Goal: Information Seeking & Learning: Learn about a topic

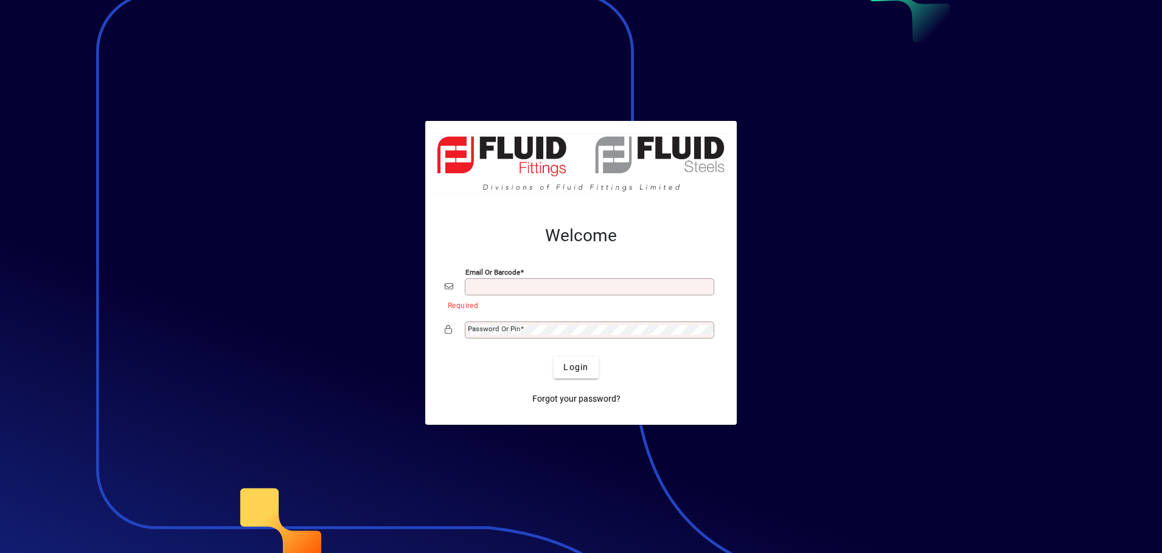
type input "**********"
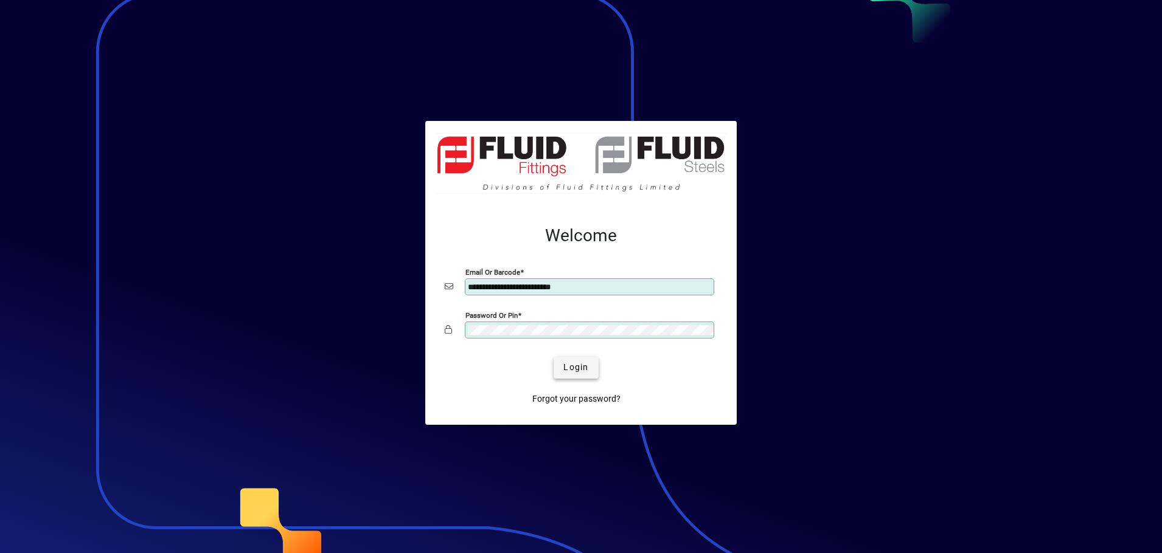
click at [582, 369] on span "Login" at bounding box center [575, 367] width 25 height 13
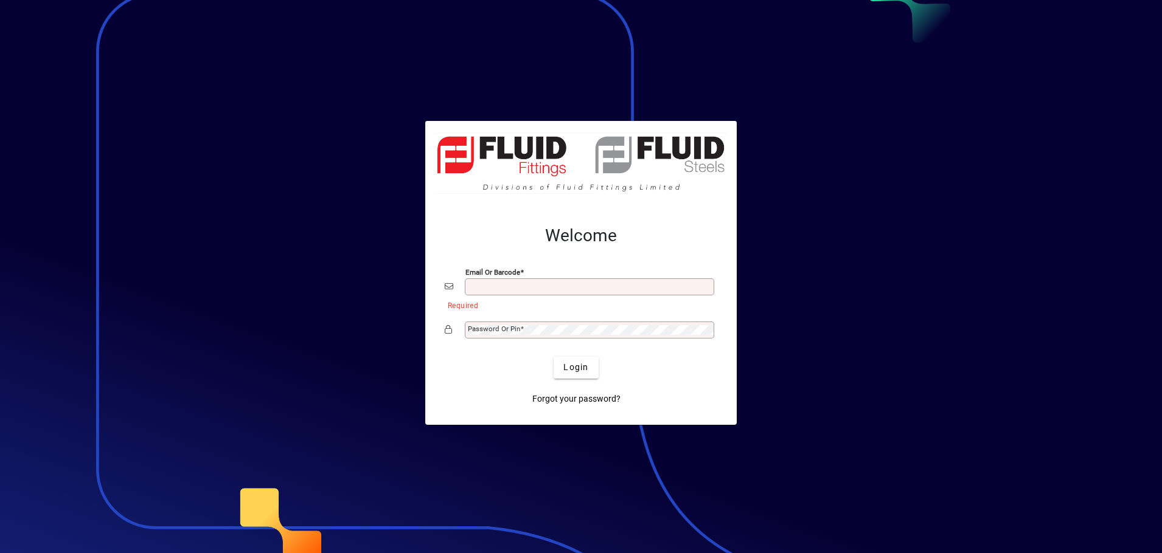
type input "**********"
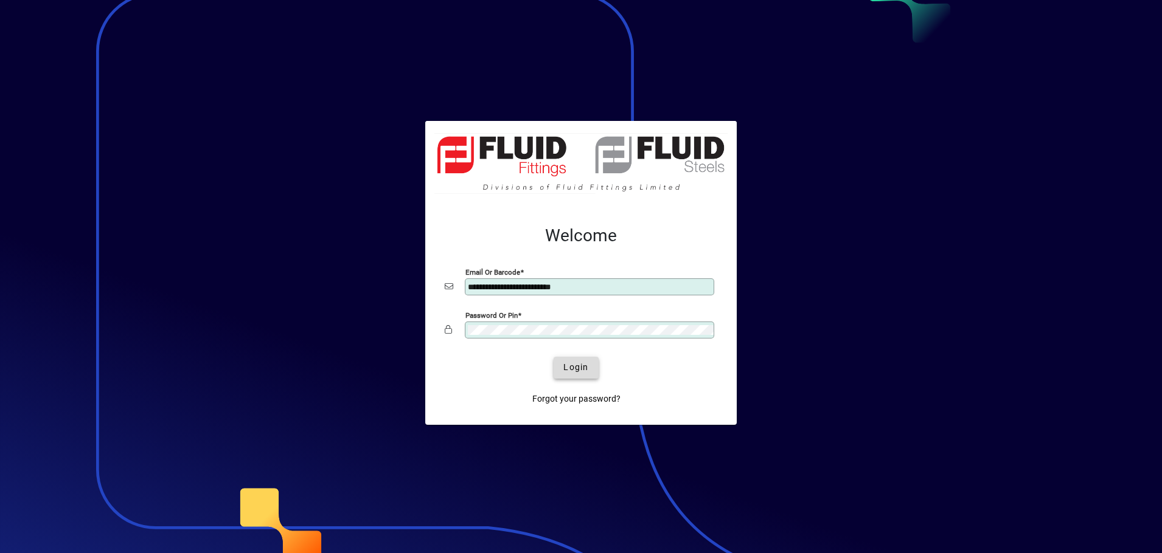
click at [576, 370] on span "Login" at bounding box center [575, 367] width 25 height 13
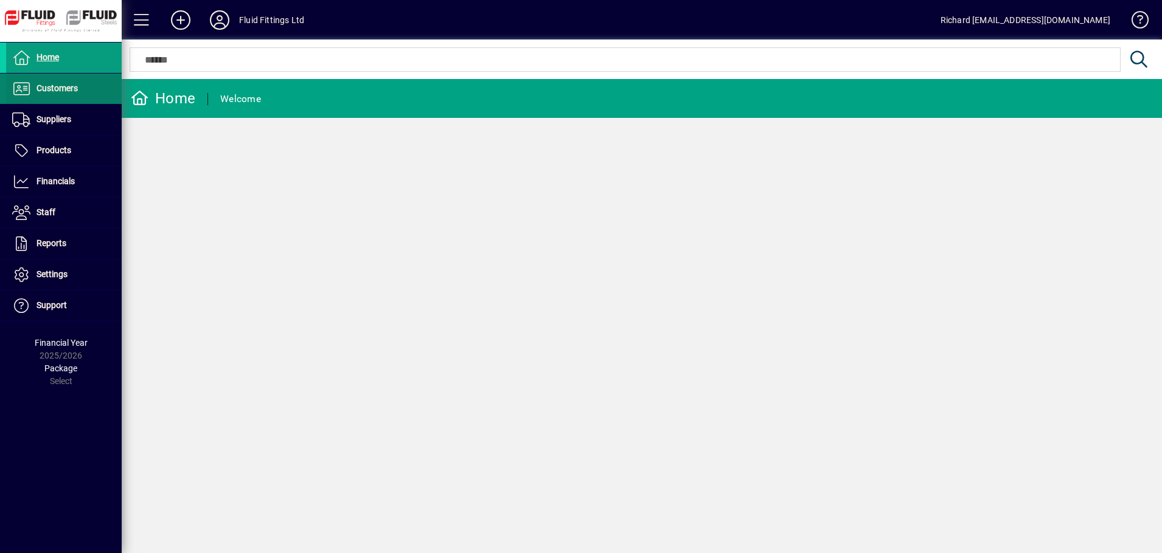
click at [43, 87] on span "Customers" at bounding box center [56, 88] width 41 height 10
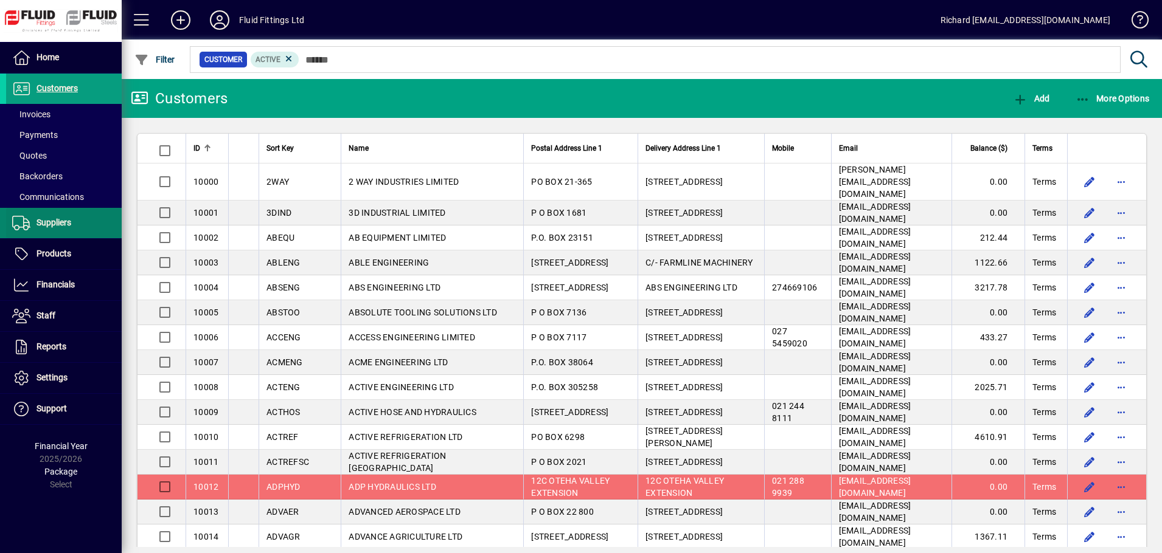
click at [40, 215] on span at bounding box center [64, 223] width 116 height 29
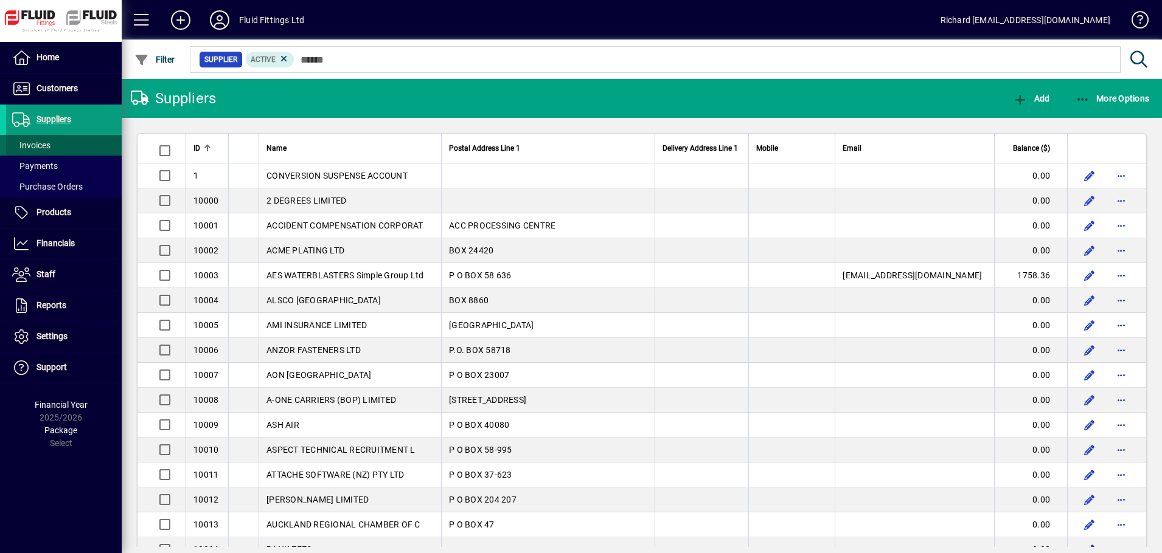
click at [41, 145] on span "Invoices" at bounding box center [31, 145] width 38 height 10
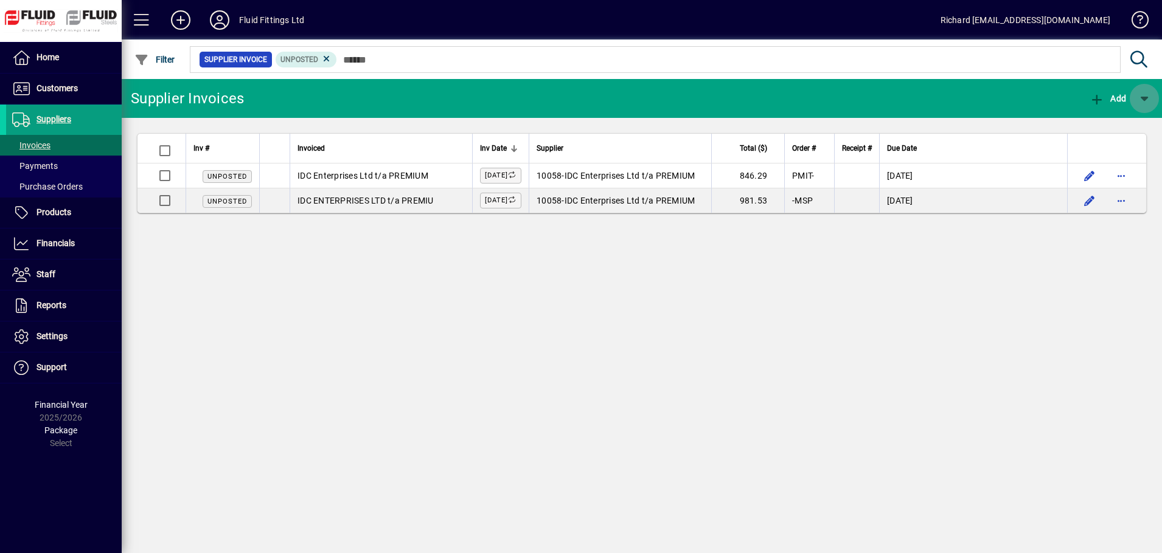
click at [1149, 100] on span "button" at bounding box center [1143, 98] width 29 height 29
click at [1149, 100] on div at bounding box center [581, 276] width 1162 height 553
click at [65, 88] on span "Customers" at bounding box center [56, 88] width 41 height 10
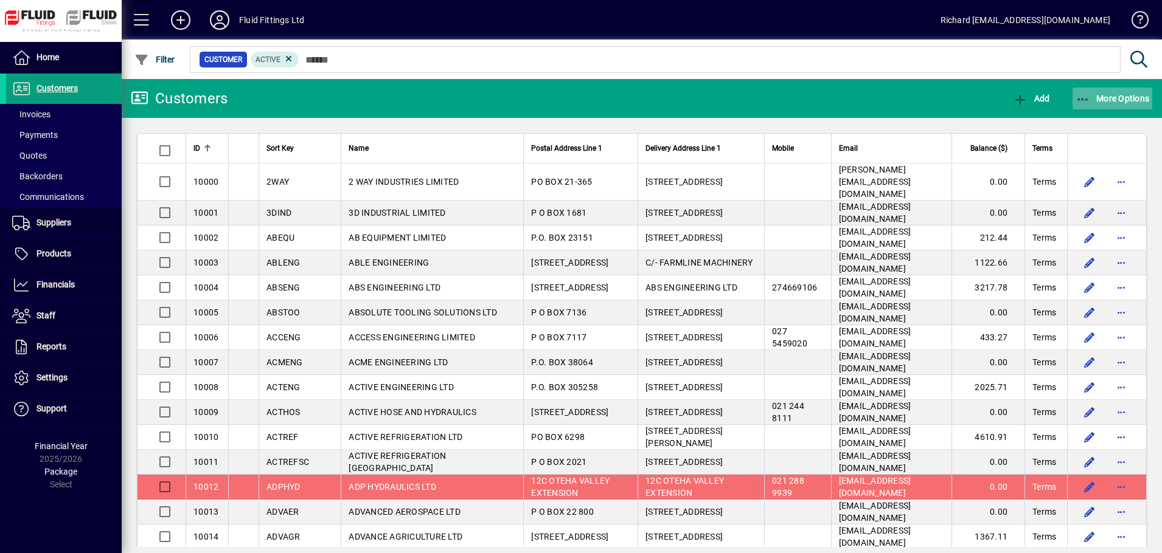
click at [1132, 94] on span "More Options" at bounding box center [1112, 99] width 74 height 10
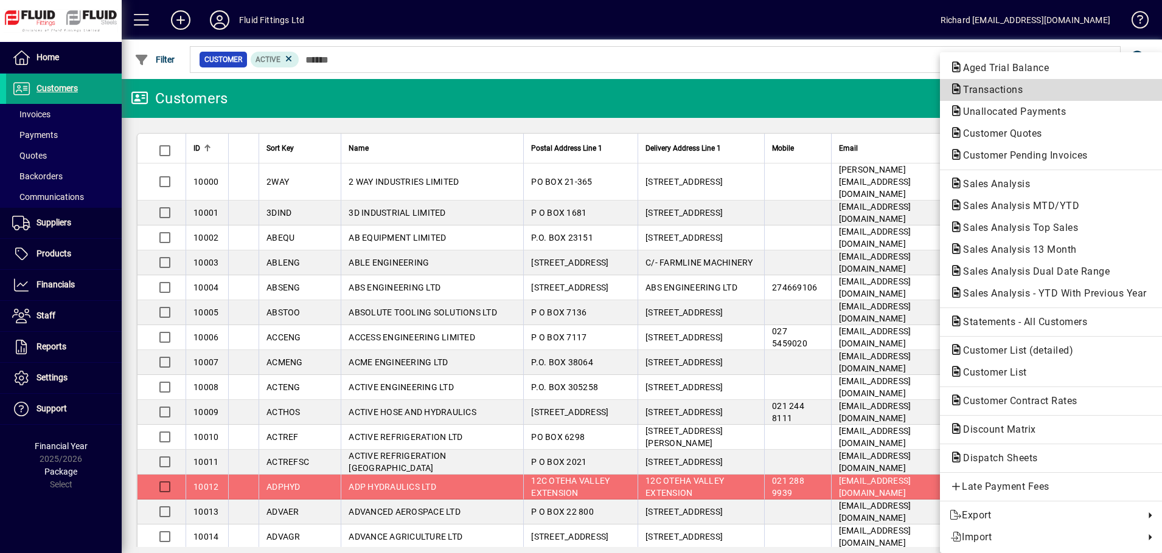
click at [1008, 91] on span "Transactions" at bounding box center [988, 90] width 79 height 12
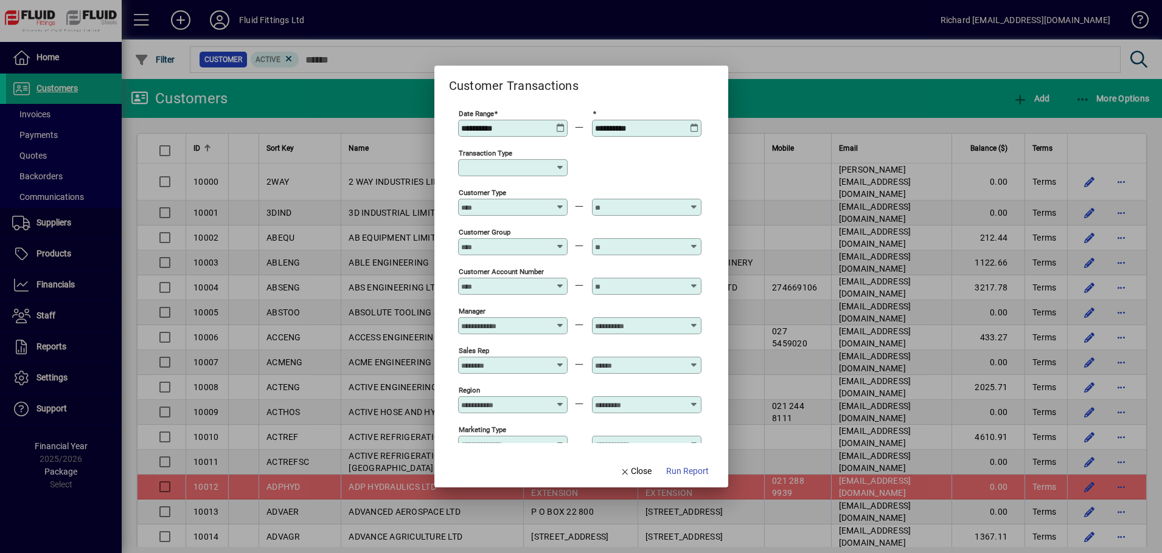
drag, startPoint x: 518, startPoint y: 127, endPoint x: 417, endPoint y: 127, distance: 101.6
click at [417, 127] on div "**********" at bounding box center [581, 276] width 1162 height 553
click at [563, 123] on icon at bounding box center [560, 123] width 9 height 0
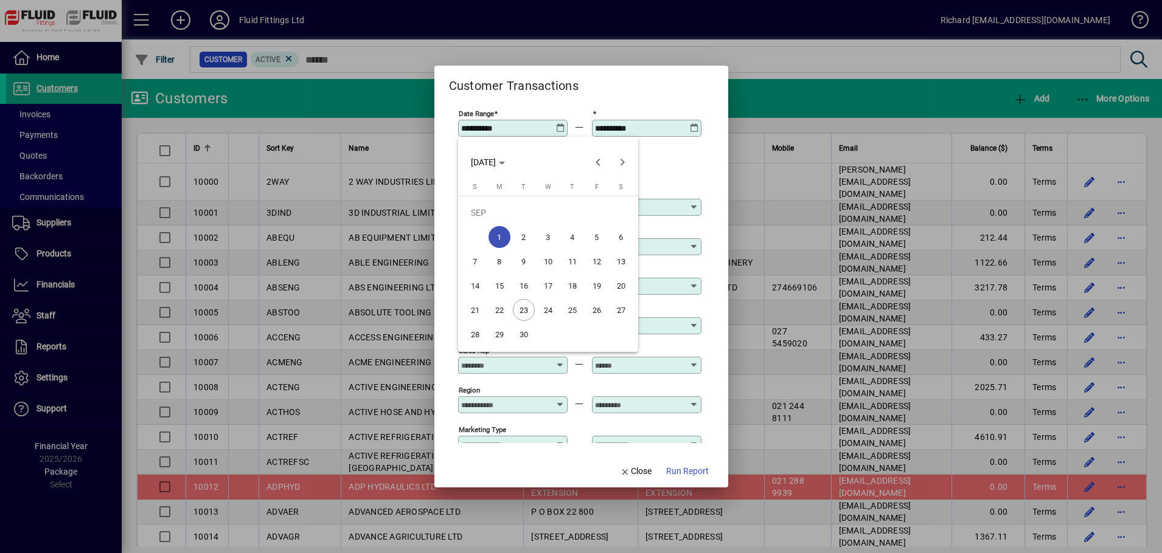
click at [529, 306] on span "23" at bounding box center [524, 310] width 22 height 22
type input "**********"
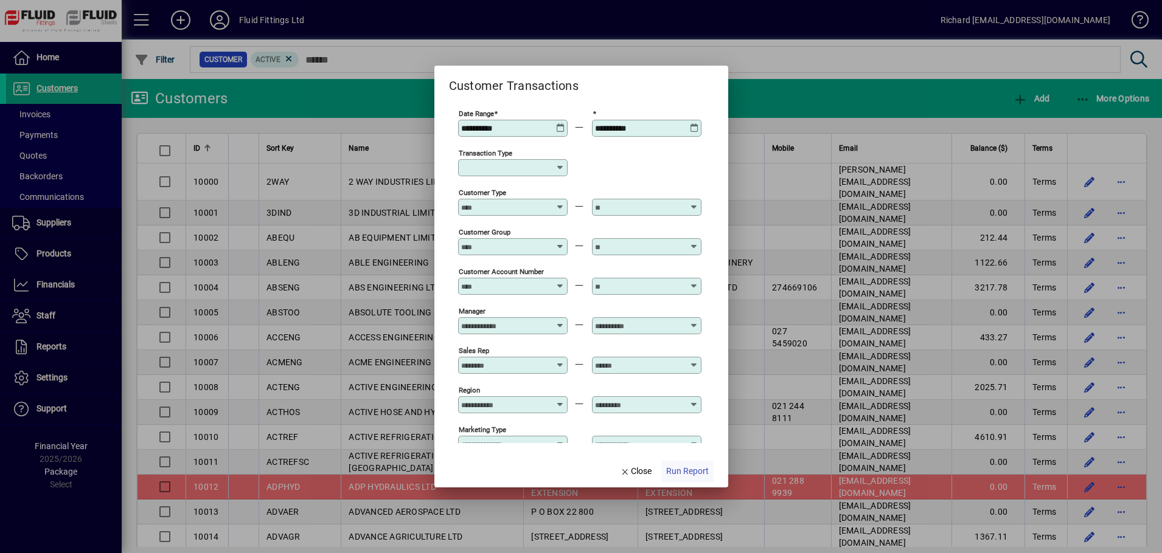
click at [704, 470] on span "Run Report" at bounding box center [687, 471] width 43 height 13
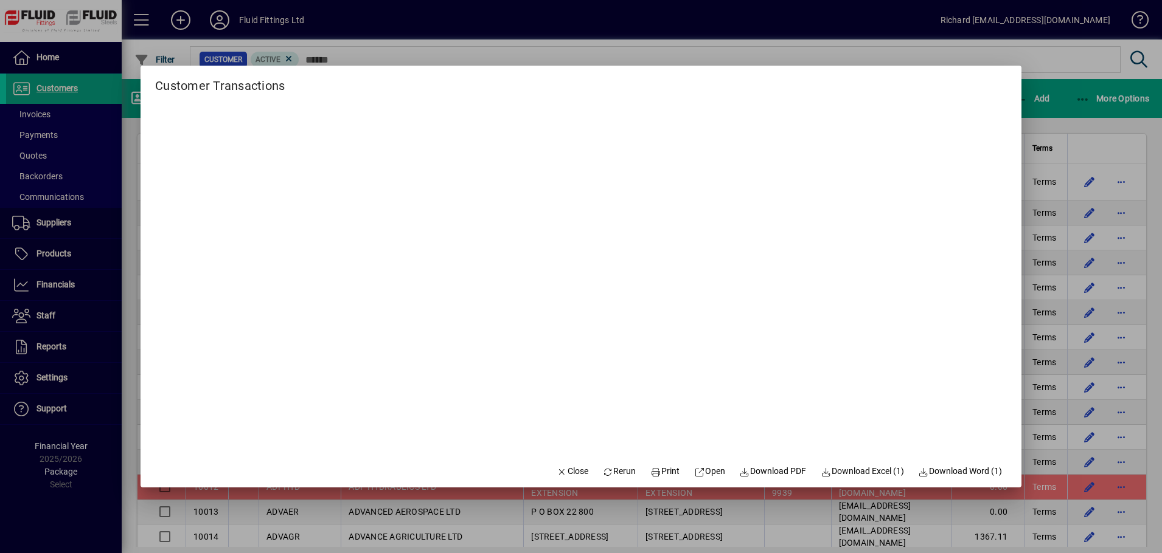
click at [362, 80] on div "Customer Transactions" at bounding box center [580, 81] width 881 height 30
click at [564, 470] on span "Close" at bounding box center [572, 471] width 32 height 13
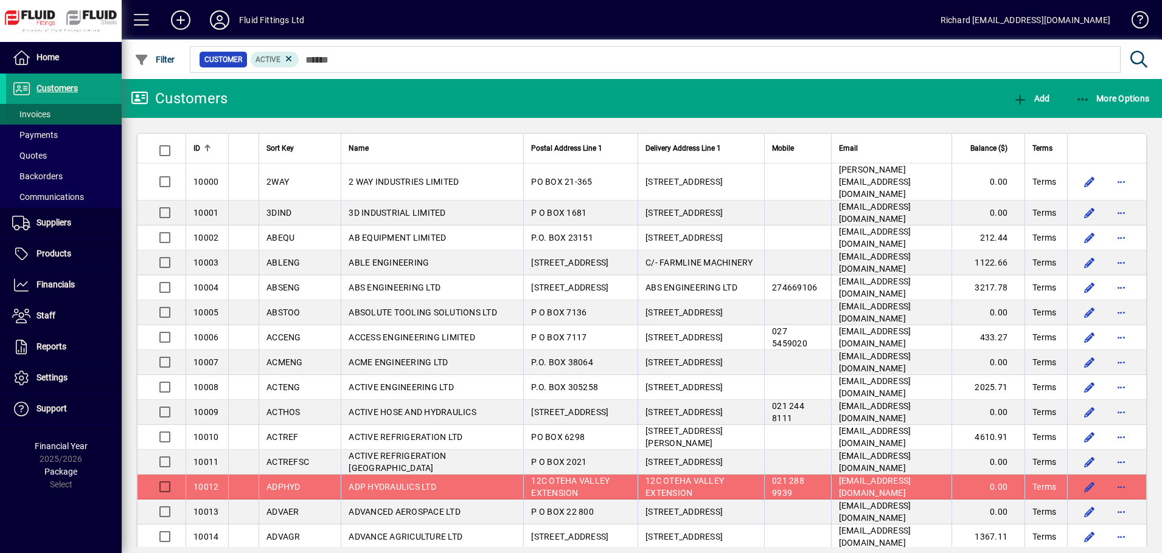
click at [42, 108] on span "Invoices" at bounding box center [28, 114] width 44 height 13
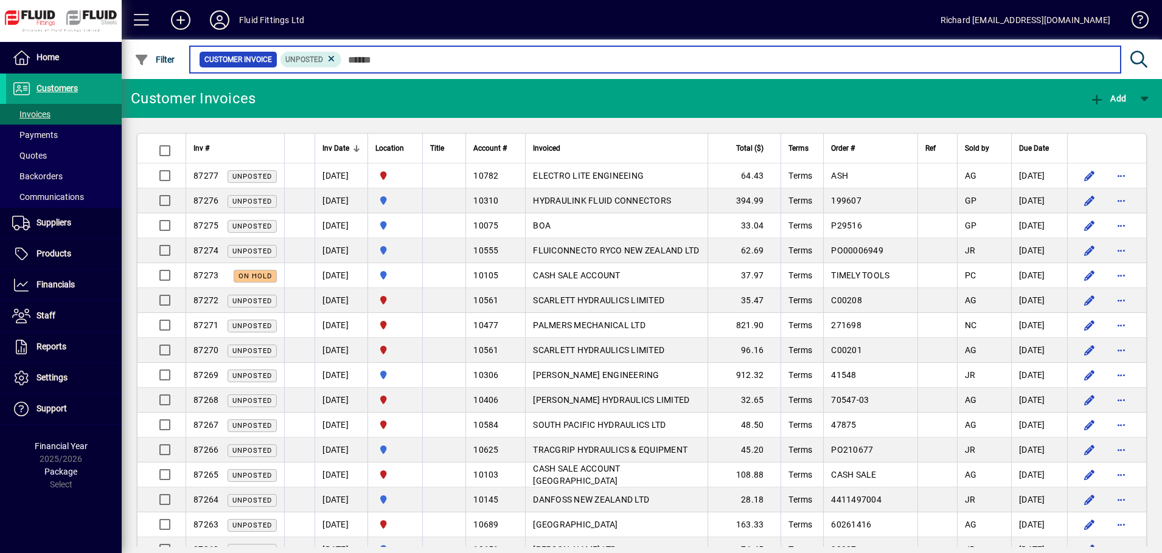
click at [378, 61] on input "text" at bounding box center [726, 59] width 769 height 17
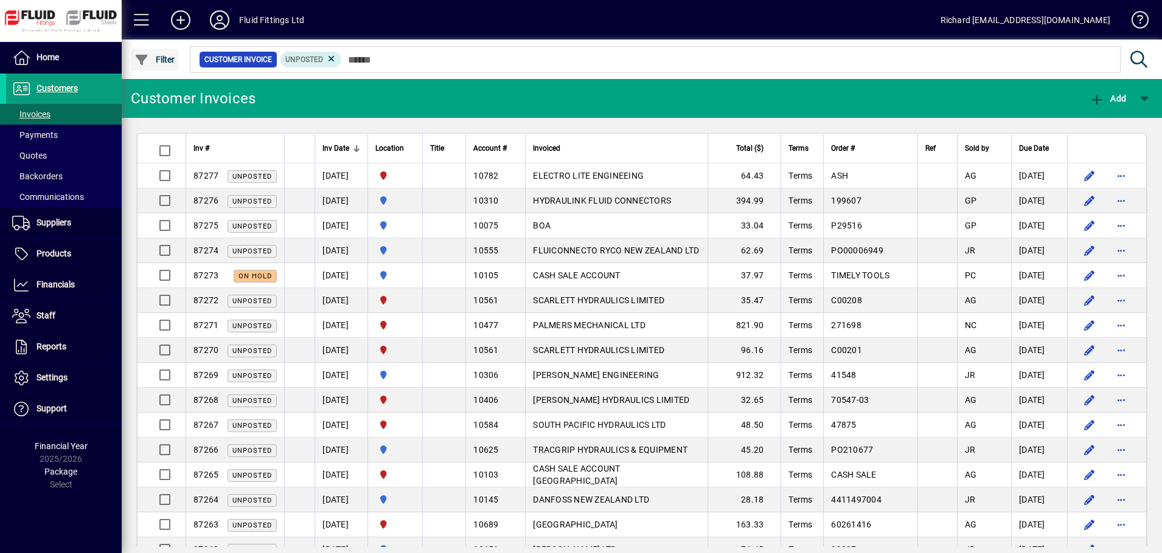
click at [163, 60] on span "Filter" at bounding box center [154, 60] width 41 height 10
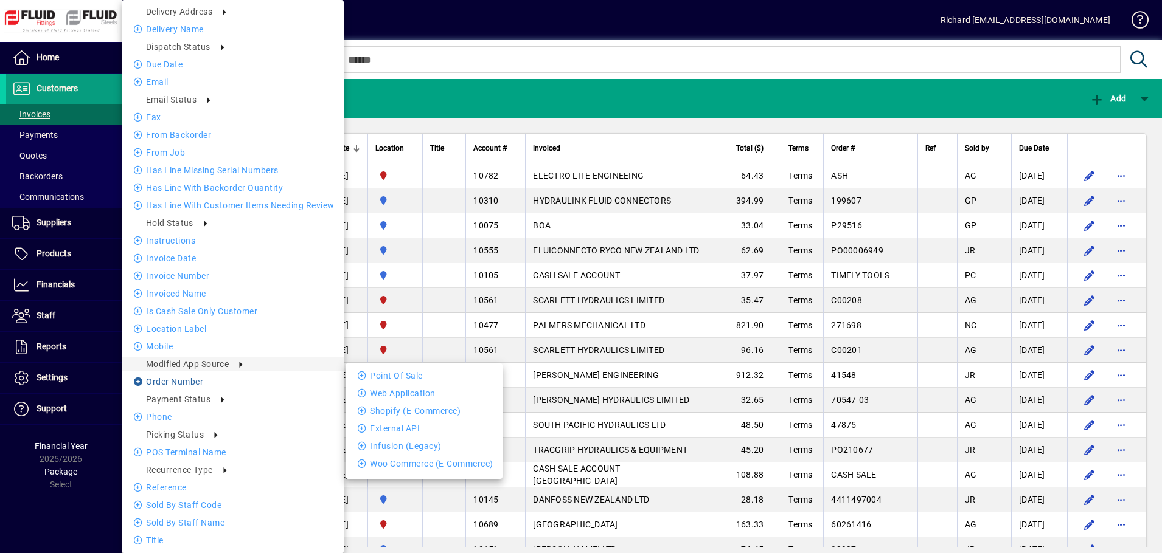
scroll to position [338, 0]
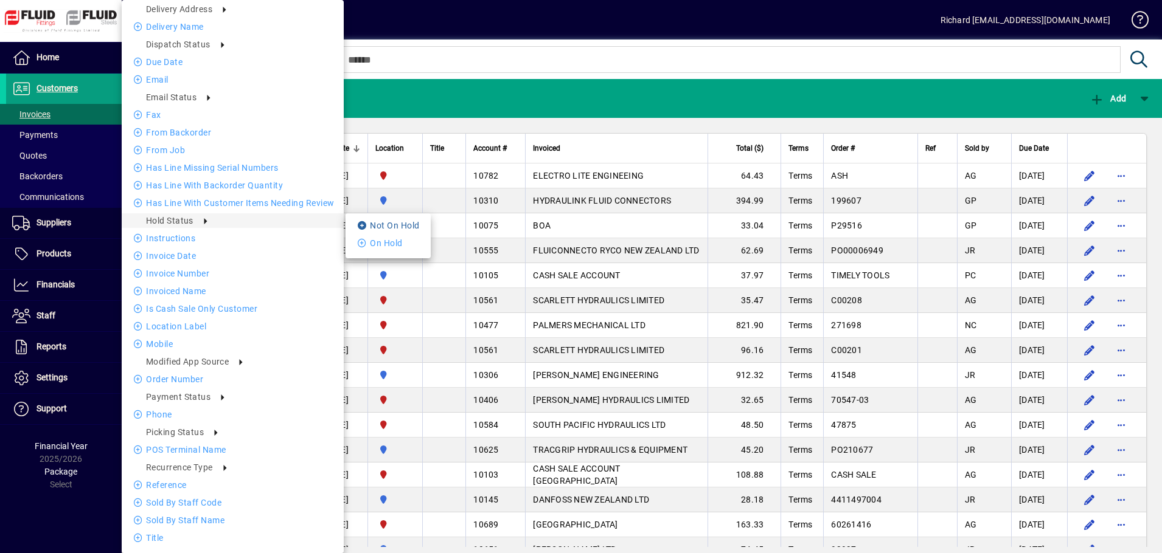
click at [391, 226] on li "Not On Hold" at bounding box center [387, 225] width 85 height 15
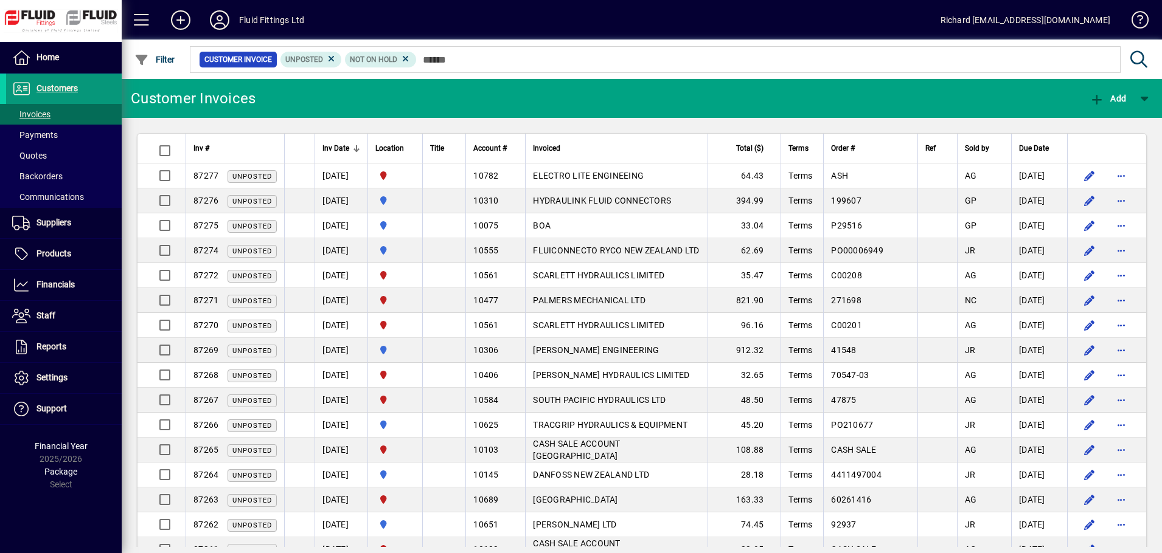
click at [54, 89] on span "Customers" at bounding box center [56, 88] width 41 height 10
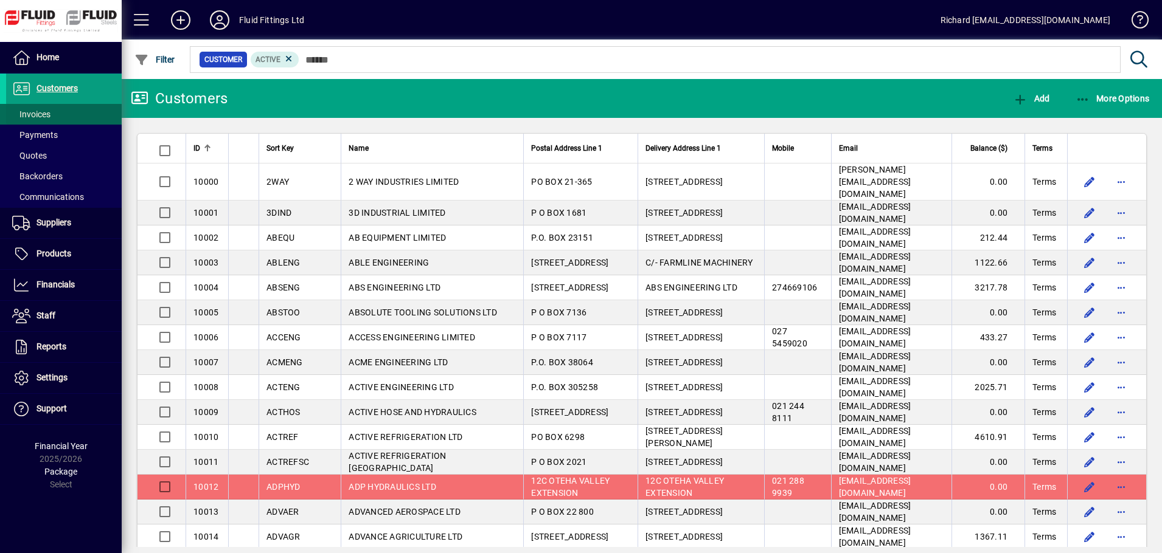
click at [47, 113] on span "Invoices" at bounding box center [31, 114] width 38 height 10
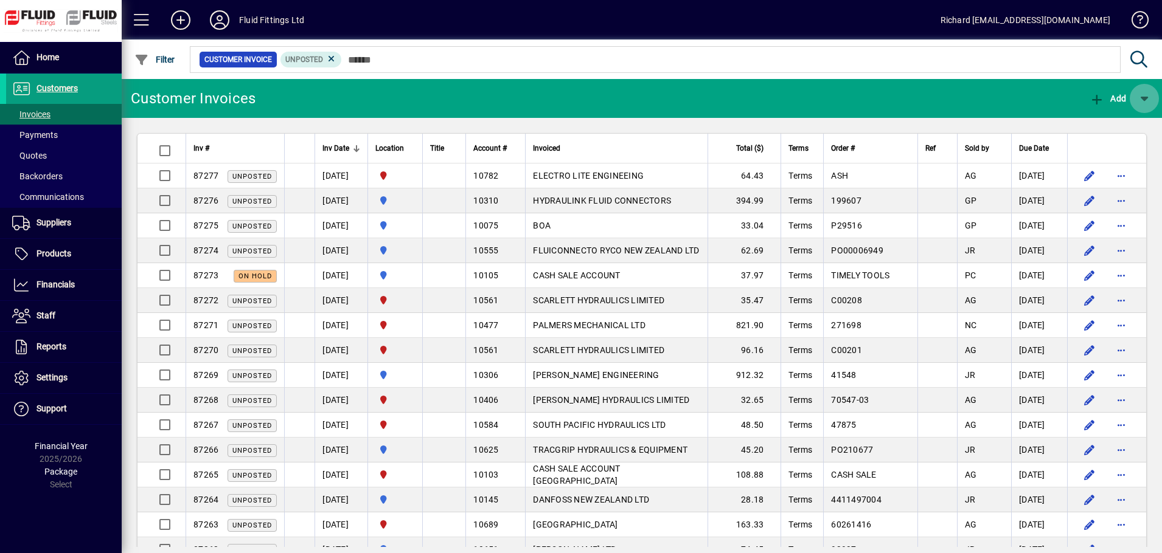
click at [1145, 97] on span "button" at bounding box center [1143, 98] width 29 height 29
click at [1145, 97] on div at bounding box center [581, 276] width 1162 height 553
click at [58, 90] on span "Customers" at bounding box center [56, 88] width 41 height 10
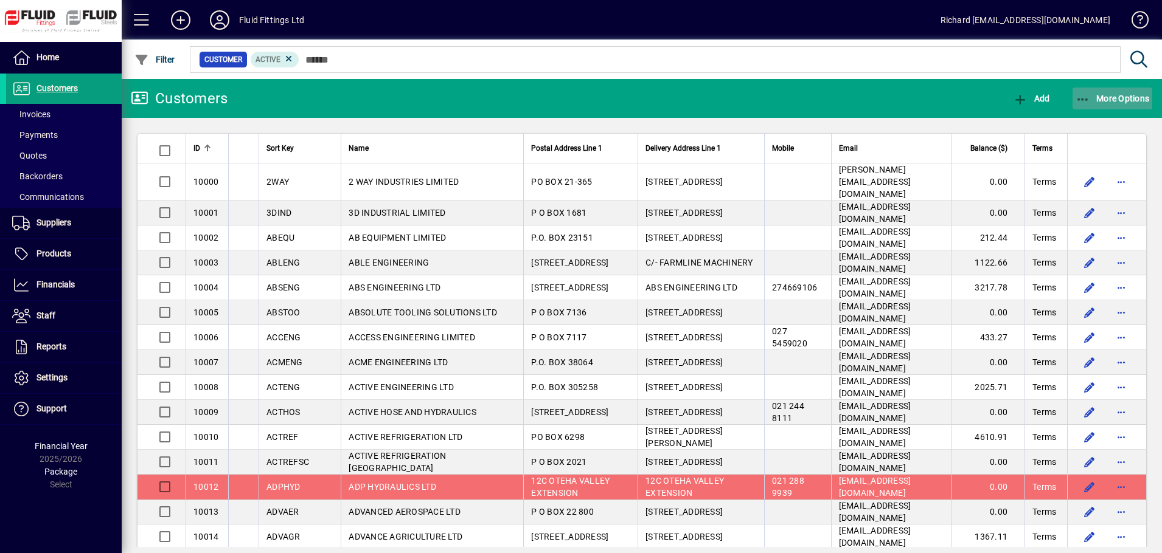
click at [1126, 97] on span "More Options" at bounding box center [1112, 99] width 74 height 10
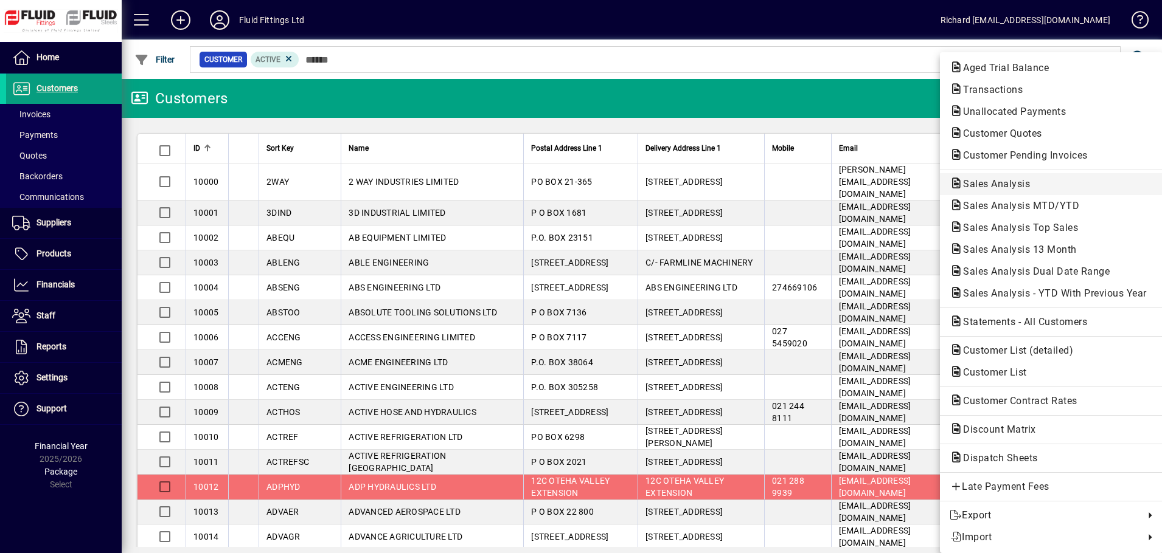
click at [997, 183] on span "Sales Analysis" at bounding box center [992, 184] width 86 height 12
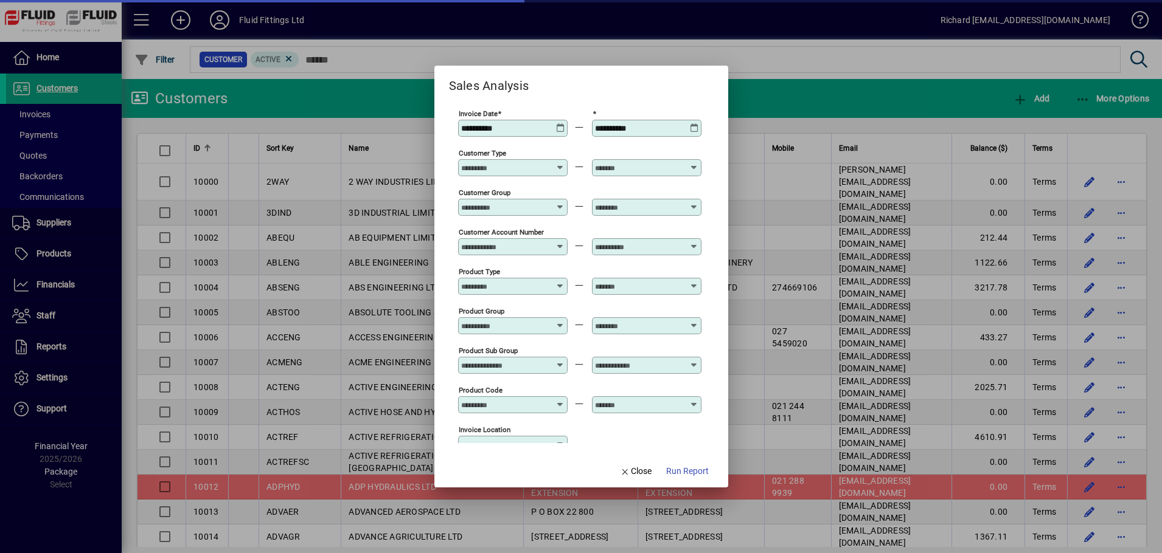
type input "**********"
drag, startPoint x: 553, startPoint y: 127, endPoint x: 514, endPoint y: 127, distance: 38.9
click at [514, 127] on div "**********" at bounding box center [579, 128] width 243 height 40
click at [560, 117] on div "**********" at bounding box center [512, 122] width 109 height 29
click at [561, 123] on icon at bounding box center [560, 123] width 9 height 0
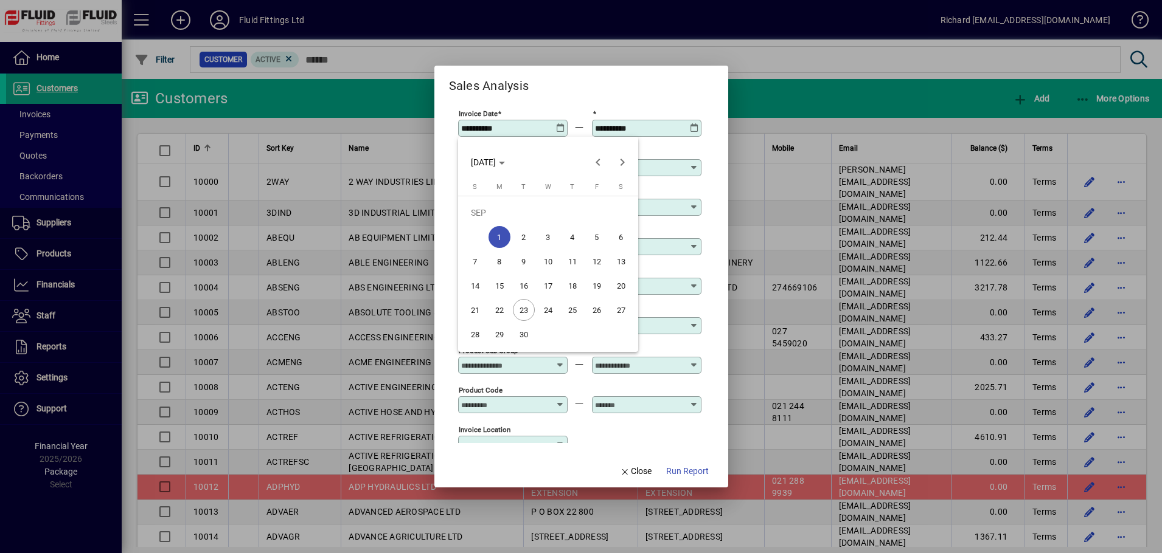
click at [522, 308] on span "23" at bounding box center [524, 310] width 22 height 22
type input "**********"
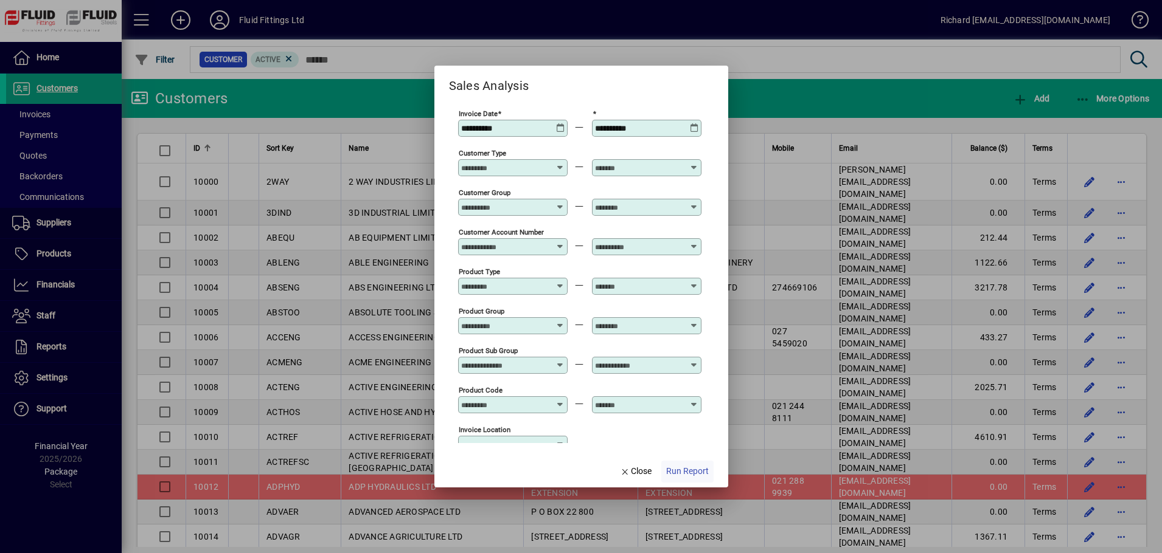
click at [676, 469] on span "Run Report" at bounding box center [687, 471] width 43 height 13
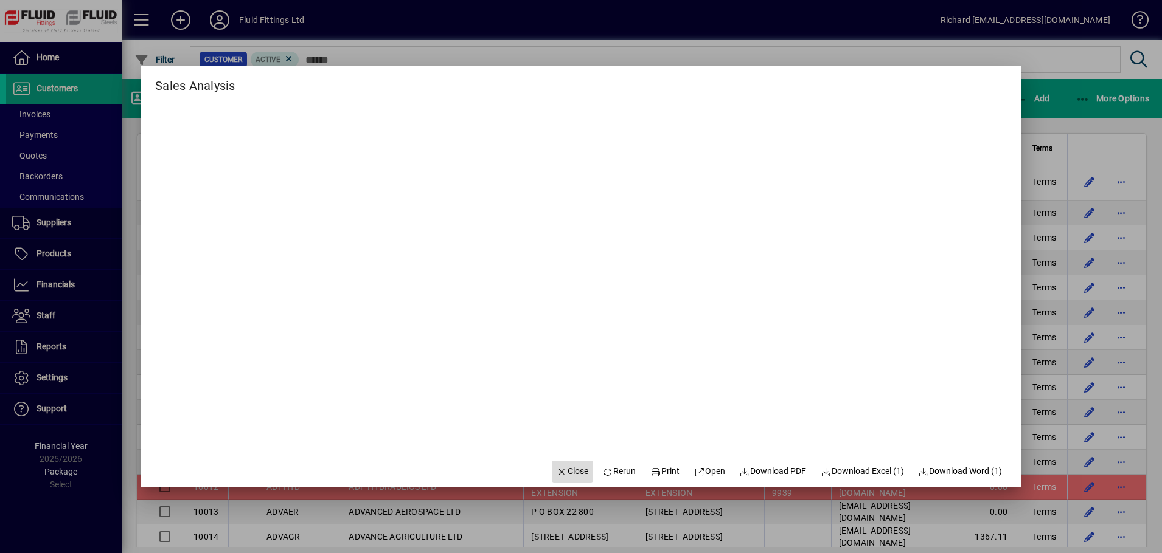
click at [569, 466] on span "Close" at bounding box center [572, 471] width 32 height 13
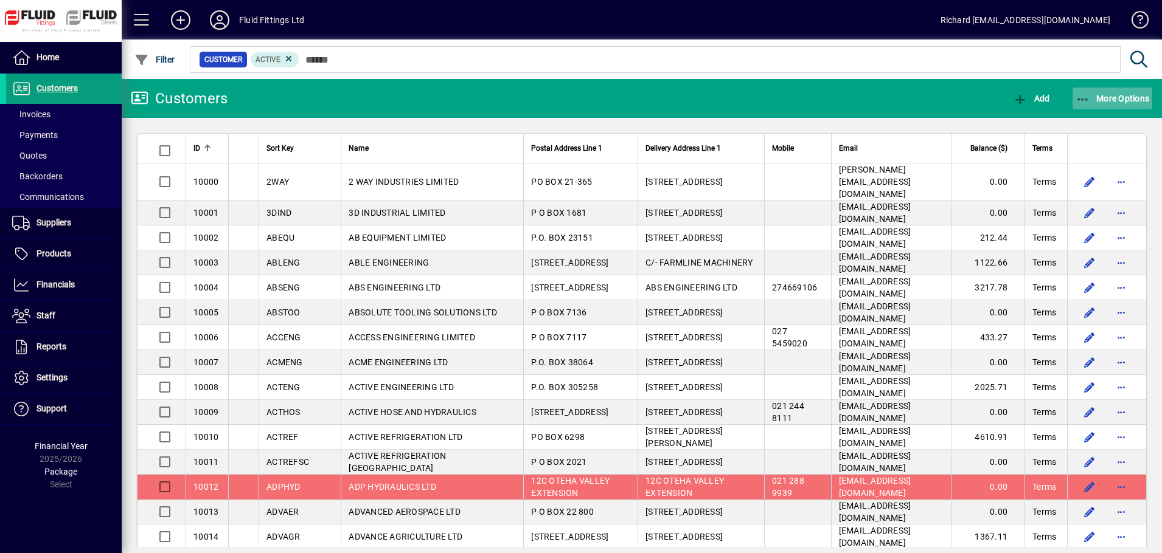
click at [1132, 97] on span "More Options" at bounding box center [1112, 99] width 74 height 10
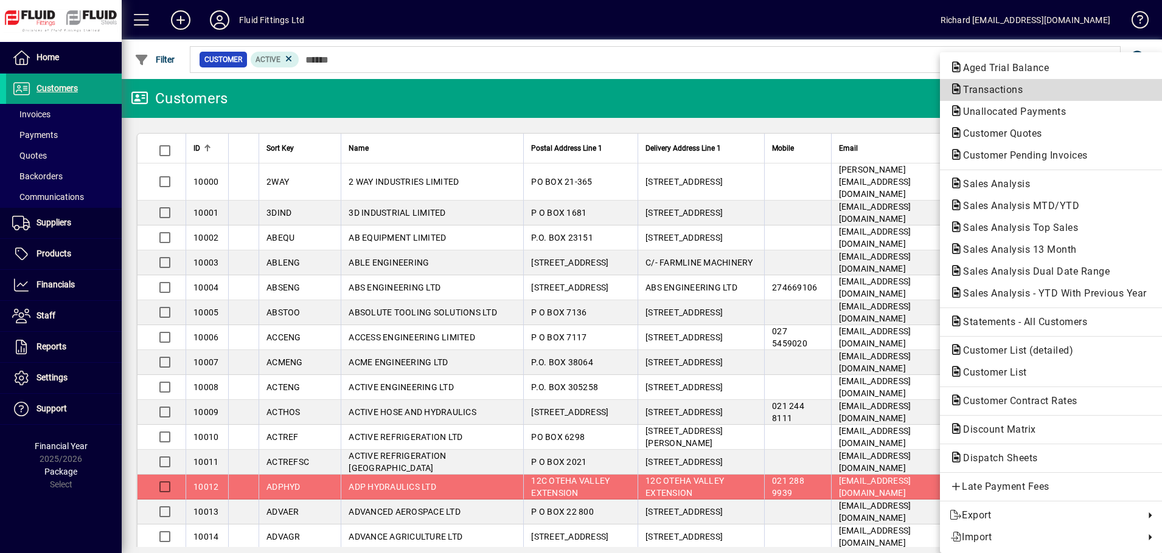
click at [1013, 88] on span "Transactions" at bounding box center [988, 90] width 79 height 12
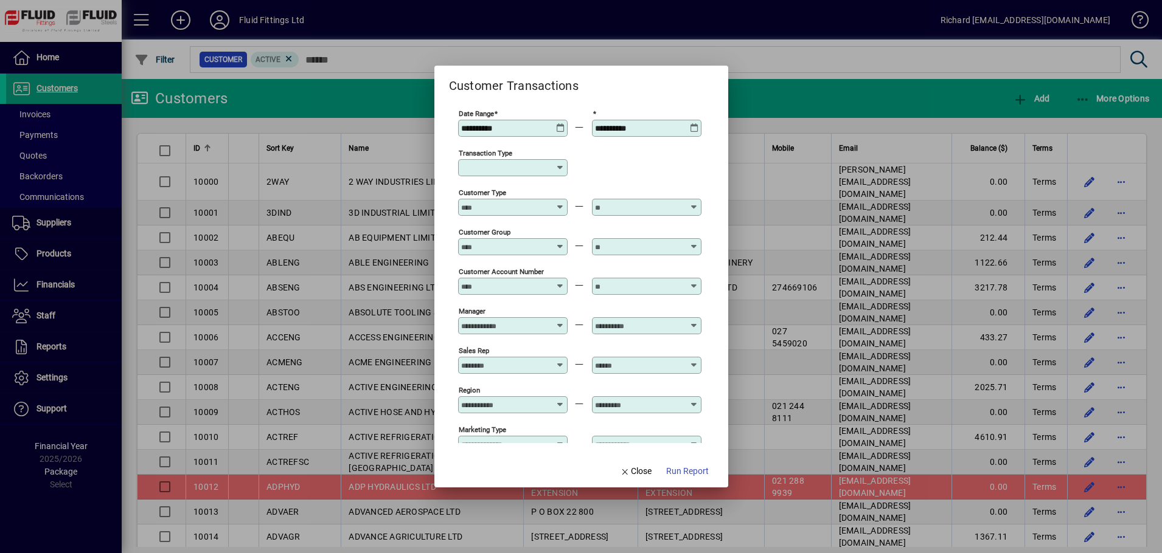
click at [561, 123] on icon at bounding box center [560, 123] width 9 height 0
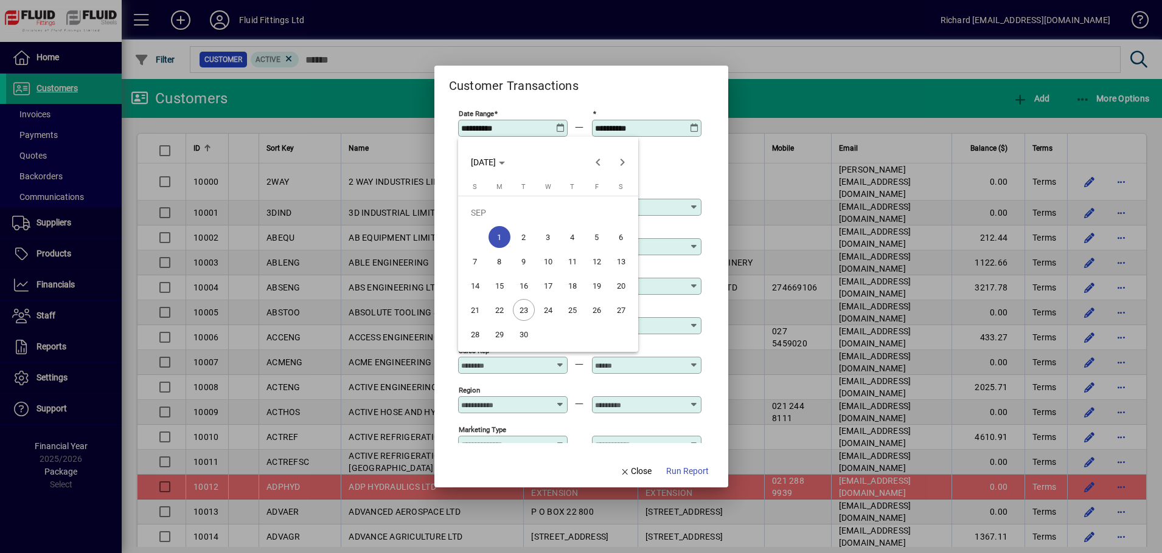
click at [521, 313] on span "23" at bounding box center [524, 310] width 22 height 22
type input "**********"
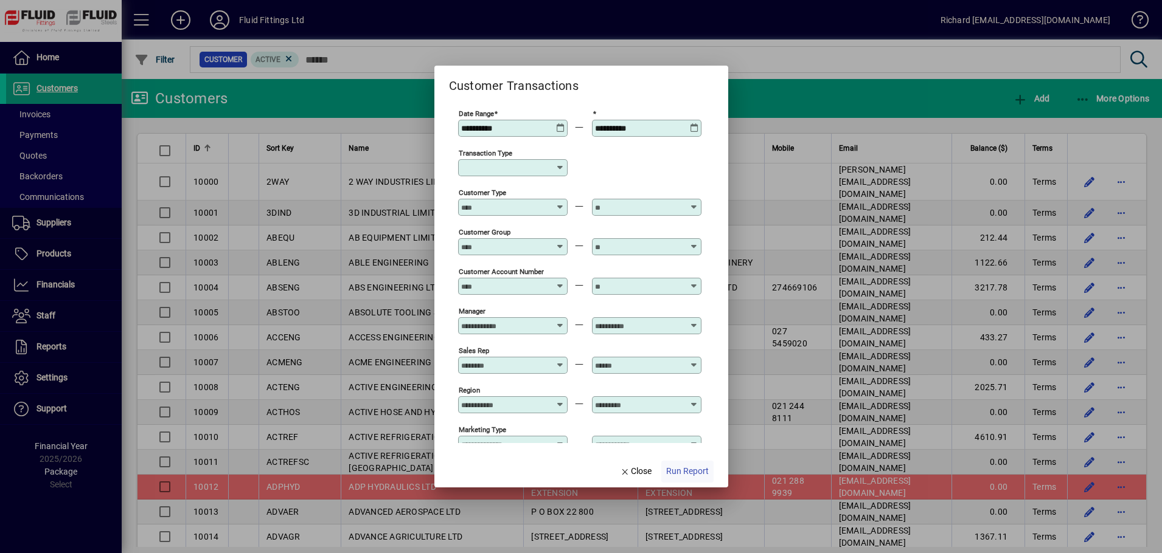
click at [684, 473] on span "Run Report" at bounding box center [687, 471] width 43 height 13
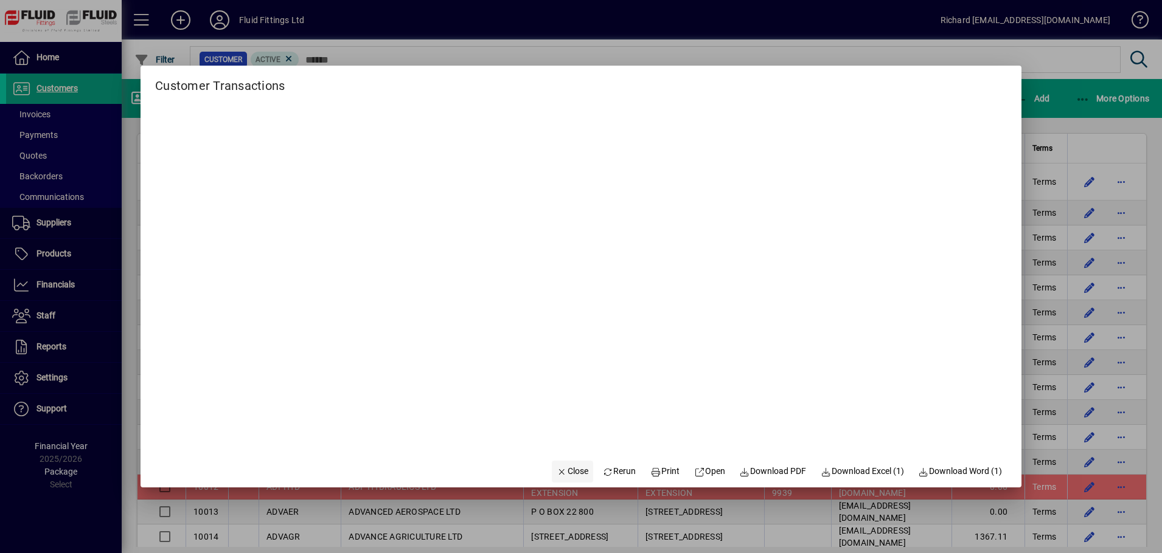
click at [569, 471] on span "Close" at bounding box center [572, 471] width 32 height 13
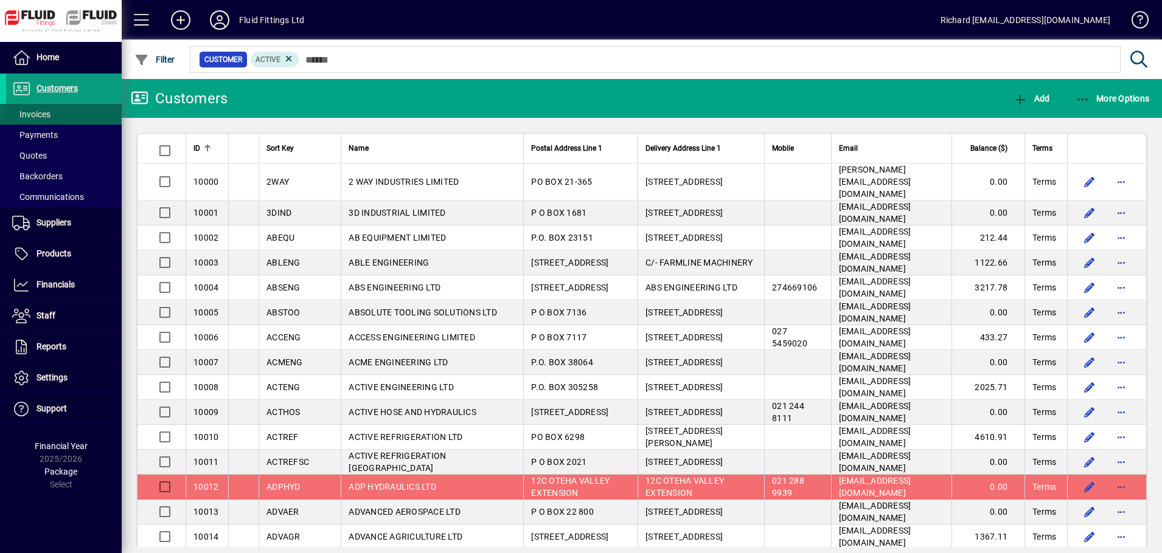
click at [44, 117] on span "Invoices" at bounding box center [31, 114] width 38 height 10
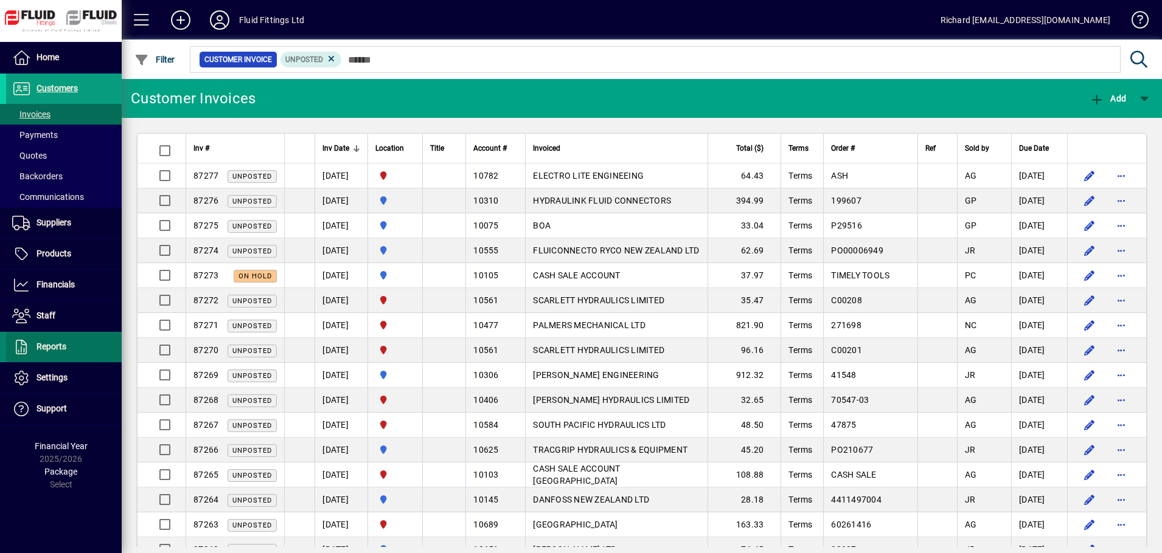
click at [52, 349] on span "Reports" at bounding box center [51, 347] width 30 height 10
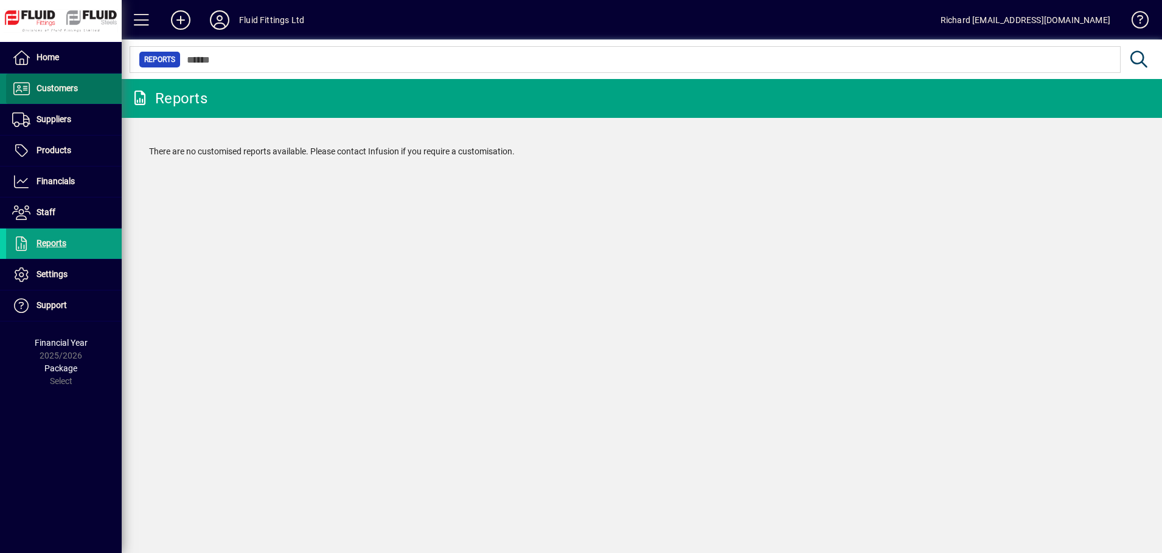
click at [47, 86] on span "Customers" at bounding box center [56, 88] width 41 height 10
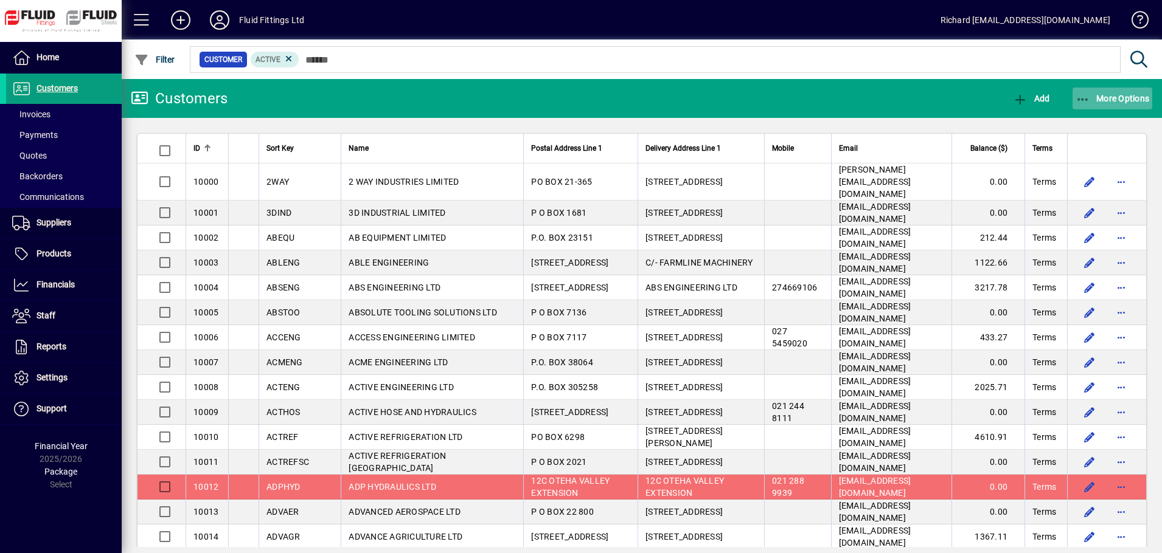
click at [1123, 102] on span "More Options" at bounding box center [1112, 99] width 74 height 10
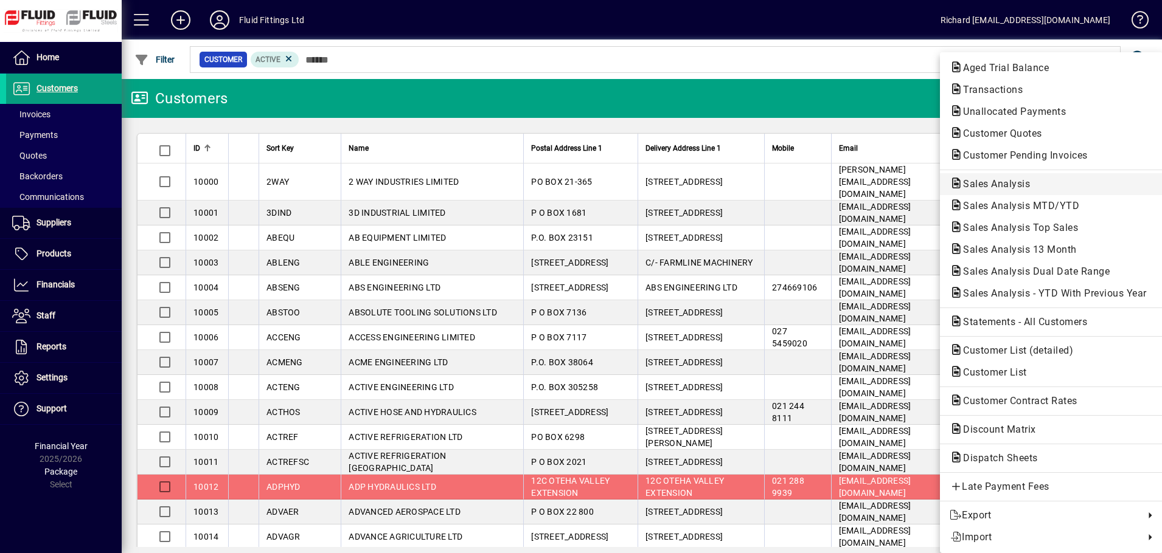
click at [996, 182] on span "Sales Analysis" at bounding box center [992, 184] width 86 height 12
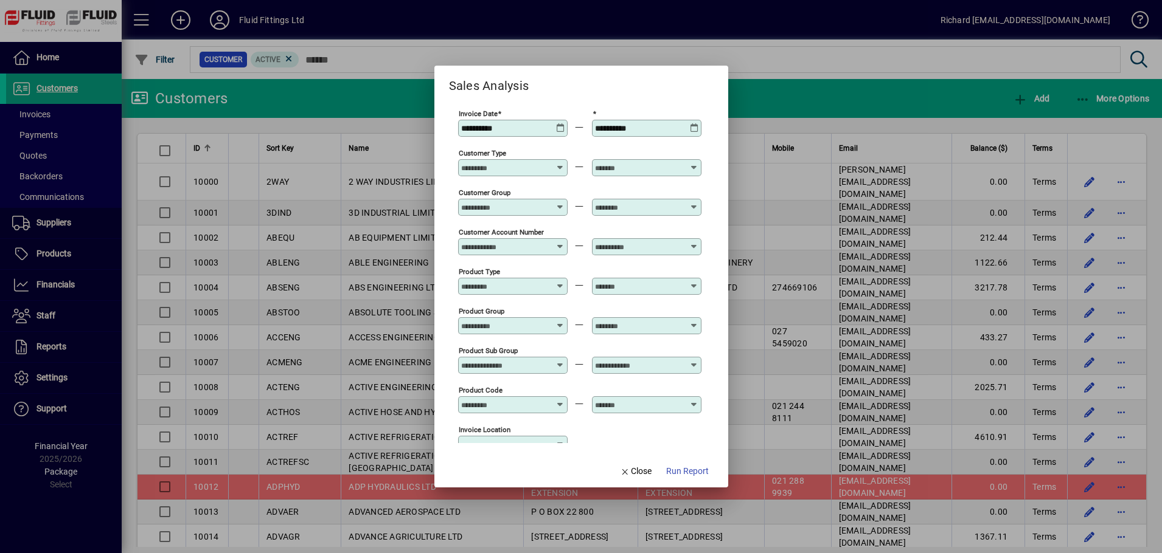
type input "**********"
click at [558, 123] on icon at bounding box center [560, 123] width 9 height 0
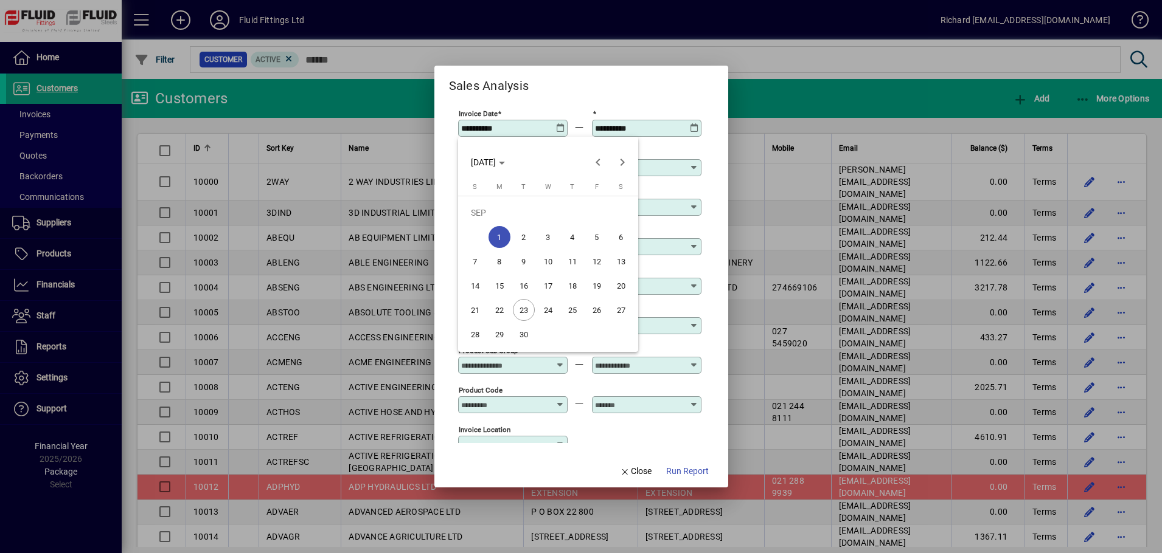
click at [521, 309] on span "23" at bounding box center [524, 310] width 22 height 22
type input "**********"
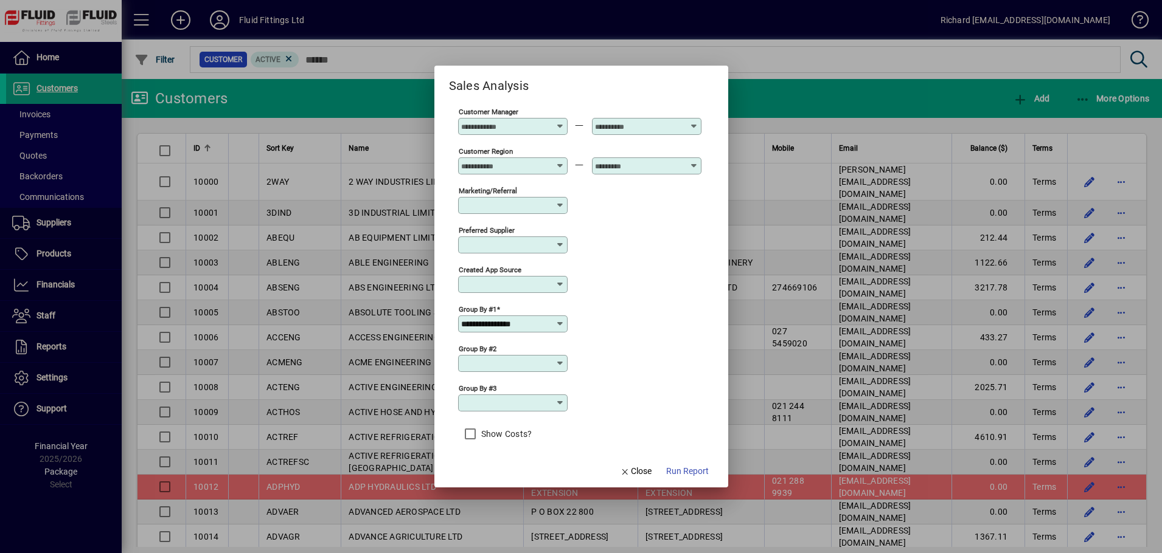
scroll to position [395, 0]
drag, startPoint x: 563, startPoint y: 329, endPoint x: 632, endPoint y: 367, distance: 78.9
drag, startPoint x: 632, startPoint y: 367, endPoint x: 638, endPoint y: 470, distance: 103.6
click at [638, 470] on span "Close" at bounding box center [636, 471] width 32 height 13
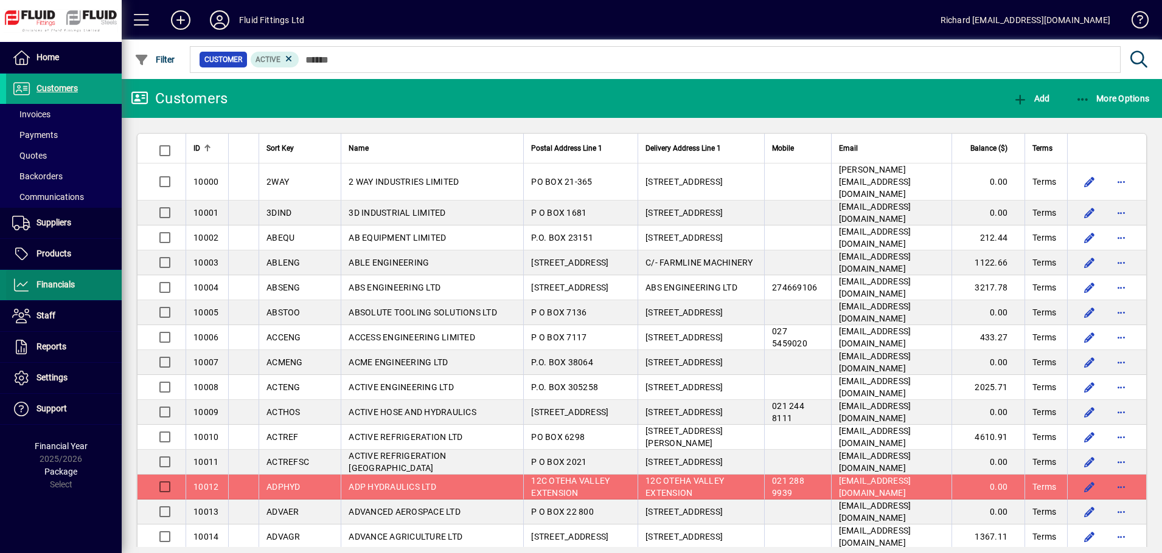
click at [49, 276] on span at bounding box center [64, 285] width 116 height 29
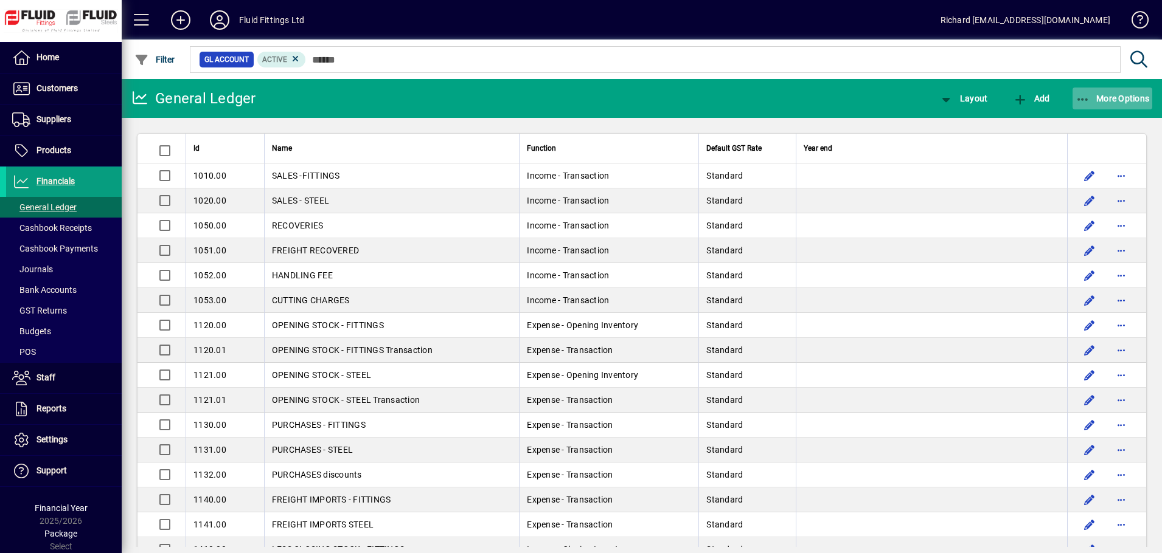
click at [1122, 95] on span "More Options" at bounding box center [1112, 99] width 74 height 10
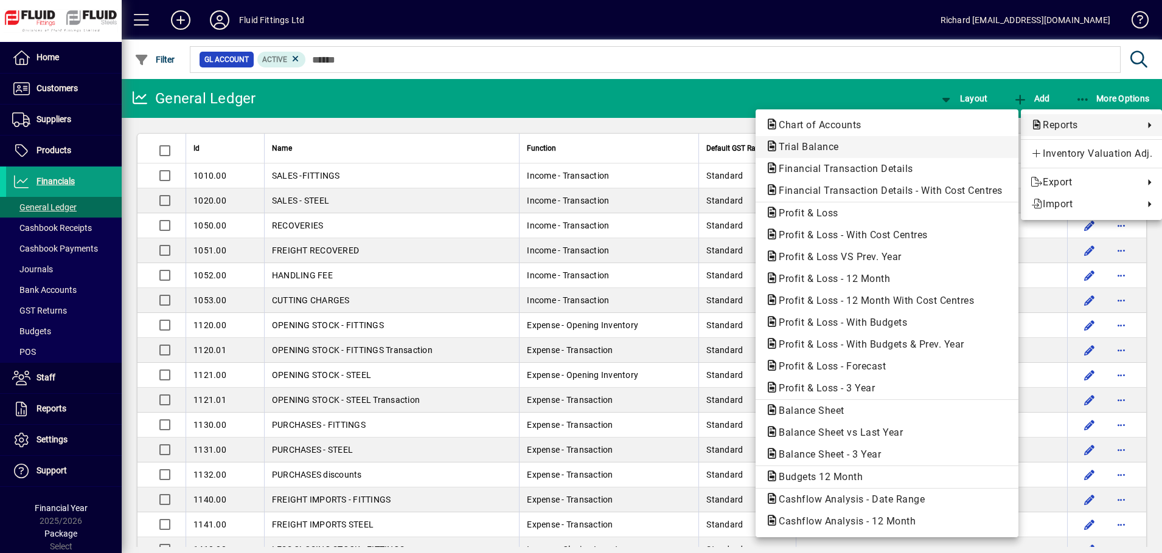
click at [823, 154] on span "Trial Balance" at bounding box center [886, 147] width 243 height 15
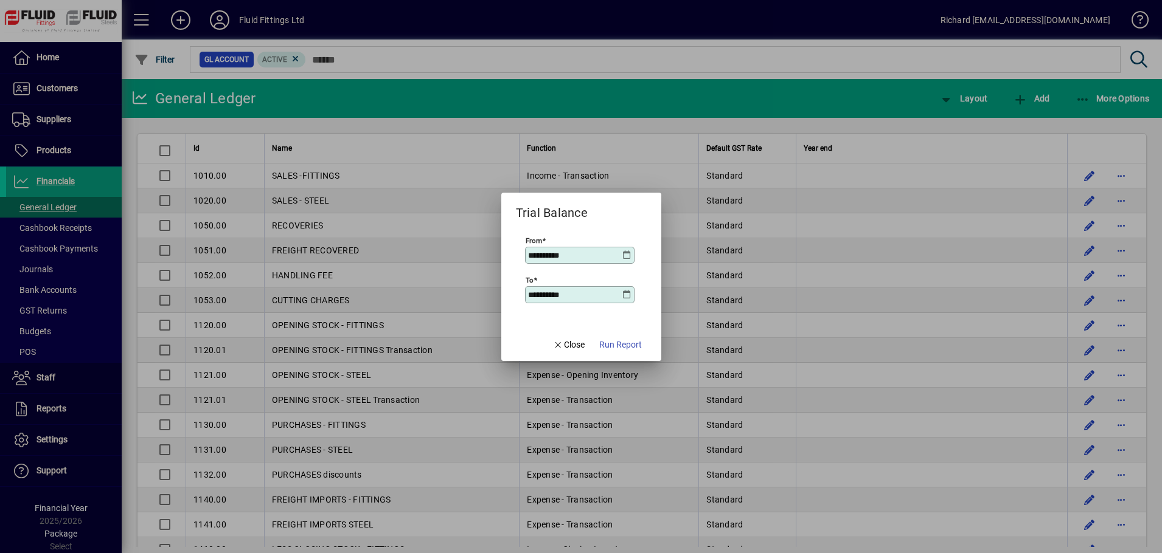
click at [628, 252] on icon at bounding box center [627, 256] width 10 height 10
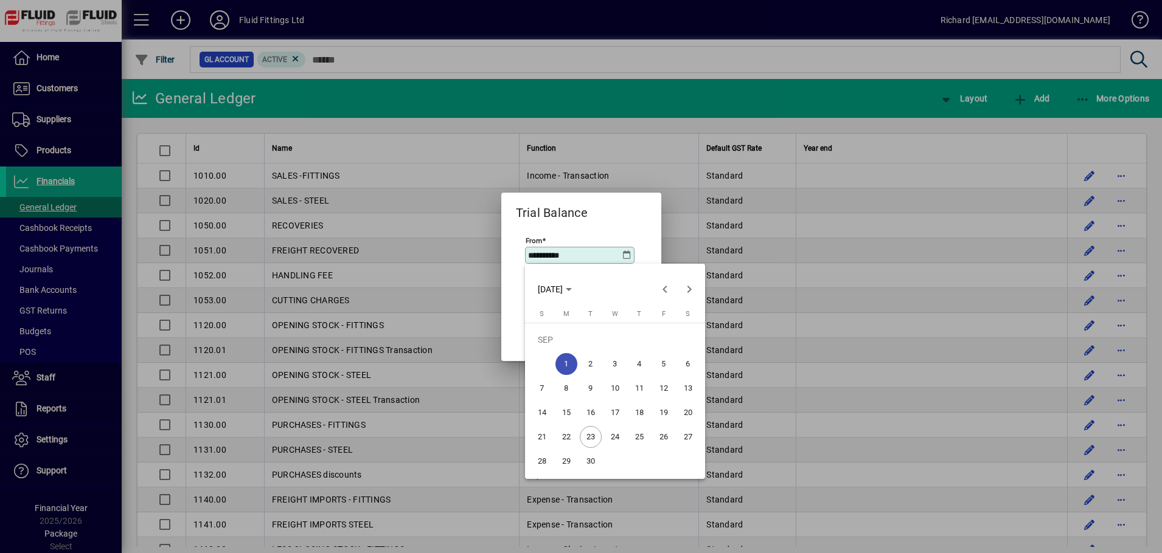
click at [594, 437] on span "23" at bounding box center [591, 437] width 22 height 22
type input "**********"
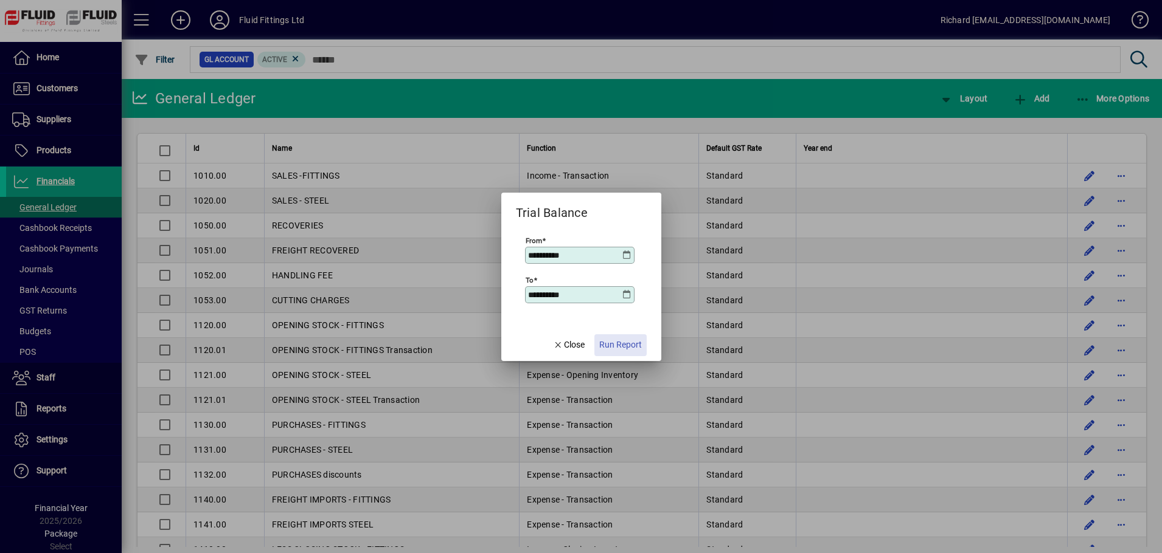
click at [628, 345] on span "Run Report" at bounding box center [620, 345] width 43 height 13
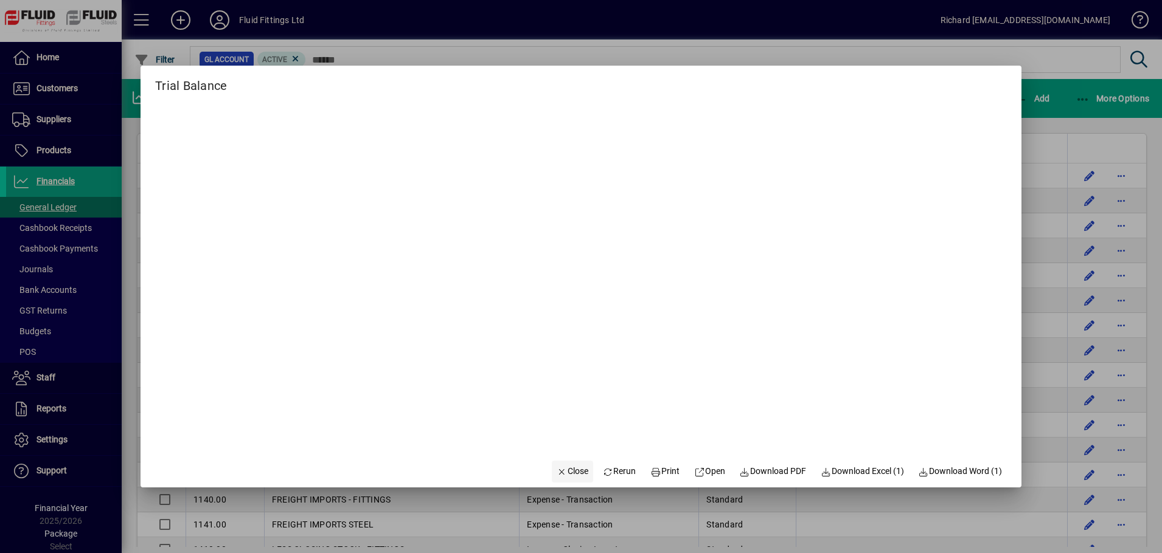
click at [558, 467] on span "Close" at bounding box center [572, 471] width 32 height 13
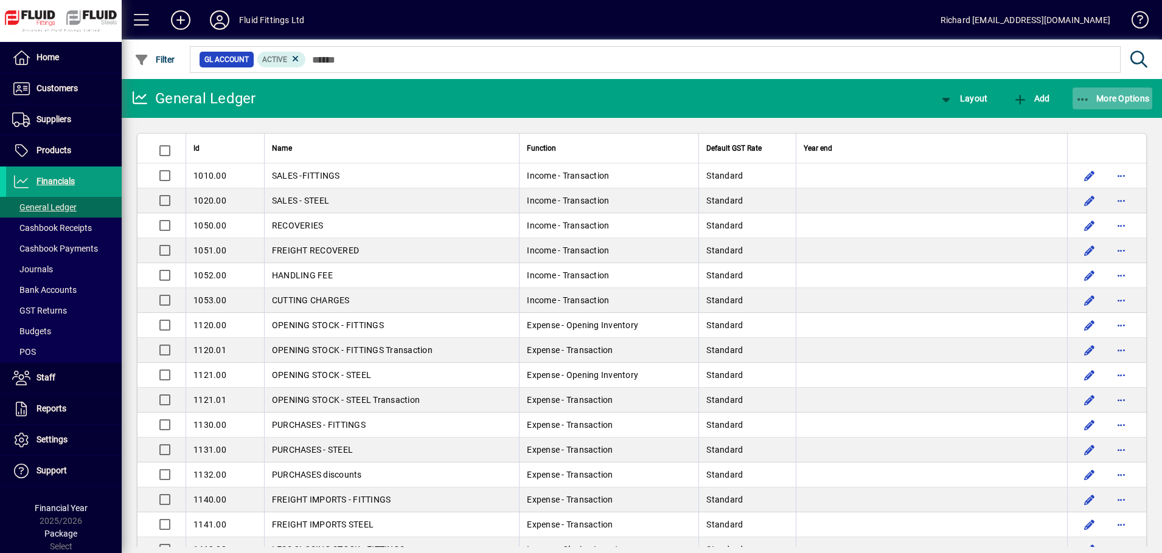
click at [1123, 95] on span "More Options" at bounding box center [1112, 99] width 74 height 10
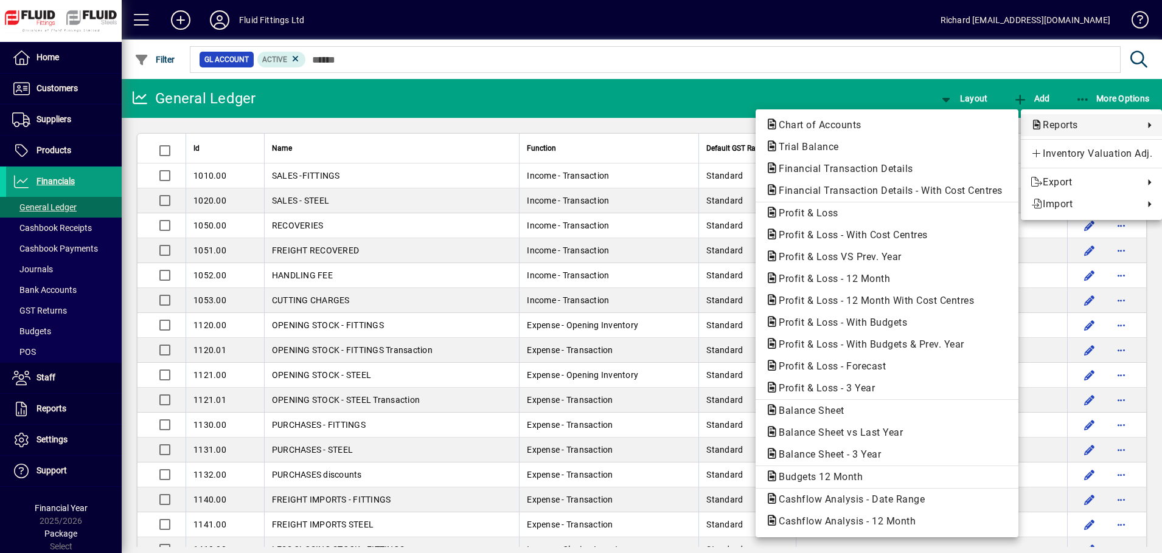
click at [55, 89] on div at bounding box center [581, 276] width 1162 height 553
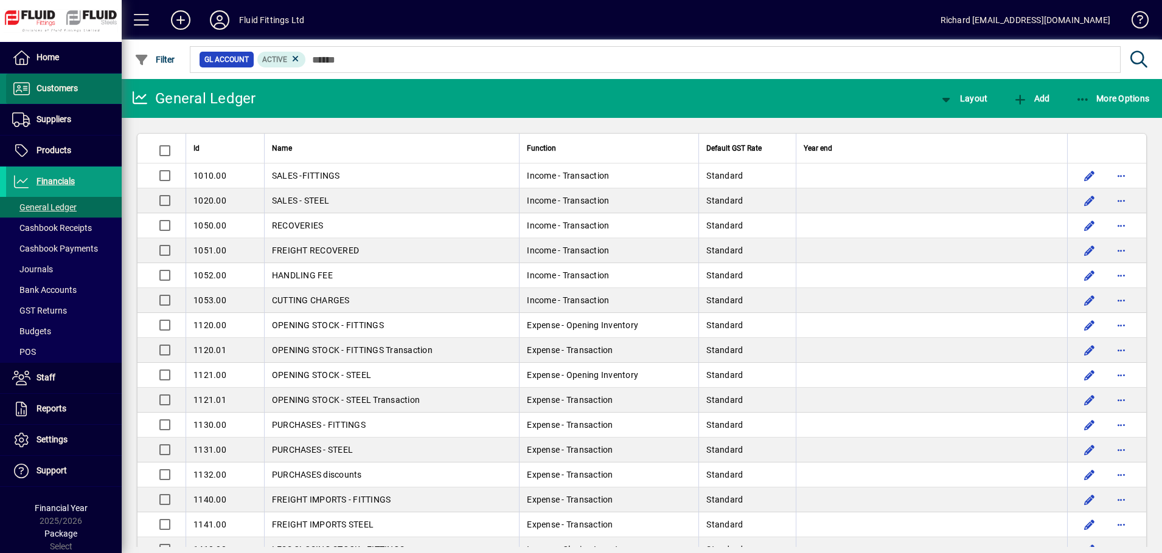
click at [55, 89] on span "Customers" at bounding box center [56, 88] width 41 height 10
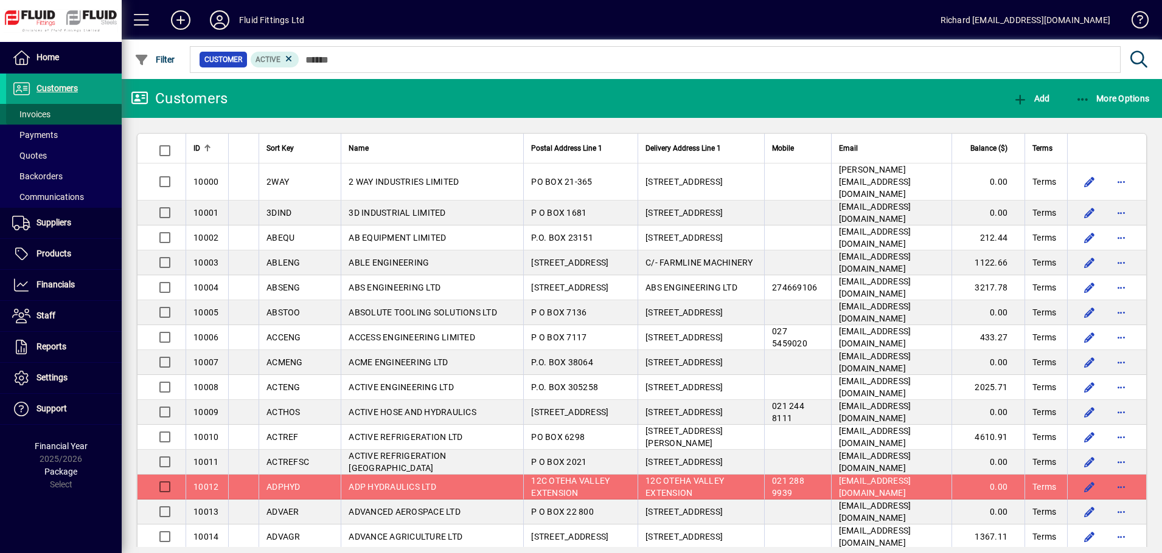
click at [41, 117] on span "Invoices" at bounding box center [31, 114] width 38 height 10
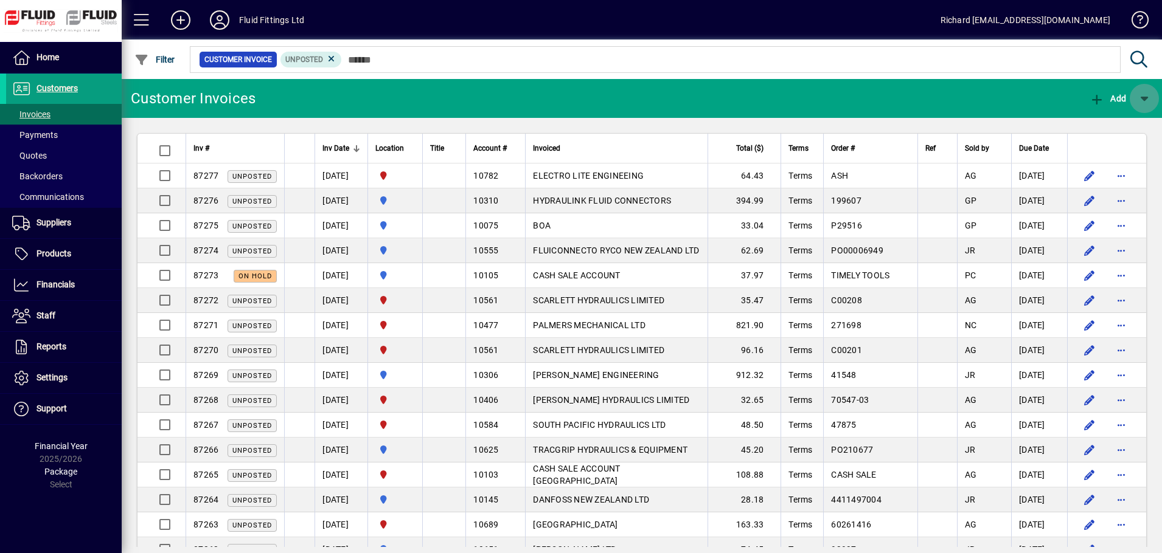
click at [1142, 96] on span "button" at bounding box center [1143, 98] width 29 height 29
click at [1142, 96] on div at bounding box center [581, 276] width 1162 height 553
click at [1073, 101] on span "button" at bounding box center [1073, 98] width 29 height 29
click at [785, 43] on div at bounding box center [581, 276] width 1162 height 553
click at [878, 100] on span "Invoice (58)" at bounding box center [882, 98] width 58 height 19
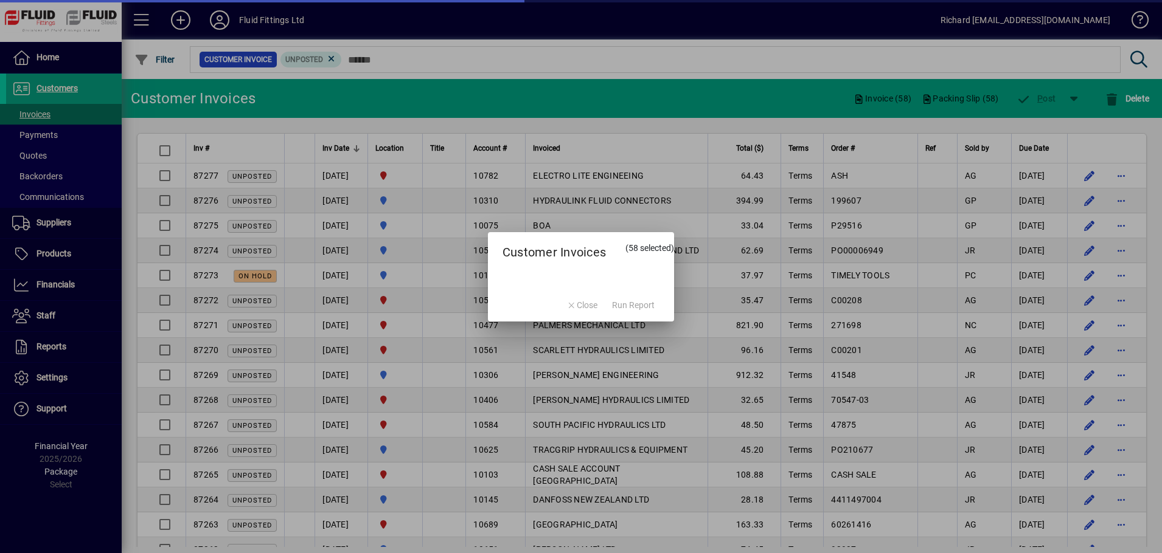
drag, startPoint x: 637, startPoint y: 307, endPoint x: 640, endPoint y: 300, distance: 7.6
click at [637, 306] on mat-dialog-actions "Close Run Report" at bounding box center [611, 305] width 128 height 32
click at [639, 302] on mat-dialog-actions "Close Run Report" at bounding box center [611, 305] width 128 height 32
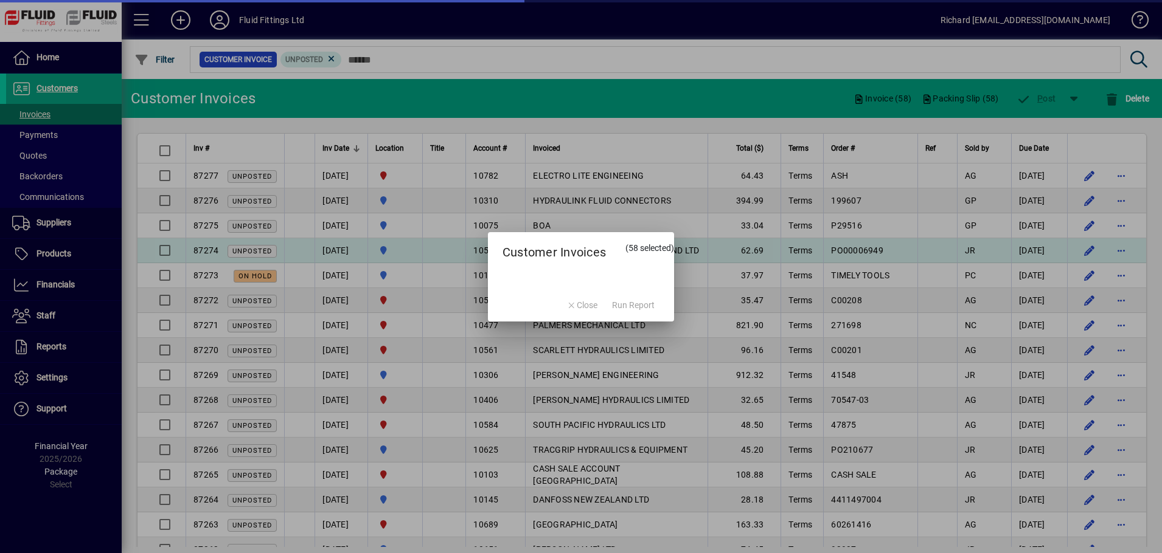
drag, startPoint x: 592, startPoint y: 228, endPoint x: 591, endPoint y: 239, distance: 11.0
click at [592, 230] on div at bounding box center [581, 276] width 1162 height 553
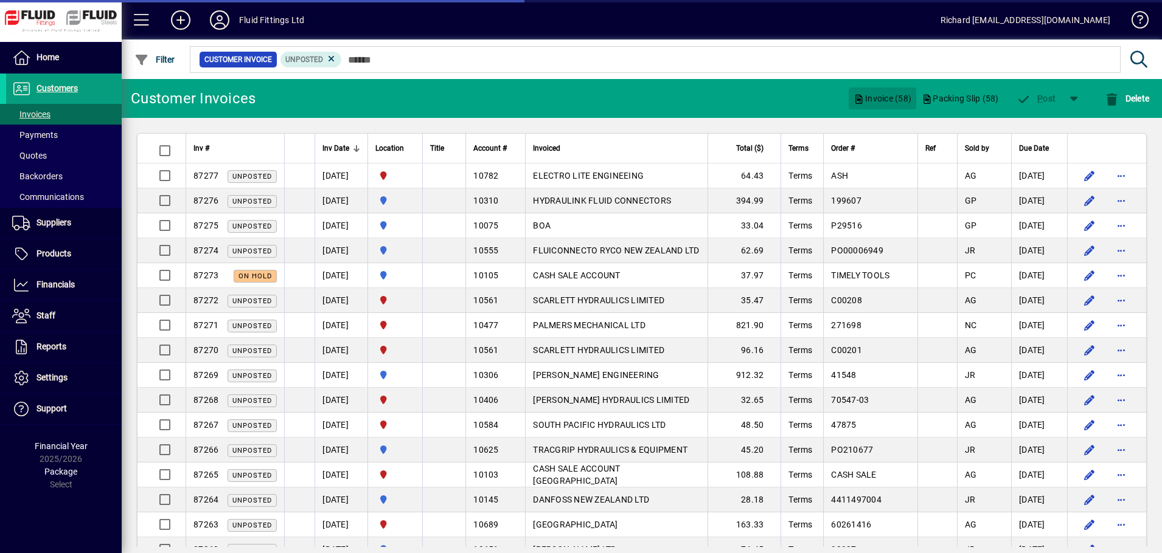
click at [876, 97] on span "Invoice (58)" at bounding box center [882, 98] width 58 height 19
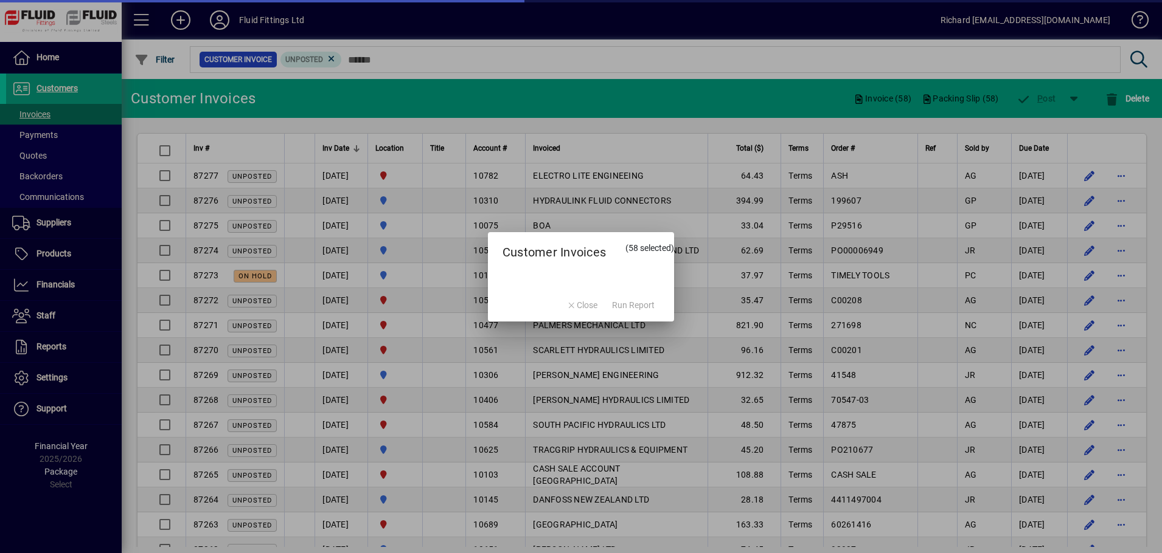
click at [621, 310] on mat-dialog-actions "Close Run Report" at bounding box center [611, 305] width 128 height 32
click at [621, 308] on mat-dialog-actions "Close Run Report" at bounding box center [611, 305] width 128 height 32
click at [622, 308] on mat-dialog-actions "Close Run Report" at bounding box center [611, 305] width 128 height 32
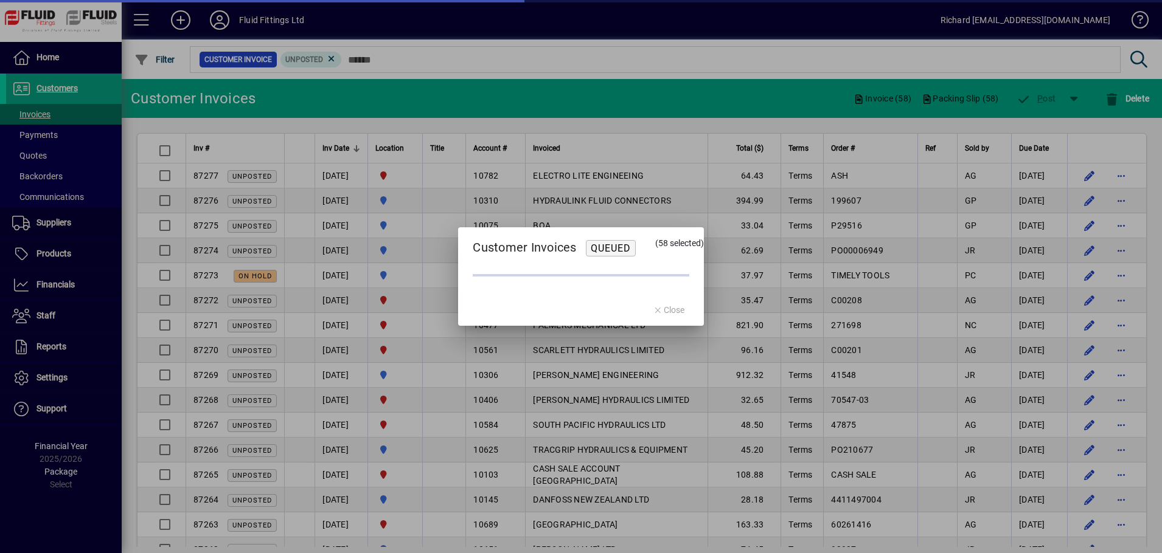
click at [671, 310] on mat-dialog-actions "Close" at bounding box center [668, 310] width 71 height 32
click at [685, 312] on mat-dialog-actions "Close" at bounding box center [668, 310] width 71 height 32
drag, startPoint x: 681, startPoint y: 312, endPoint x: 658, endPoint y: 312, distance: 23.1
click at [680, 312] on mat-dialog-actions "Close" at bounding box center [668, 310] width 71 height 32
click at [654, 312] on mat-dialog-actions "Close" at bounding box center [668, 310] width 71 height 32
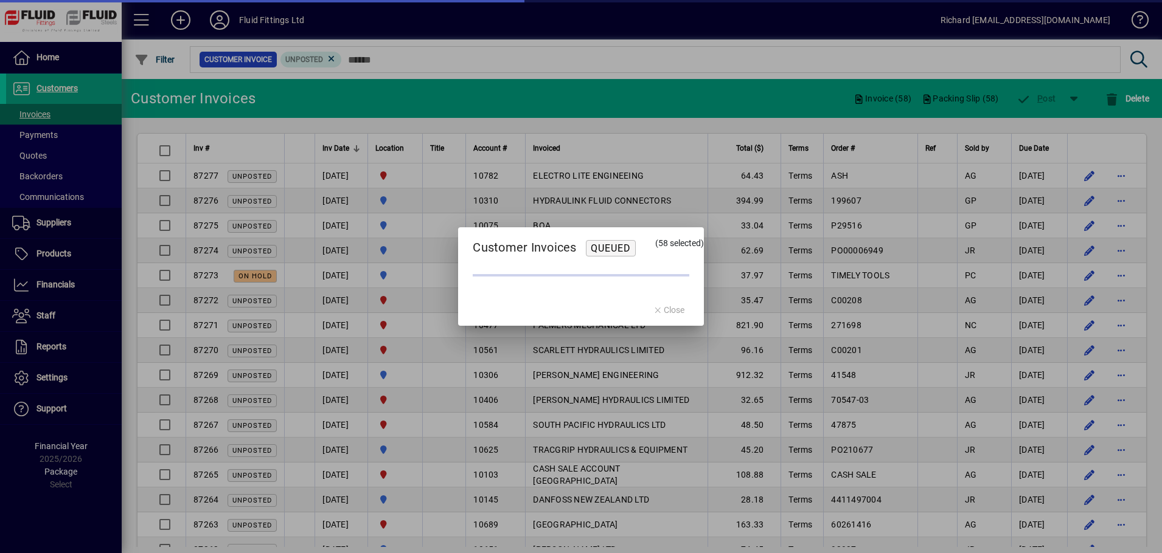
click at [651, 312] on mat-dialog-actions "Close" at bounding box center [668, 310] width 71 height 32
drag, startPoint x: 651, startPoint y: 312, endPoint x: 671, endPoint y: 312, distance: 20.7
click at [654, 312] on mat-dialog-actions "Close" at bounding box center [668, 310] width 71 height 32
click at [671, 312] on mat-dialog-actions "Close" at bounding box center [668, 310] width 71 height 32
click at [625, 252] on span "Queued" at bounding box center [611, 249] width 40 height 12
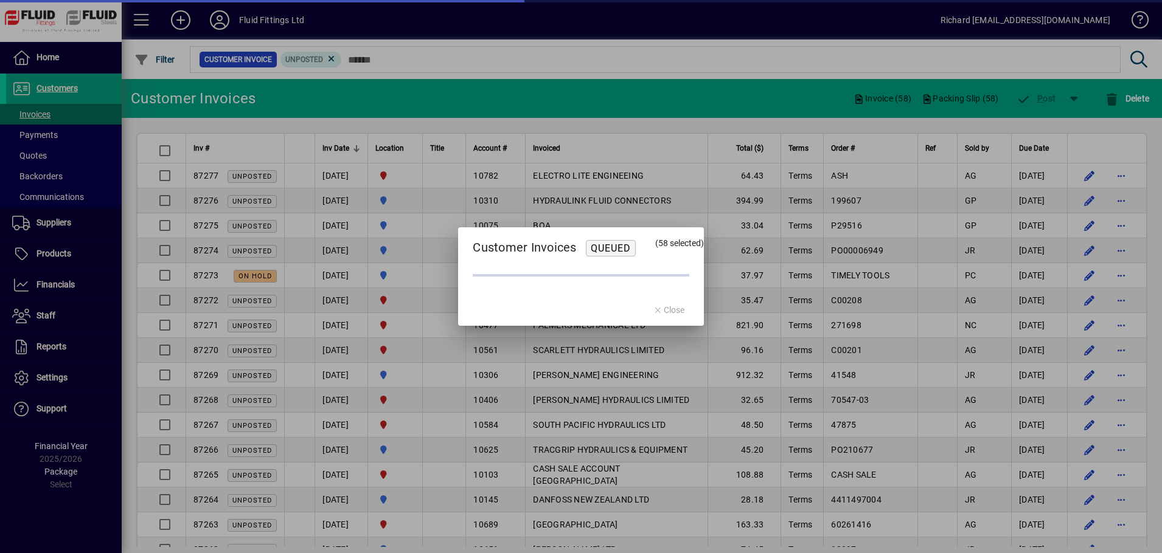
click at [673, 310] on mat-dialog-actions "Close" at bounding box center [668, 310] width 71 height 32
click at [674, 310] on mat-dialog-actions "Close" at bounding box center [668, 310] width 71 height 32
click at [670, 310] on mat-dialog-actions "Close" at bounding box center [668, 310] width 71 height 32
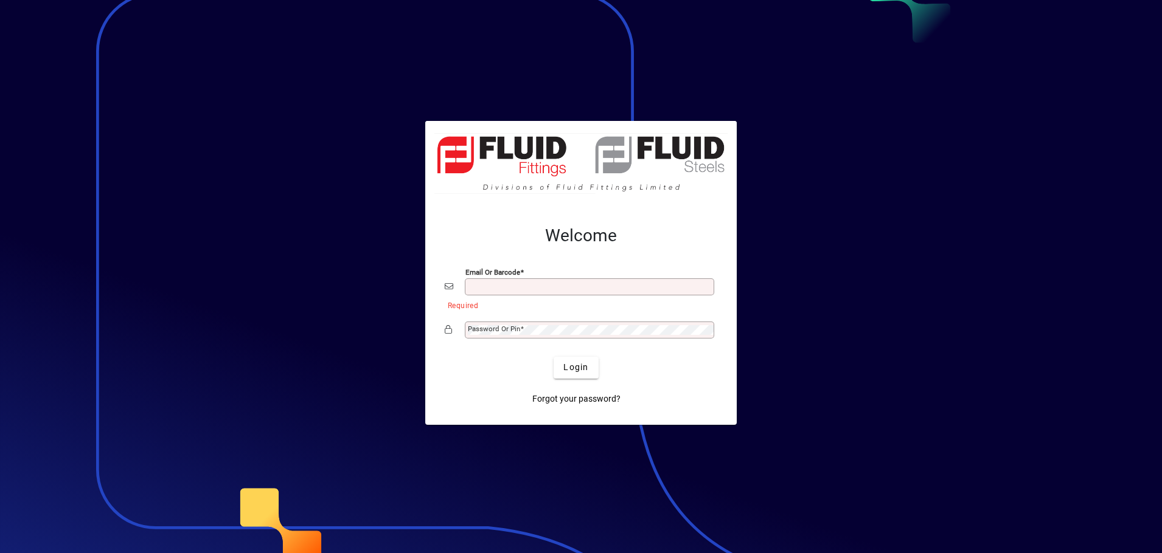
type input "**********"
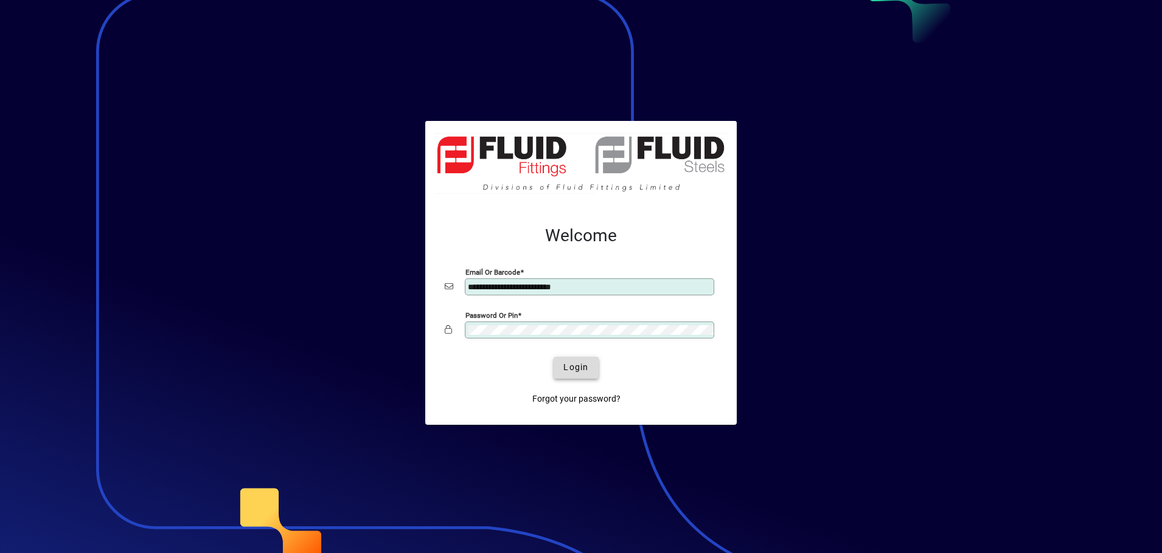
click at [578, 367] on span "Login" at bounding box center [575, 367] width 25 height 13
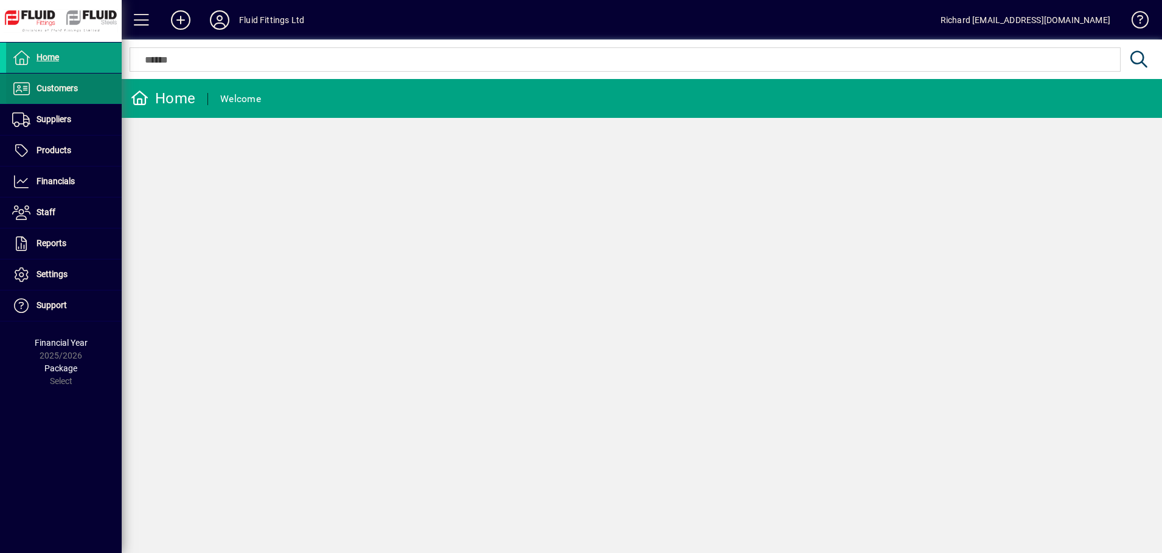
click at [46, 88] on span "Customers" at bounding box center [56, 88] width 41 height 10
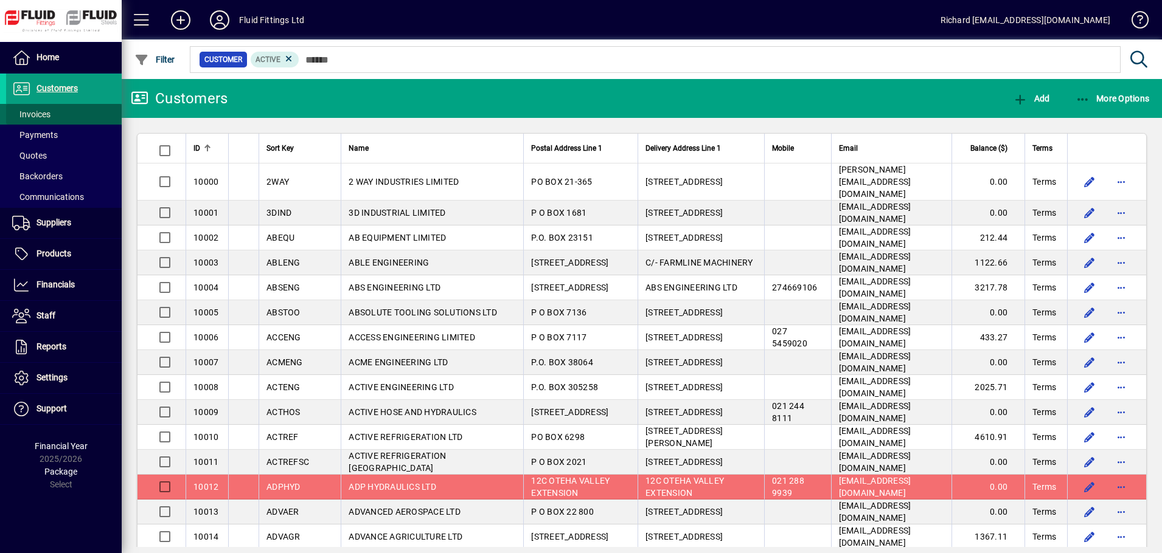
click at [54, 111] on span at bounding box center [64, 114] width 116 height 29
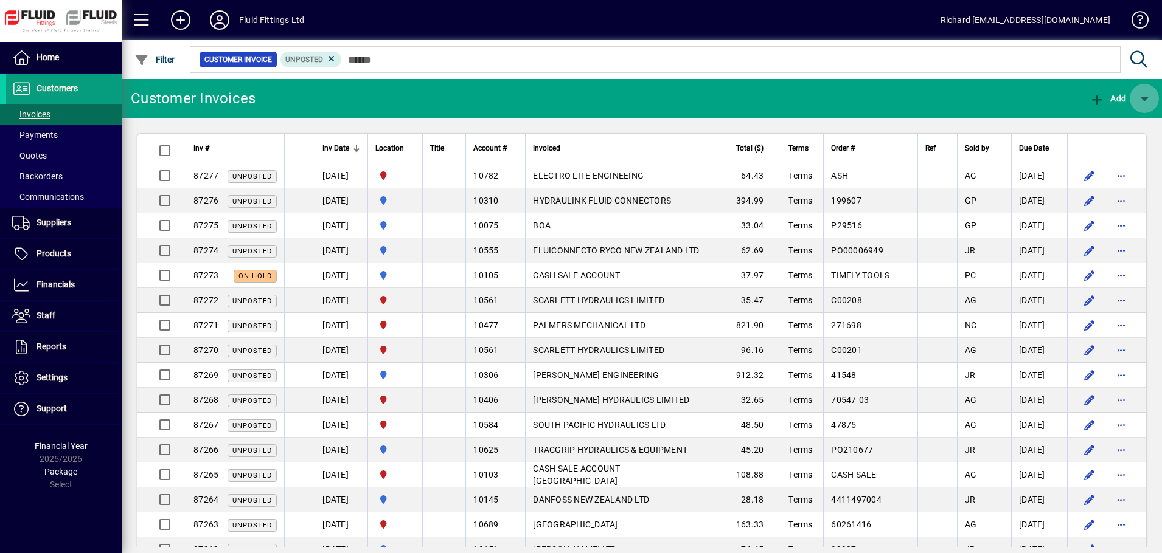
click at [1148, 102] on span "button" at bounding box center [1143, 98] width 29 height 29
click at [1146, 101] on div at bounding box center [581, 276] width 1162 height 553
click at [44, 135] on span "Payments" at bounding box center [35, 135] width 46 height 10
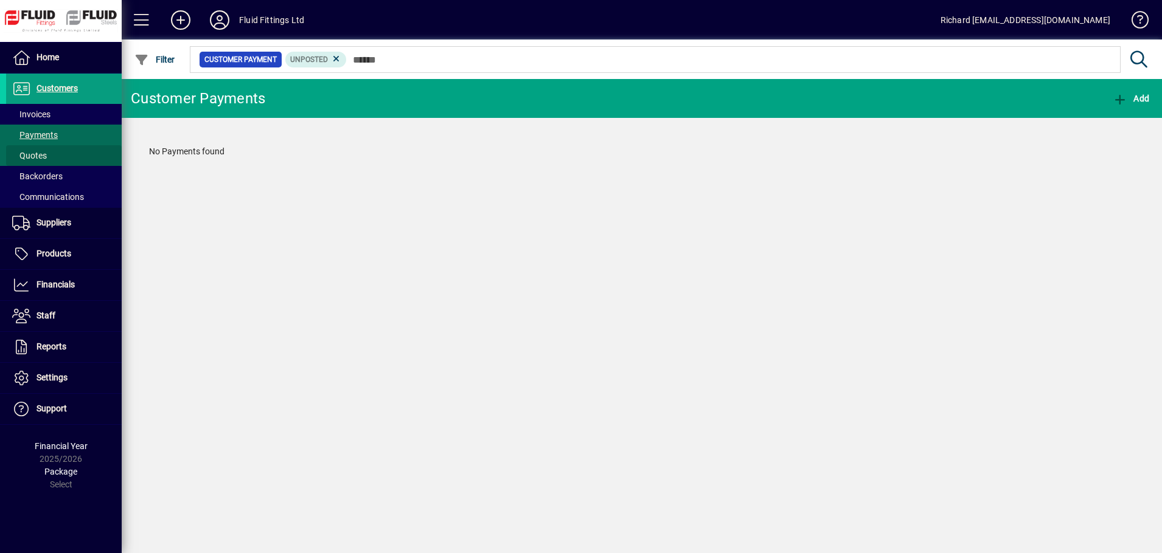
click at [40, 158] on span "Quotes" at bounding box center [29, 156] width 35 height 10
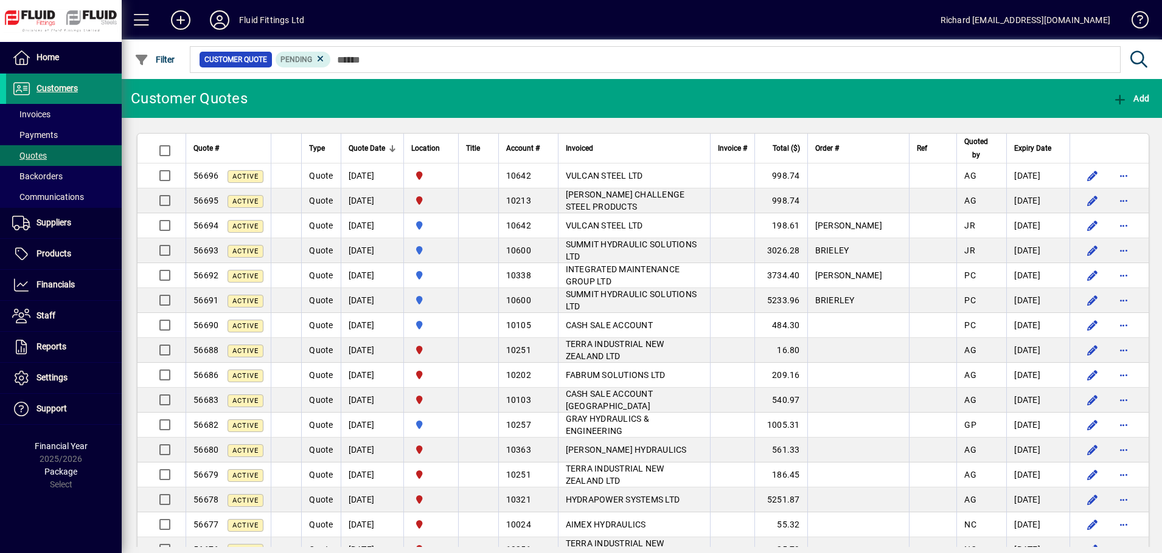
click at [50, 86] on span "Customers" at bounding box center [56, 88] width 41 height 10
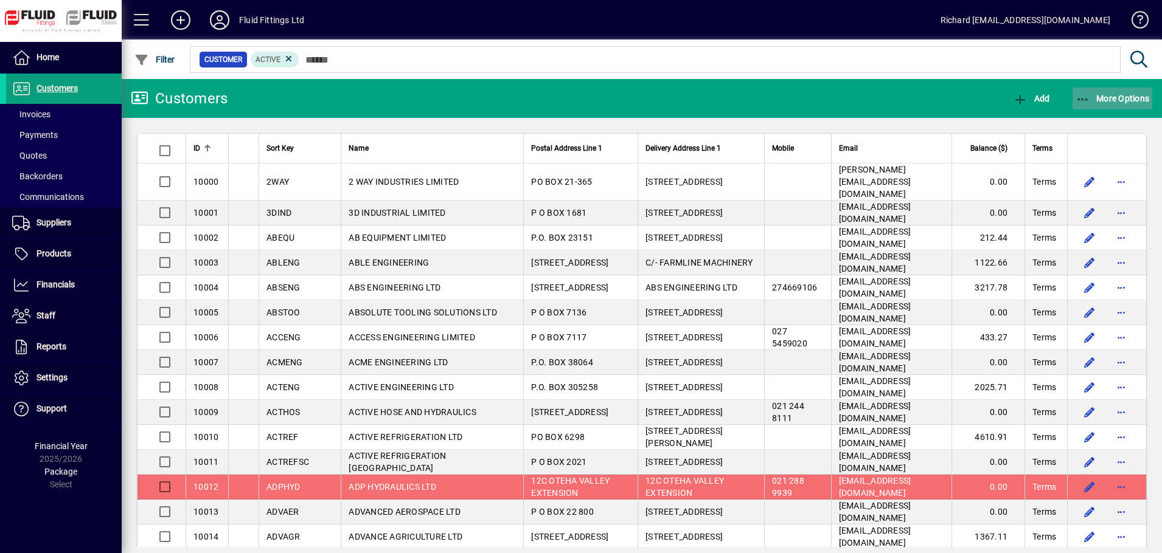
click at [1104, 102] on span "More Options" at bounding box center [1112, 99] width 74 height 10
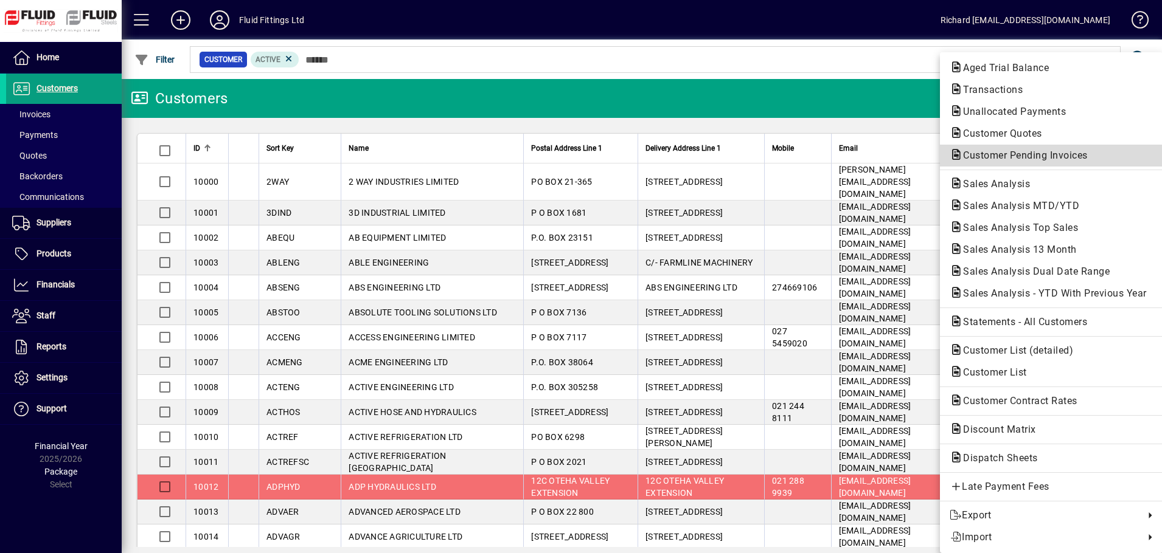
click at [1040, 158] on span "Customer Pending Invoices" at bounding box center [1021, 156] width 144 height 12
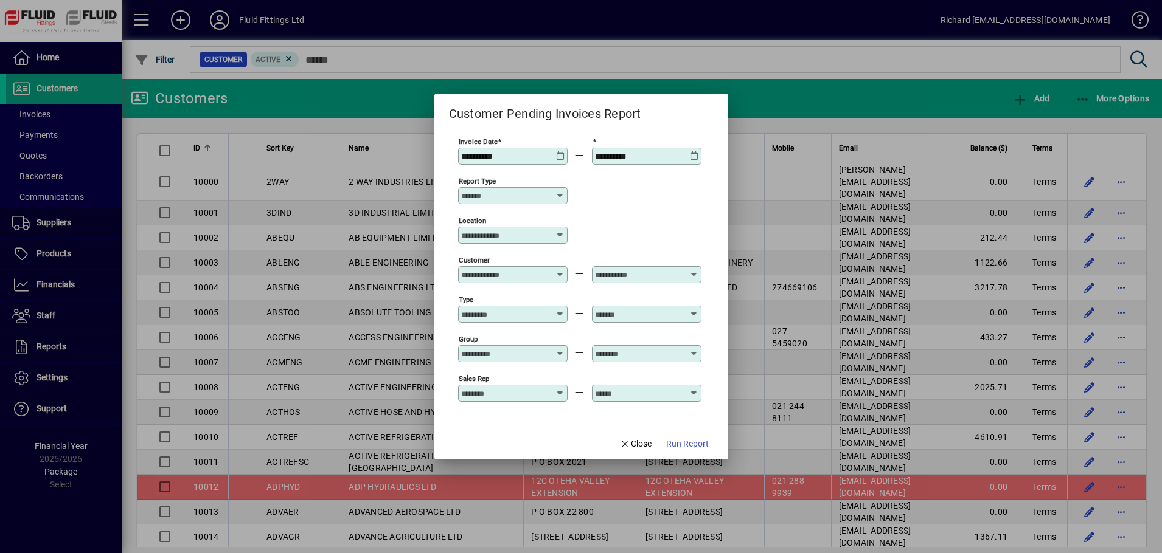
click at [561, 151] on icon at bounding box center [560, 151] width 9 height 0
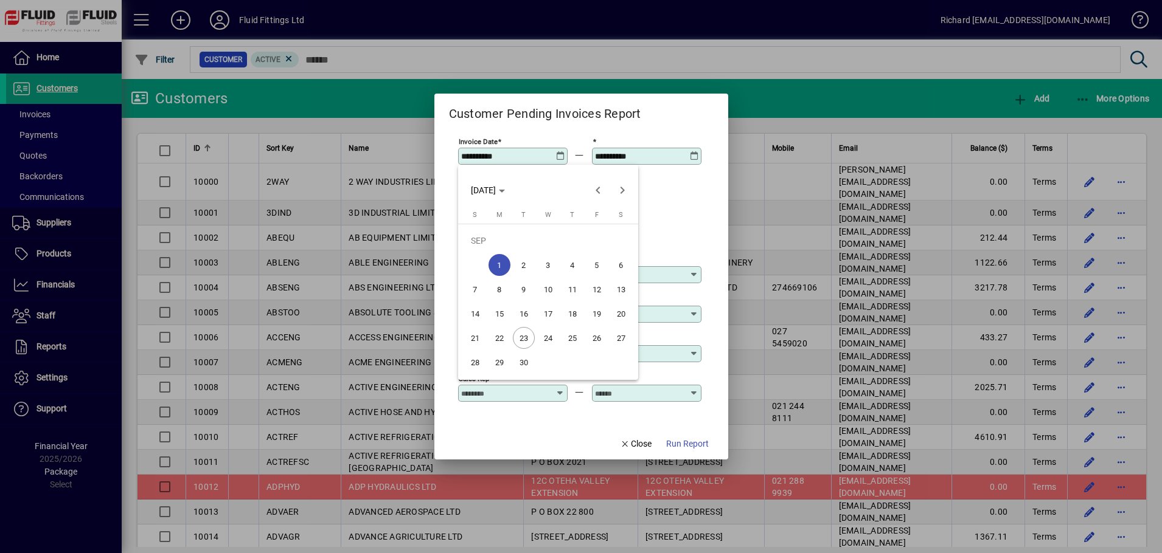
click at [519, 338] on span "23" at bounding box center [524, 338] width 22 height 22
type input "**********"
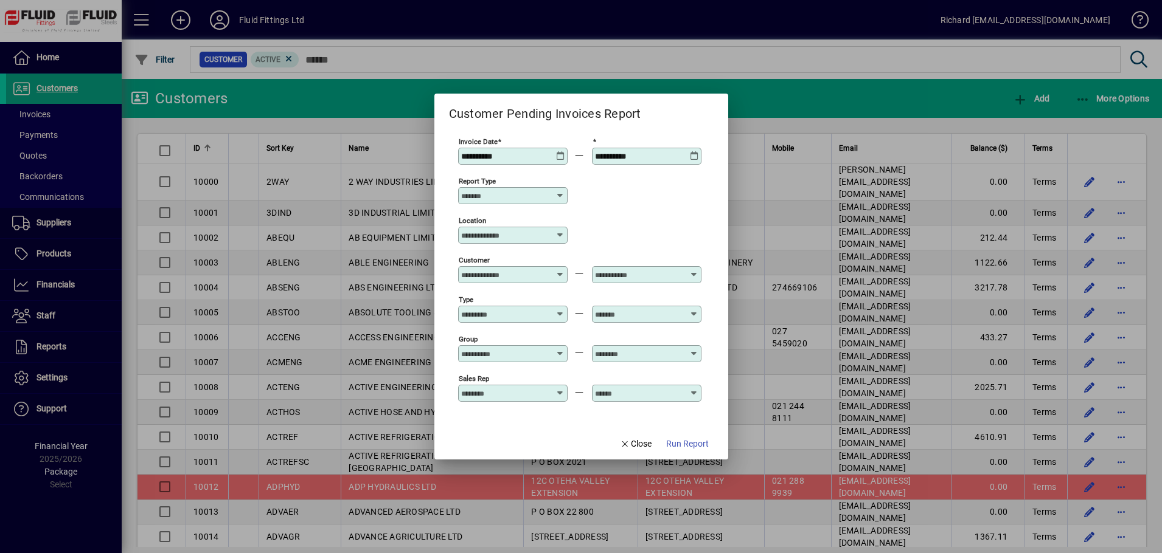
click at [558, 190] on div "Report type" at bounding box center [512, 195] width 109 height 17
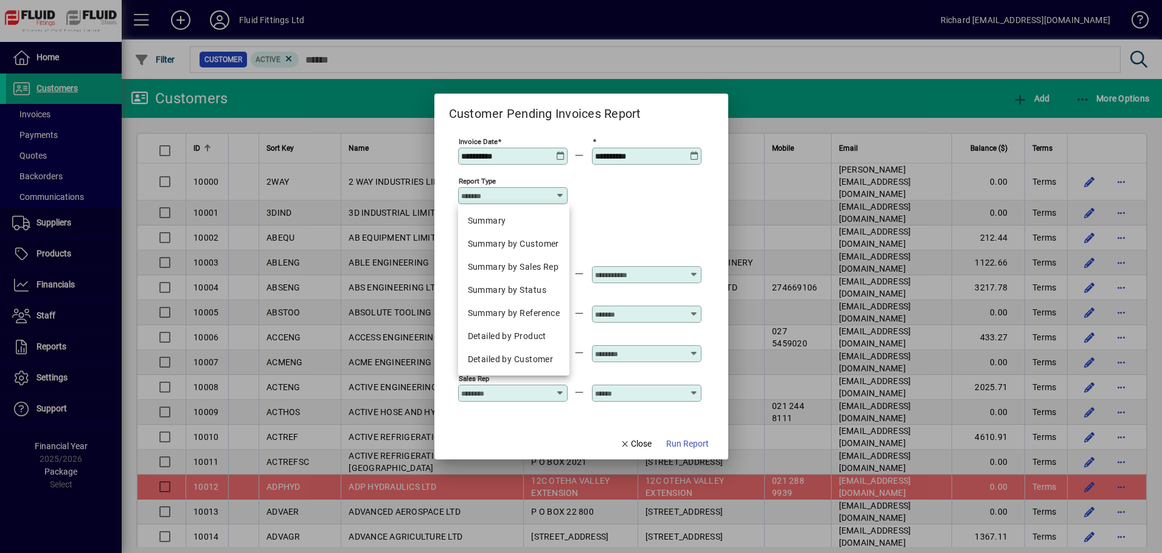
click at [558, 191] on icon at bounding box center [560, 196] width 10 height 10
click at [562, 198] on icon at bounding box center [560, 196] width 10 height 10
click at [659, 215] on div "Location" at bounding box center [579, 235] width 243 height 40
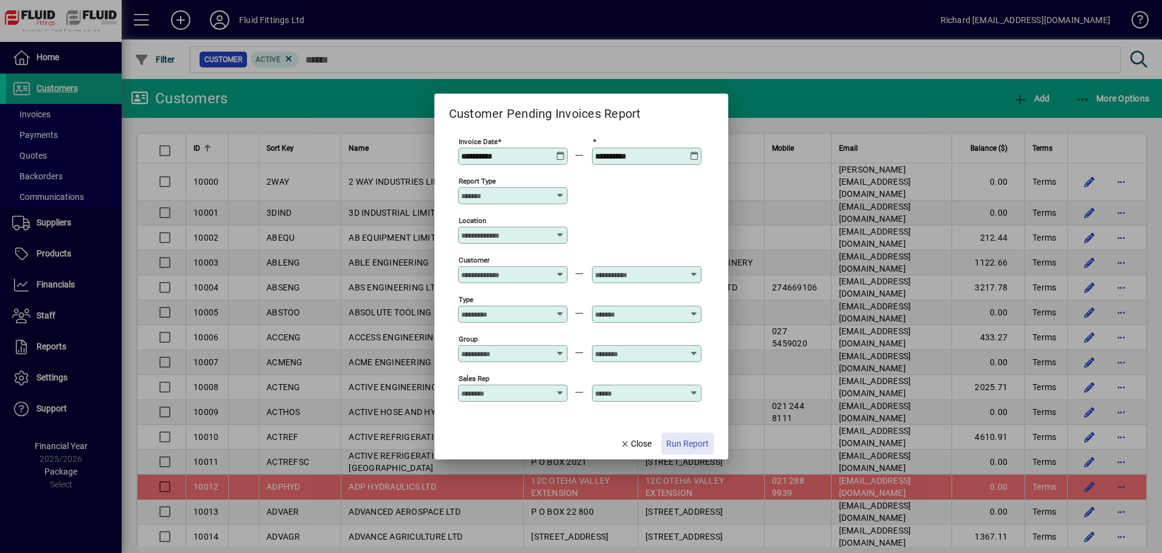
click at [687, 443] on span "Run Report" at bounding box center [687, 444] width 43 height 13
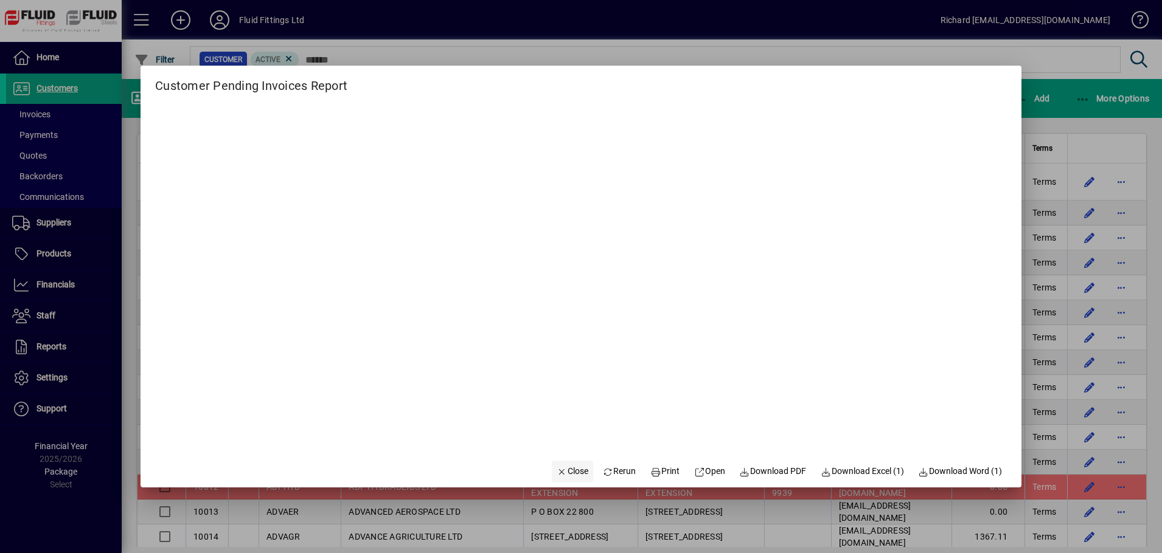
click at [556, 468] on span "Close" at bounding box center [572, 471] width 32 height 13
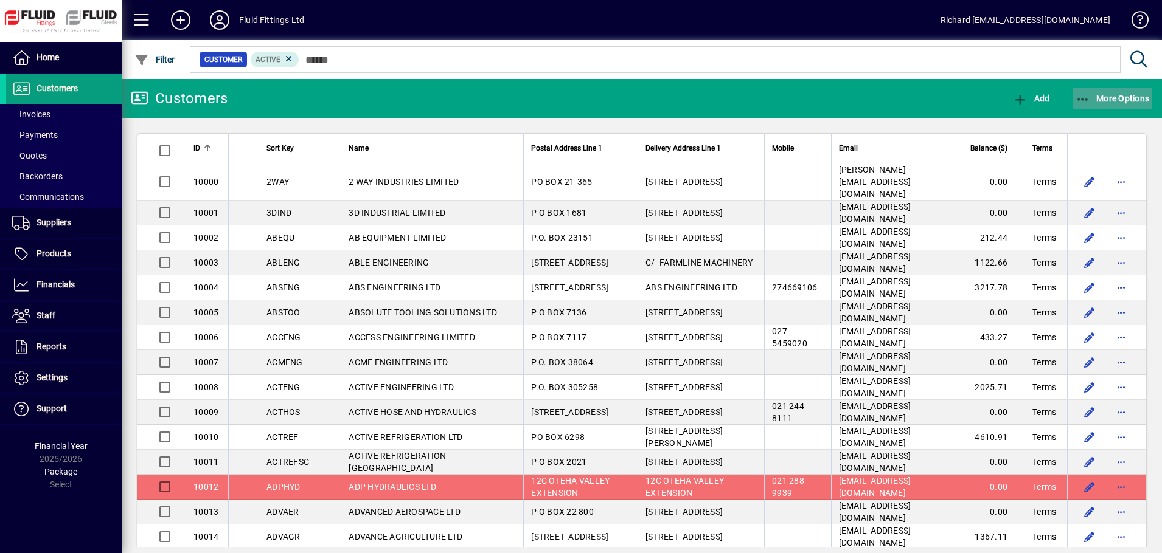
click at [1106, 98] on span "More Options" at bounding box center [1112, 99] width 74 height 10
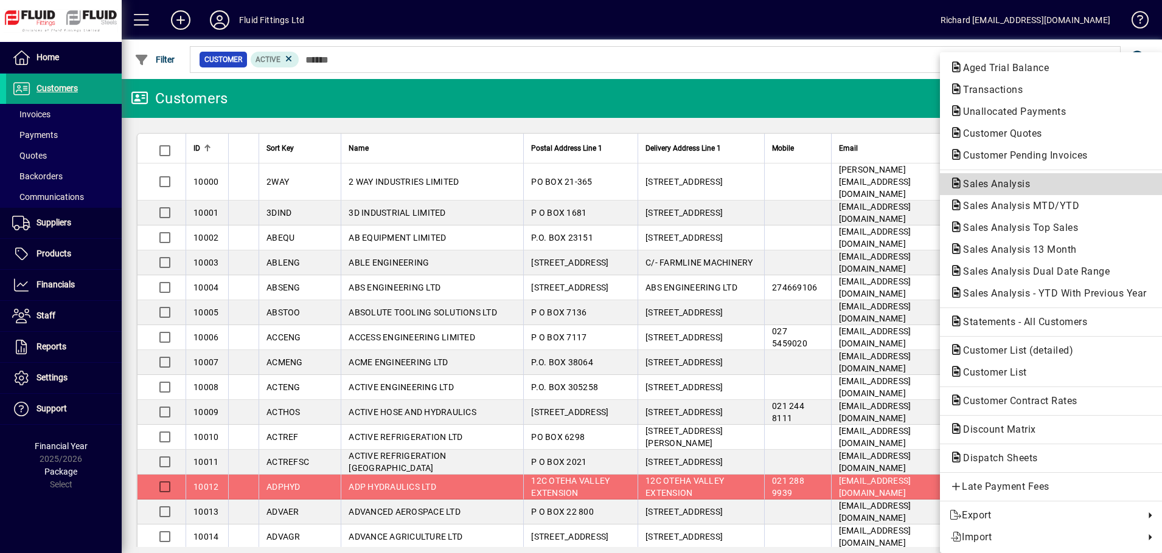
click at [1012, 184] on span "Sales Analysis" at bounding box center [992, 184] width 86 height 12
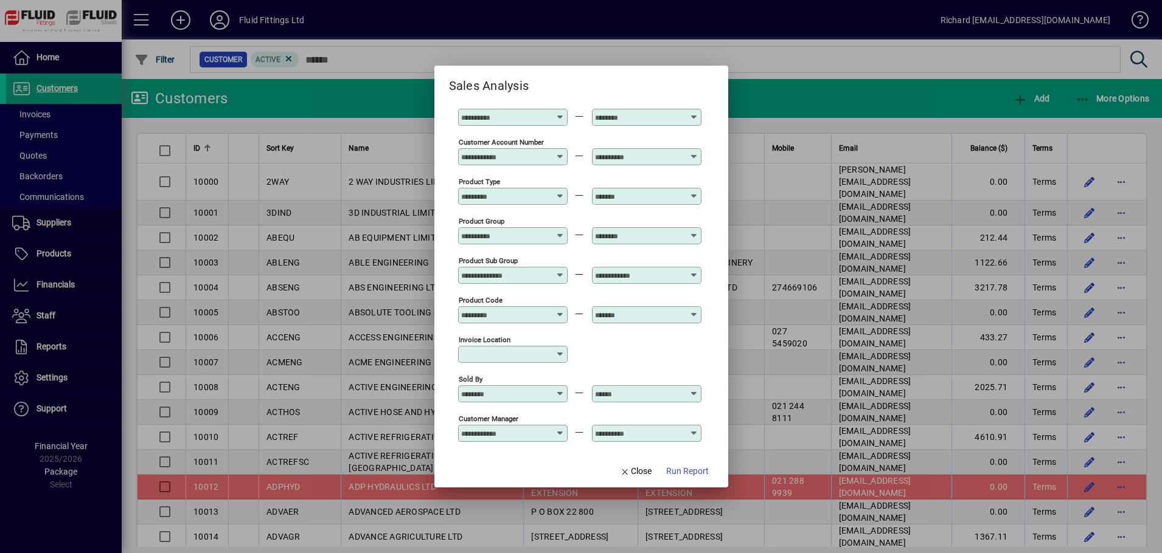
scroll to position [122, 0]
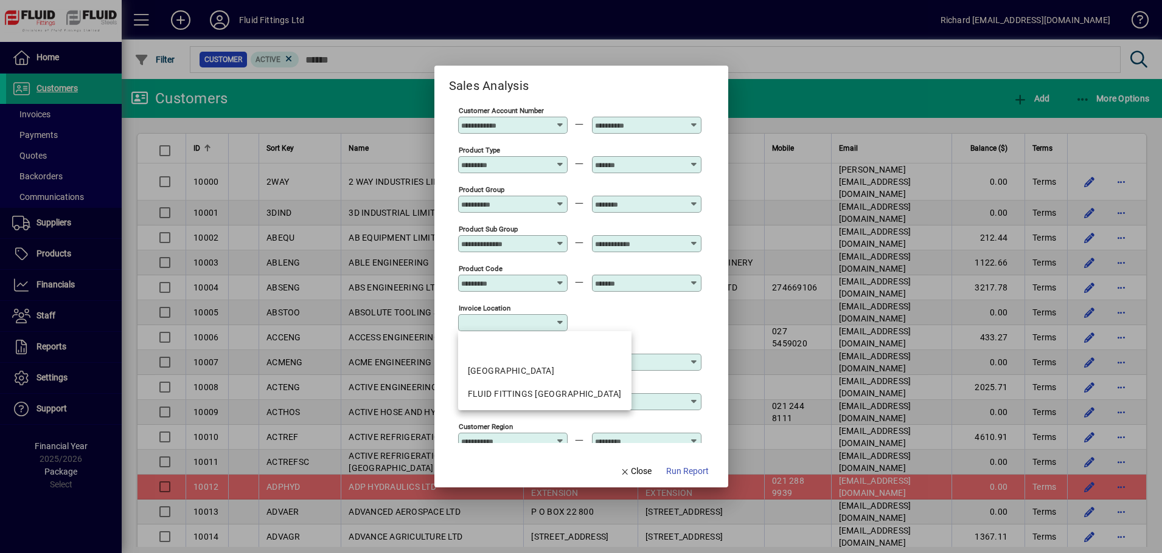
click at [552, 324] on input "Invoice location" at bounding box center [508, 323] width 94 height 10
click at [523, 368] on div "[GEOGRAPHIC_DATA]" at bounding box center [545, 371] width 154 height 13
type input "********"
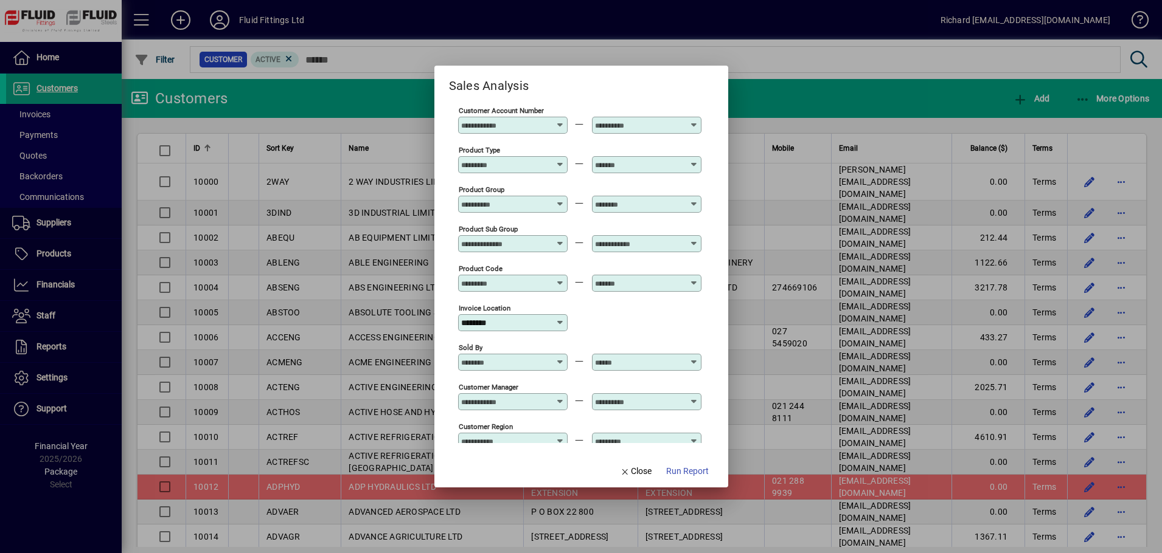
click at [606, 328] on div "Invoice location ********" at bounding box center [579, 322] width 243 height 40
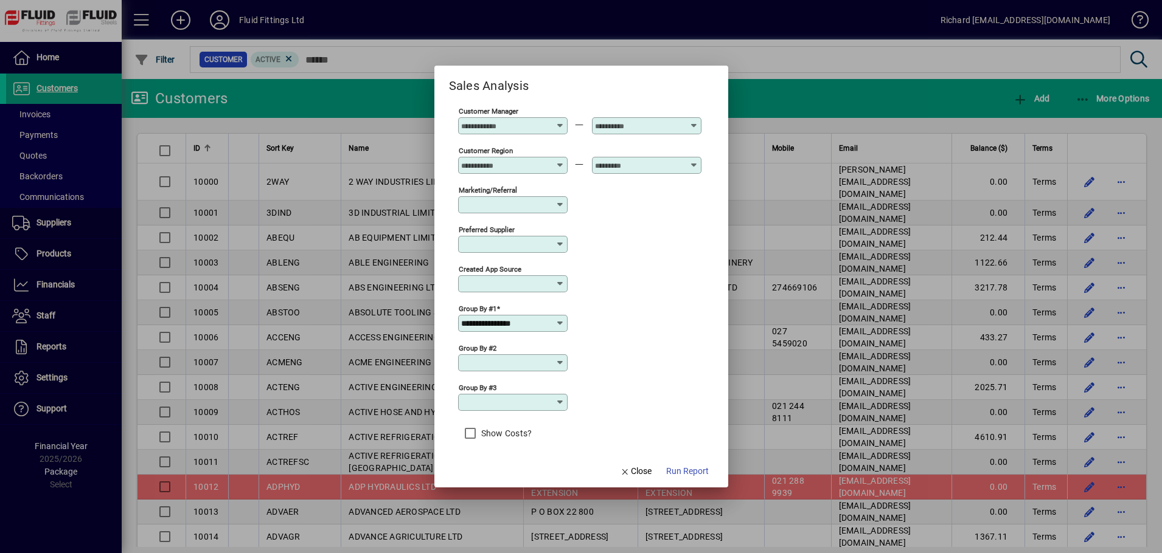
scroll to position [403, 0]
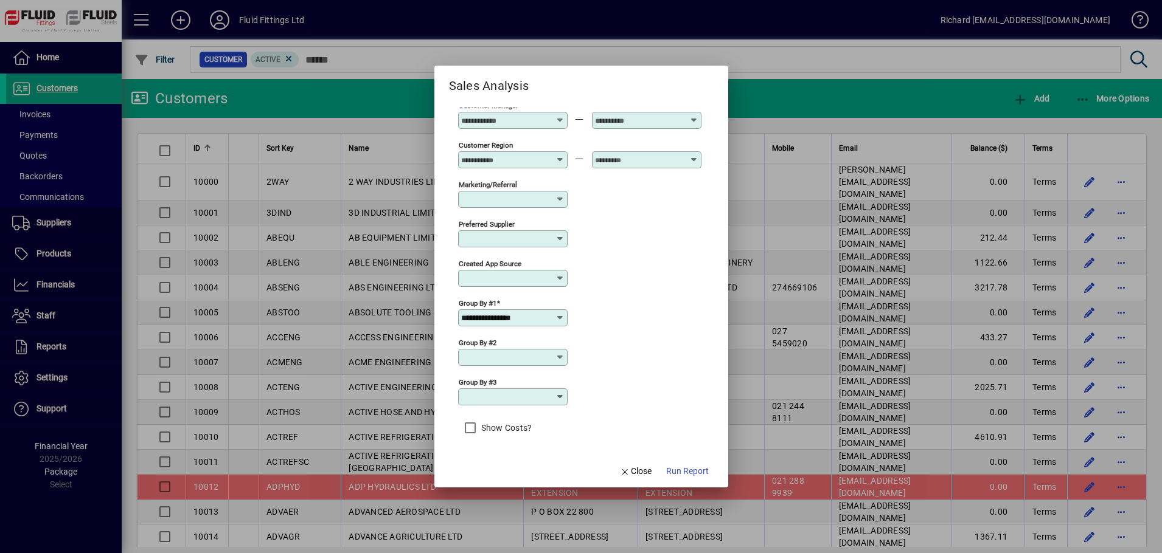
drag, startPoint x: 631, startPoint y: 471, endPoint x: 858, endPoint y: 31, distance: 495.6
click at [861, 32] on div at bounding box center [581, 276] width 1162 height 553
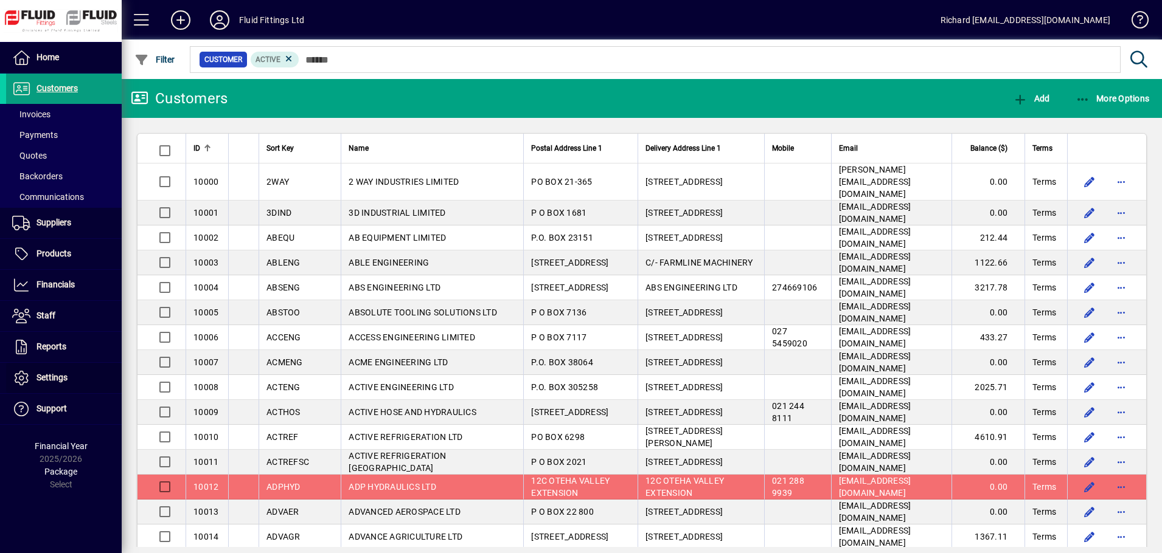
click at [29, 380] on icon at bounding box center [21, 378] width 18 height 15
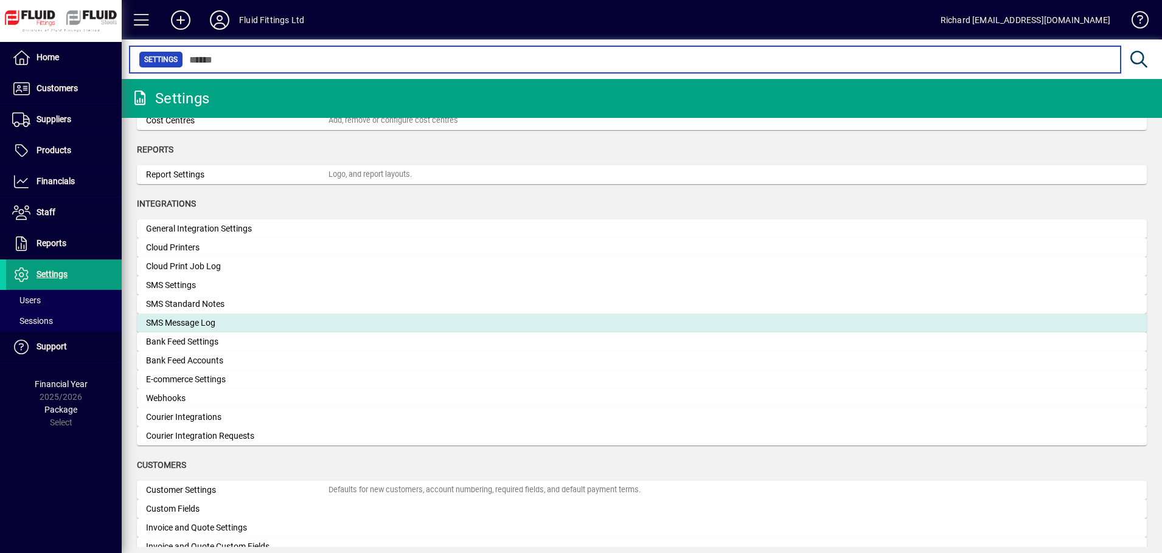
scroll to position [303, 0]
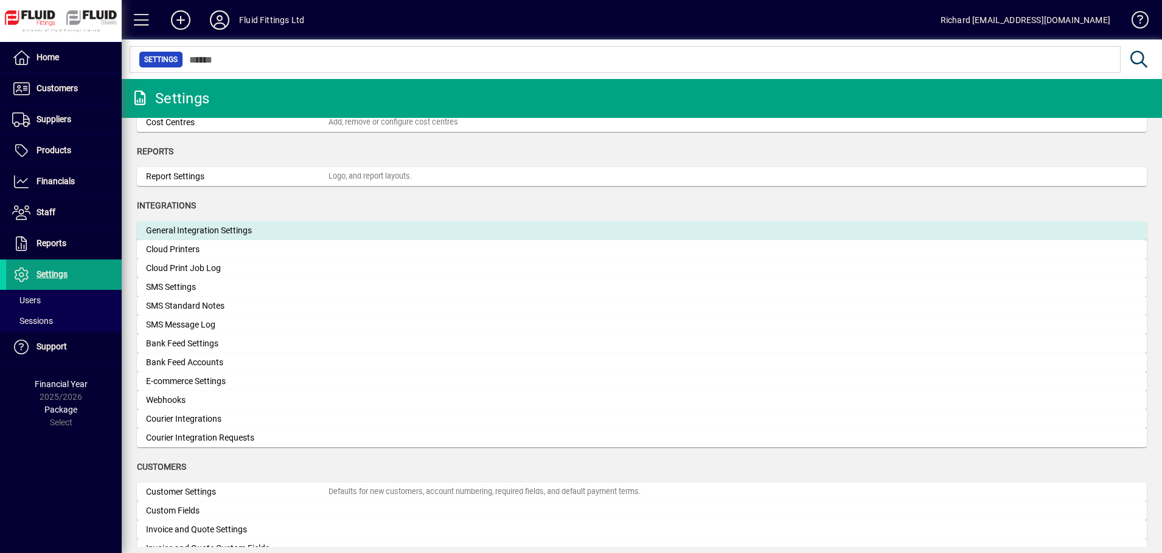
click at [232, 230] on div "General Integration Settings" at bounding box center [237, 230] width 182 height 13
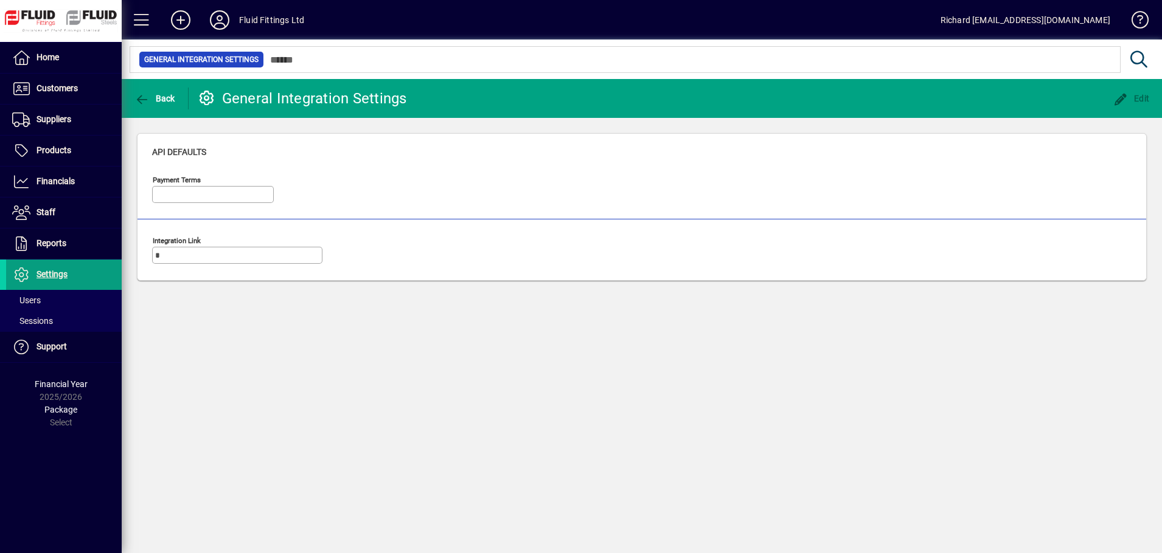
type input "**********"
click at [203, 200] on mat-form-field "**********" at bounding box center [213, 195] width 122 height 43
click at [187, 251] on input "**********" at bounding box center [238, 256] width 167 height 10
drag, startPoint x: 156, startPoint y: 255, endPoint x: 553, endPoint y: 317, distance: 402.0
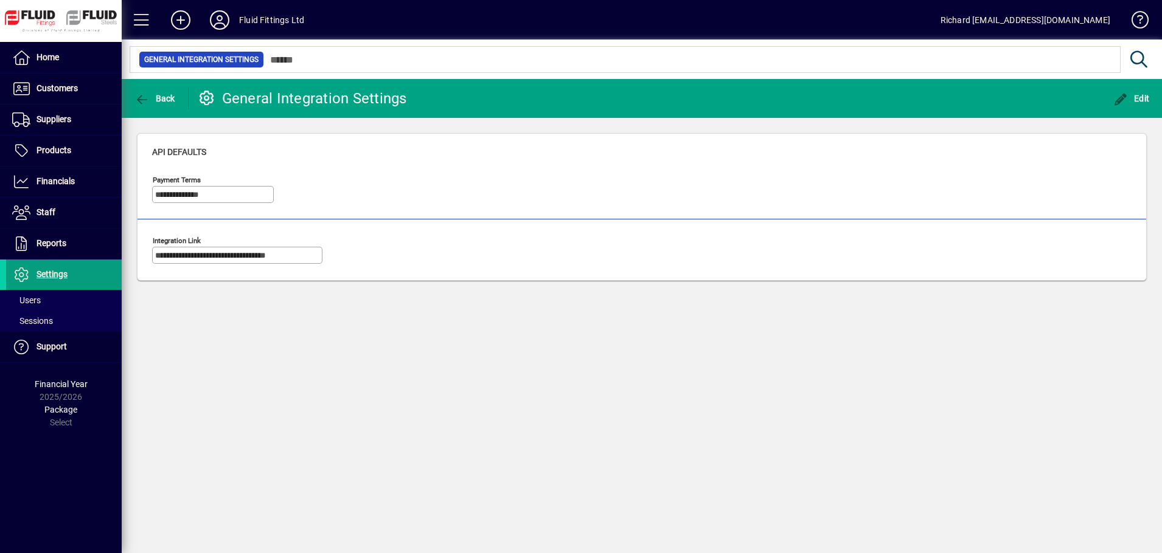
click at [513, 307] on div "**********" at bounding box center [642, 316] width 1040 height 474
drag, startPoint x: 529, startPoint y: 304, endPoint x: 367, endPoint y: 316, distance: 162.2
click at [367, 316] on div "**********" at bounding box center [642, 316] width 1040 height 474
click at [42, 301] on span at bounding box center [64, 300] width 116 height 29
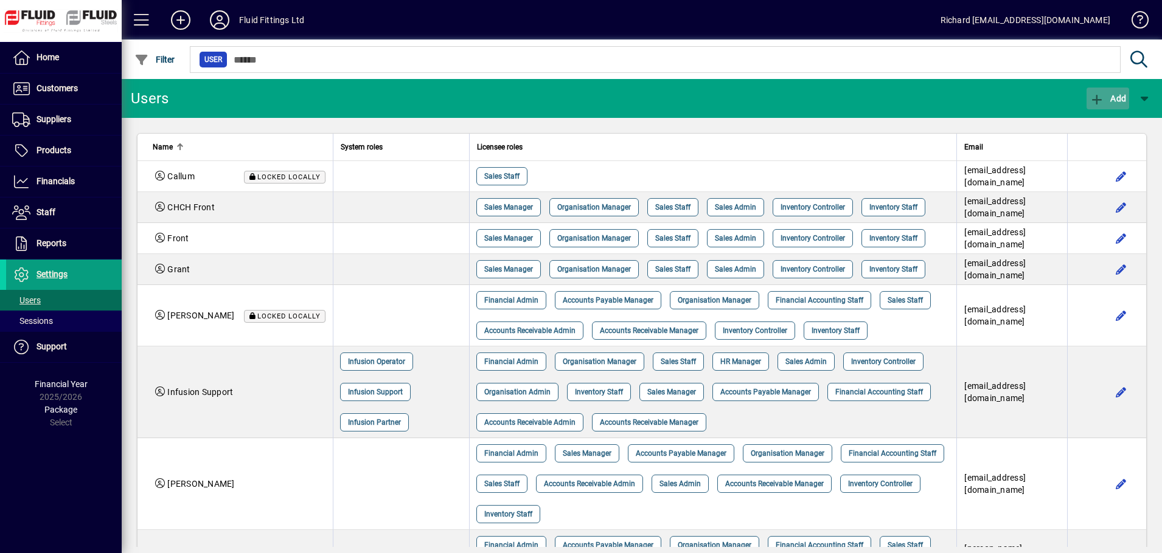
click at [1110, 94] on span "Add" at bounding box center [1107, 99] width 36 height 10
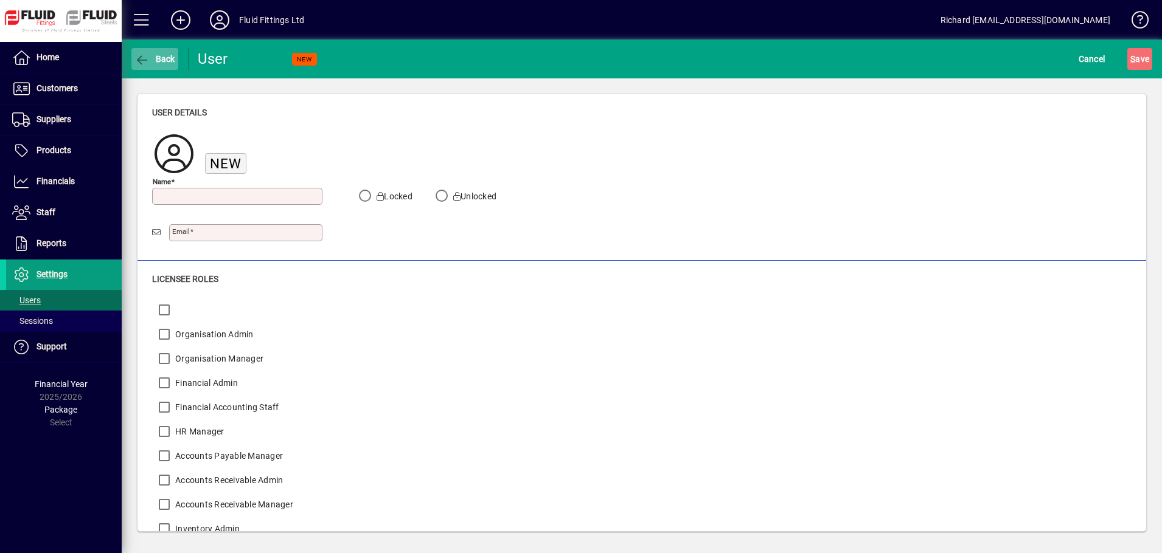
click at [148, 52] on span "button" at bounding box center [154, 58] width 47 height 29
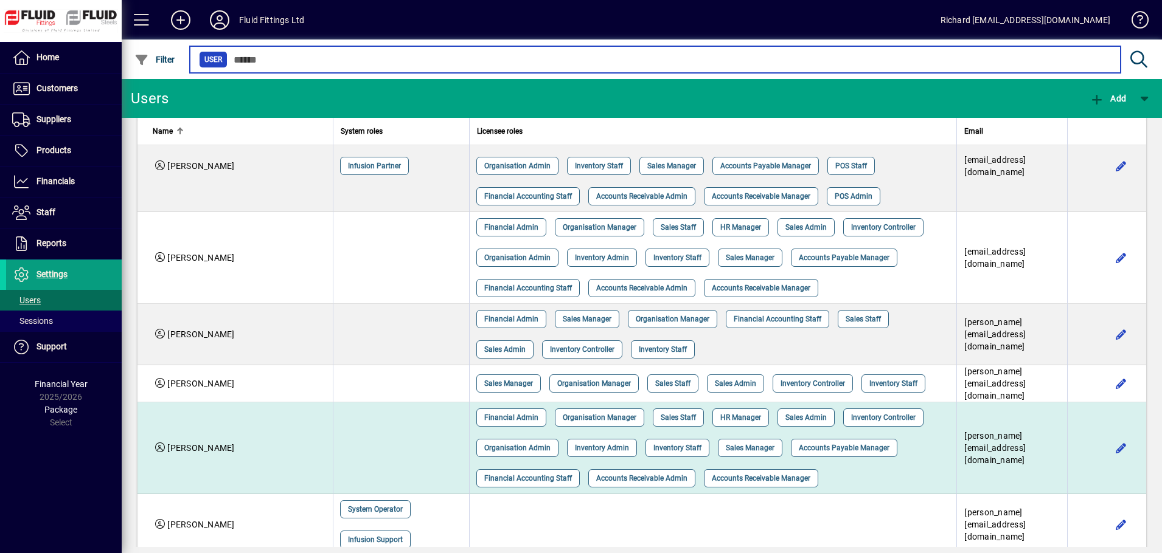
scroll to position [643, 0]
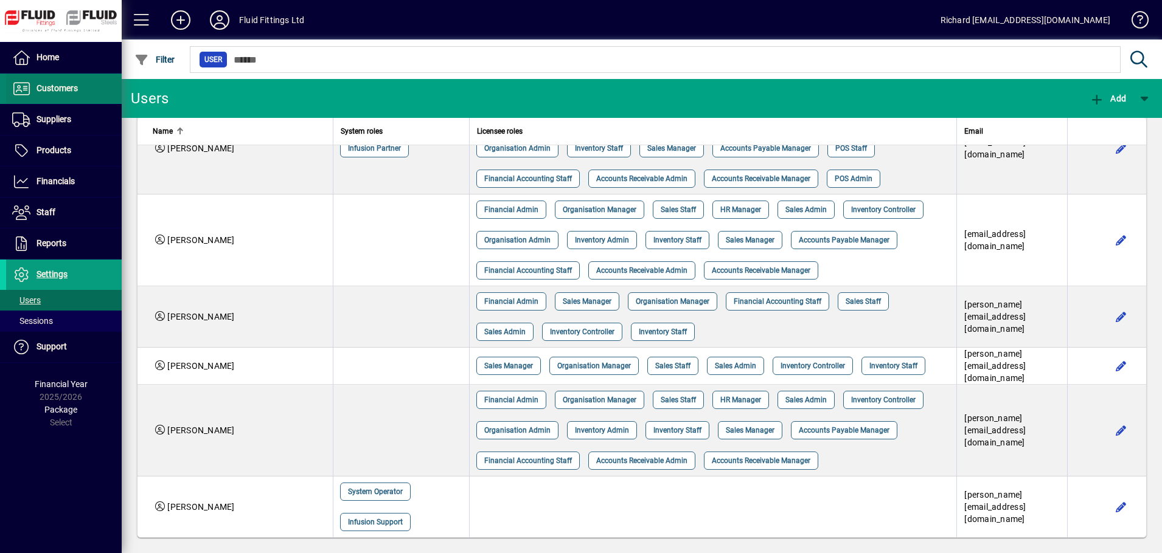
click at [52, 82] on span "Customers" at bounding box center [42, 88] width 72 height 15
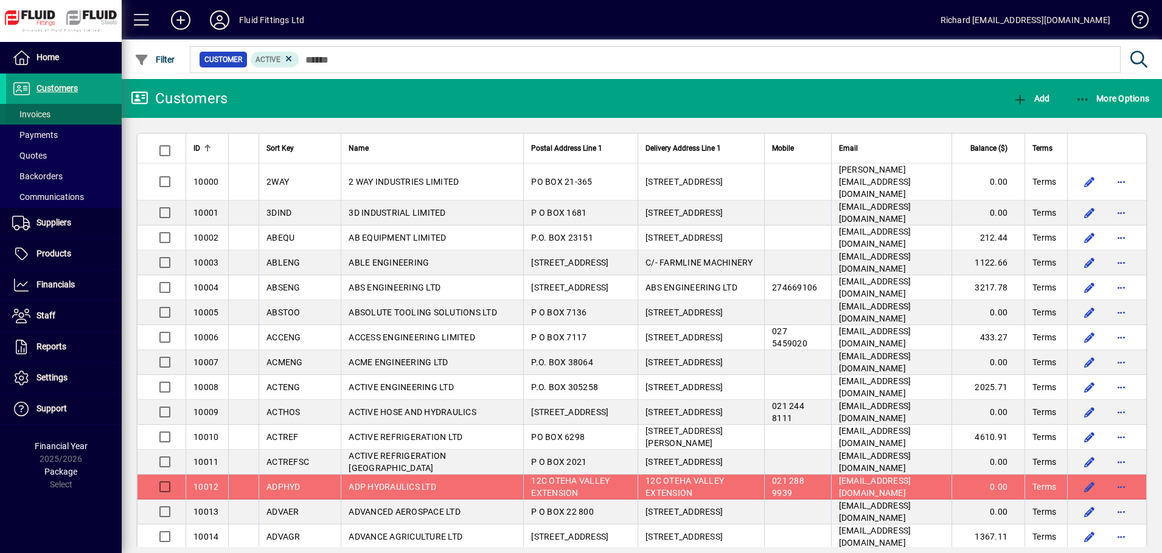
click at [54, 114] on span at bounding box center [64, 114] width 116 height 29
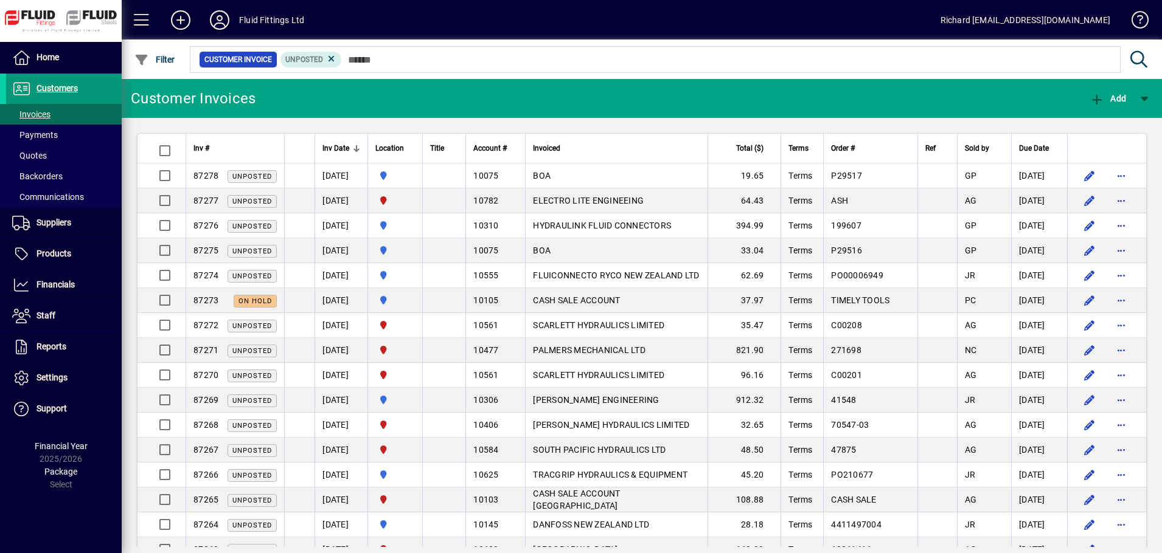
drag, startPoint x: 35, startPoint y: 110, endPoint x: 83, endPoint y: 96, distance: 49.5
click at [35, 110] on span "Invoices" at bounding box center [31, 114] width 38 height 10
click at [50, 89] on span "Customers" at bounding box center [56, 88] width 41 height 10
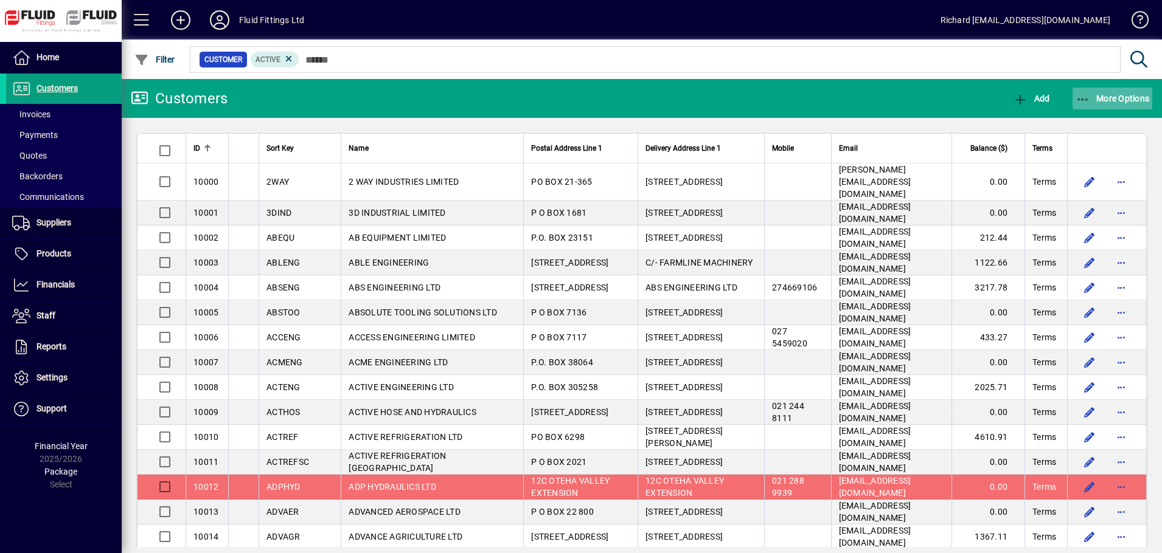
click at [1100, 97] on span "More Options" at bounding box center [1112, 99] width 74 height 10
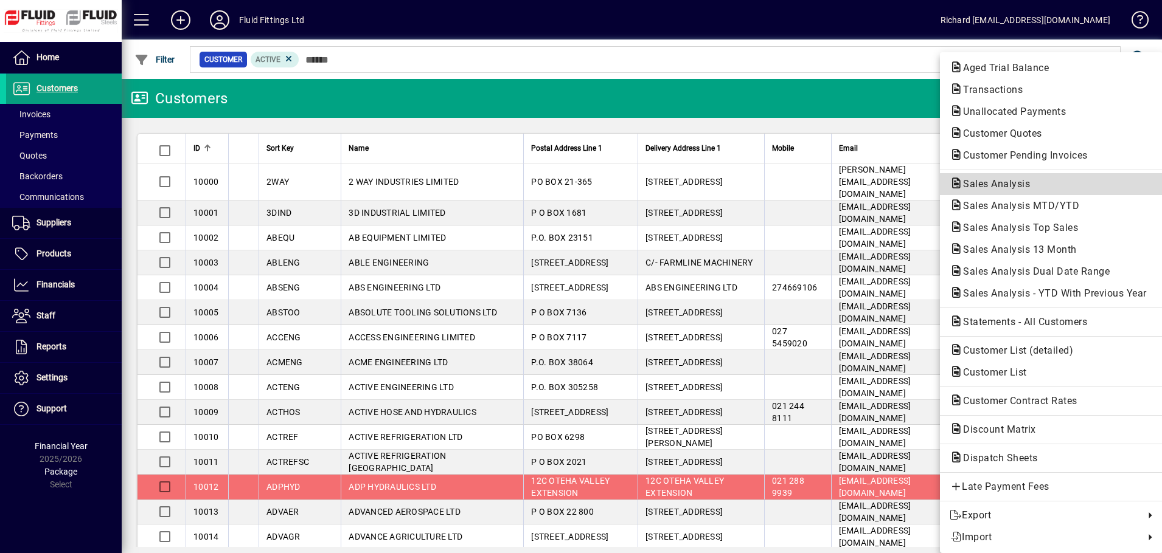
click at [1019, 186] on span "Sales Analysis" at bounding box center [992, 184] width 86 height 12
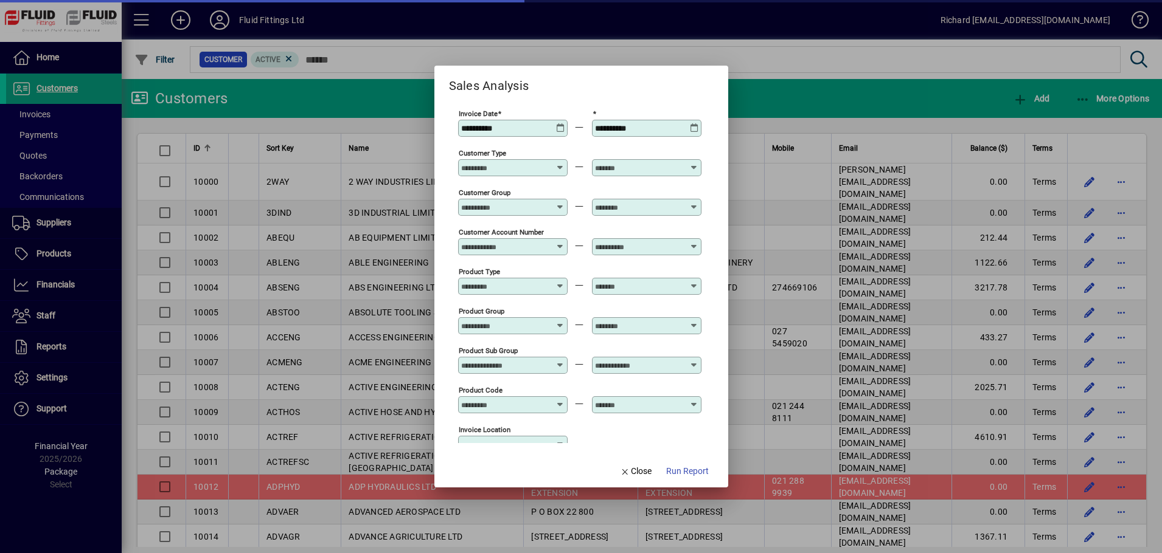
type input "**********"
click at [552, 130] on div "**********" at bounding box center [514, 128] width 106 height 10
click at [557, 123] on icon at bounding box center [560, 123] width 9 height 0
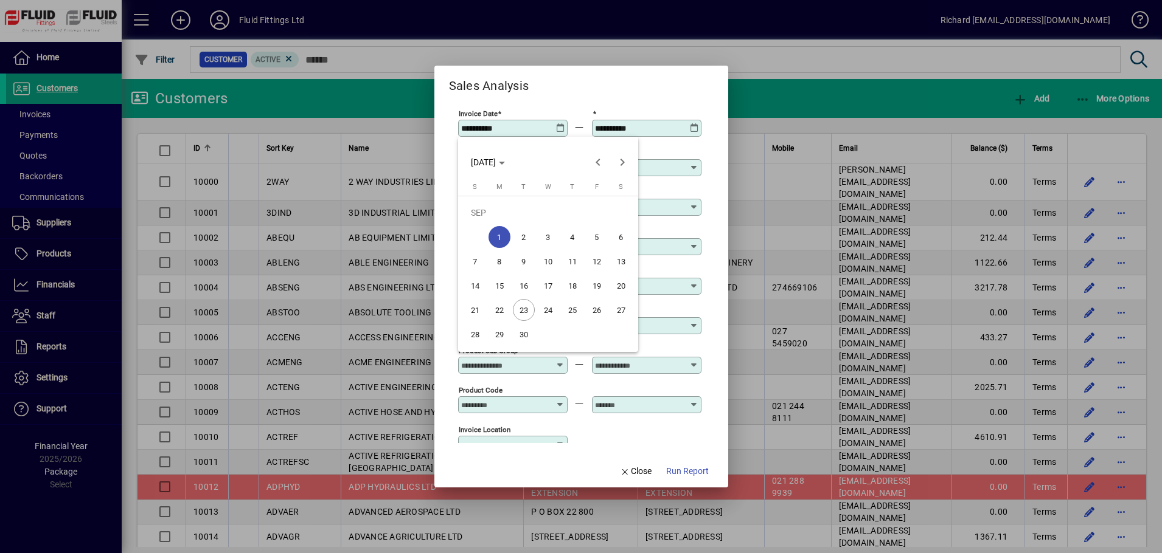
click at [520, 307] on span "23" at bounding box center [524, 310] width 22 height 22
type input "**********"
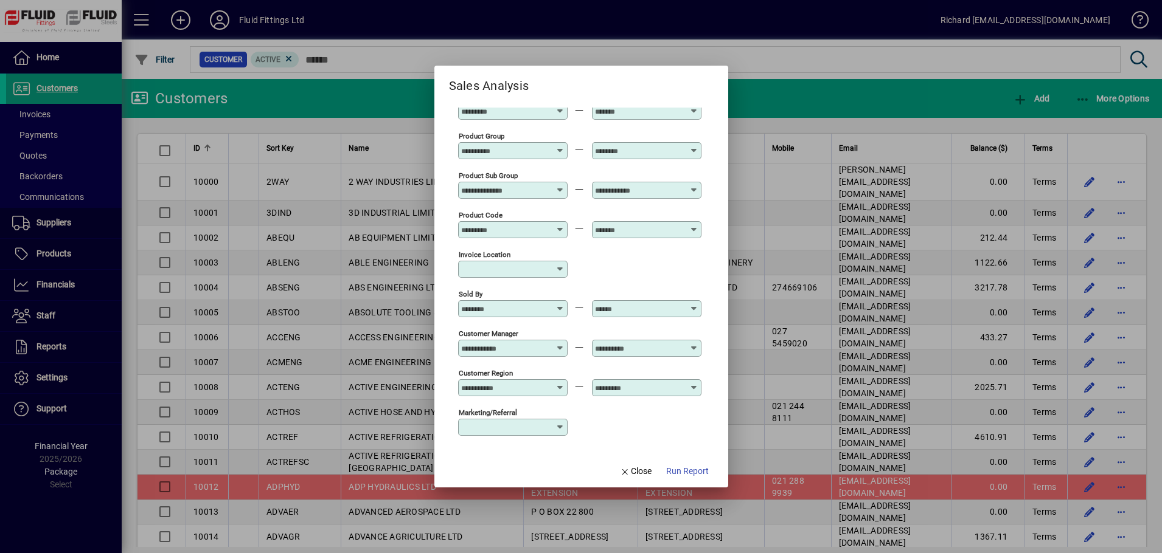
scroll to position [181, 0]
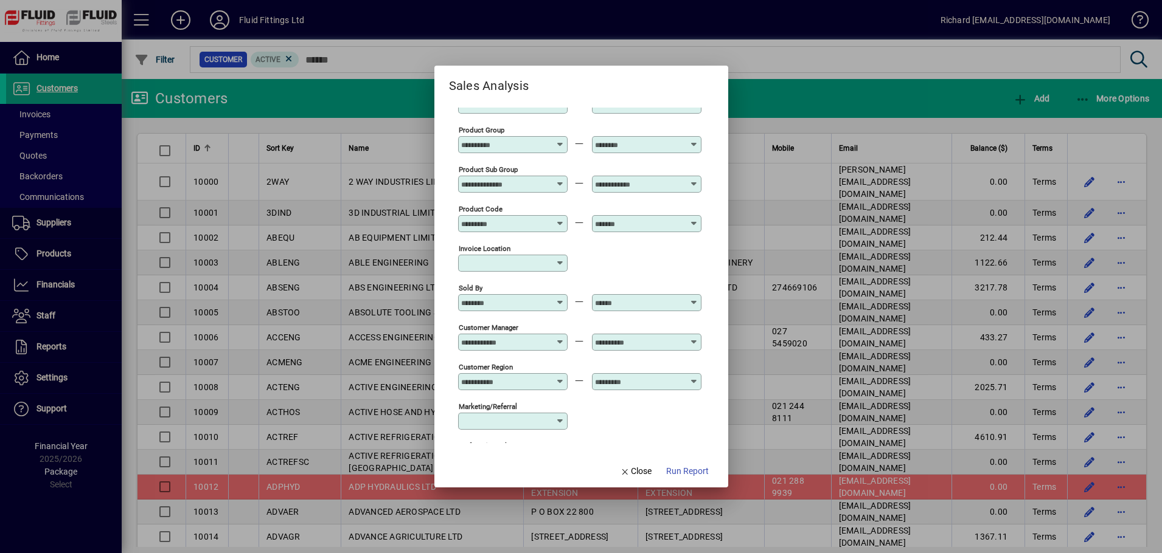
click at [556, 261] on icon at bounding box center [560, 263] width 10 height 10
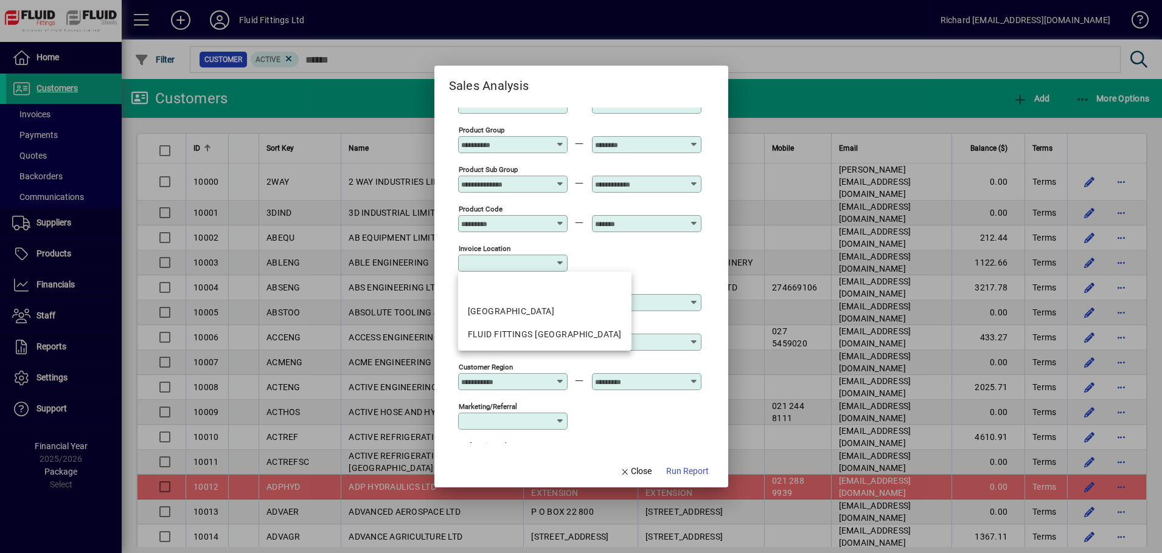
click at [604, 246] on div "Invoice location" at bounding box center [579, 263] width 243 height 40
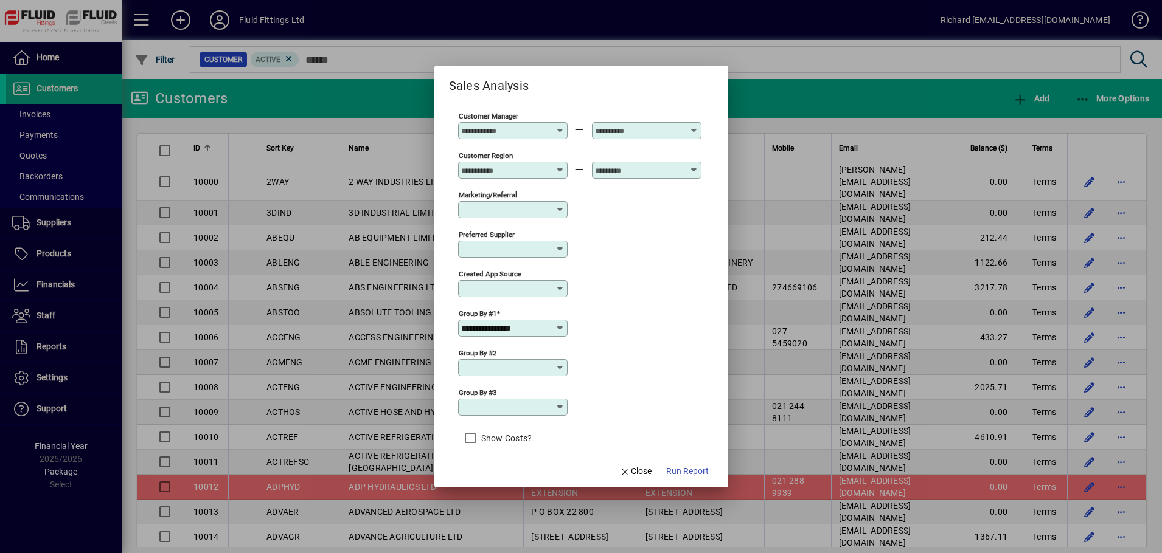
scroll to position [403, 0]
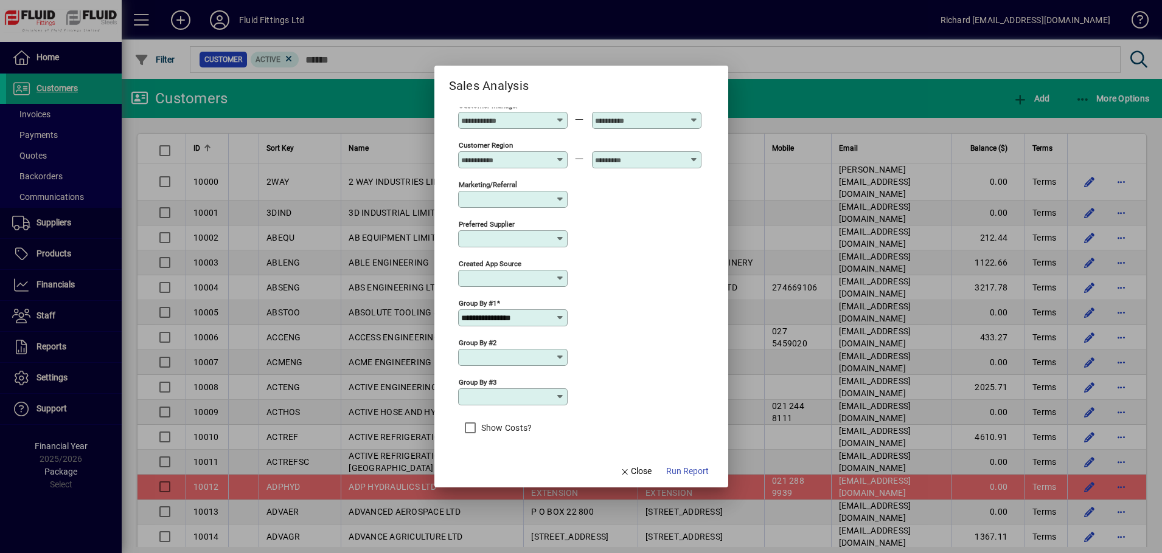
click at [560, 277] on icon at bounding box center [560, 279] width 10 height 10
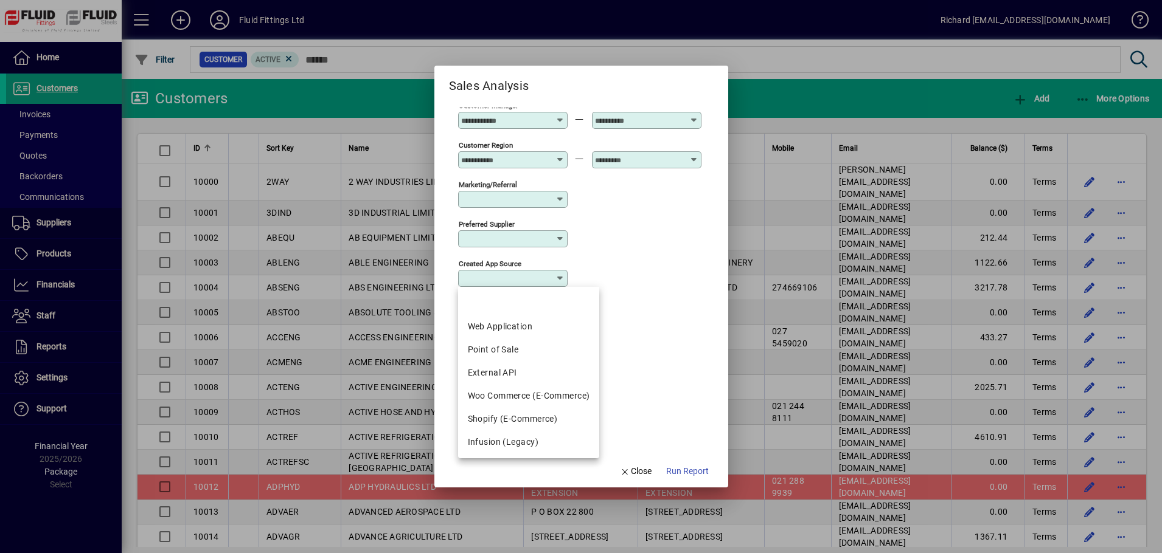
click at [611, 256] on div "Preferred supplier" at bounding box center [579, 238] width 243 height 40
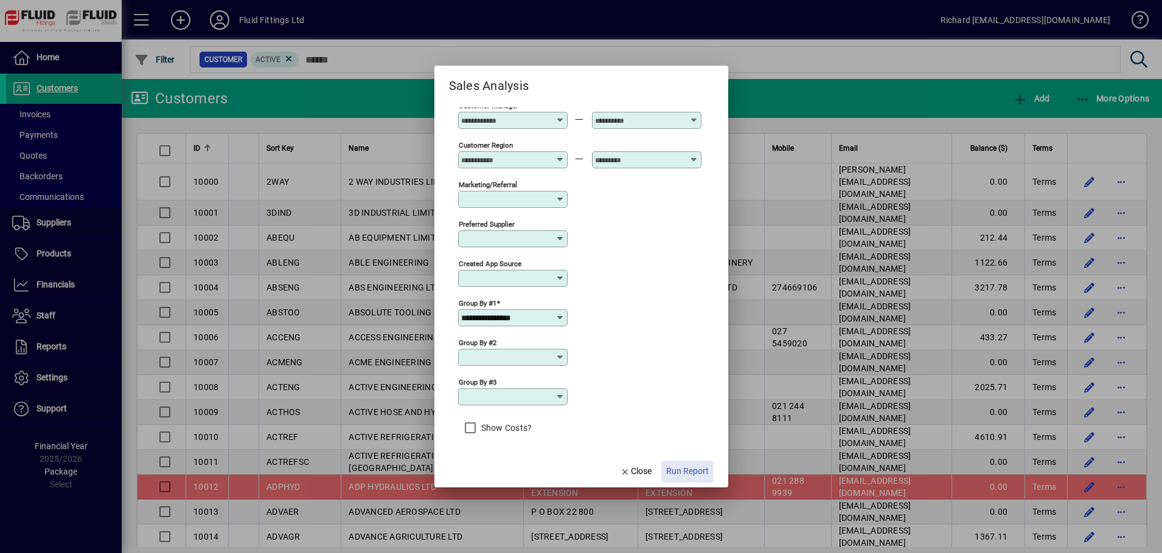
click at [687, 466] on span "Run Report" at bounding box center [687, 471] width 43 height 13
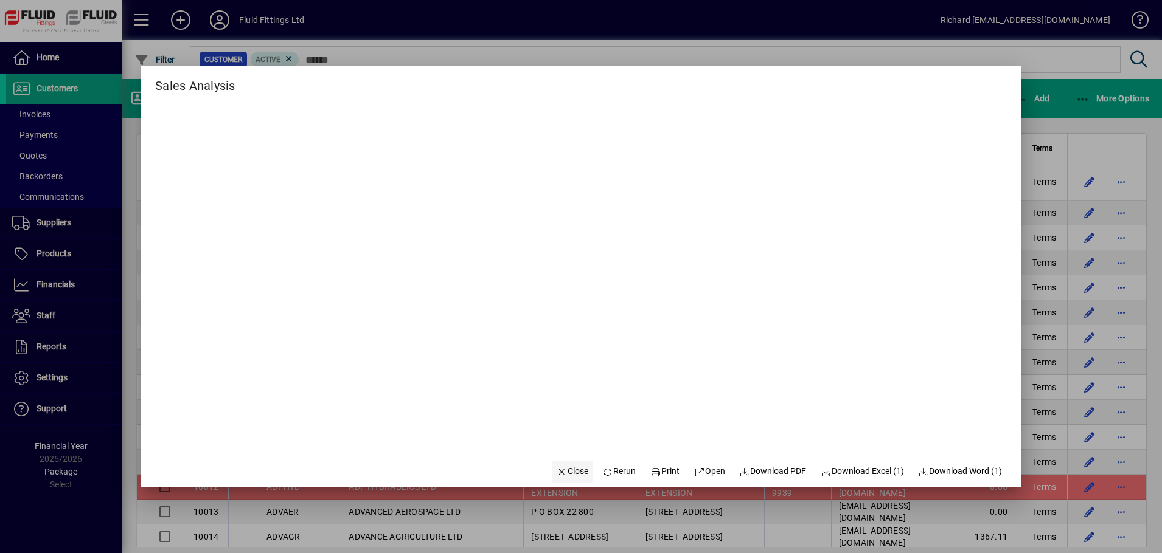
click at [558, 465] on button "Close" at bounding box center [572, 472] width 41 height 22
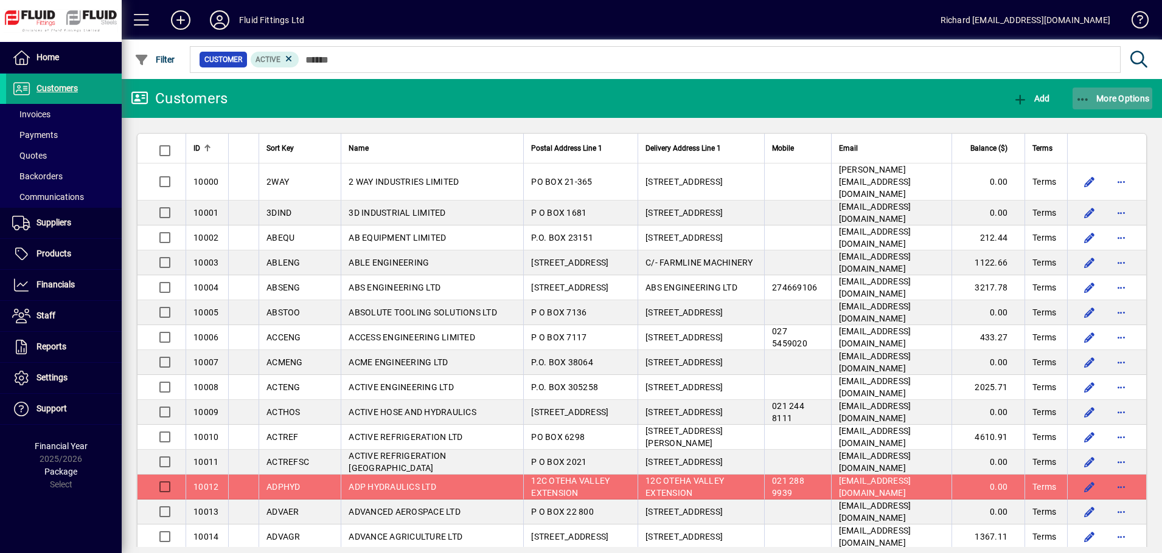
click at [1139, 102] on span "More Options" at bounding box center [1112, 99] width 74 height 10
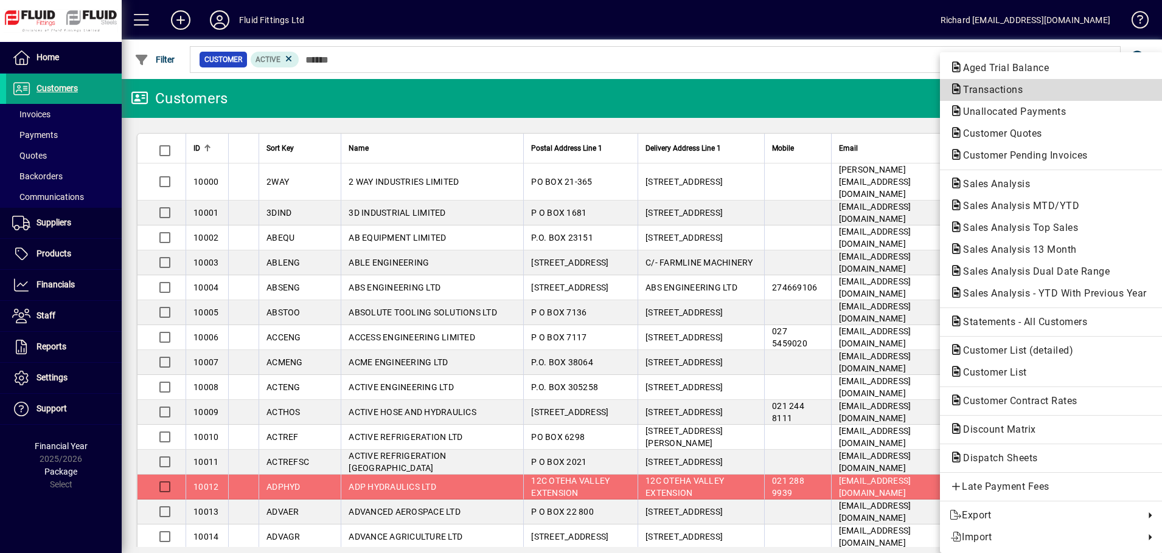
click at [1005, 87] on span "Transactions" at bounding box center [988, 90] width 79 height 12
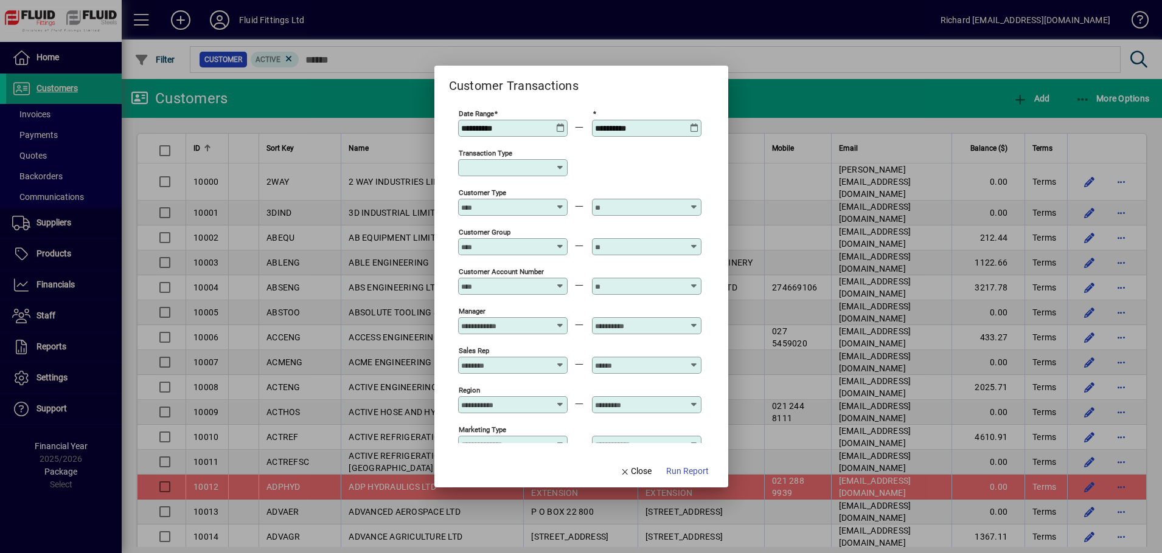
click at [557, 165] on icon at bounding box center [560, 168] width 10 height 10
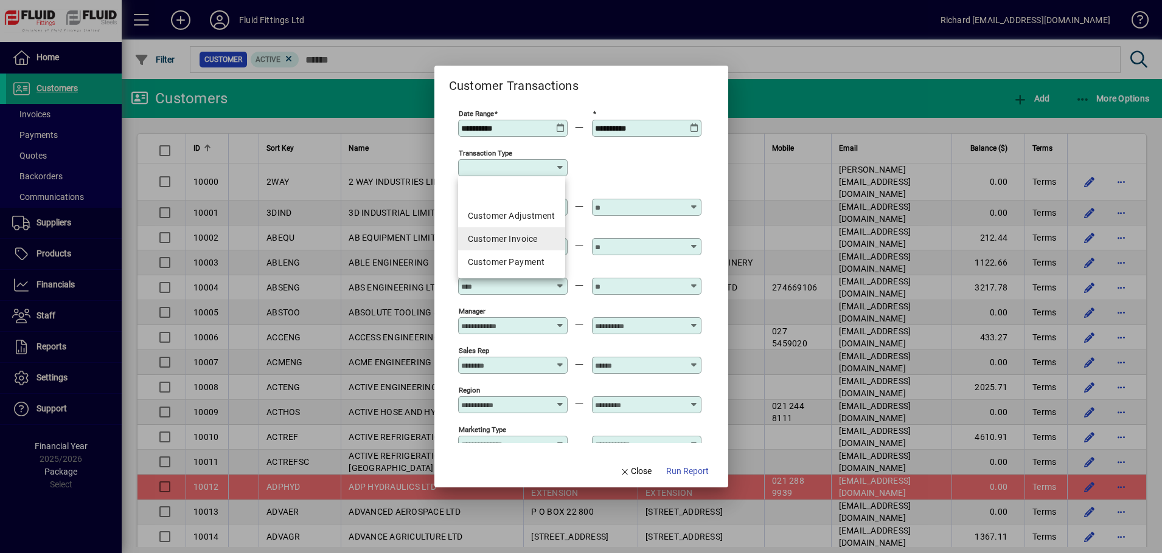
click at [524, 234] on div "Customer Invoice" at bounding box center [512, 239] width 88 height 13
type input "**********"
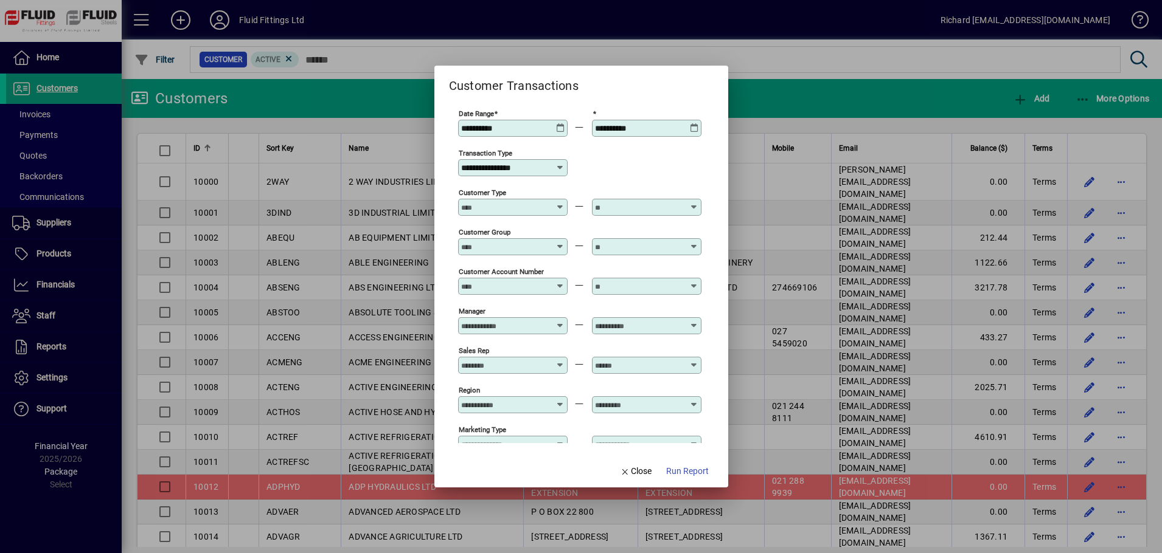
click at [606, 170] on div "**********" at bounding box center [579, 167] width 243 height 40
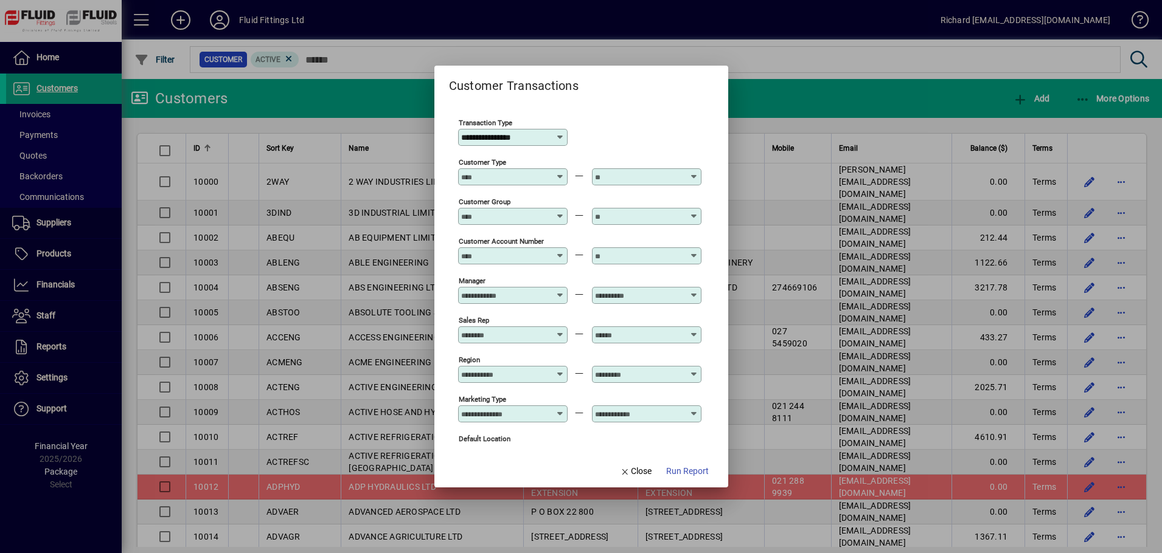
scroll to position [0, 0]
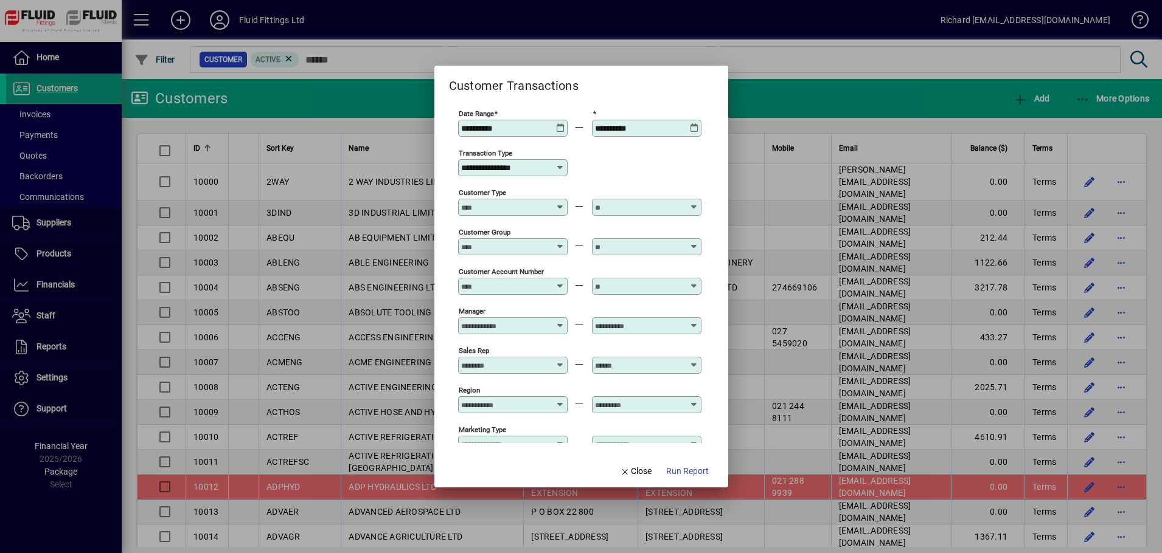
click at [556, 168] on icon at bounding box center [560, 168] width 10 height 10
click at [605, 168] on div "**********" at bounding box center [579, 167] width 243 height 40
click at [562, 133] on div "**********" at bounding box center [514, 128] width 106 height 10
click at [563, 123] on icon at bounding box center [560, 123] width 9 height 0
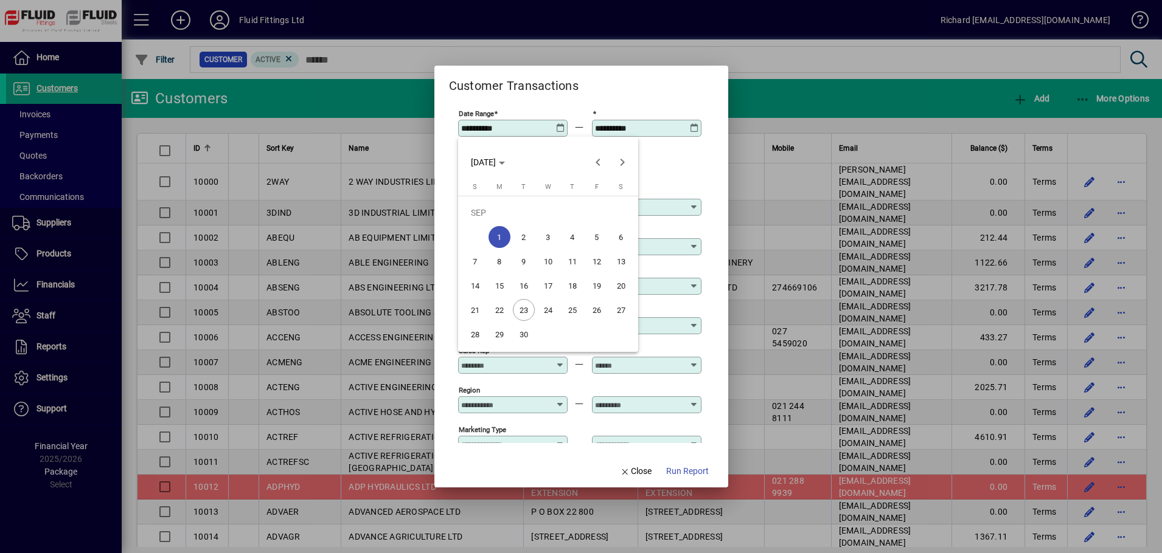
click at [521, 305] on span "23" at bounding box center [524, 310] width 22 height 22
type input "**********"
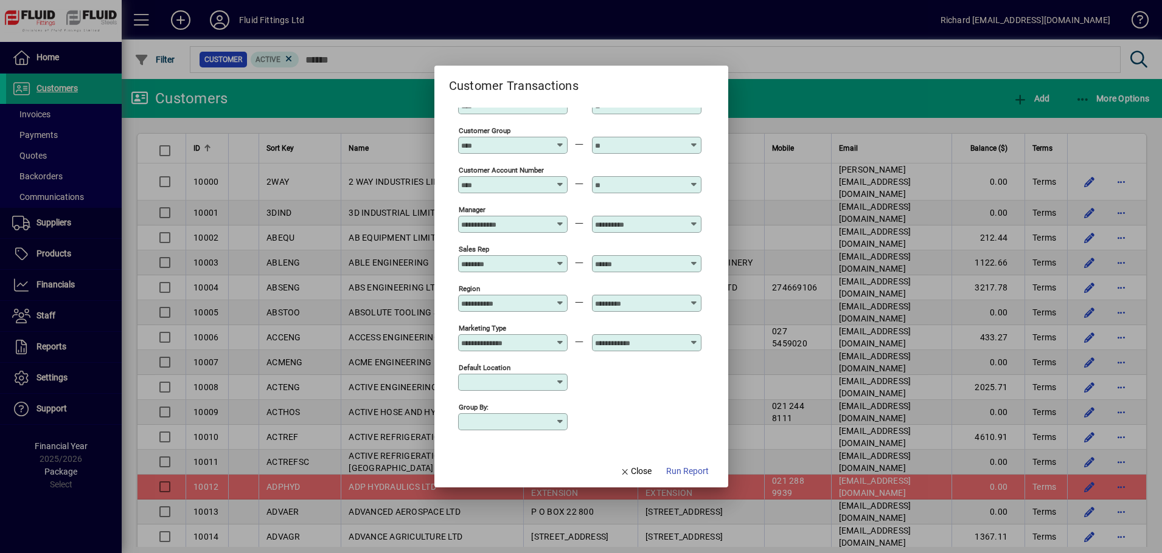
scroll to position [102, 0]
click at [676, 470] on span "Run Report" at bounding box center [687, 471] width 43 height 13
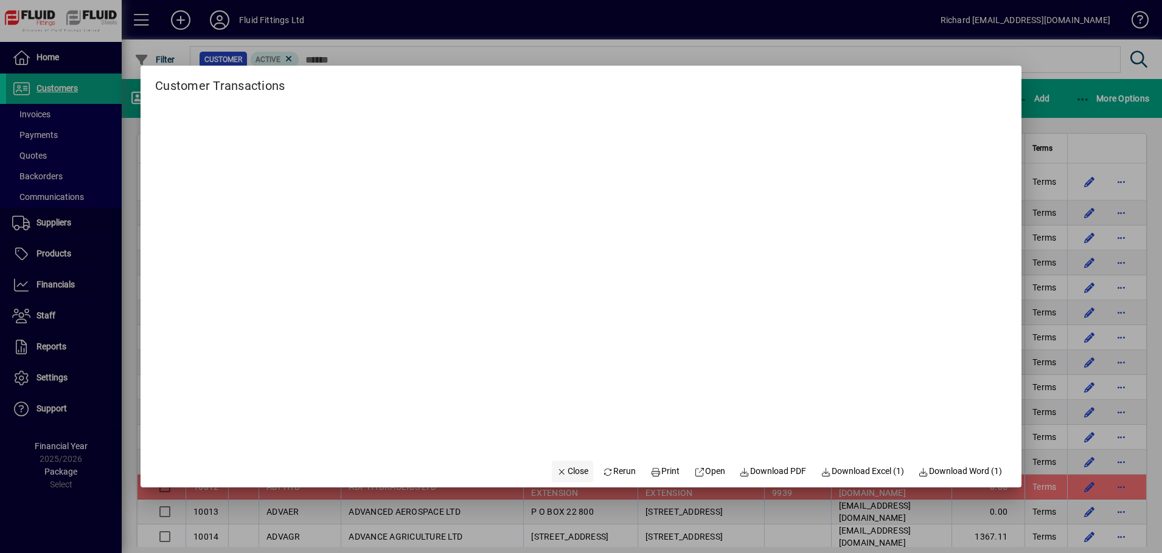
click at [556, 468] on span "Close" at bounding box center [572, 471] width 32 height 13
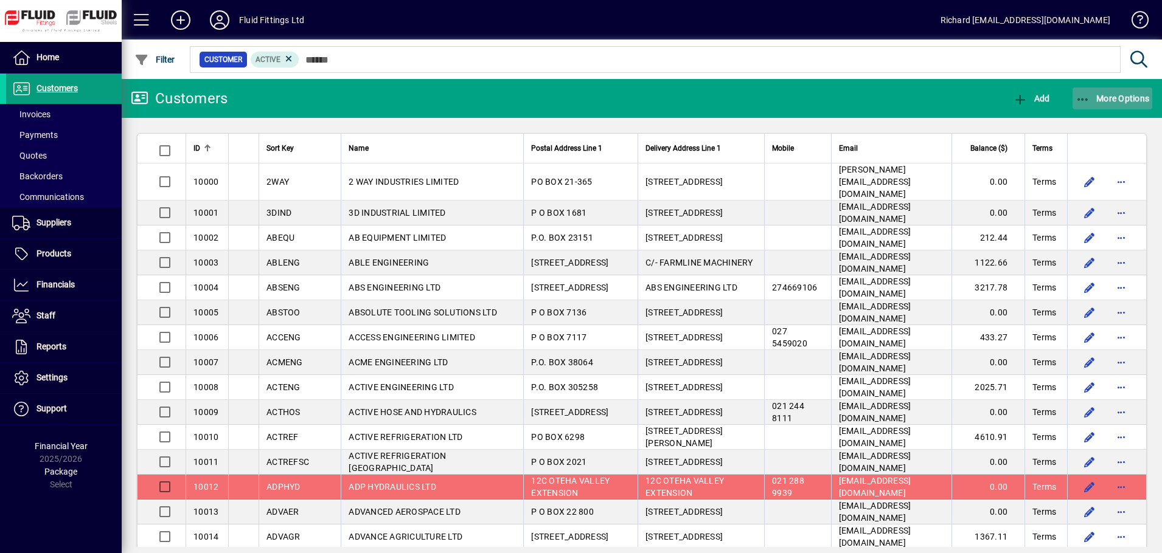
click at [1108, 90] on span "button" at bounding box center [1112, 98] width 80 height 29
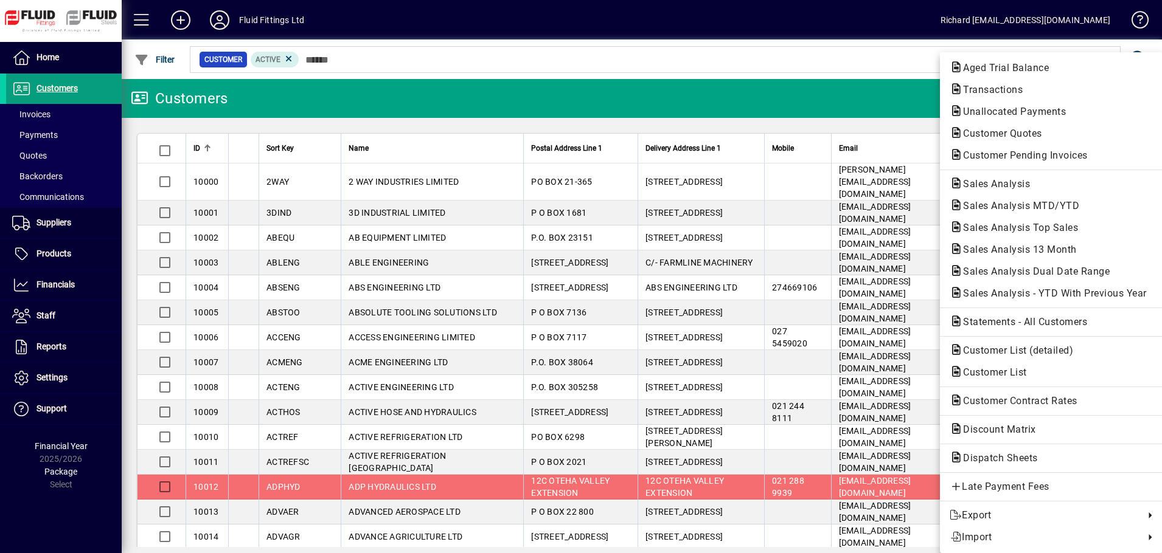
click at [30, 115] on div at bounding box center [581, 276] width 1162 height 553
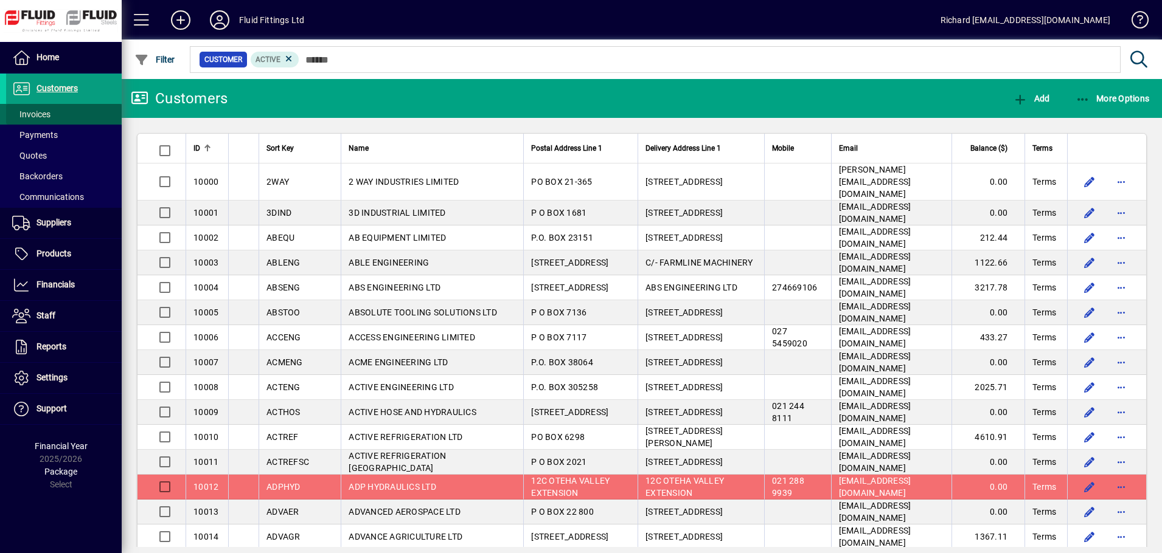
click at [26, 115] on span "Invoices" at bounding box center [31, 114] width 38 height 10
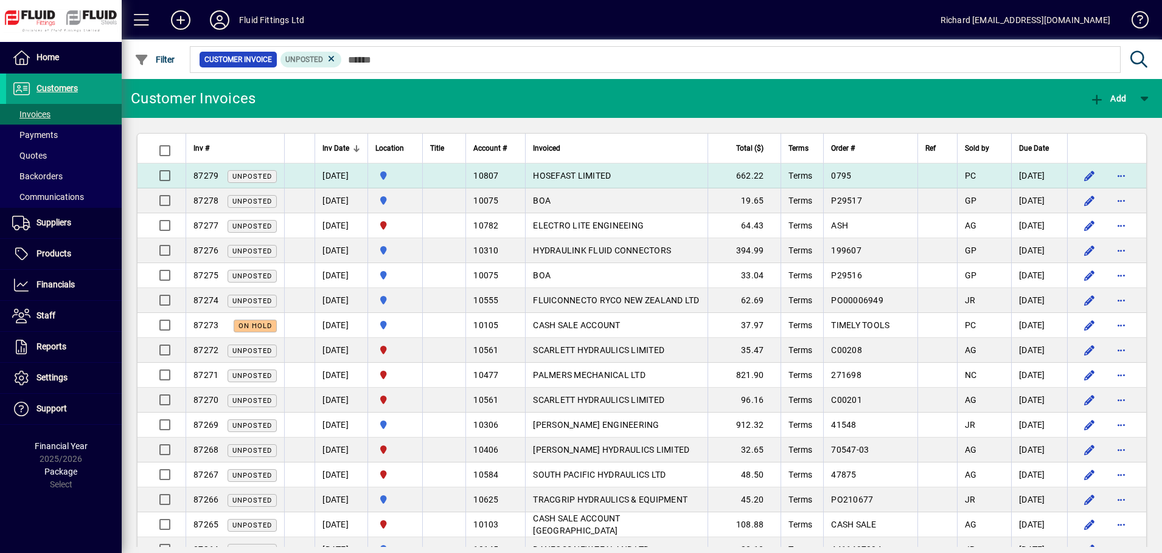
click at [254, 176] on span "Unposted" at bounding box center [252, 177] width 40 height 8
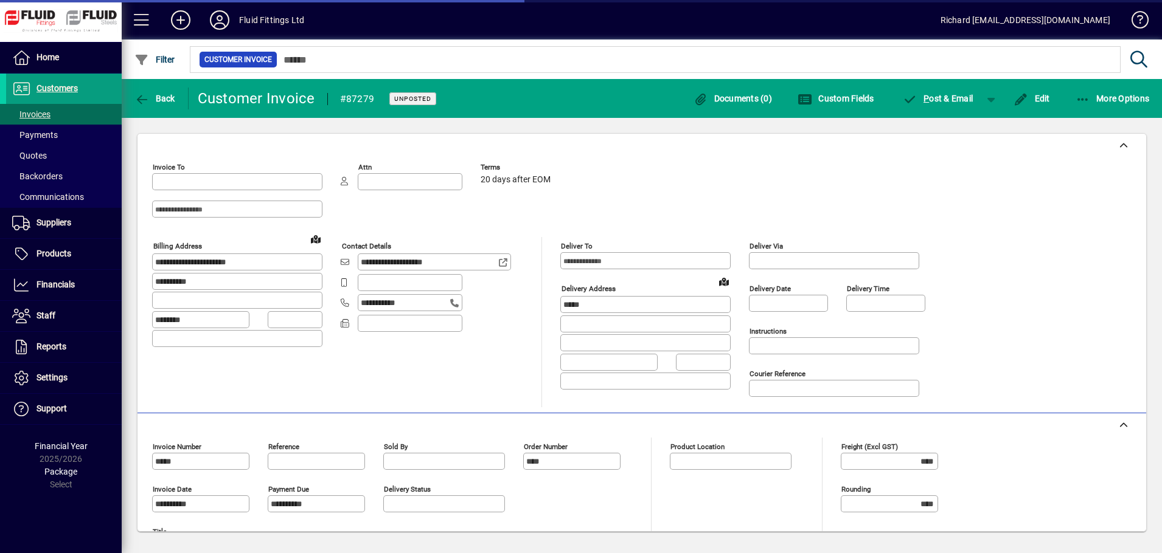
type input "**********"
type input "********"
type input "*********"
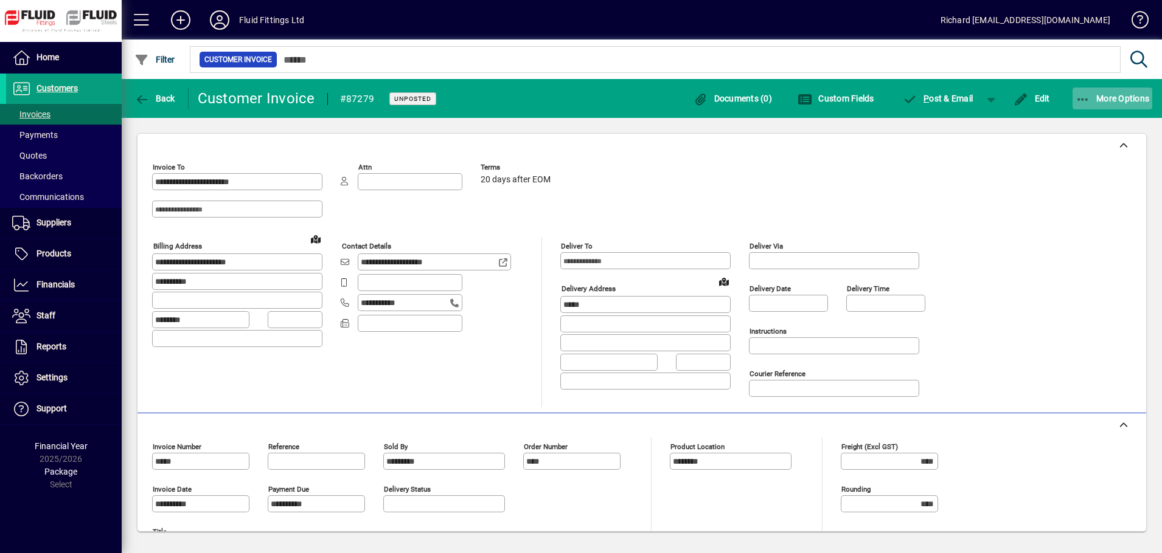
click at [1093, 99] on span "More Options" at bounding box center [1112, 99] width 74 height 10
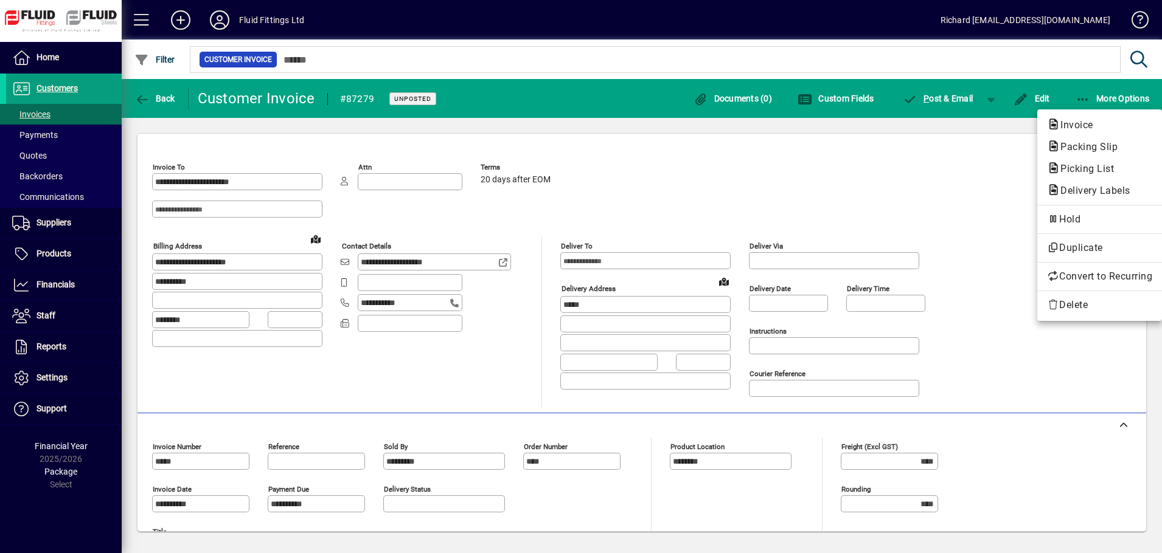
click at [162, 102] on div at bounding box center [581, 276] width 1162 height 553
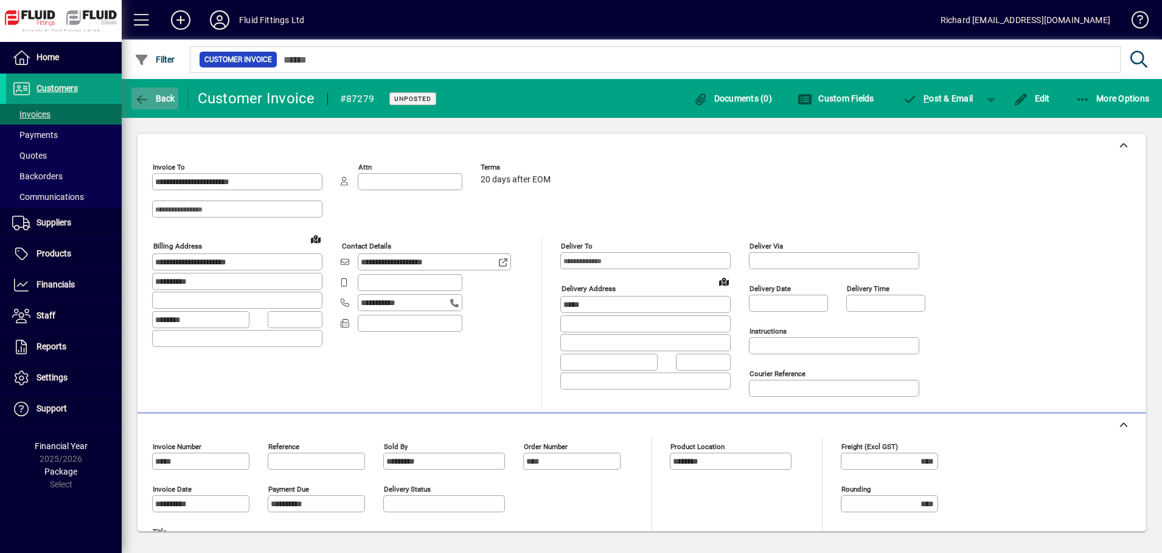
click at [160, 98] on span "Back" at bounding box center [154, 99] width 41 height 10
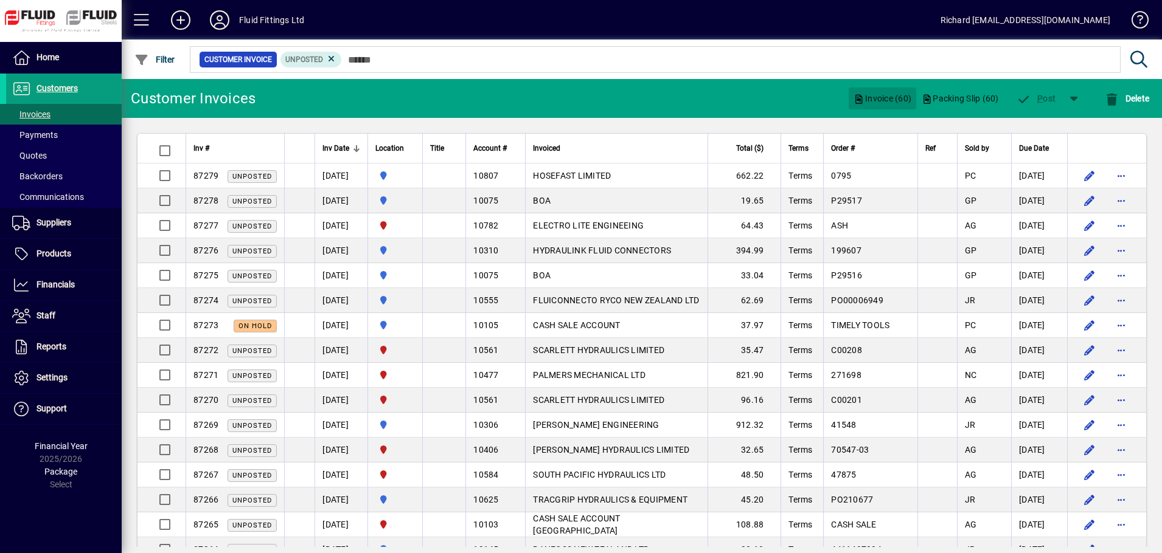
click at [876, 97] on span "Invoice (60)" at bounding box center [882, 98] width 58 height 19
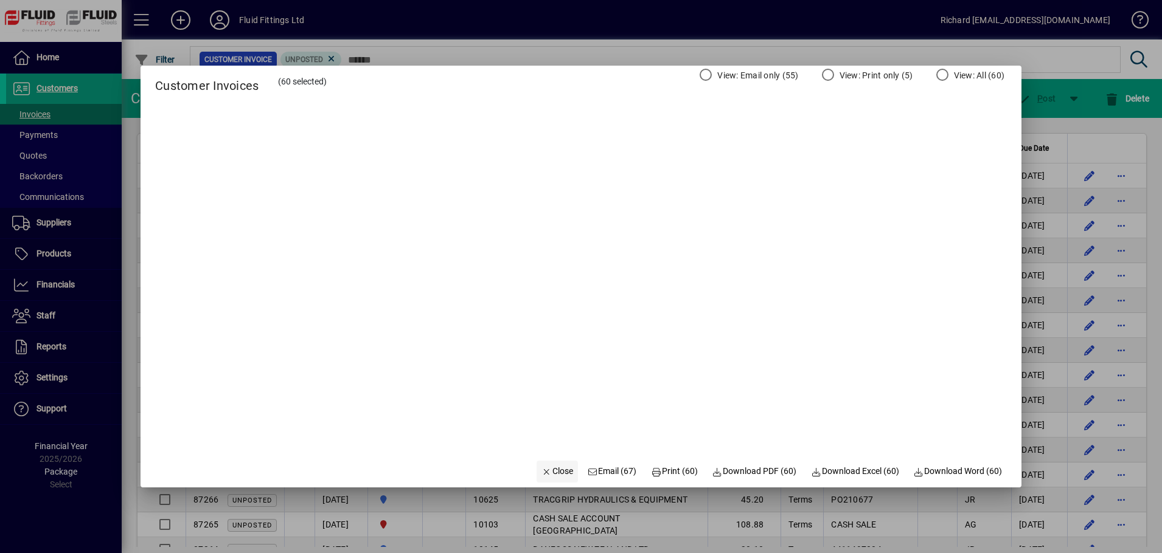
drag, startPoint x: 553, startPoint y: 467, endPoint x: 550, endPoint y: 474, distance: 7.3
click at [550, 474] on span "Close" at bounding box center [557, 471] width 32 height 13
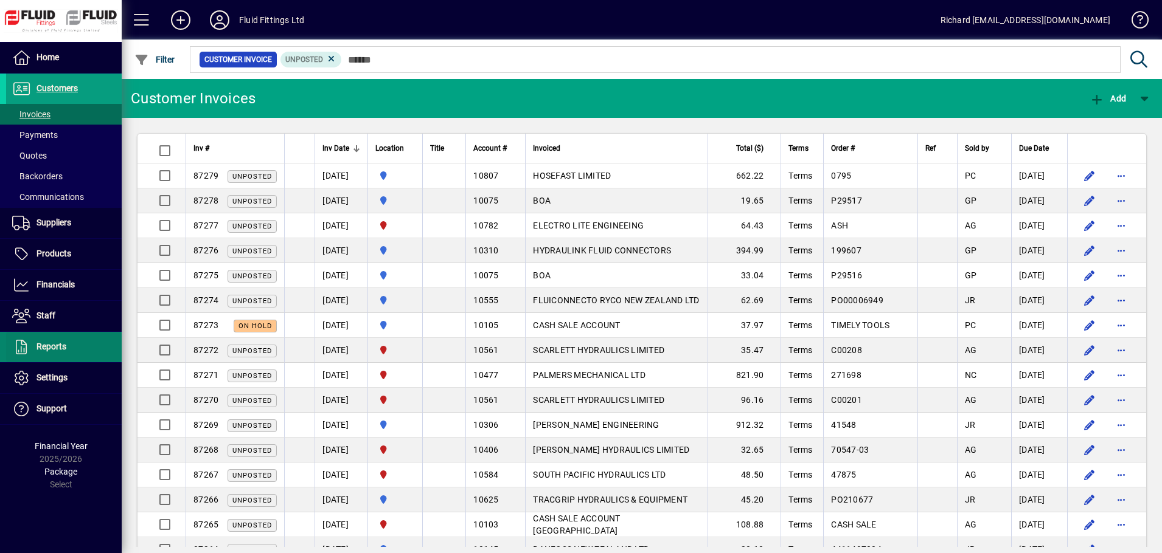
click at [47, 345] on span "Reports" at bounding box center [51, 347] width 30 height 10
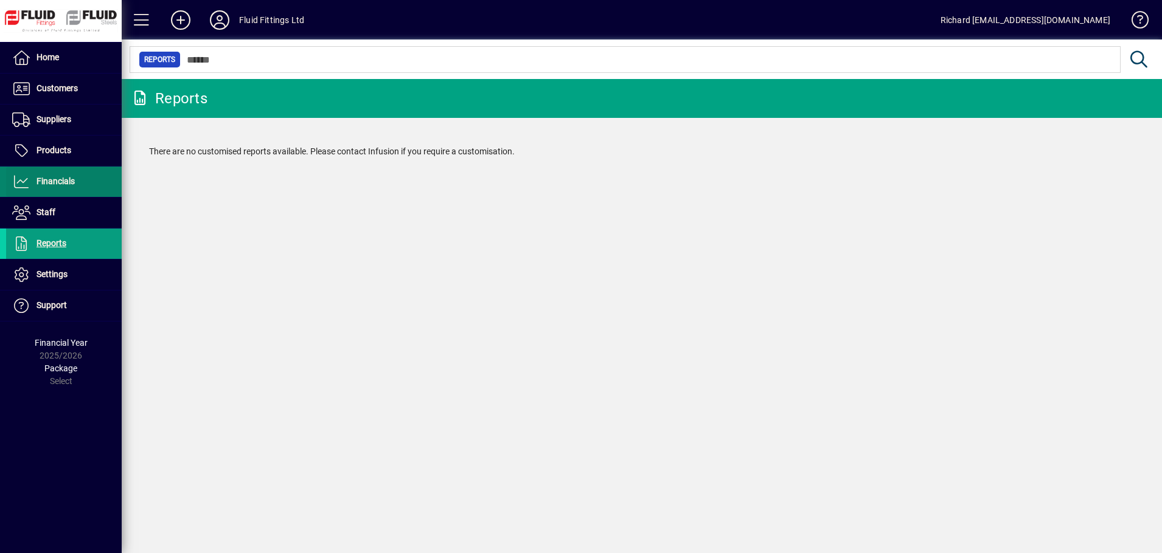
click at [51, 181] on span "Financials" at bounding box center [55, 181] width 38 height 10
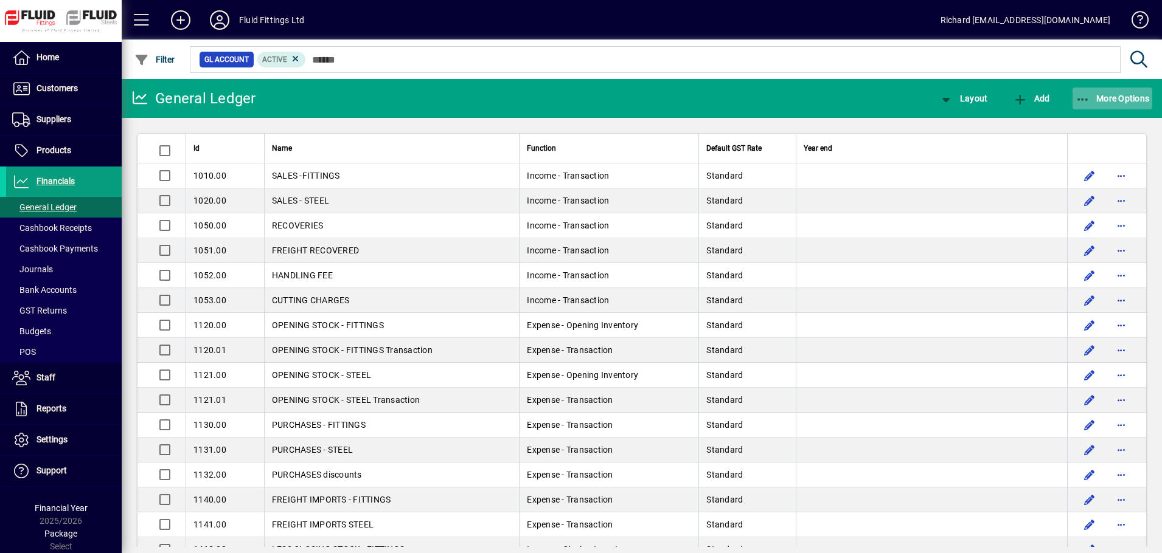
click at [1089, 97] on icon "button" at bounding box center [1082, 100] width 15 height 12
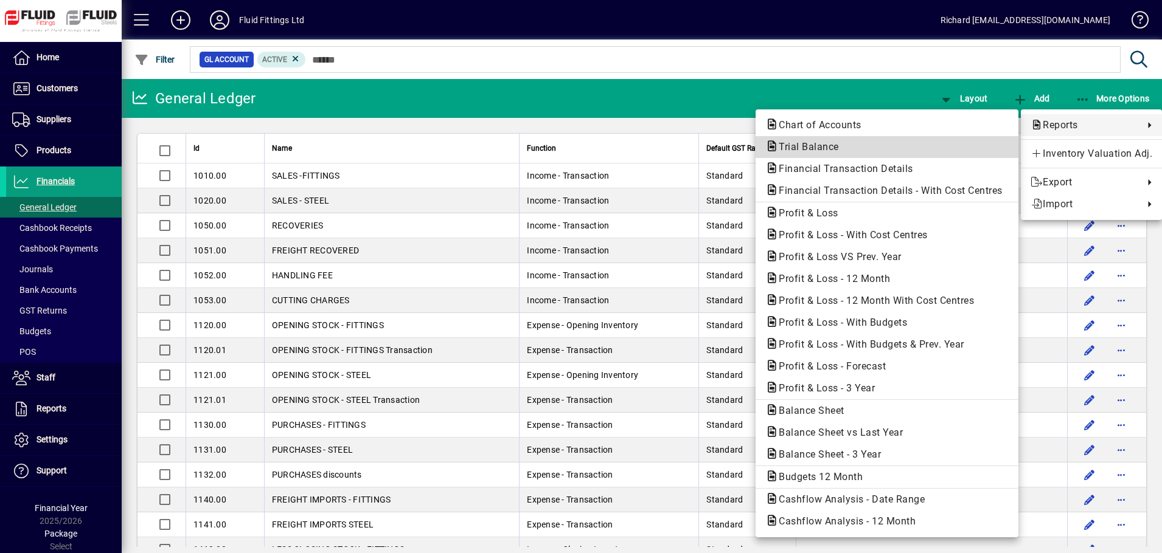
click at [808, 150] on span "Trial Balance" at bounding box center [805, 147] width 80 height 12
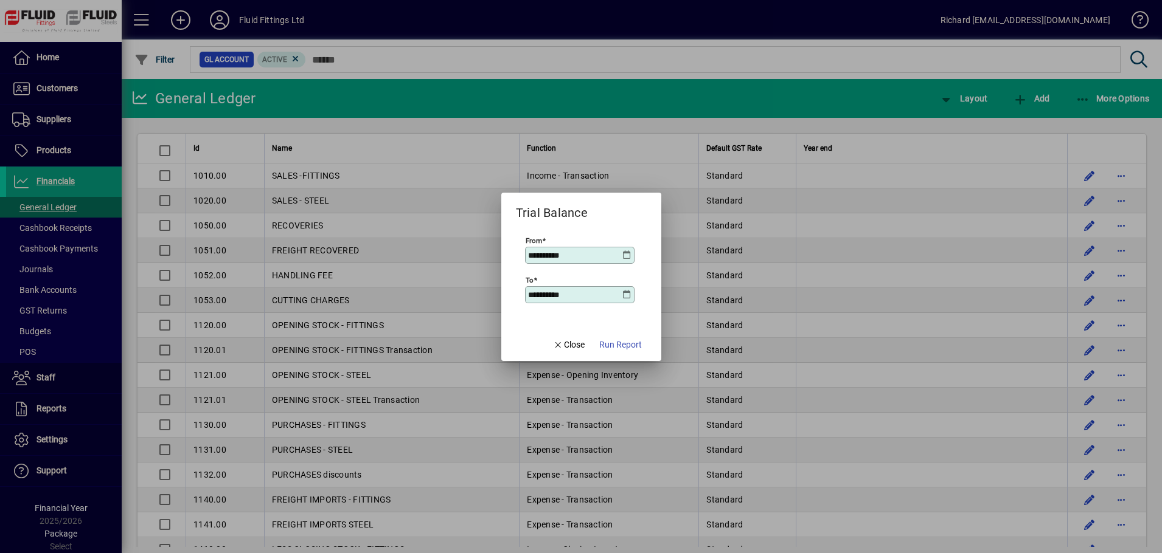
click at [626, 247] on div "**********" at bounding box center [579, 255] width 109 height 17
click at [625, 254] on icon at bounding box center [627, 256] width 10 height 10
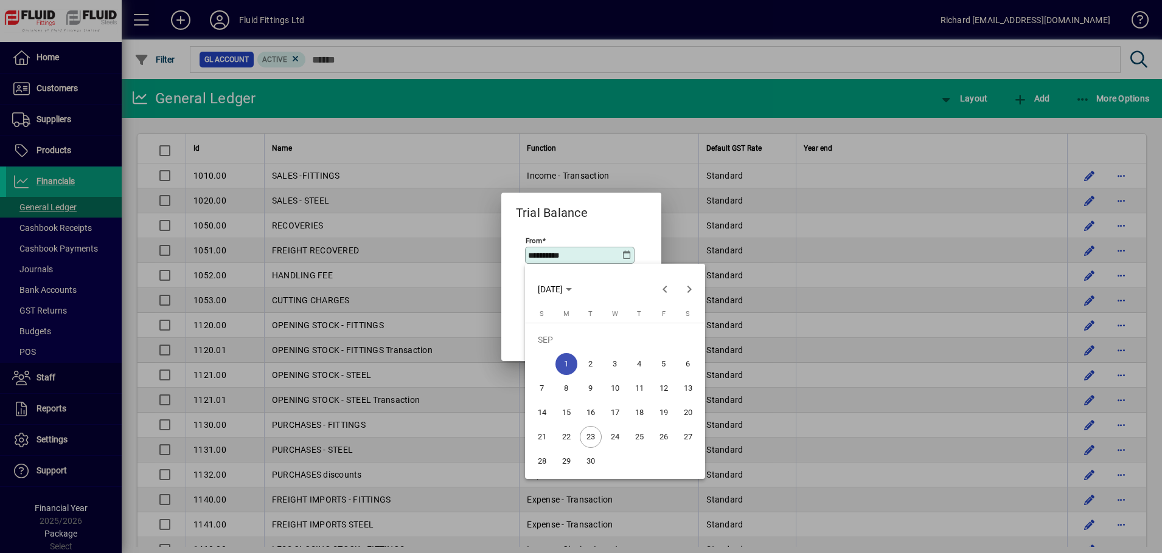
click at [582, 438] on span "23" at bounding box center [591, 437] width 22 height 22
type input "**********"
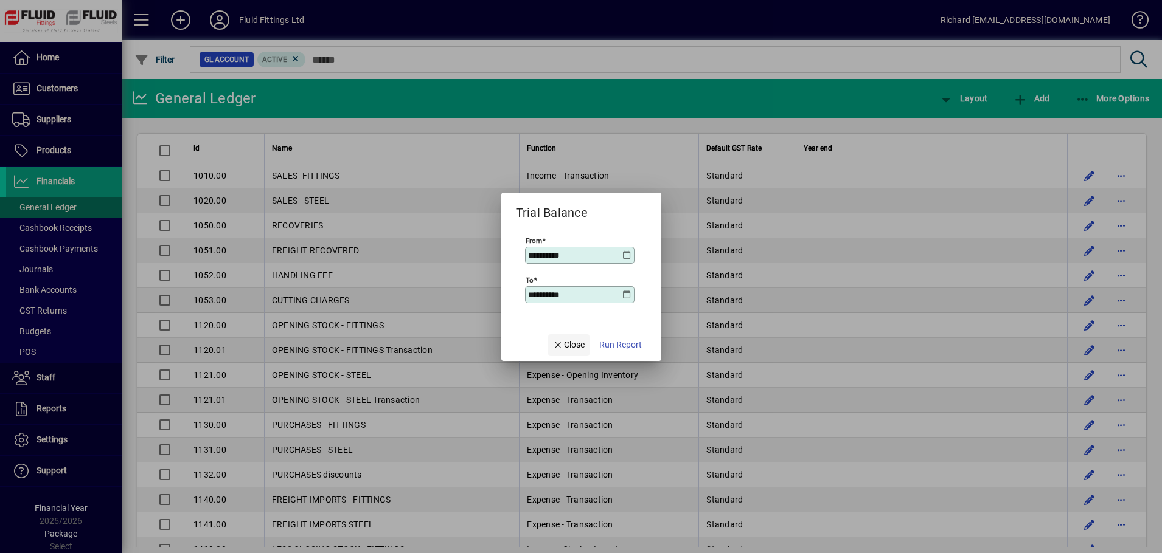
click at [563, 347] on span "Close" at bounding box center [569, 345] width 32 height 13
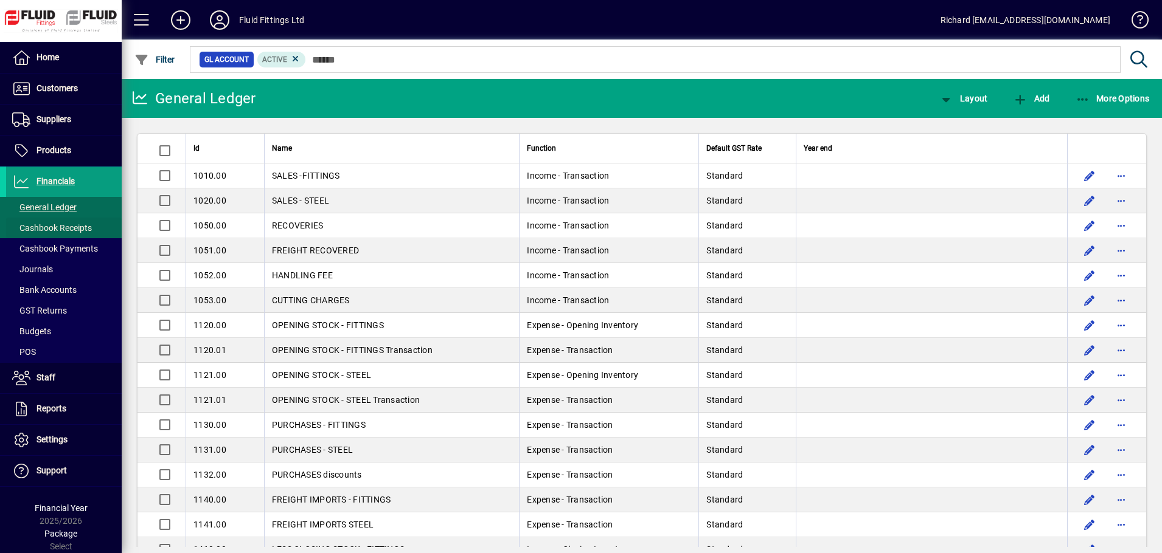
click at [72, 222] on span "Cashbook Receipts" at bounding box center [49, 228] width 86 height 13
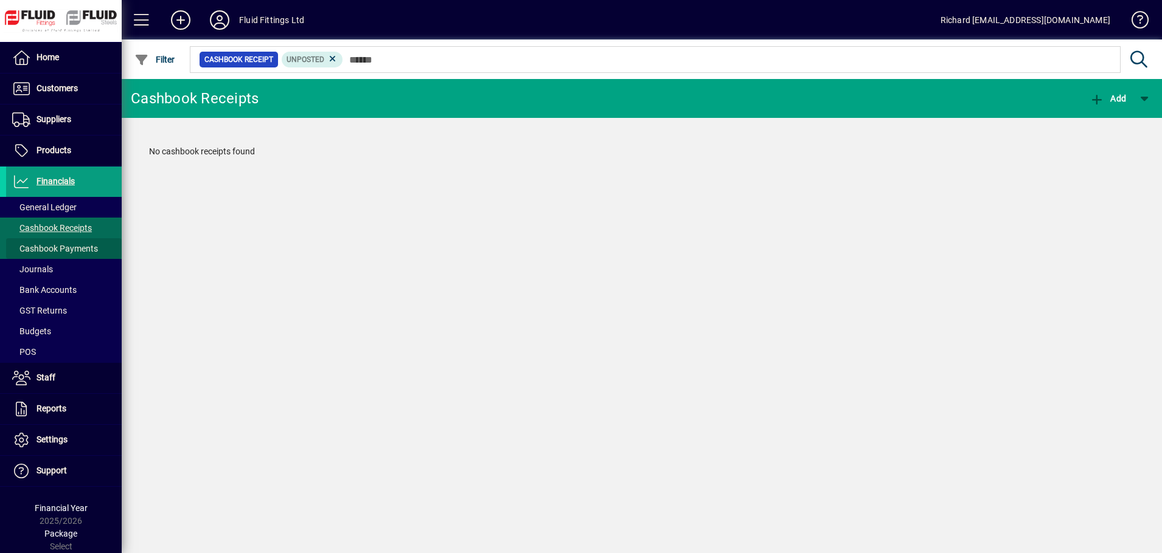
click at [63, 244] on span "Cashbook Payments" at bounding box center [55, 249] width 86 height 10
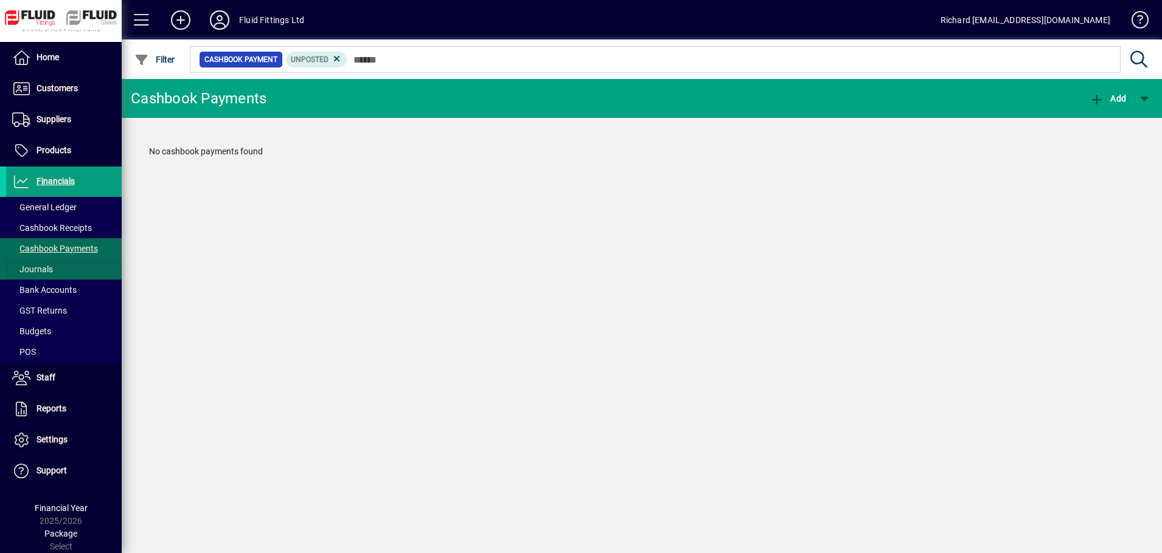
click at [53, 272] on span at bounding box center [64, 269] width 116 height 29
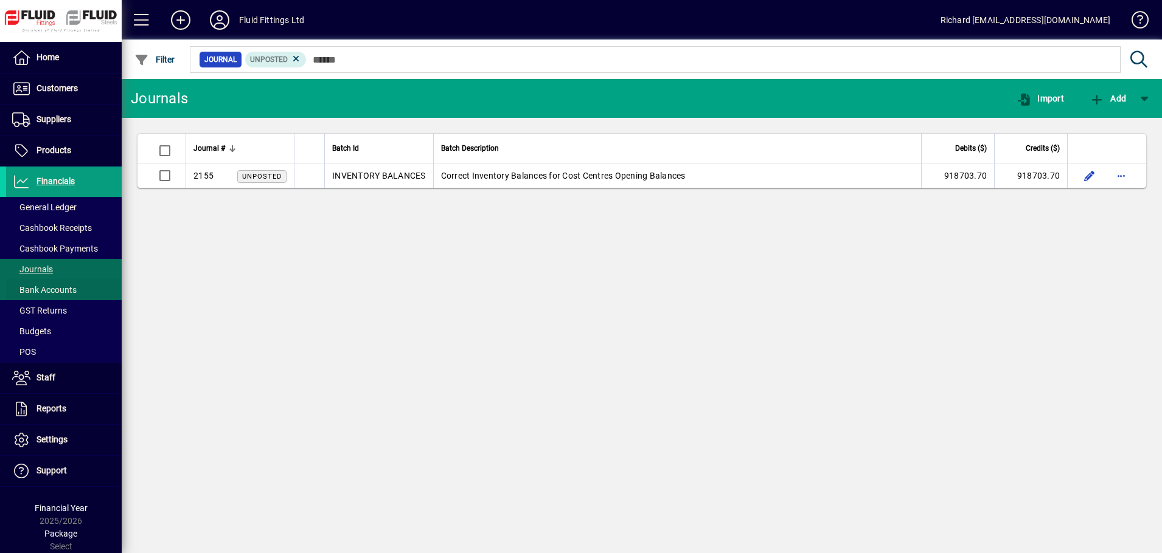
click at [50, 290] on span "Bank Accounts" at bounding box center [44, 290] width 64 height 10
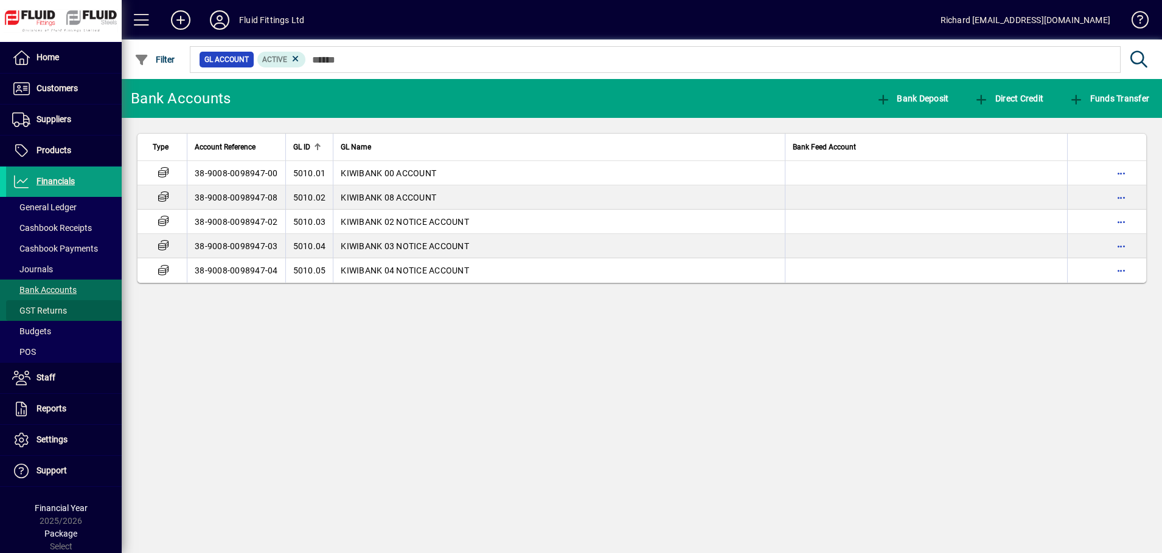
click at [47, 303] on span at bounding box center [64, 310] width 116 height 29
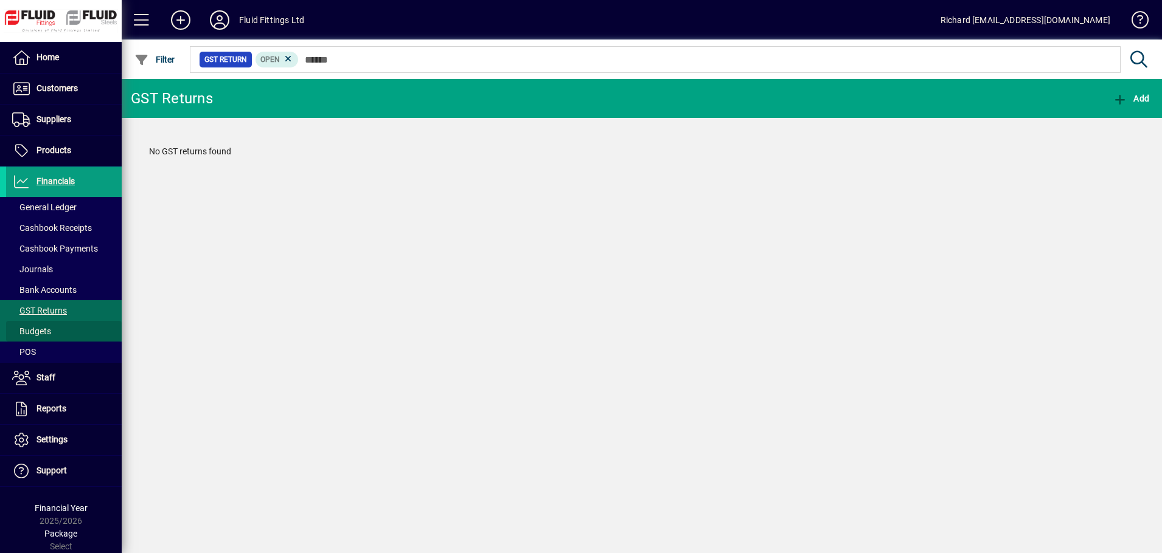
click at [54, 329] on span at bounding box center [64, 331] width 116 height 29
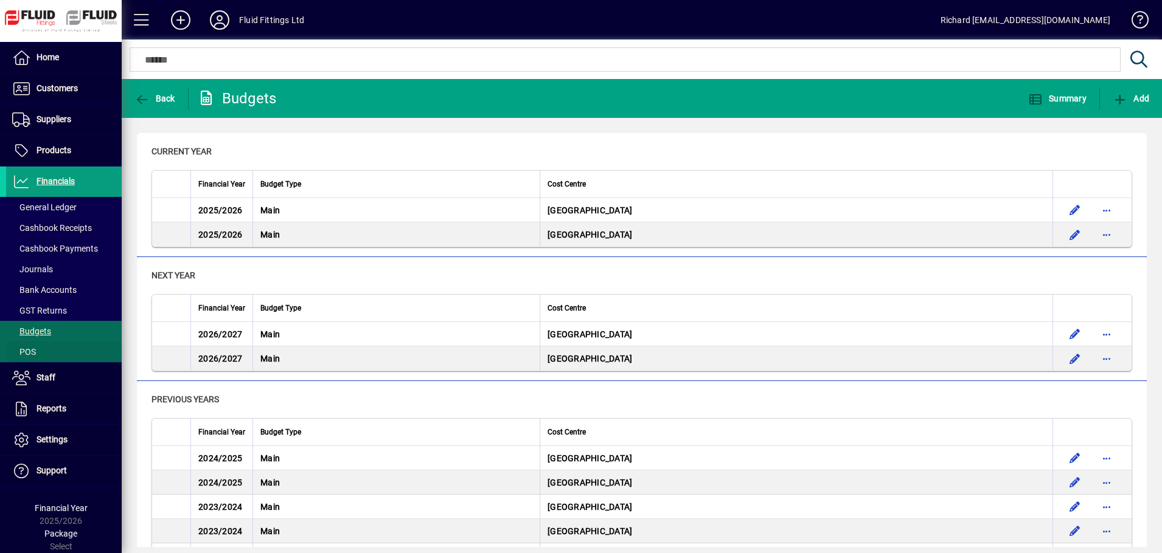
click at [31, 353] on span "POS" at bounding box center [24, 352] width 24 height 10
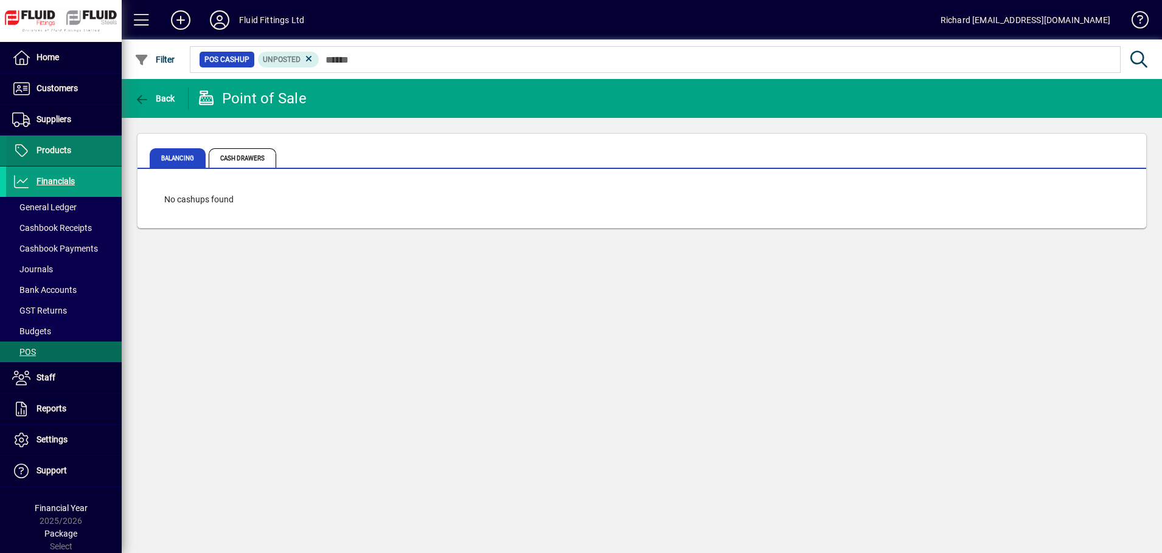
click at [46, 151] on span "Products" at bounding box center [53, 150] width 35 height 10
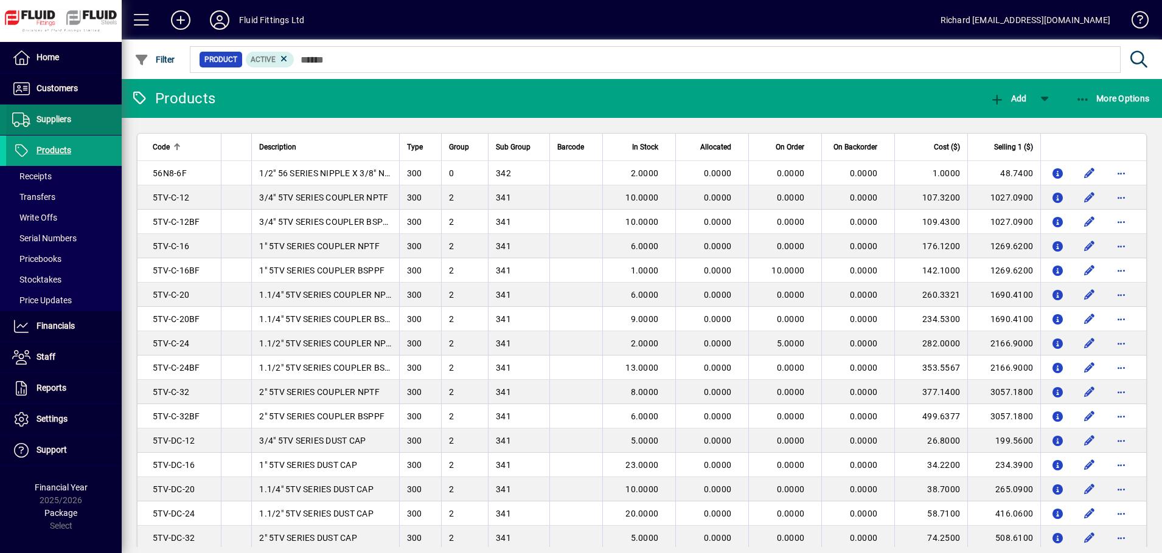
click at [60, 122] on span "Suppliers" at bounding box center [53, 119] width 35 height 10
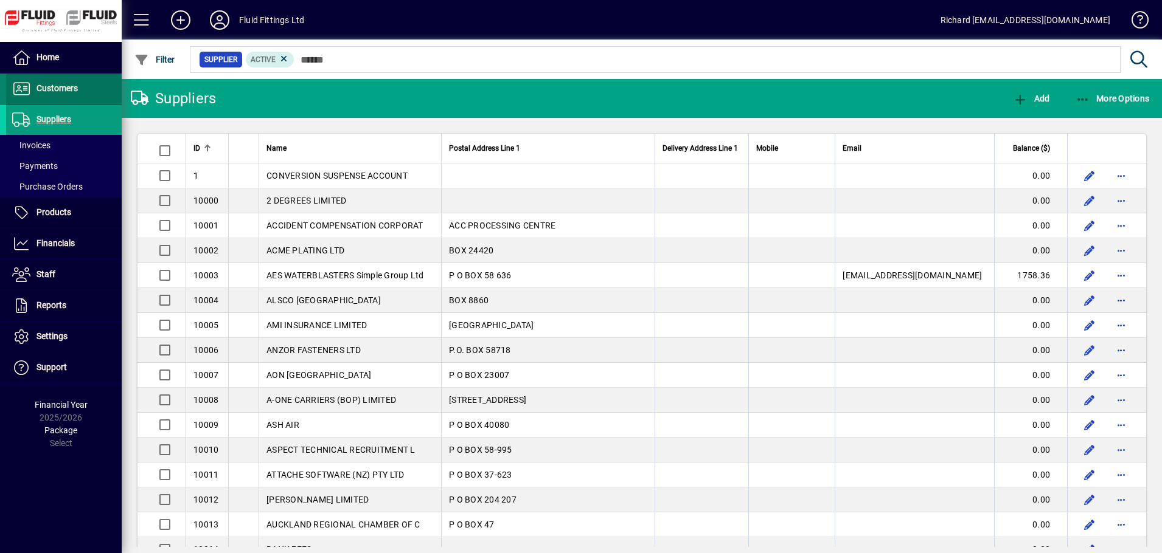
click at [66, 89] on span "Customers" at bounding box center [56, 88] width 41 height 10
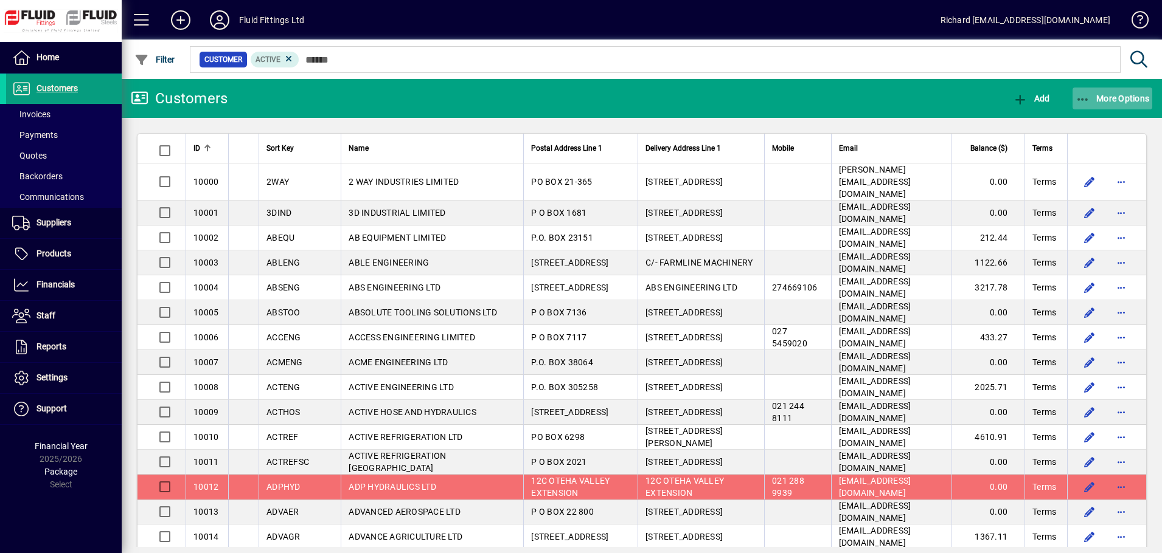
click at [1086, 99] on icon "button" at bounding box center [1082, 100] width 15 height 12
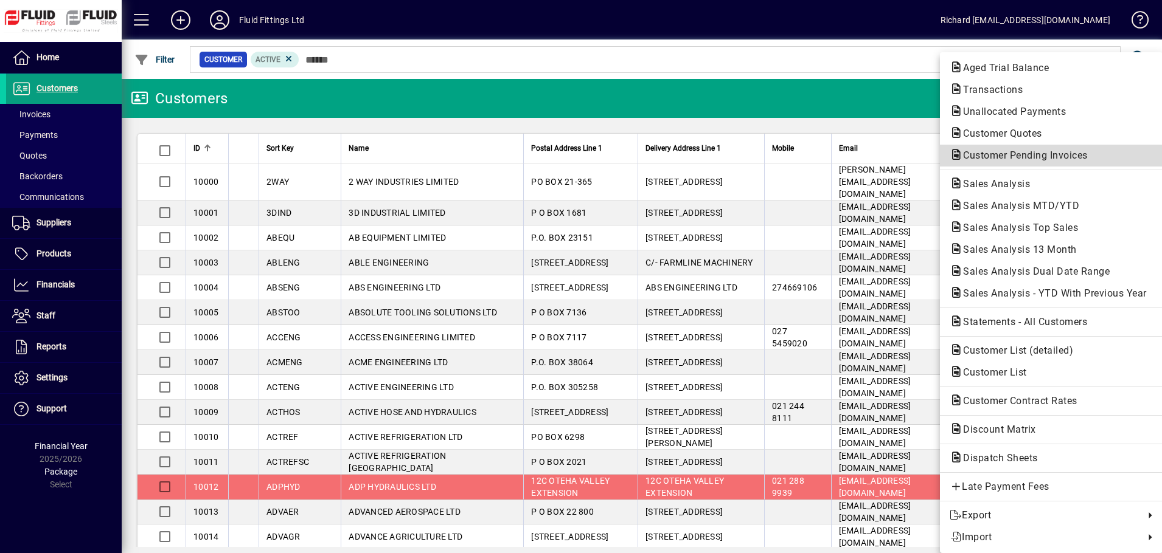
click at [1026, 156] on span "Customer Pending Invoices" at bounding box center [1021, 156] width 144 height 12
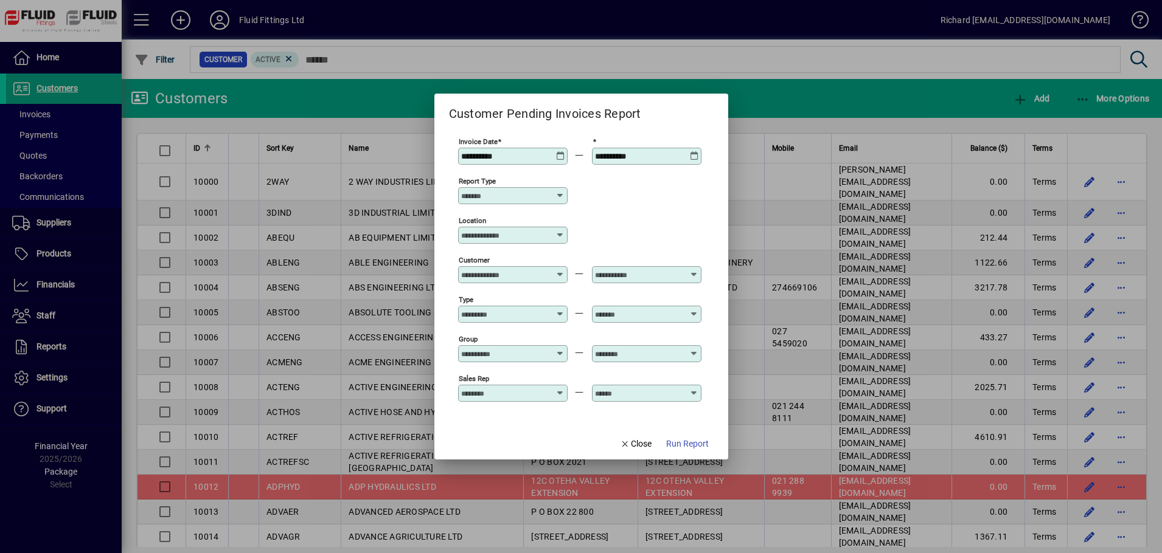
click at [561, 151] on icon at bounding box center [560, 151] width 9 height 0
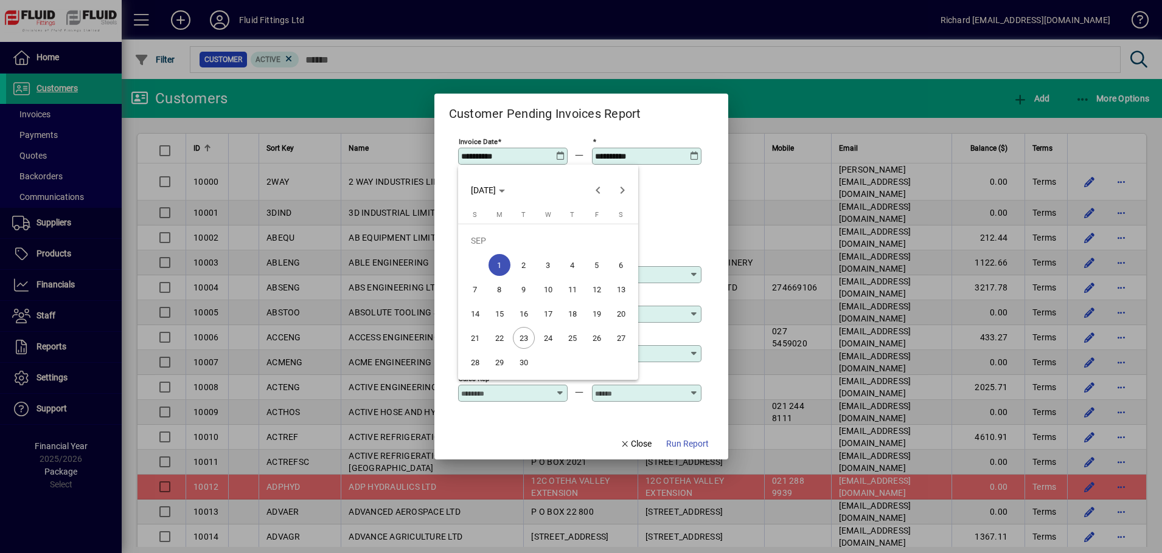
click at [519, 337] on span "23" at bounding box center [524, 338] width 22 height 22
type input "**********"
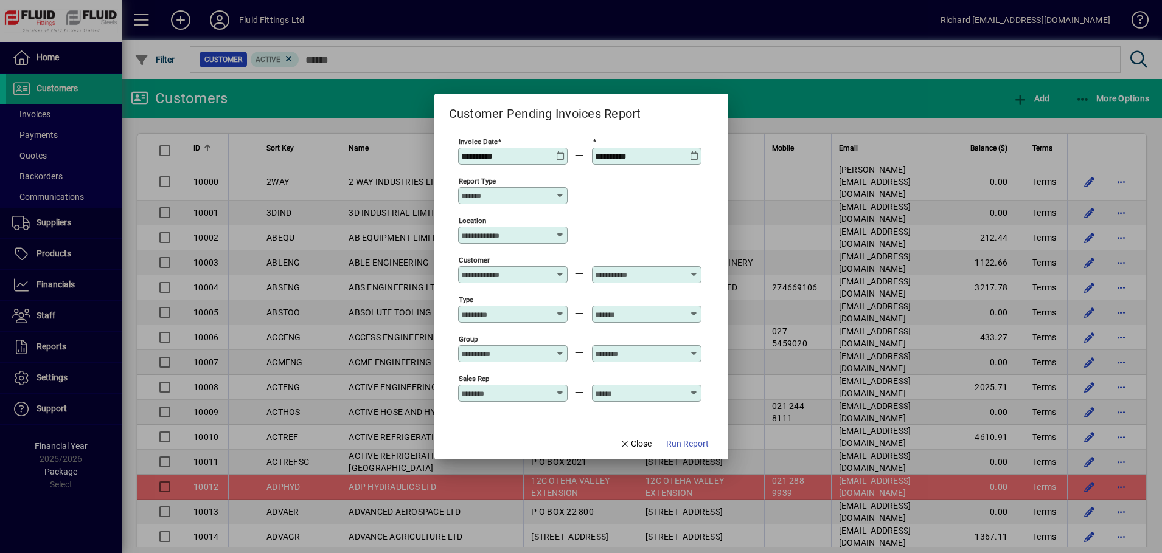
click at [558, 196] on icon at bounding box center [560, 196] width 10 height 10
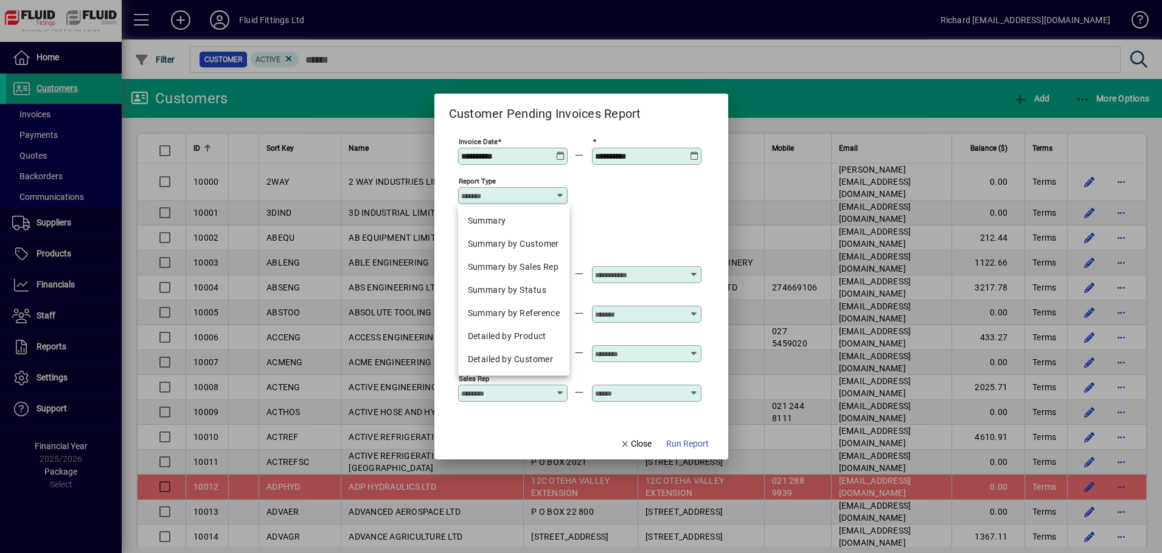
click at [650, 215] on div "Location" at bounding box center [579, 235] width 243 height 40
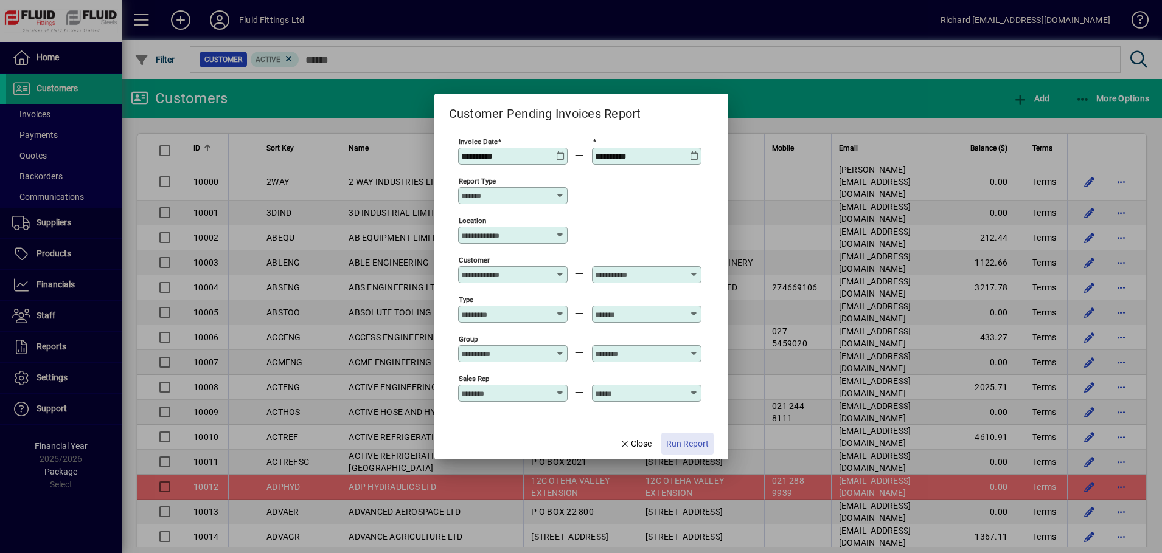
click at [690, 443] on span "Run Report" at bounding box center [687, 444] width 43 height 13
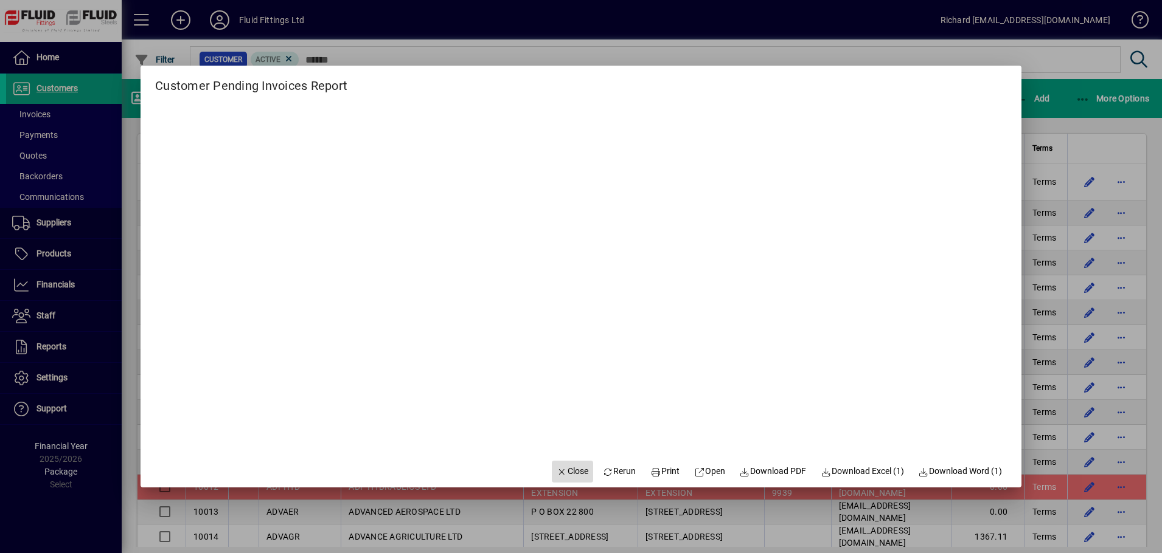
click at [562, 466] on span "Close" at bounding box center [572, 471] width 32 height 13
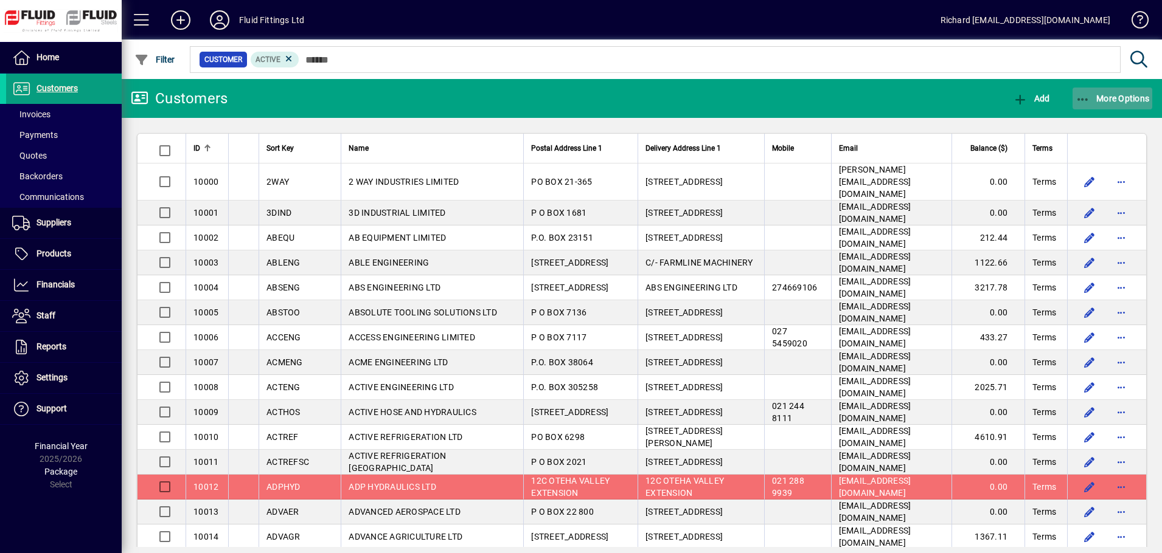
click at [1095, 100] on span "More Options" at bounding box center [1112, 99] width 74 height 10
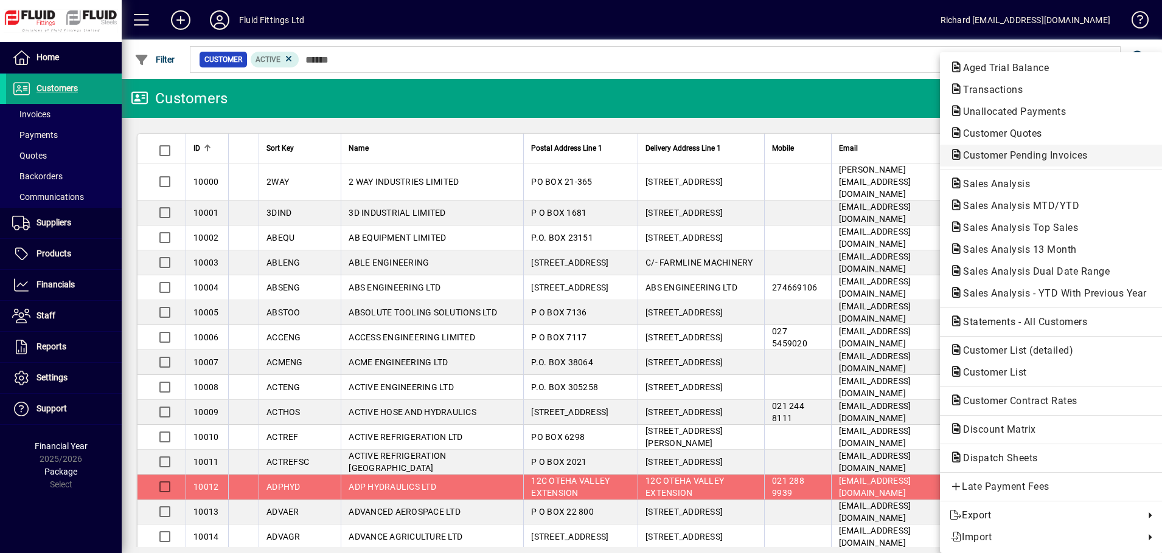
click at [1042, 157] on span "Customer Pending Invoices" at bounding box center [1021, 156] width 144 height 12
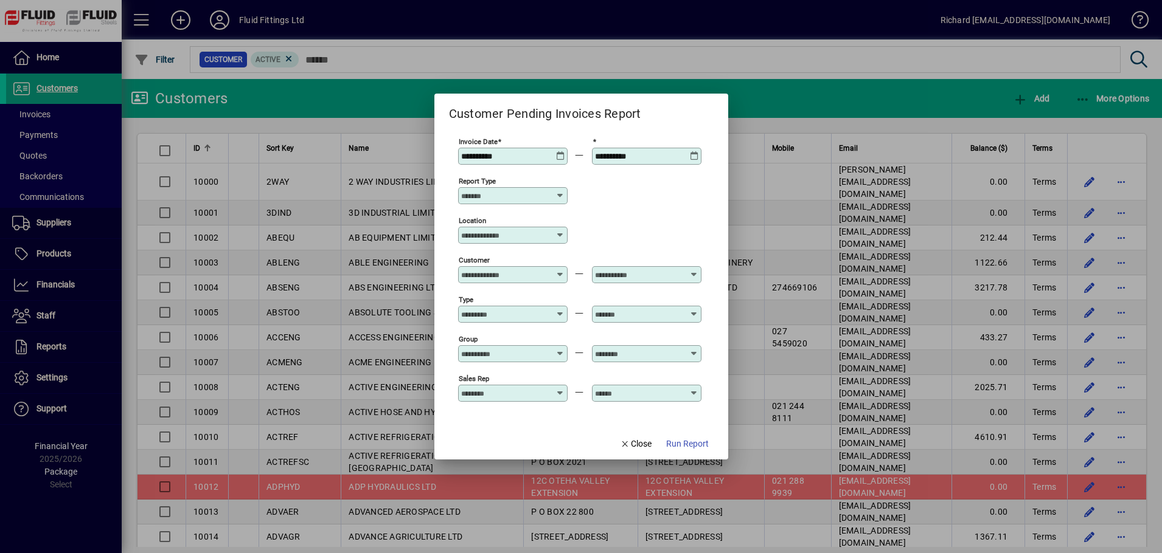
click at [561, 151] on icon at bounding box center [560, 151] width 9 height 0
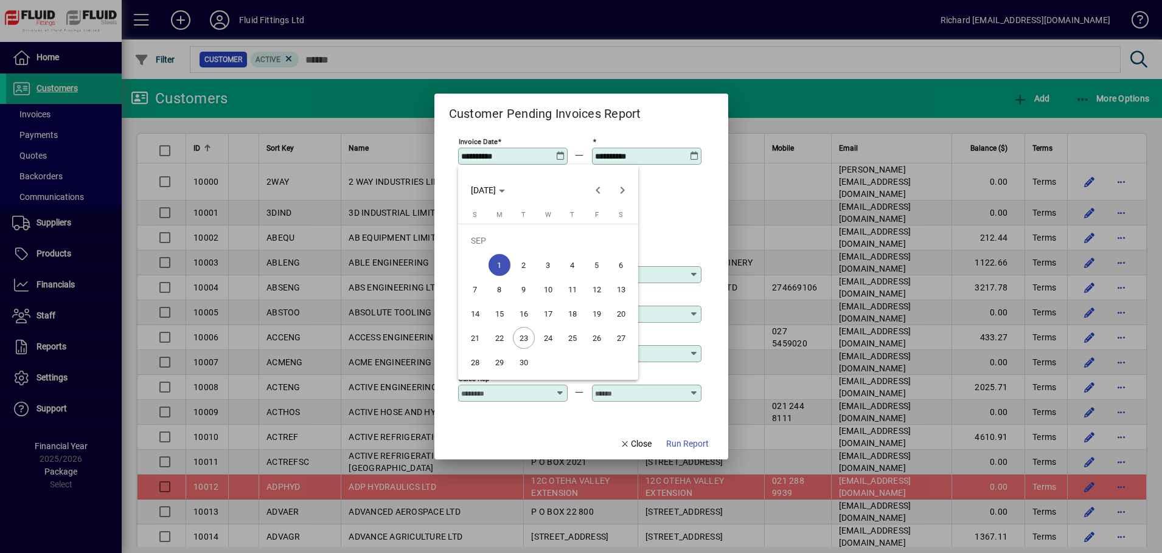
click at [690, 203] on div at bounding box center [581, 276] width 1162 height 553
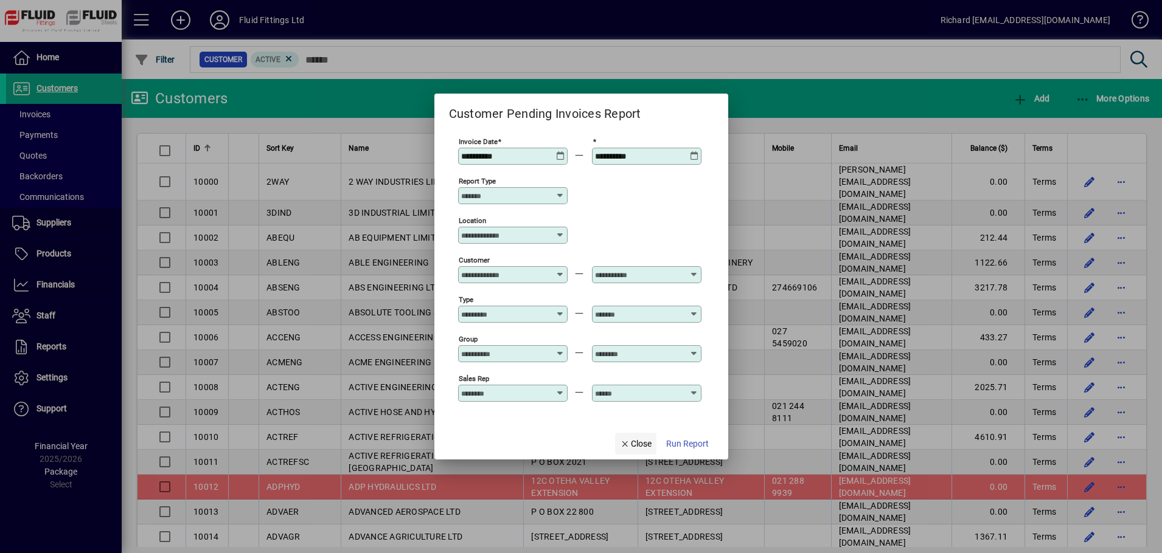
click at [642, 445] on span "Close" at bounding box center [636, 444] width 32 height 13
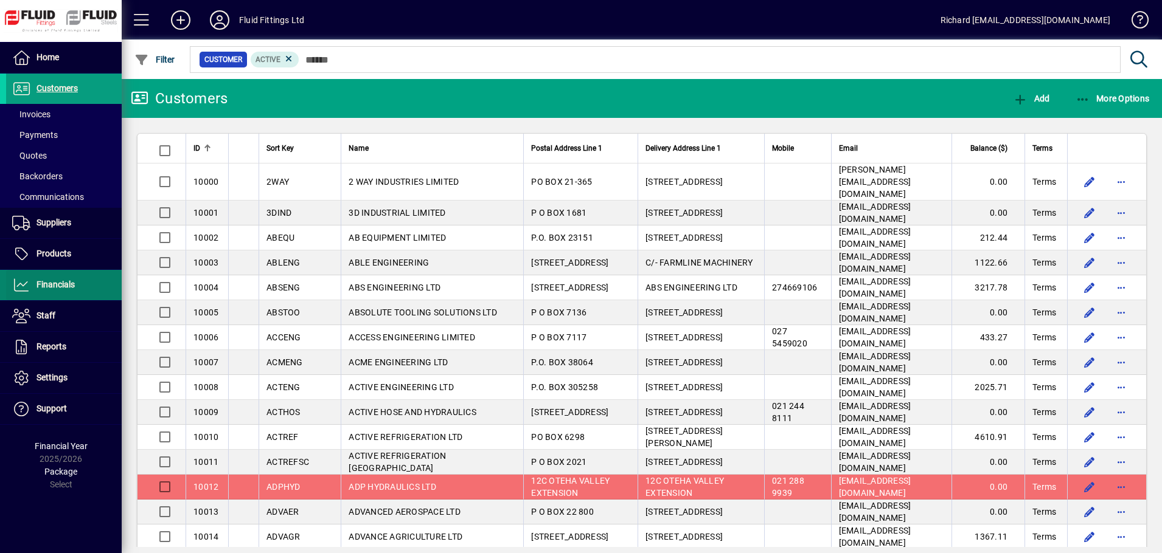
click at [45, 277] on span at bounding box center [64, 285] width 116 height 29
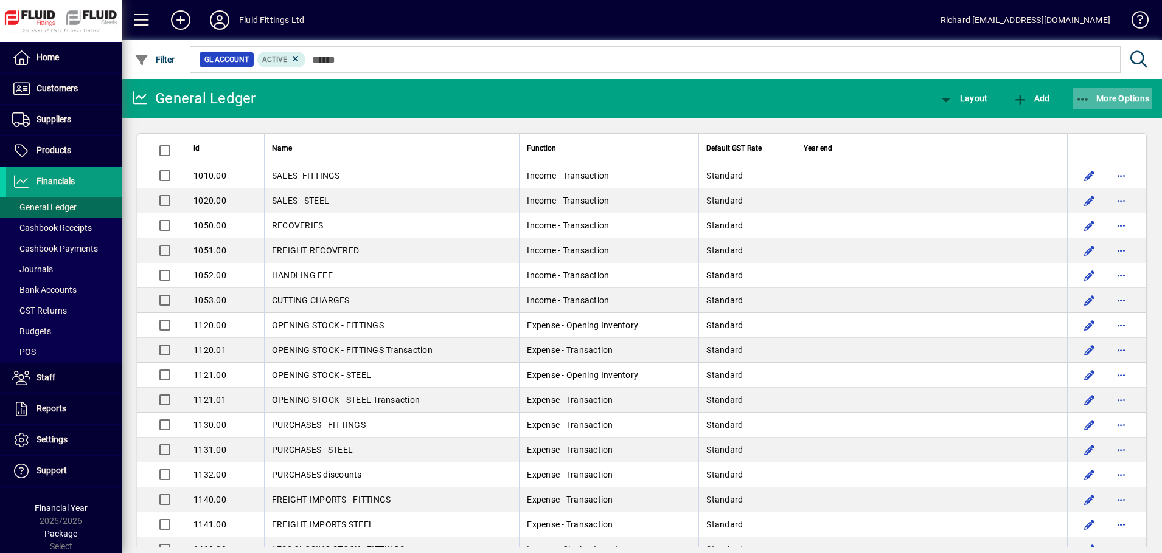
click at [1120, 98] on span "More Options" at bounding box center [1112, 99] width 74 height 10
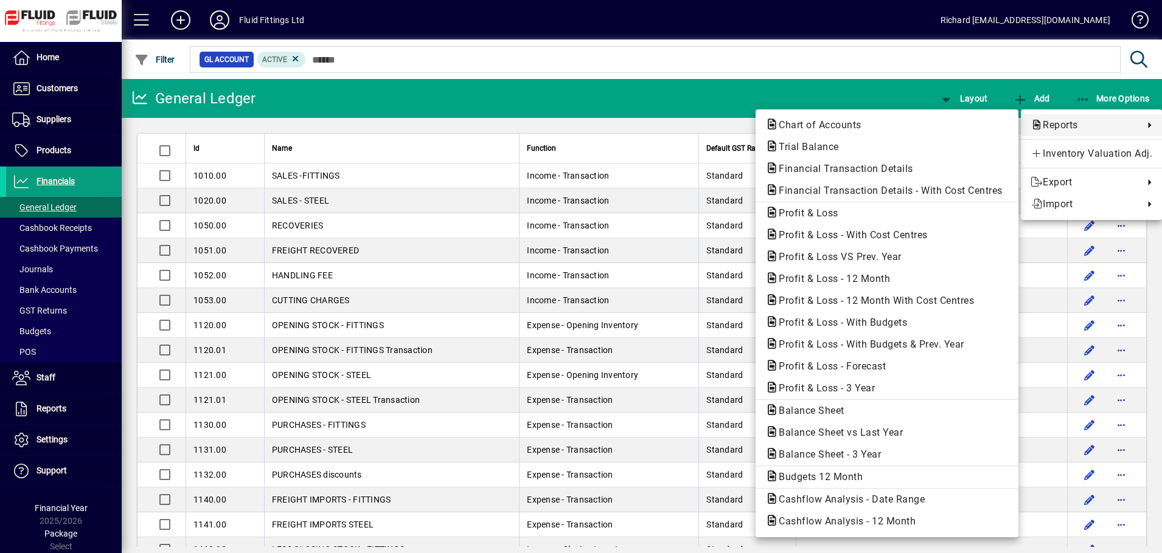
click at [64, 88] on div at bounding box center [581, 276] width 1162 height 553
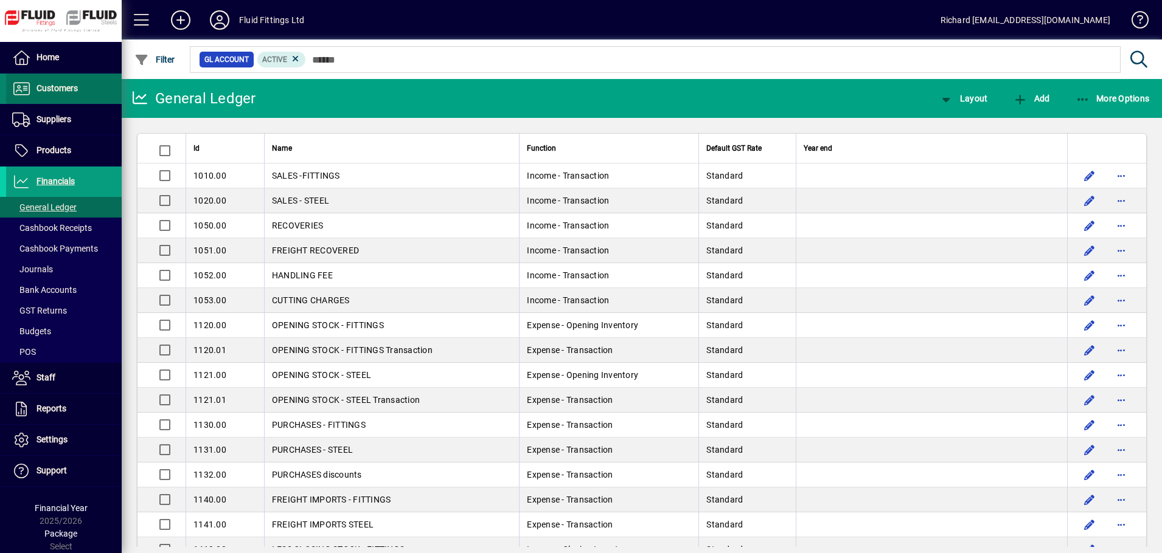
click at [63, 87] on span "Customers" at bounding box center [56, 88] width 41 height 10
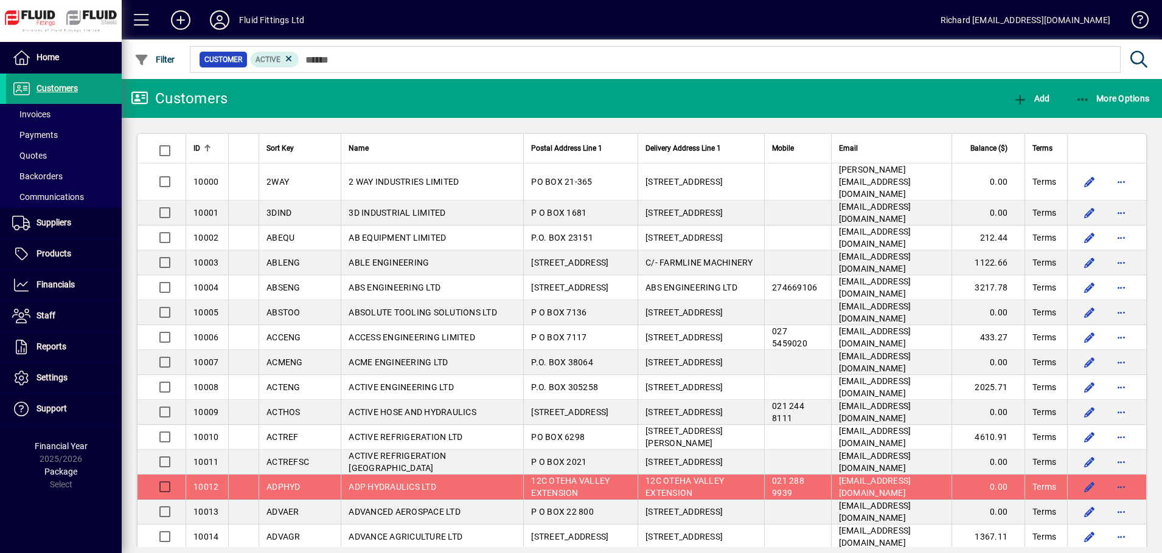
click at [1070, 100] on div "More Options" at bounding box center [1112, 99] width 100 height 22
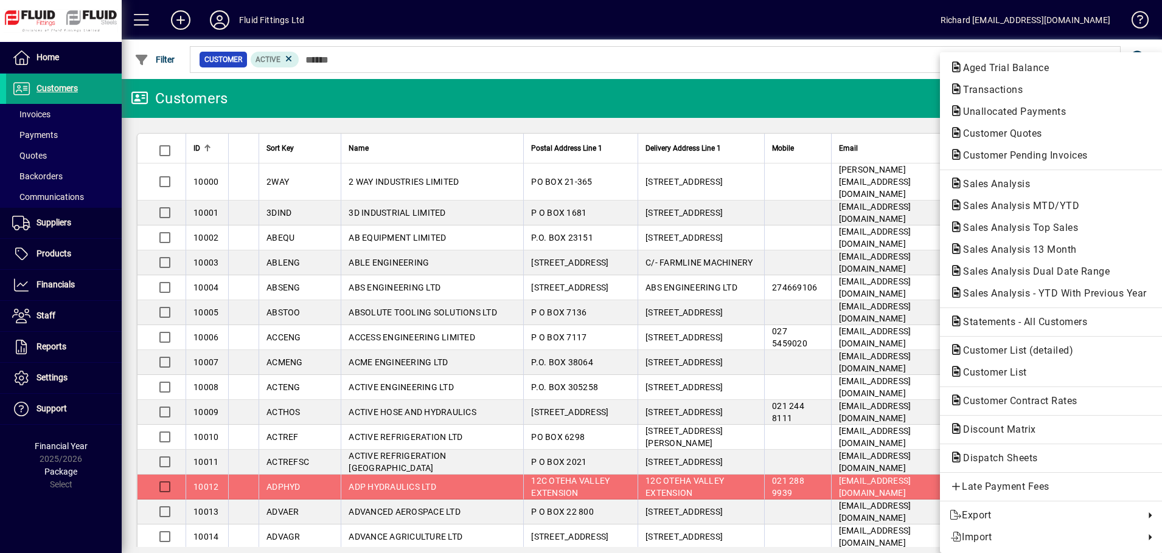
click at [1075, 97] on button "Transactions" at bounding box center [1051, 90] width 223 height 22
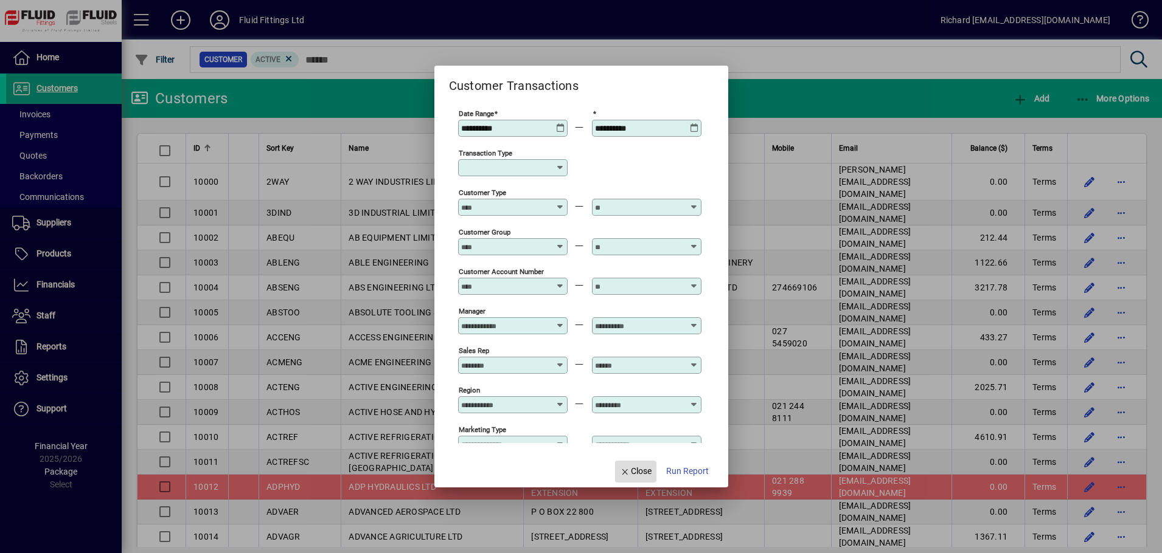
click at [637, 472] on span "Close" at bounding box center [636, 471] width 32 height 13
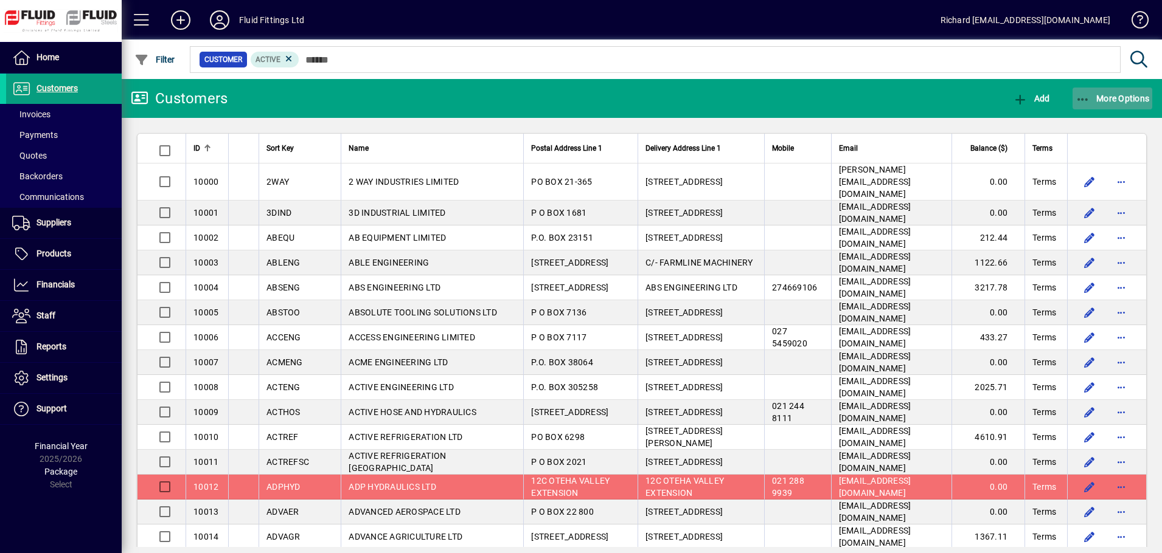
click at [1122, 96] on span "More Options" at bounding box center [1112, 99] width 74 height 10
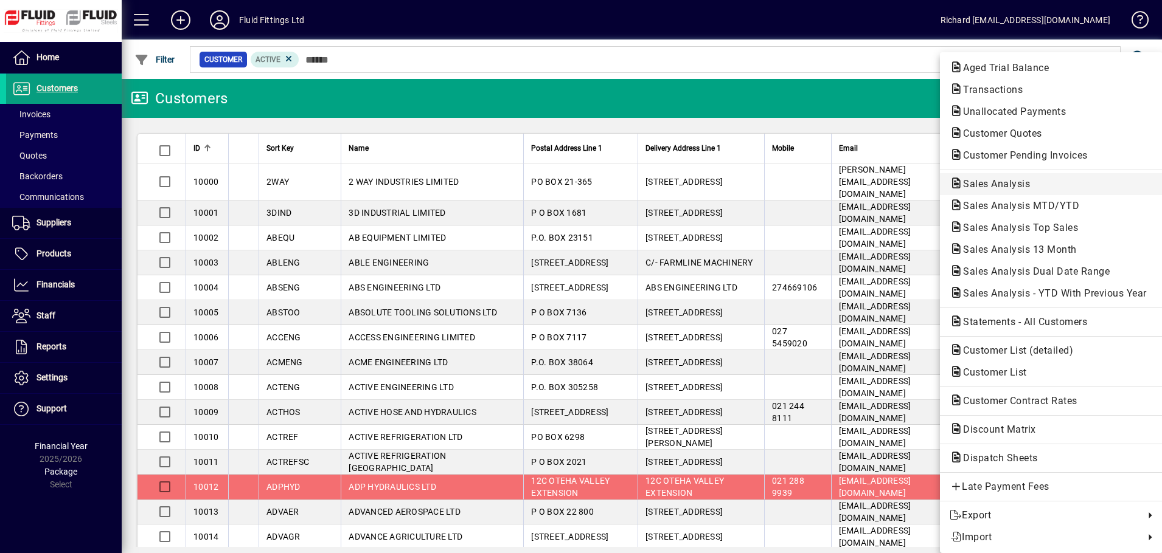
click at [1007, 185] on span "Sales Analysis" at bounding box center [992, 184] width 86 height 12
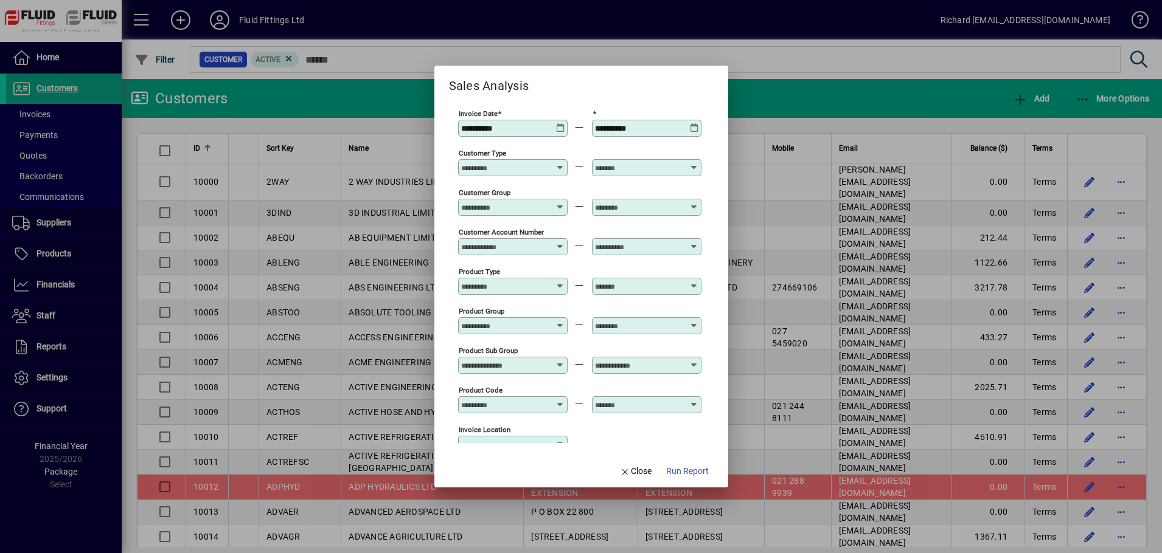
type input "**********"
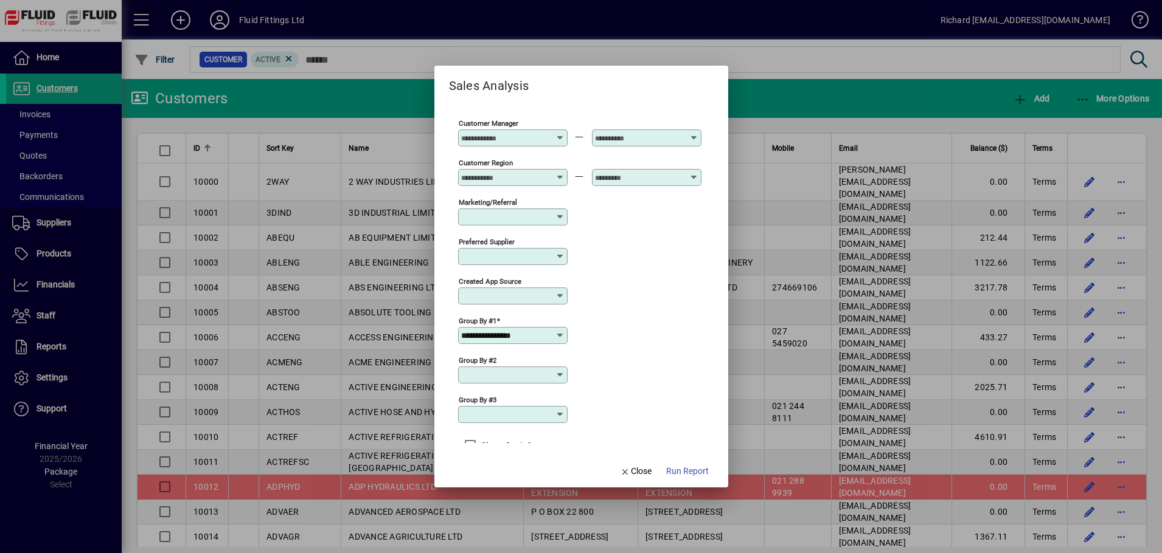
scroll to position [403, 0]
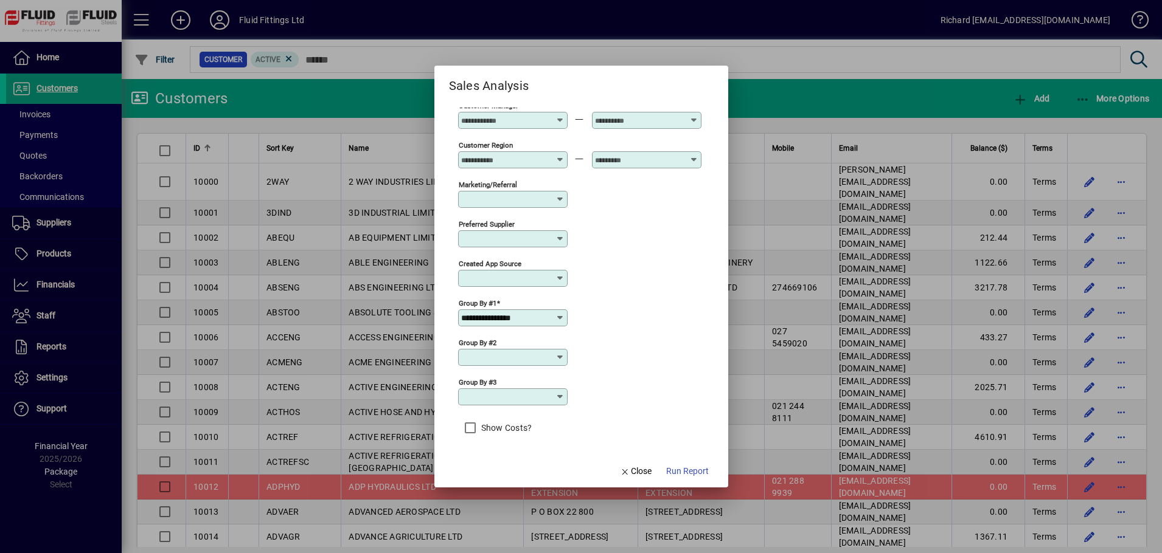
click at [556, 317] on icon at bounding box center [560, 318] width 10 height 10
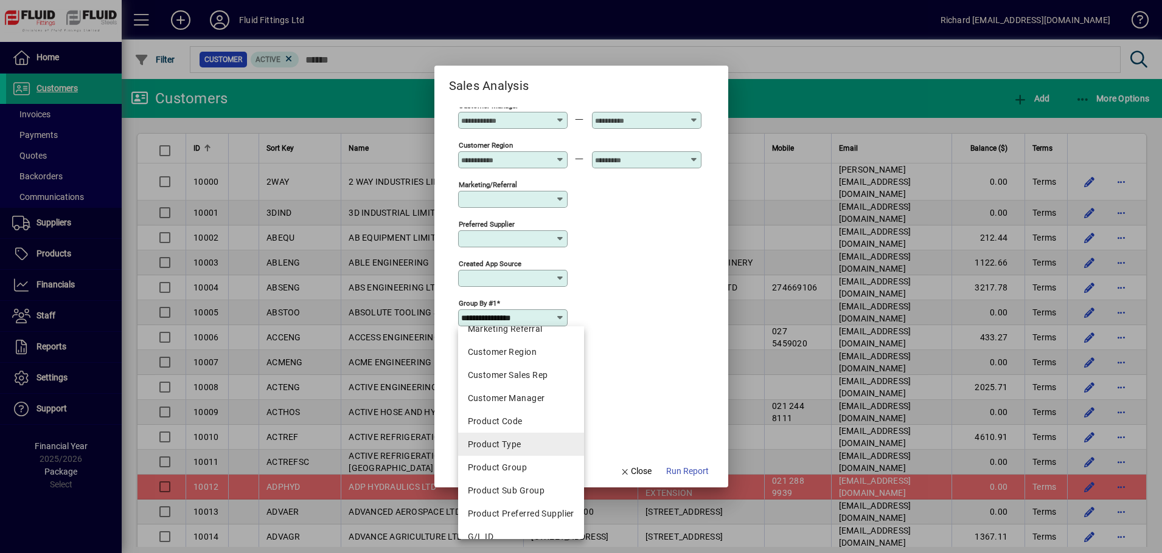
scroll to position [173, 0]
click at [650, 291] on div "Created app source" at bounding box center [579, 278] width 243 height 40
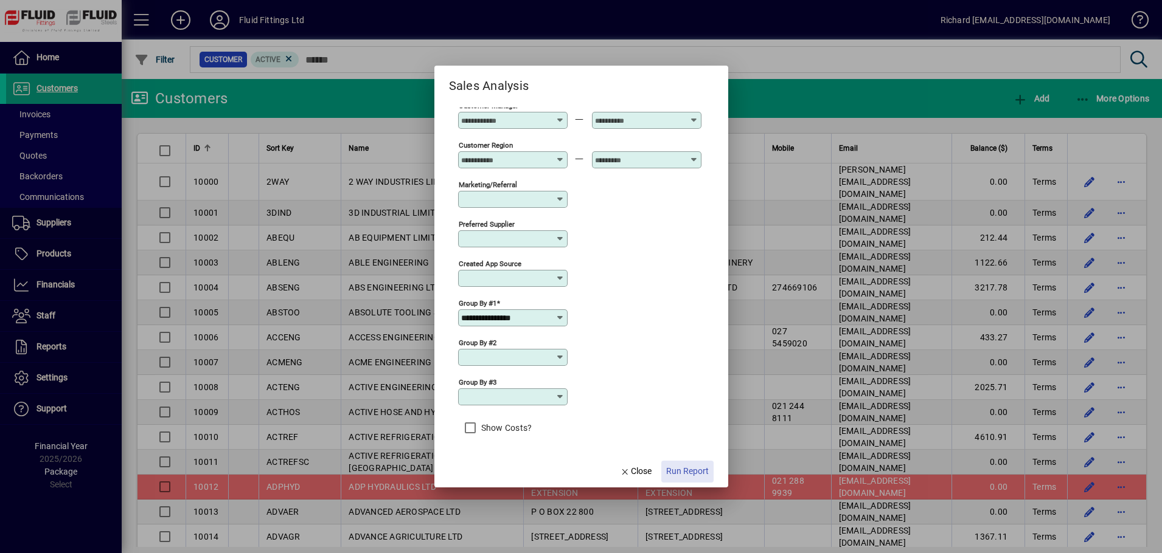
click at [694, 471] on span "Run Report" at bounding box center [687, 471] width 43 height 13
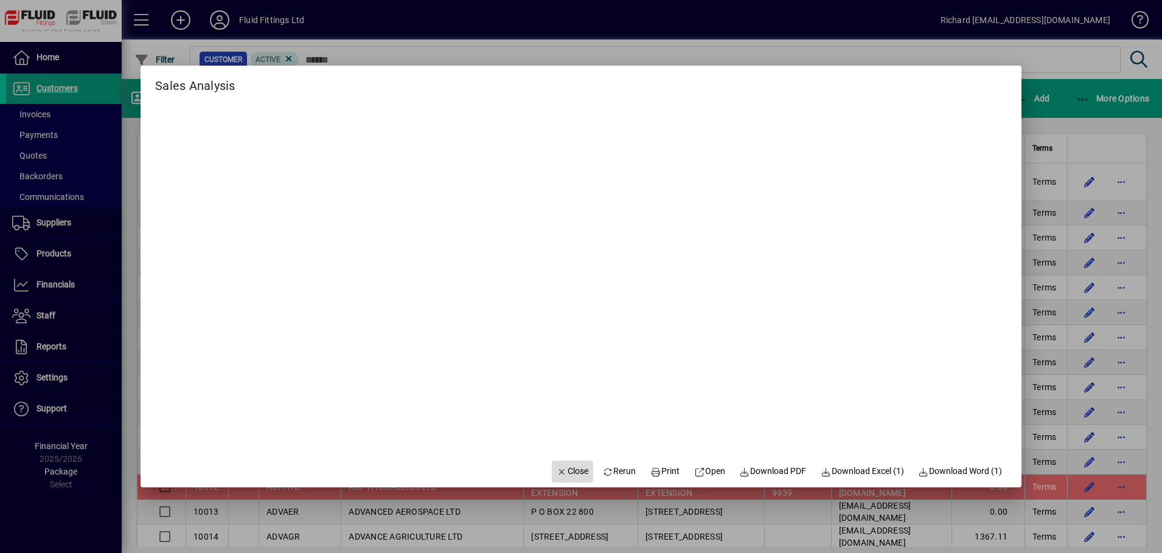
click at [556, 466] on span "Close" at bounding box center [572, 471] width 32 height 13
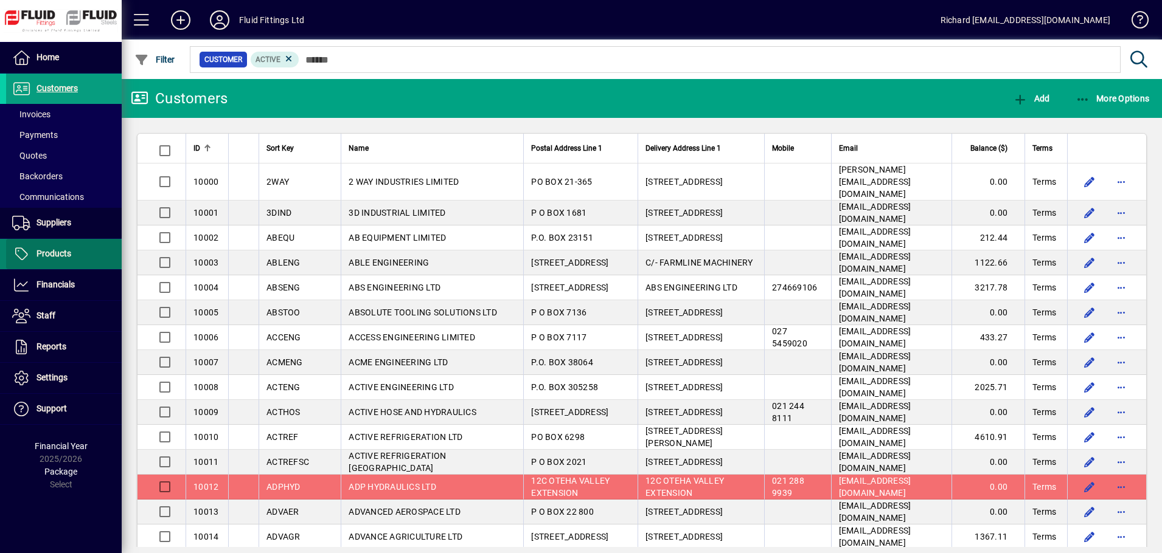
click at [73, 257] on span at bounding box center [64, 254] width 116 height 29
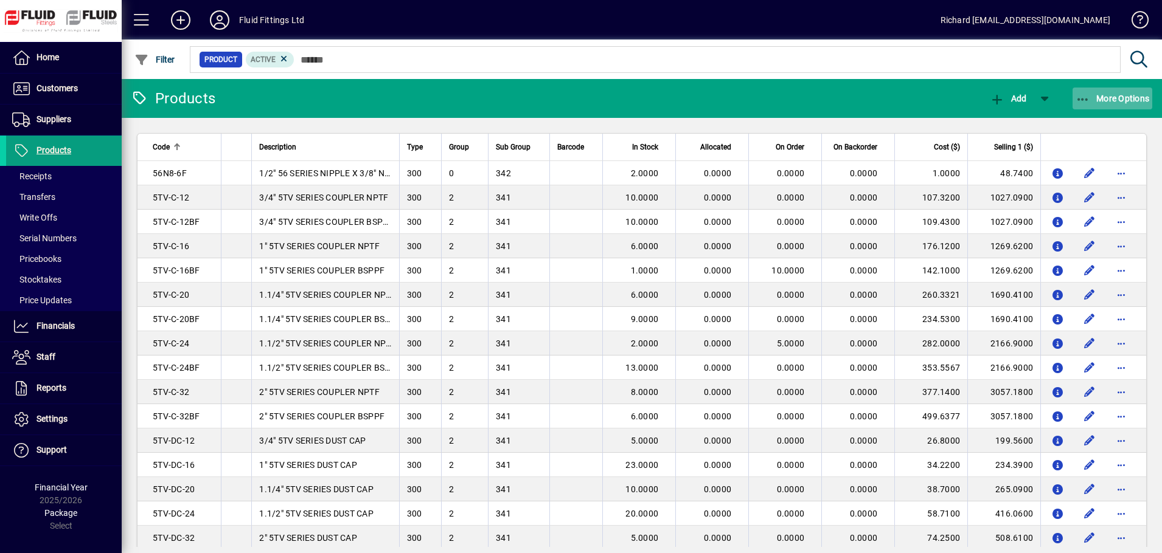
click at [1142, 94] on span "More Options" at bounding box center [1112, 99] width 74 height 10
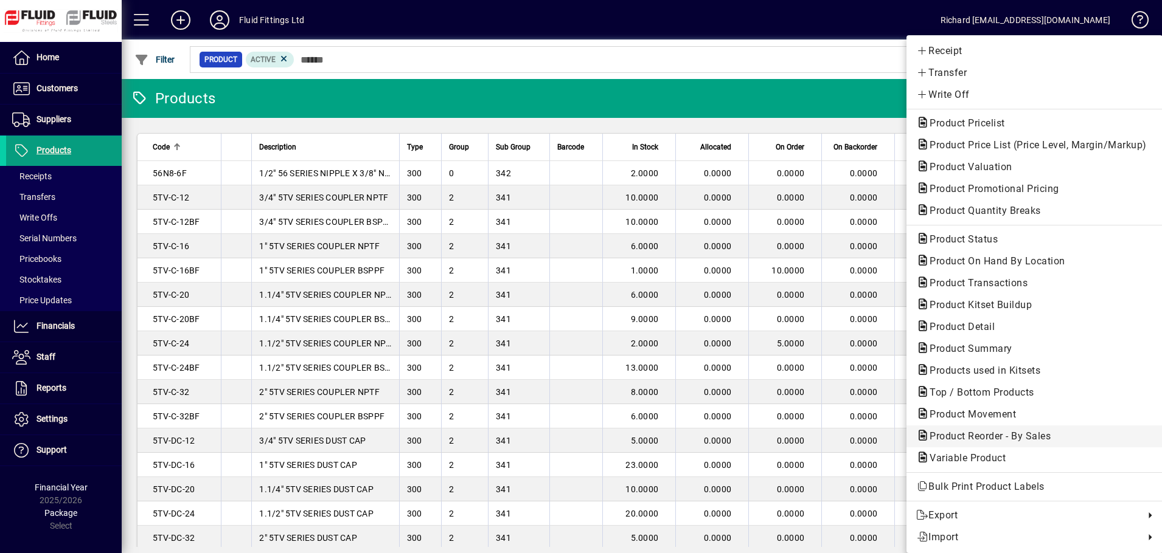
click at [999, 432] on span "Product Reorder - By Sales" at bounding box center [986, 437] width 140 height 12
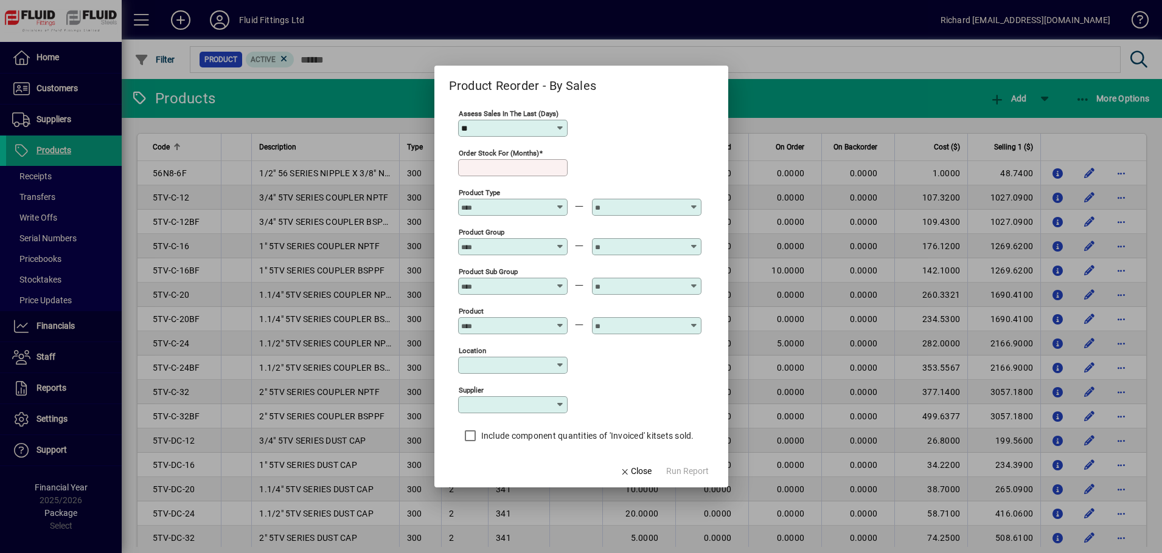
click at [561, 123] on icon at bounding box center [560, 128] width 10 height 10
click at [479, 316] on div "365" at bounding box center [481, 317] width 26 height 13
type input "***"
click at [518, 167] on input "Order stock for (months)" at bounding box center [514, 168] width 106 height 10
type input "**"
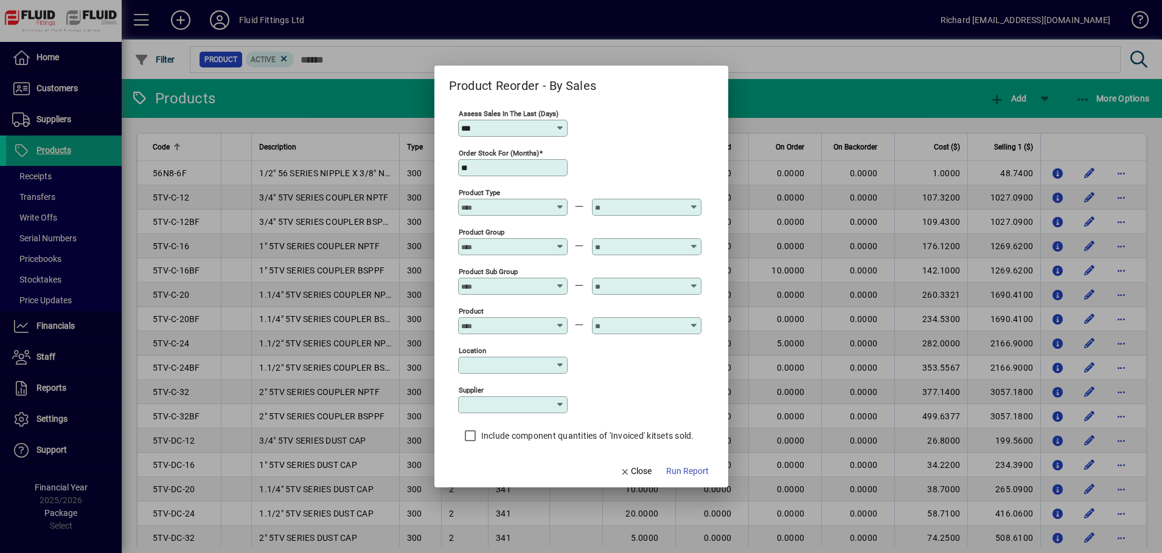
click at [648, 155] on div "Order stock for (months) **" at bounding box center [579, 167] width 243 height 40
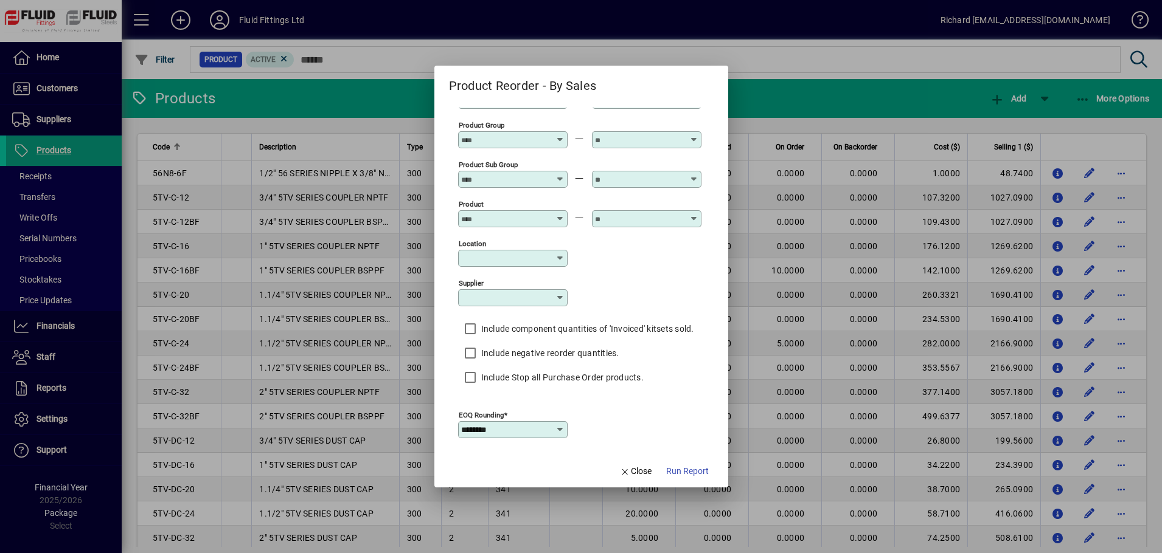
scroll to position [171, 0]
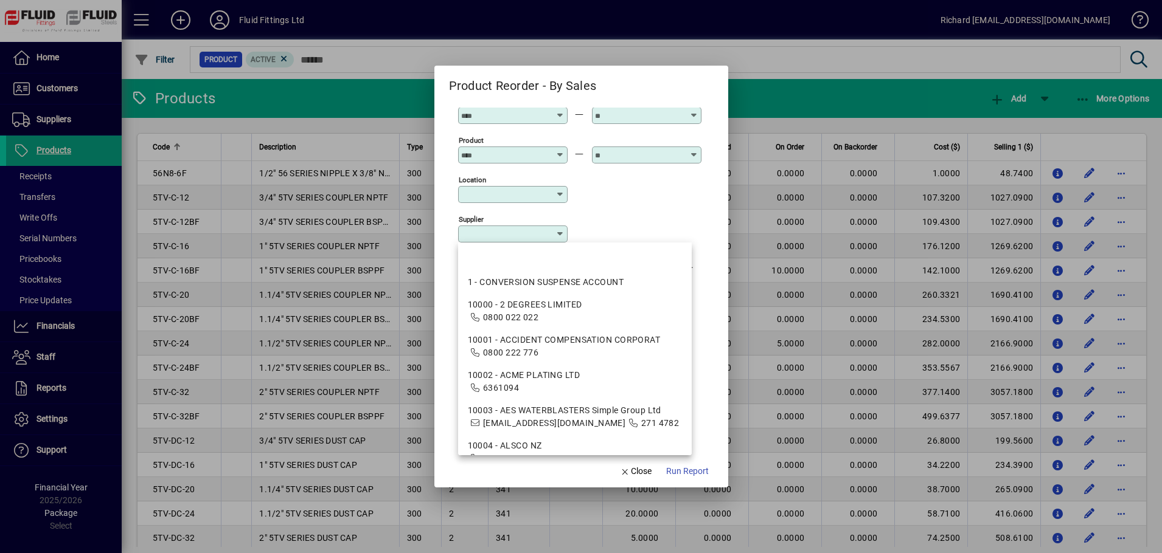
click at [496, 235] on input "Supplier" at bounding box center [508, 234] width 94 height 10
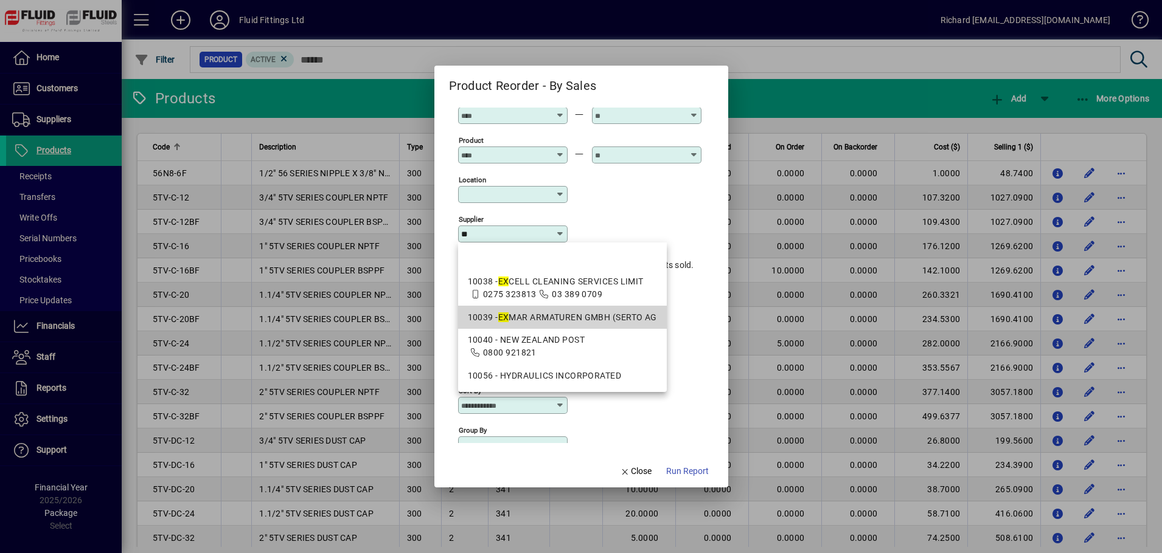
click at [508, 314] on em "EX" at bounding box center [503, 318] width 11 height 10
type input "**********"
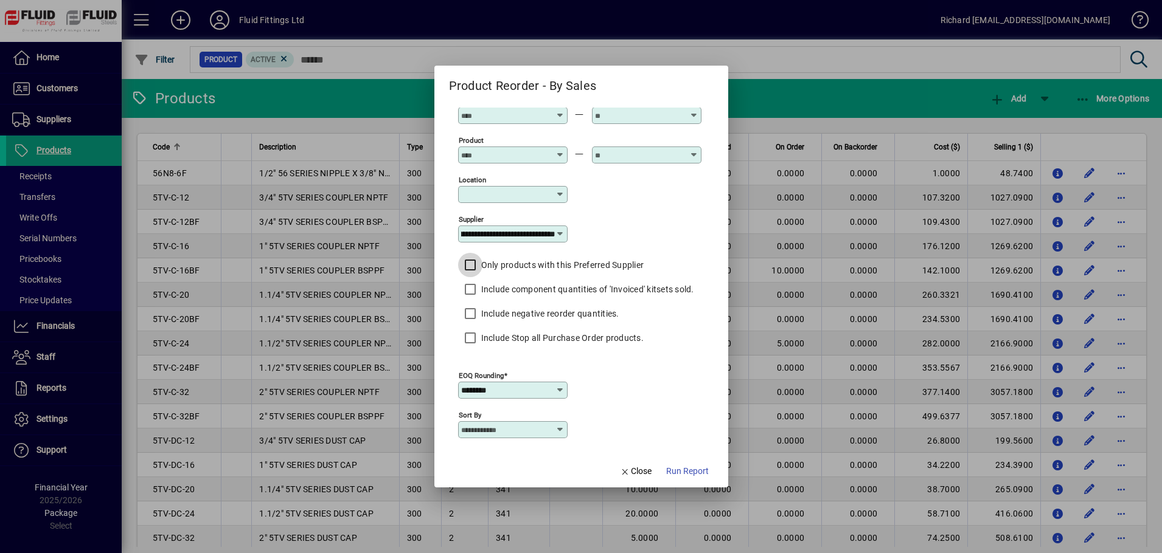
scroll to position [0, 0]
click at [680, 469] on span "Run Report" at bounding box center [687, 471] width 43 height 13
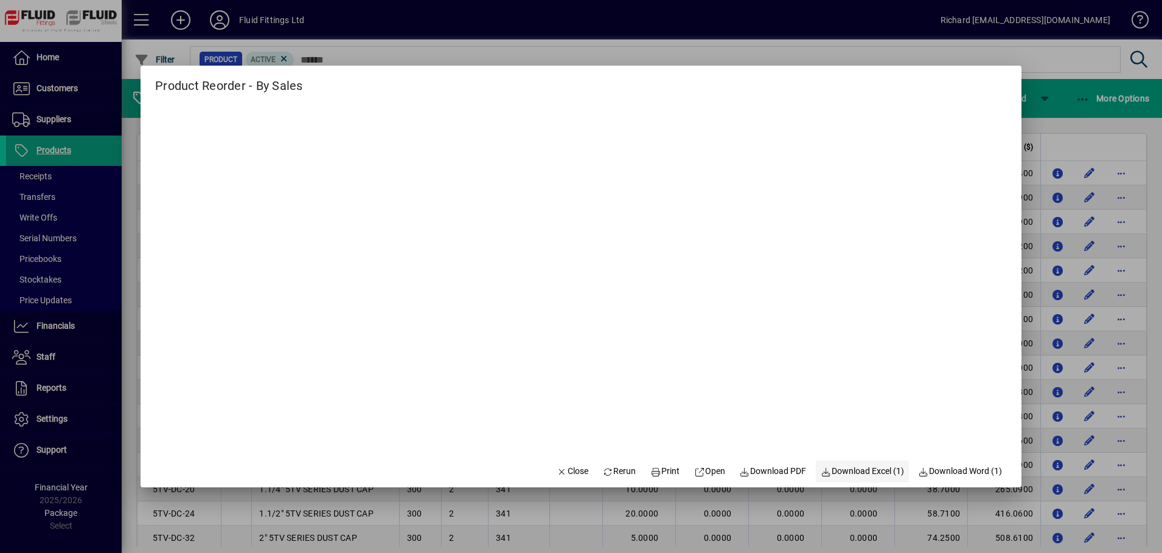
click at [854, 471] on span "Download Excel (1)" at bounding box center [861, 471] width 83 height 13
click at [556, 473] on span "Close" at bounding box center [572, 471] width 32 height 13
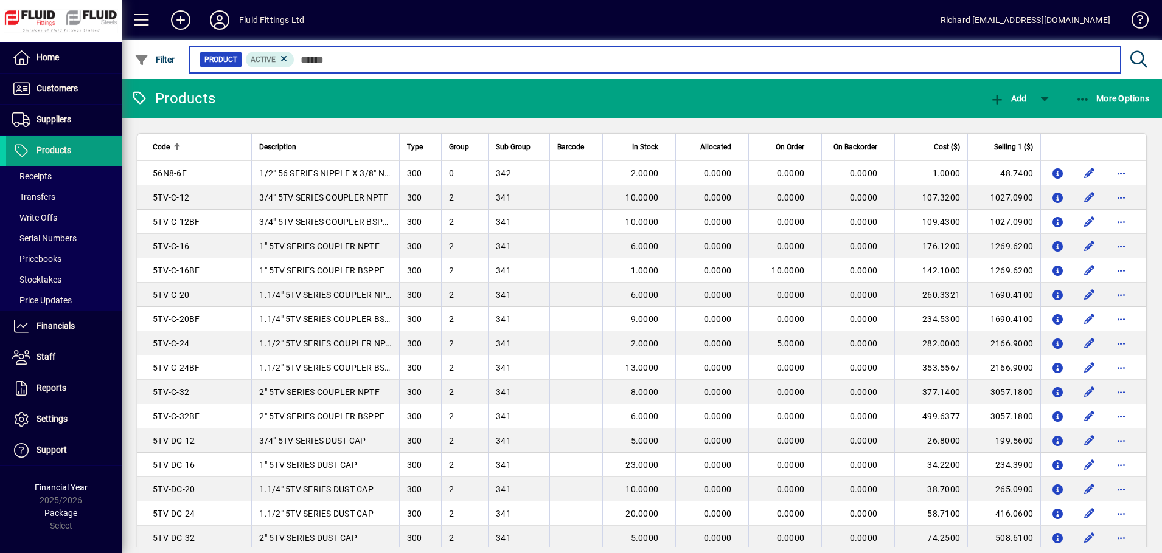
click at [381, 54] on input "text" at bounding box center [702, 59] width 816 height 17
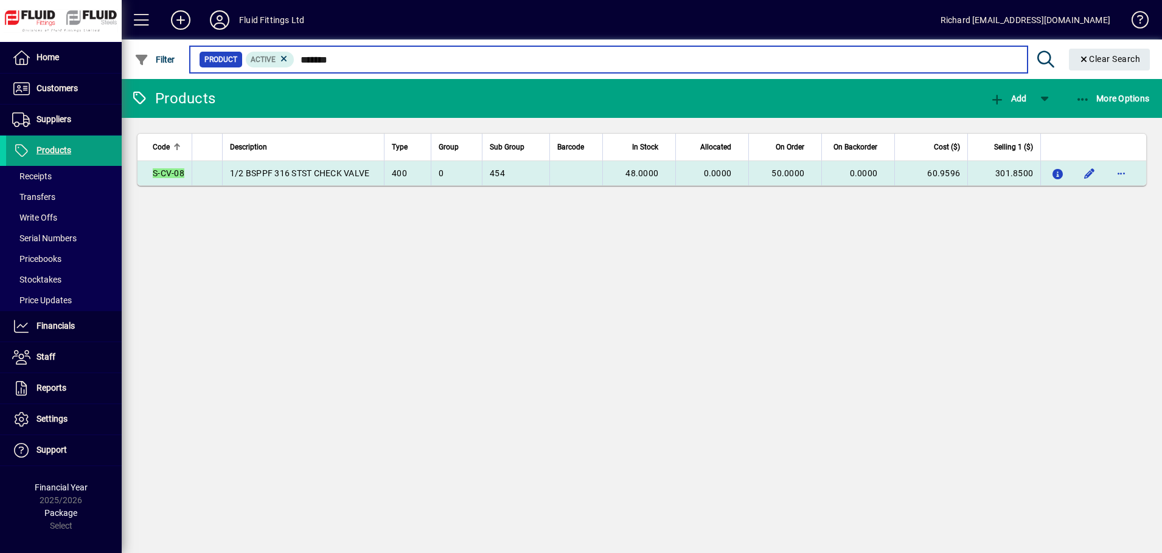
type input "*******"
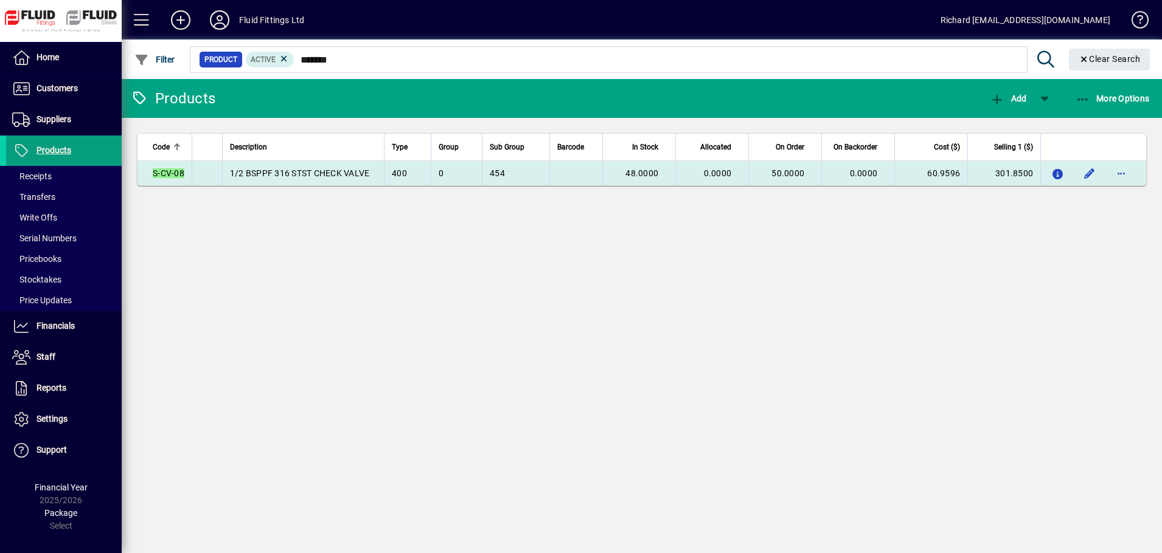
click at [210, 171] on td at bounding box center [207, 173] width 30 height 24
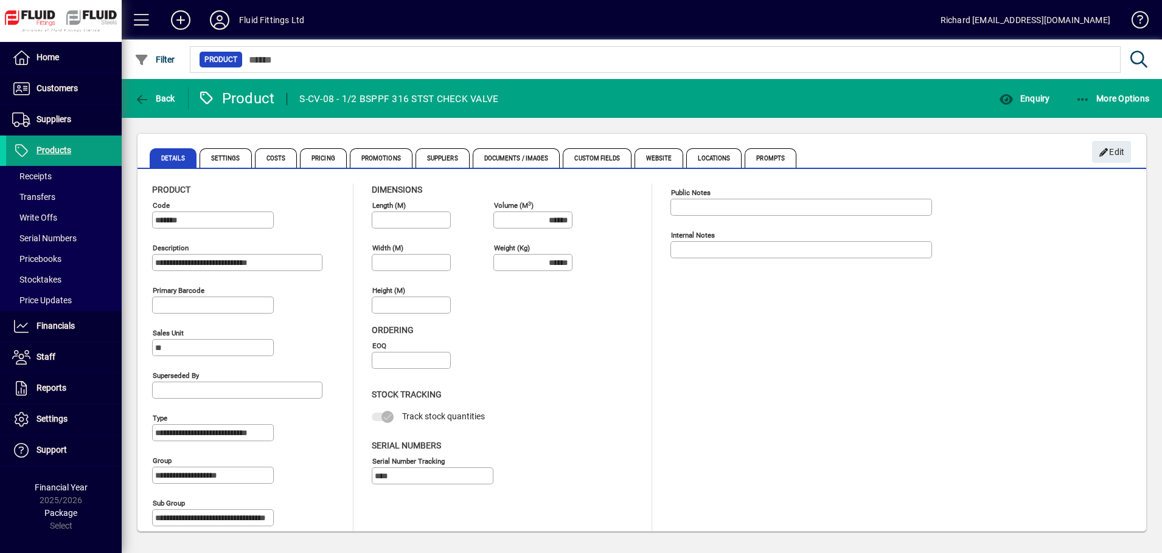
click at [1016, 83] on mat-toolbar-row "Back Product S-CV-08 - 1/2 BSPPF 316 STST CHECK VALVE Enquiry More Options" at bounding box center [642, 98] width 1040 height 39
click at [1017, 92] on span "button" at bounding box center [1024, 98] width 57 height 29
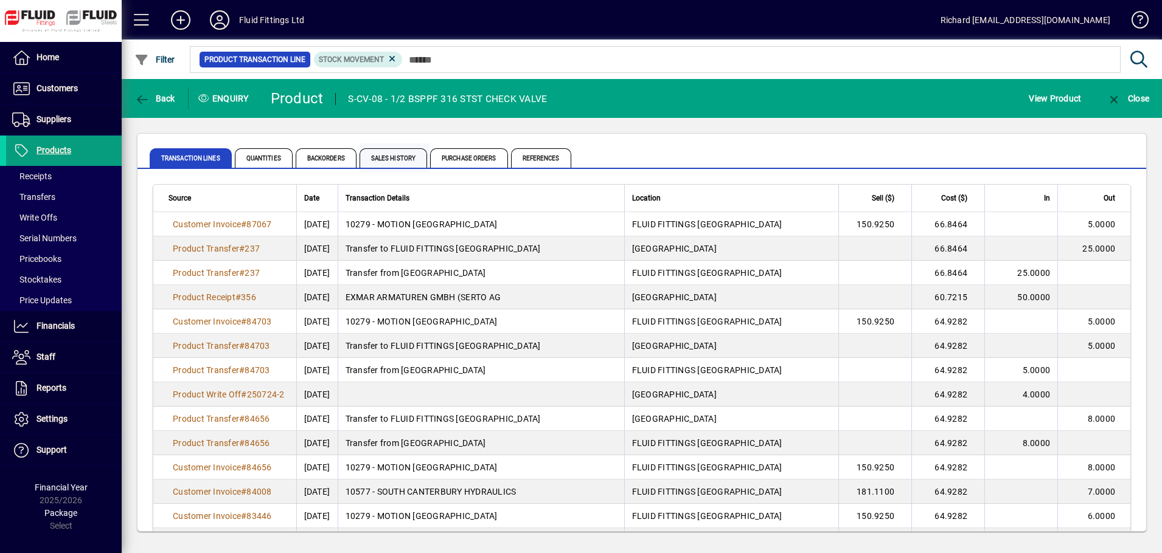
click at [405, 153] on span "Sales History" at bounding box center [393, 157] width 68 height 19
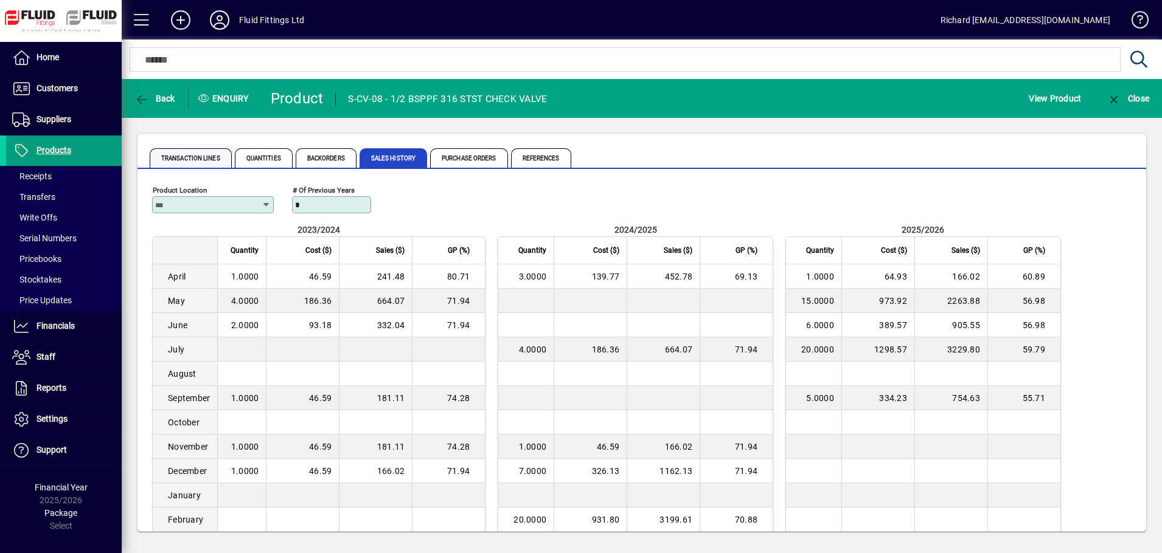
click at [203, 160] on span "Transaction Lines" at bounding box center [191, 157] width 82 height 19
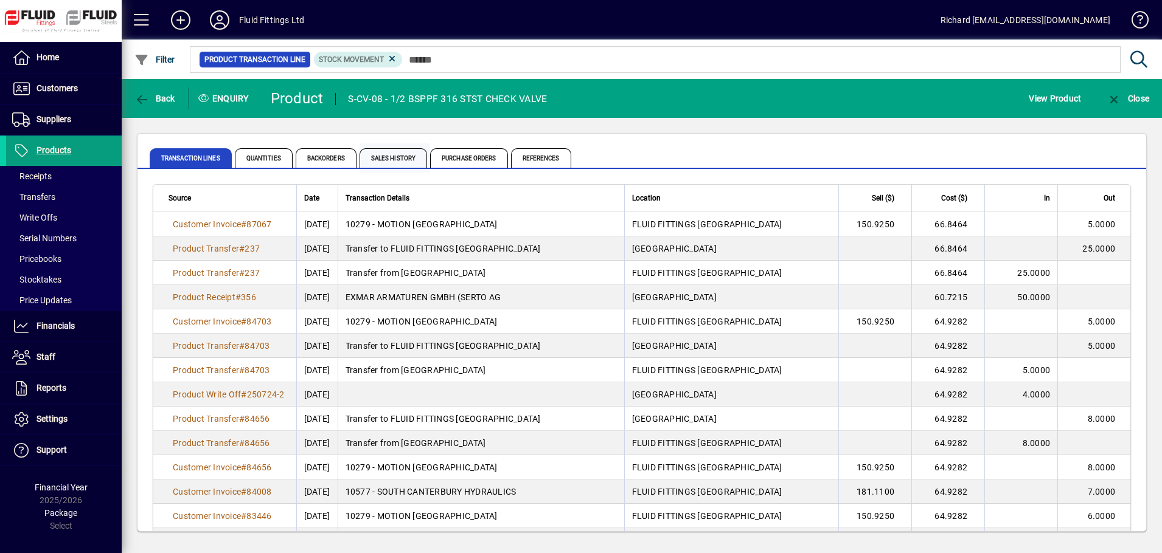
click at [398, 156] on span "Sales History" at bounding box center [393, 157] width 68 height 19
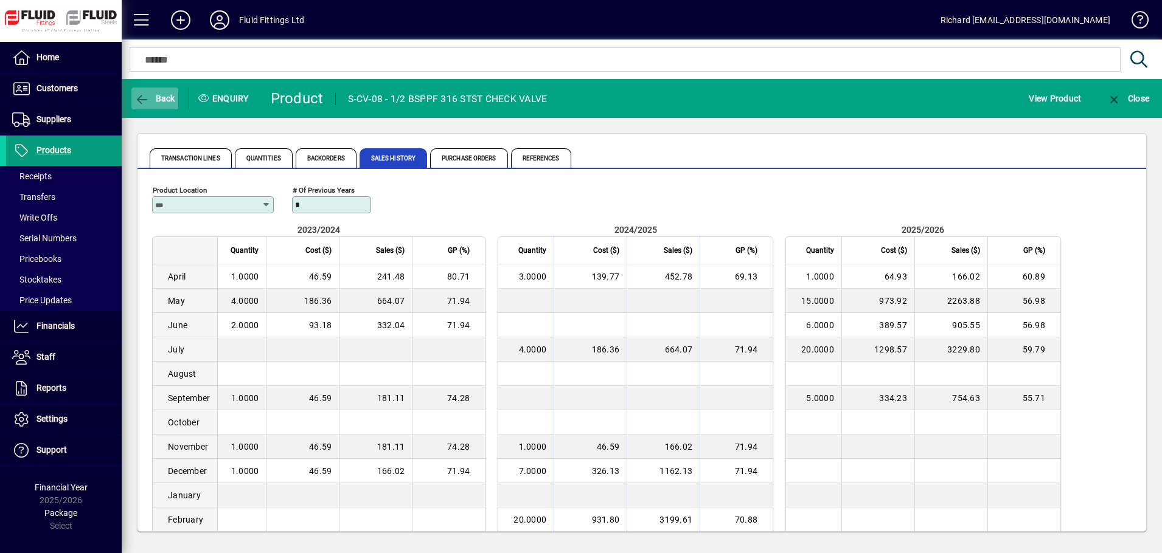
click at [158, 98] on span "Back" at bounding box center [154, 99] width 41 height 10
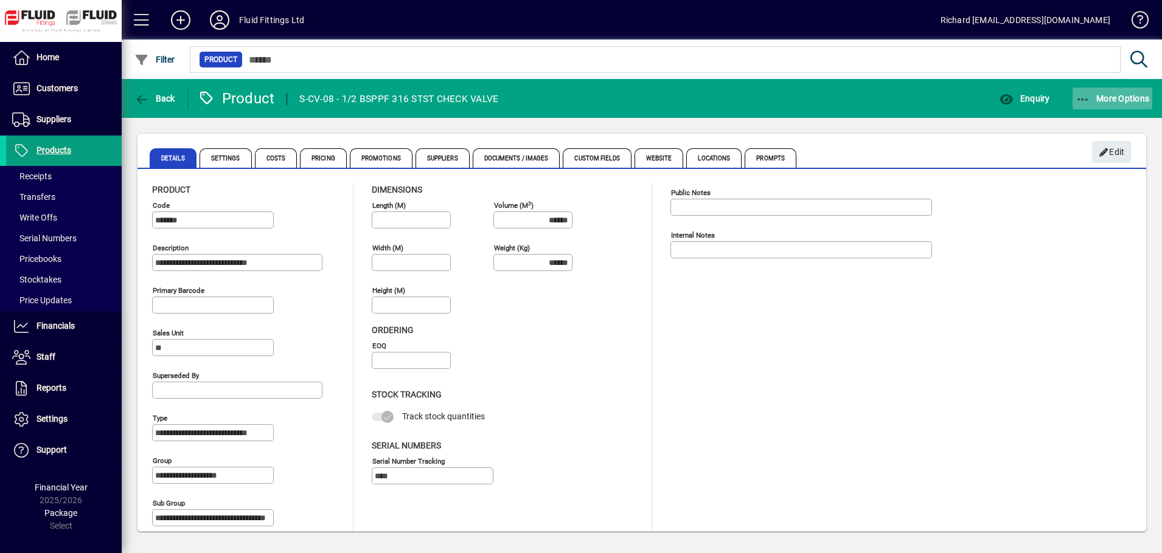
click at [1076, 99] on icon "button" at bounding box center [1082, 100] width 15 height 12
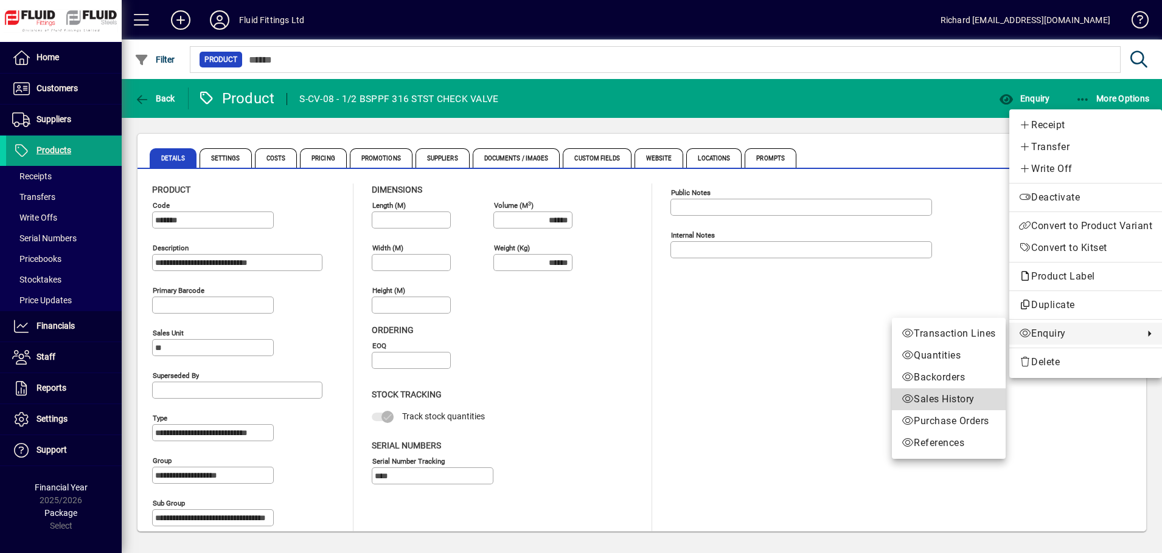
click at [946, 395] on span "Sales History" at bounding box center [948, 399] width 94 height 15
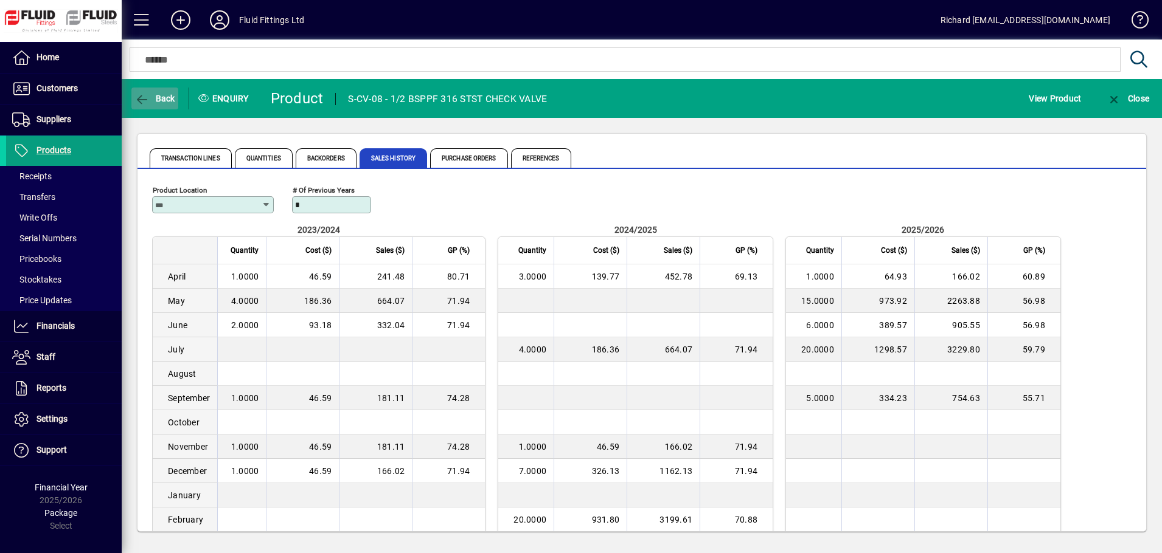
click at [141, 96] on icon "button" at bounding box center [141, 100] width 15 height 12
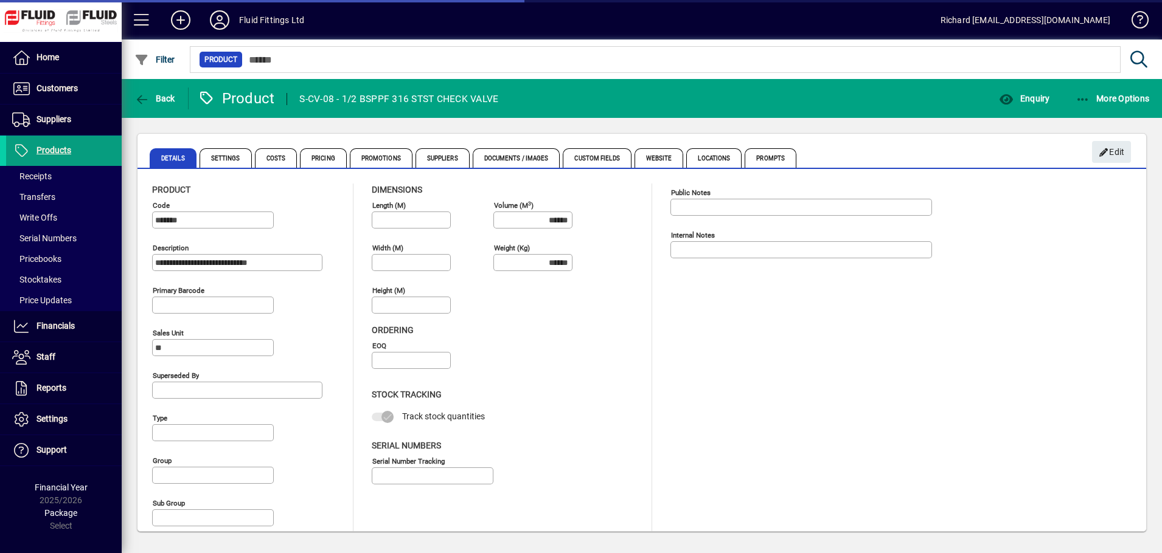
type input "**********"
type input "****"
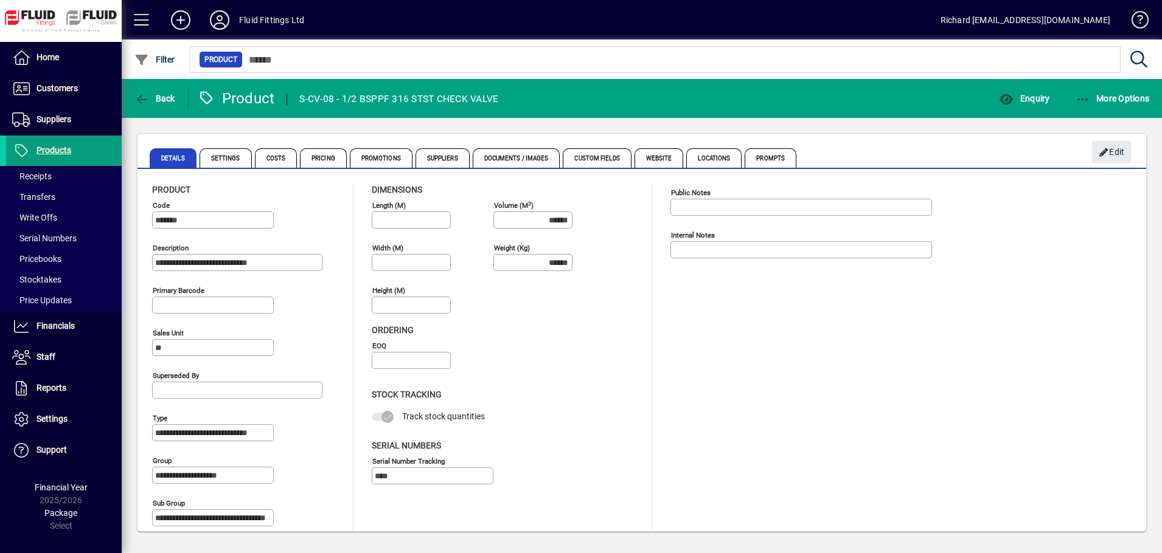
scroll to position [12, 0]
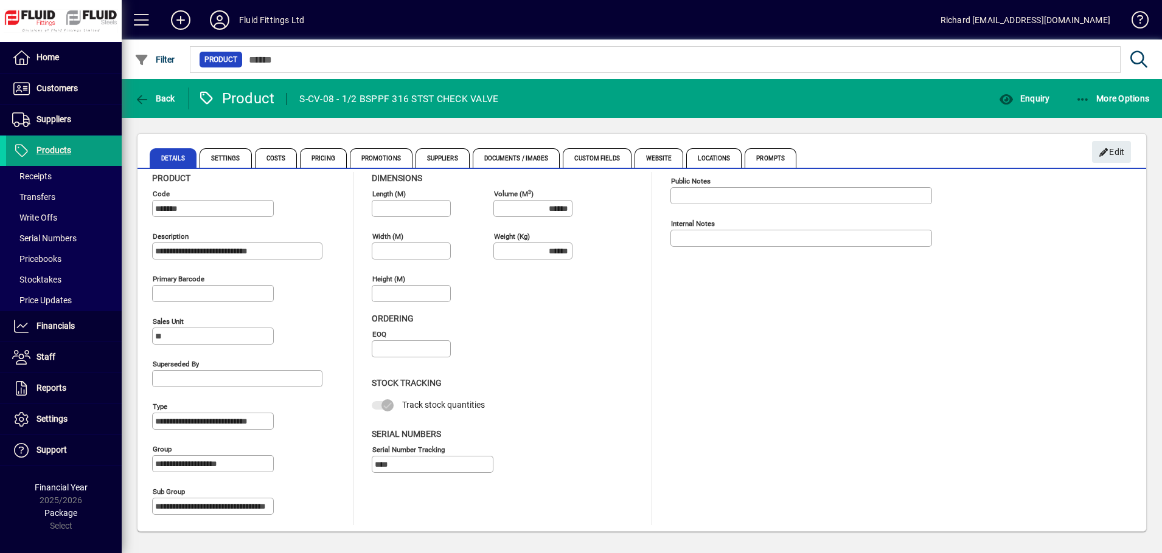
click at [603, 426] on div "Stock Tracking Track stock quantities Serial Numbers Serial Number tracking ****" at bounding box center [493, 426] width 243 height 116
click at [61, 328] on span "Financials" at bounding box center [55, 326] width 38 height 10
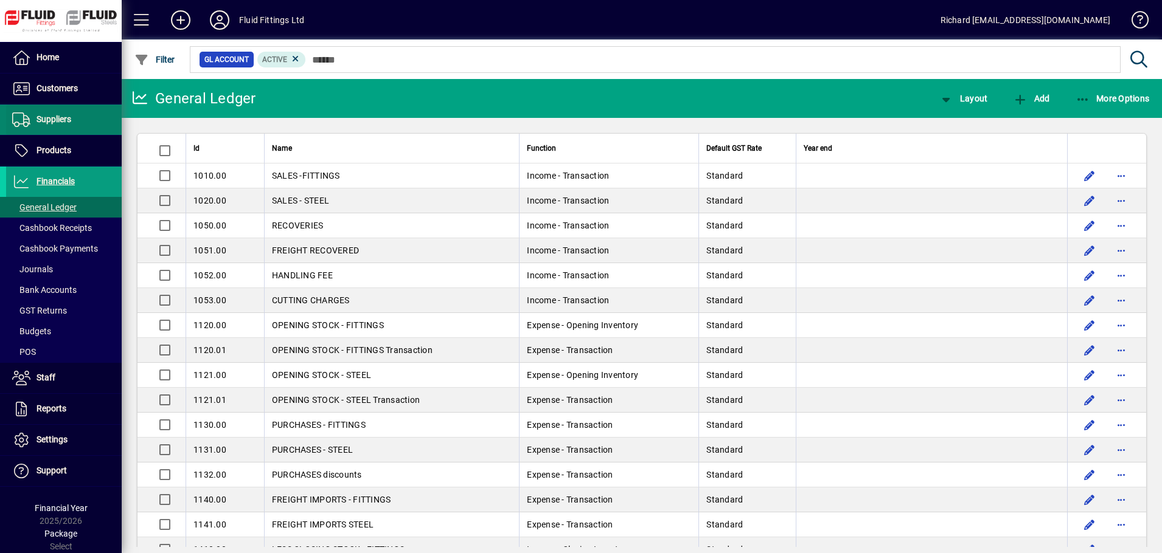
click at [54, 122] on span "Suppliers" at bounding box center [53, 119] width 35 height 10
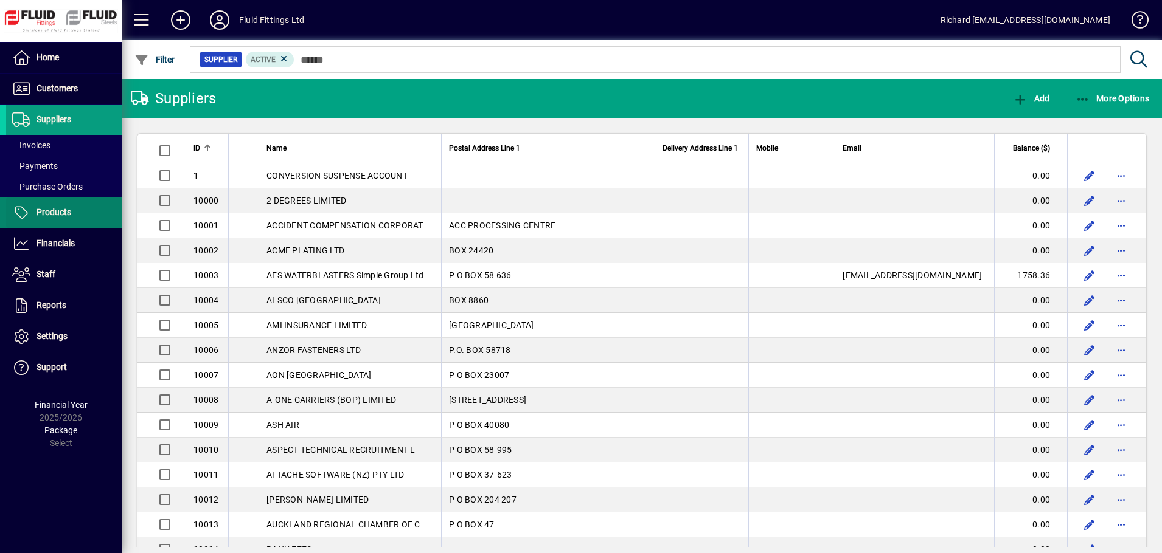
click at [50, 214] on span "Products" at bounding box center [53, 212] width 35 height 10
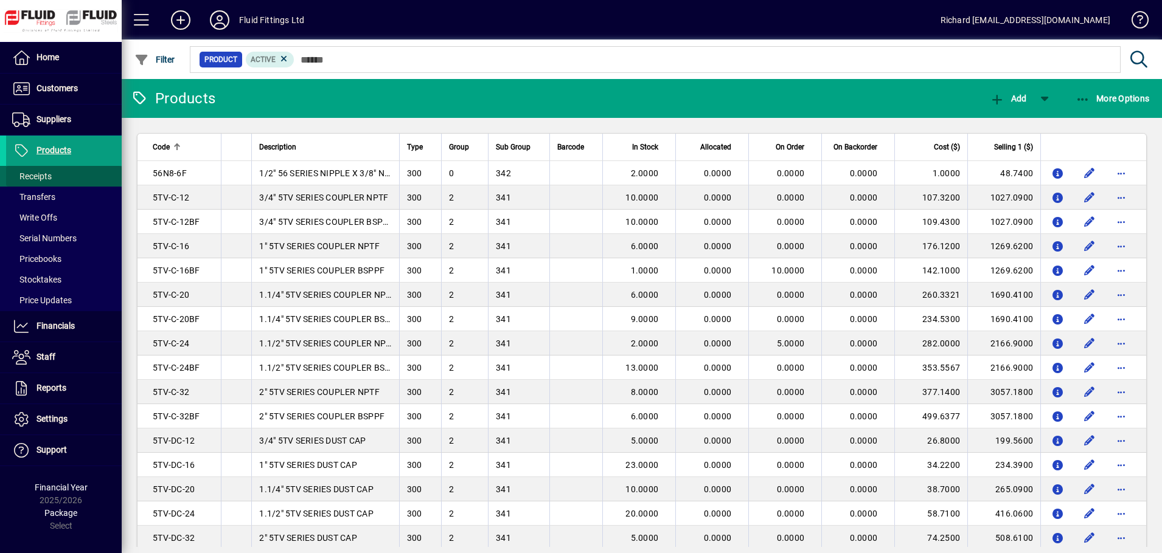
click at [48, 172] on span "Receipts" at bounding box center [32, 177] width 40 height 10
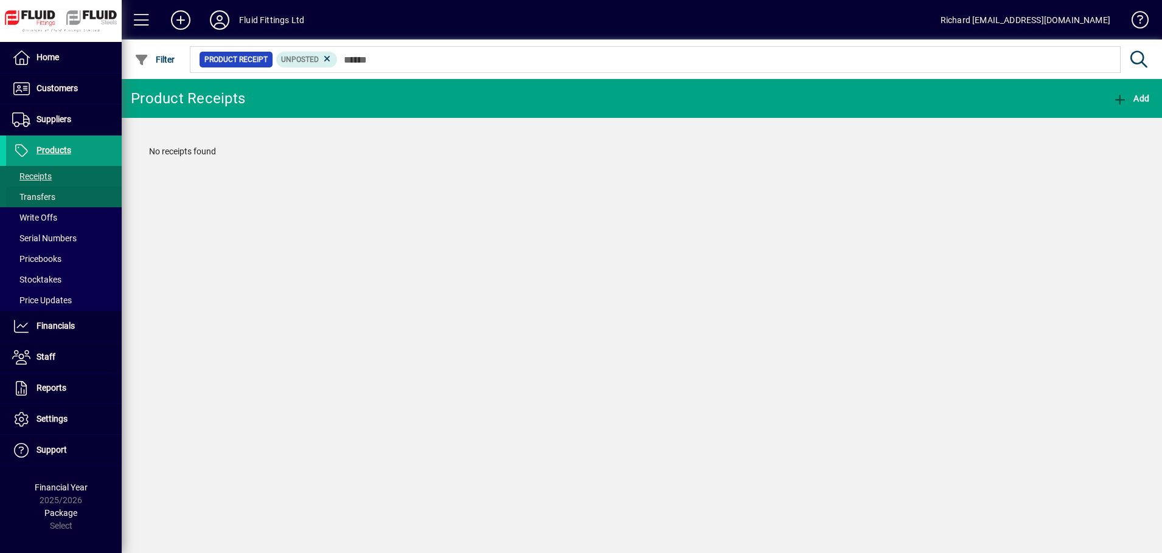
click at [38, 196] on span "Transfers" at bounding box center [33, 197] width 43 height 10
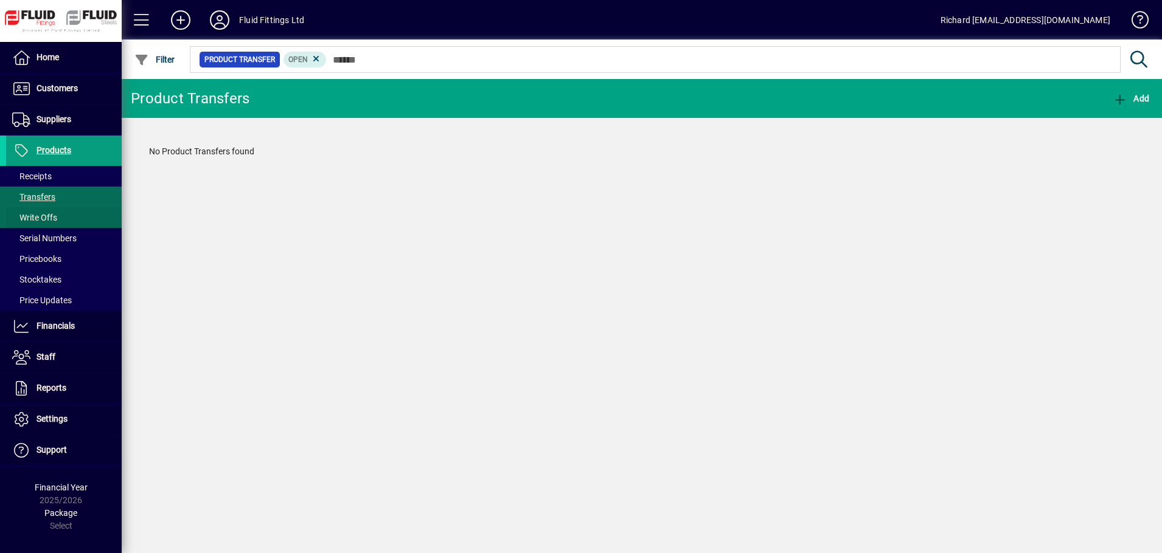
click at [30, 223] on span "Write Offs" at bounding box center [34, 218] width 45 height 10
click at [39, 148] on span "Products" at bounding box center [53, 150] width 35 height 10
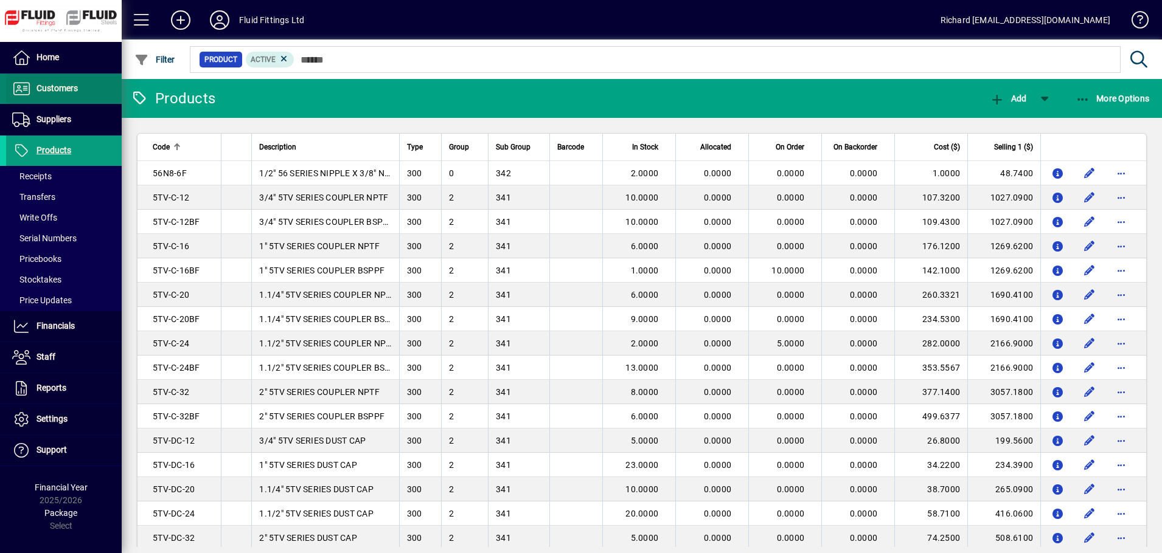
click at [99, 90] on span at bounding box center [64, 88] width 116 height 29
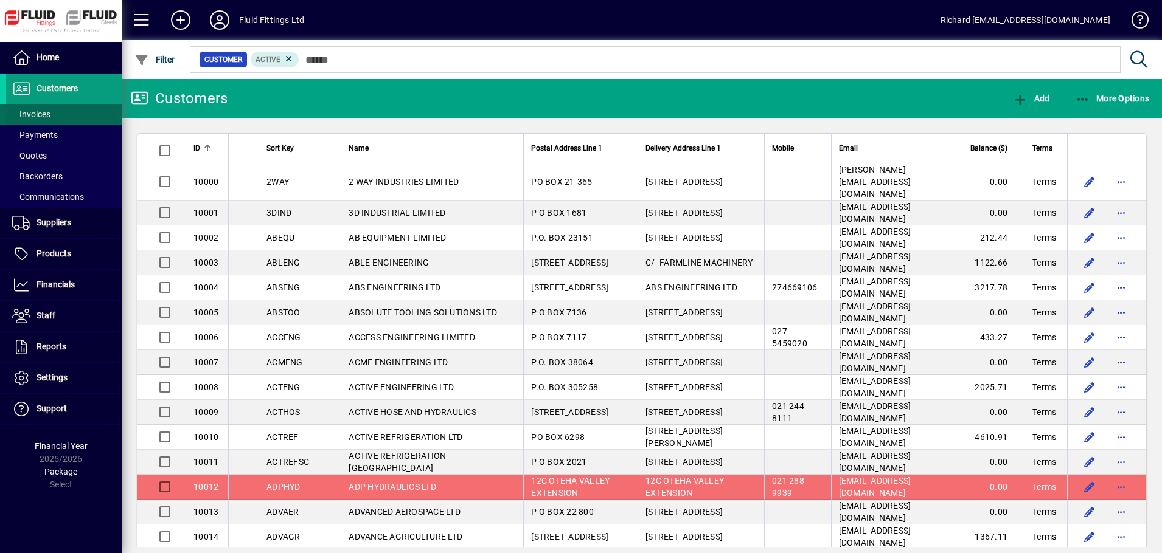
click at [54, 117] on span at bounding box center [64, 114] width 116 height 29
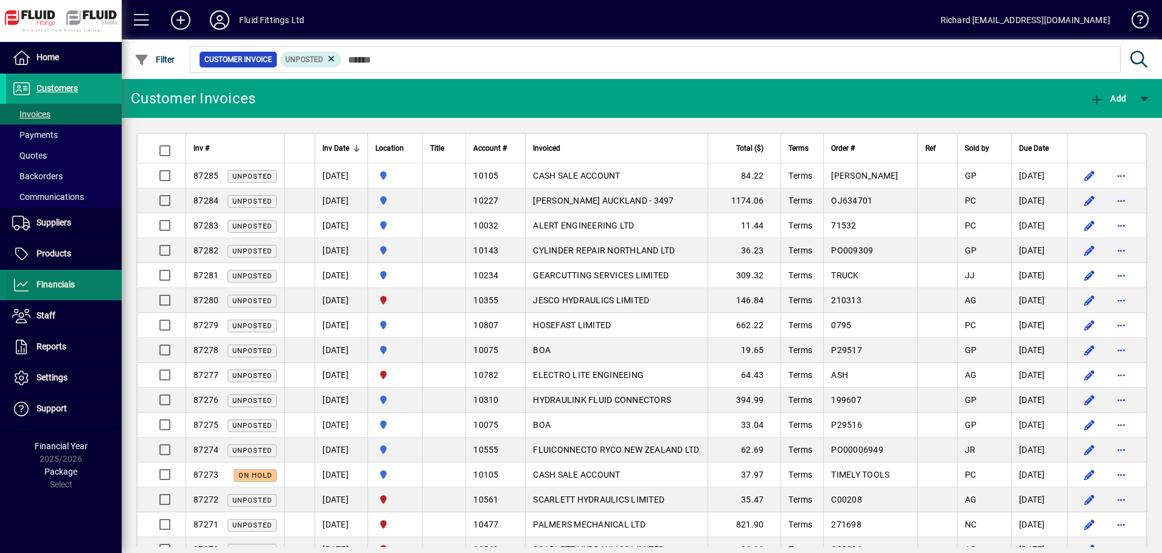
click at [44, 282] on span "Financials" at bounding box center [55, 285] width 38 height 10
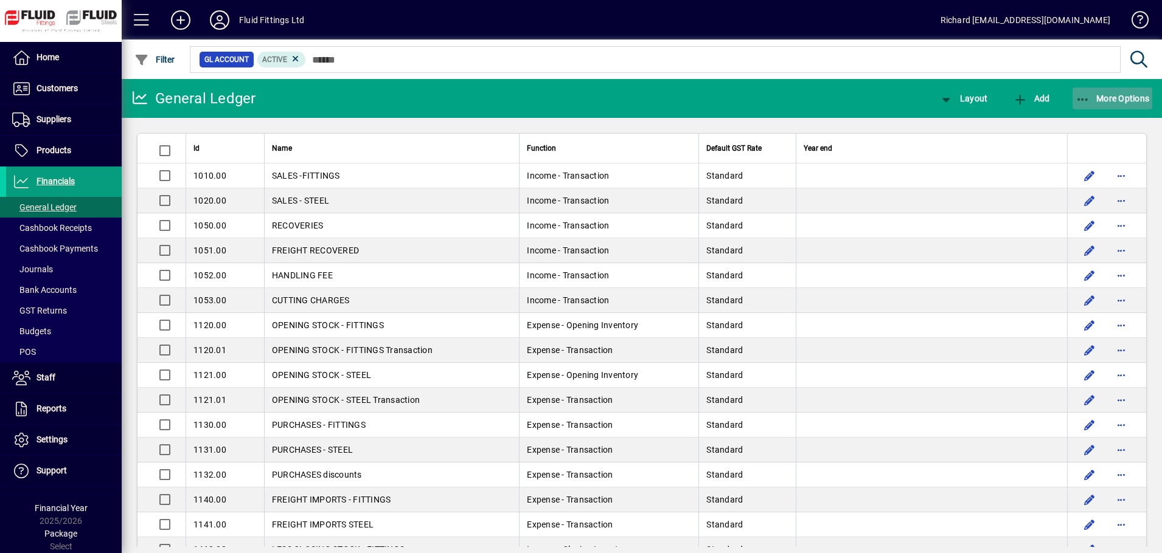
click at [1121, 99] on span "More Options" at bounding box center [1112, 99] width 74 height 10
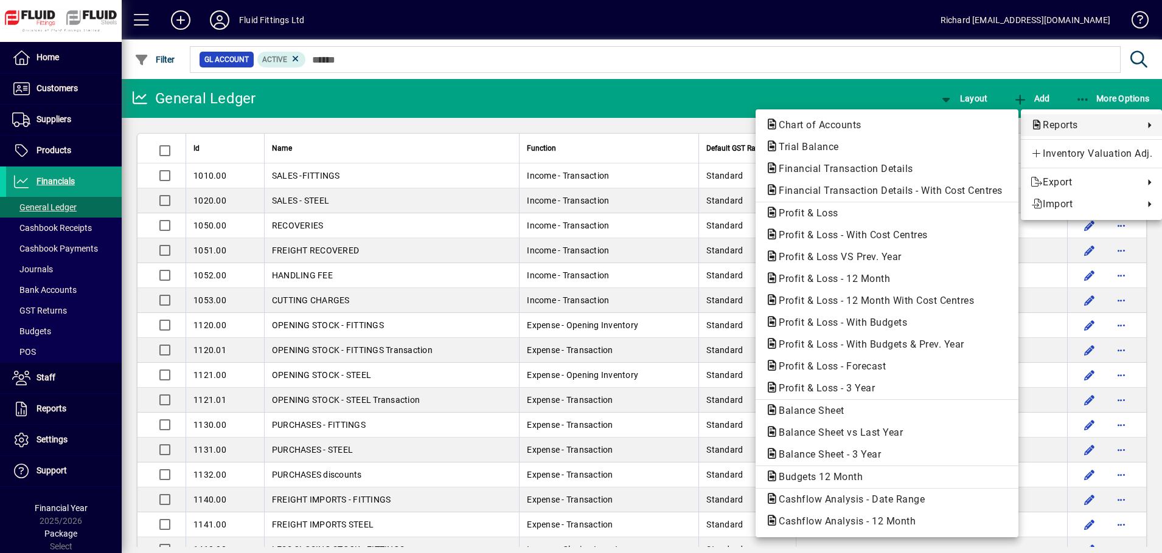
click at [60, 121] on div at bounding box center [581, 276] width 1162 height 553
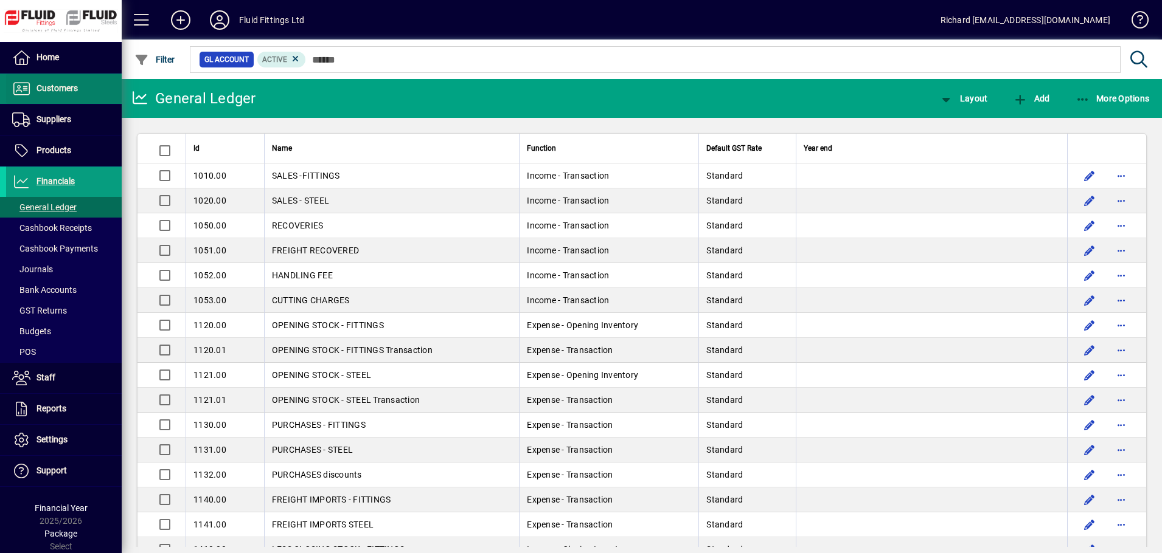
click at [67, 89] on span "Customers" at bounding box center [56, 88] width 41 height 10
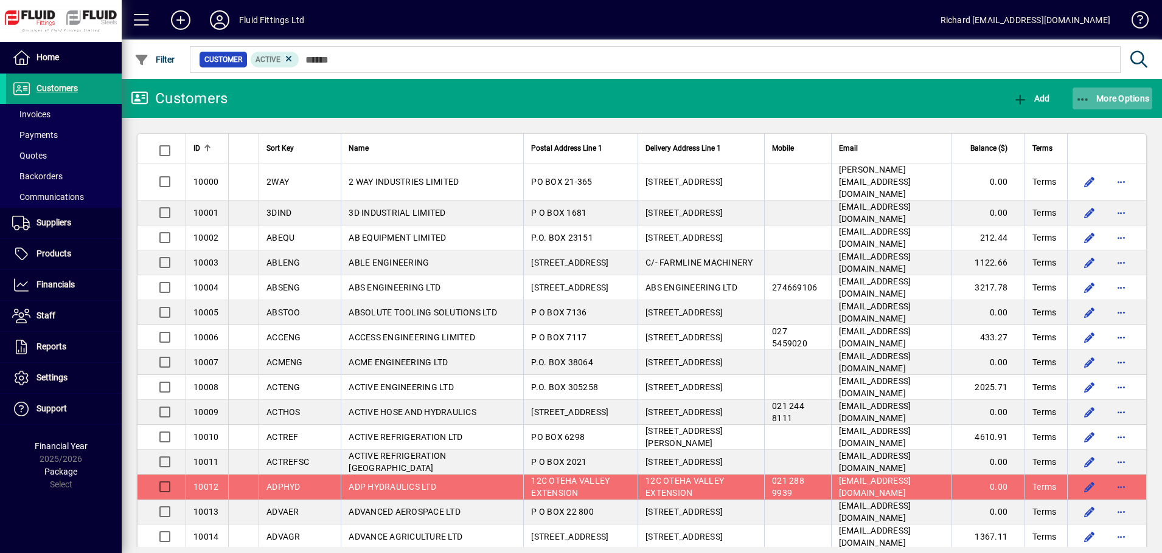
click at [1125, 96] on span "More Options" at bounding box center [1112, 99] width 74 height 10
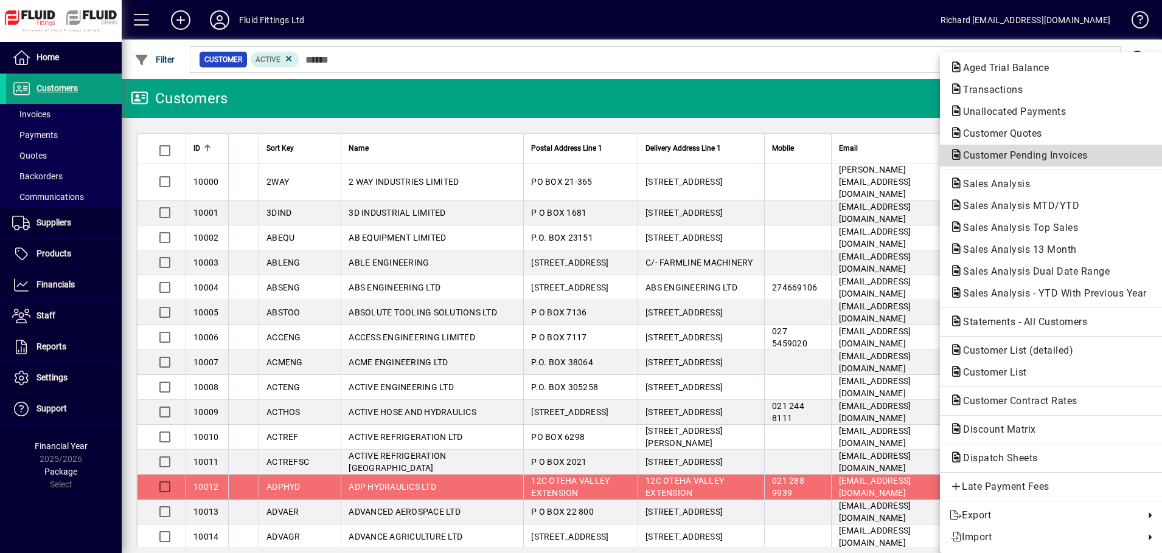
click at [1047, 159] on span "Customer Pending Invoices" at bounding box center [1021, 156] width 144 height 12
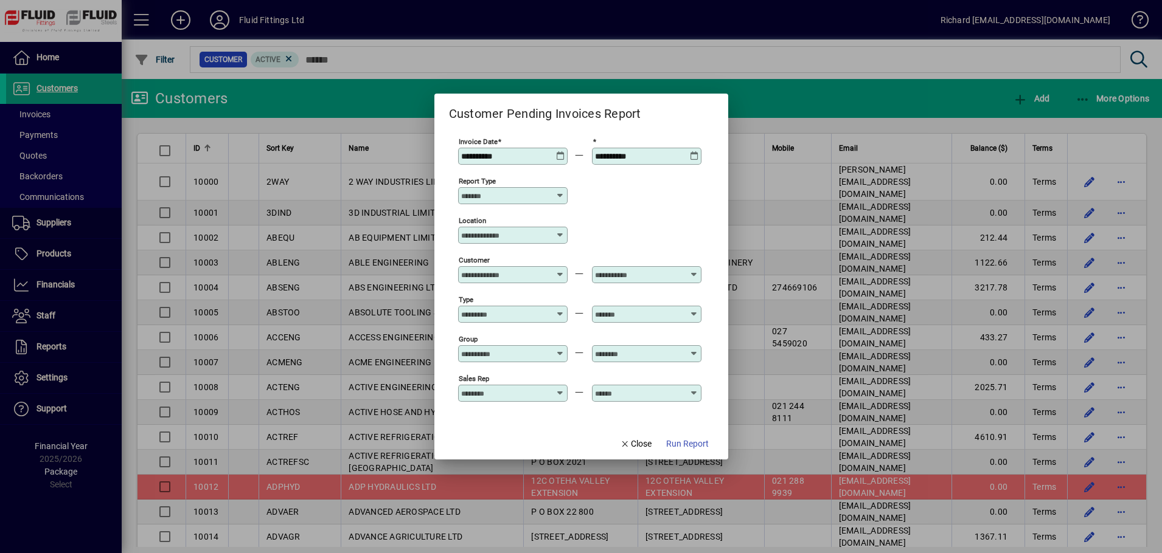
click at [562, 151] on icon at bounding box center [560, 151] width 9 height 0
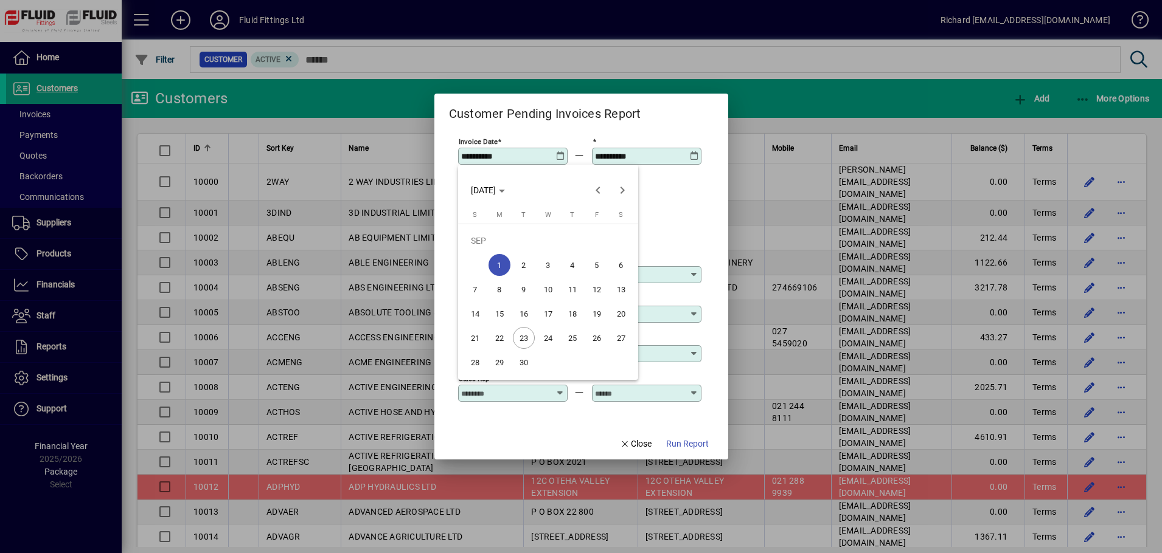
click at [521, 342] on span "23" at bounding box center [524, 338] width 22 height 22
type input "**********"
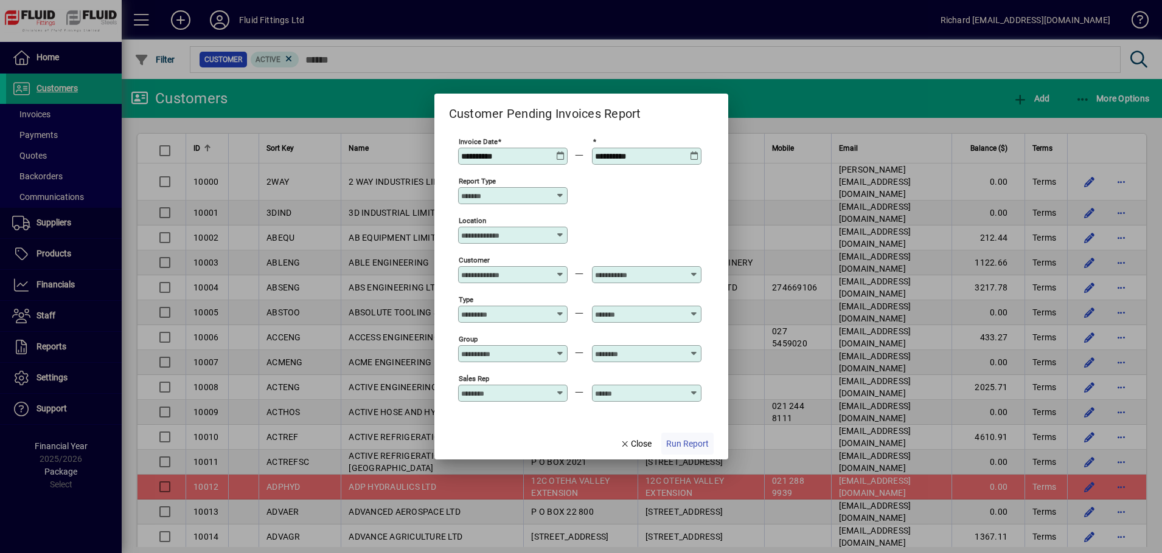
click at [692, 448] on span "Run Report" at bounding box center [687, 444] width 43 height 13
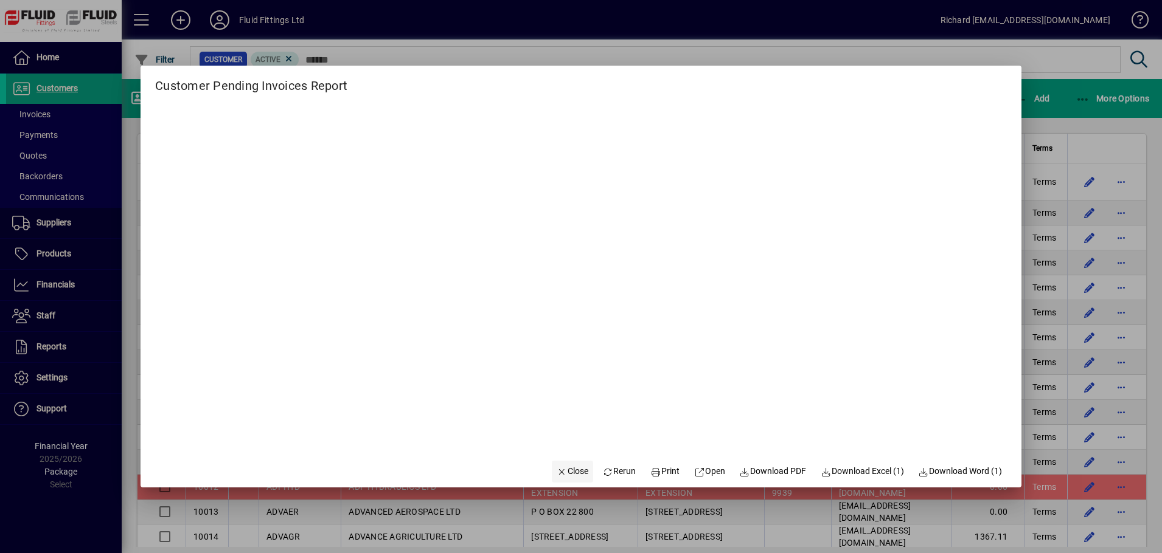
click at [568, 468] on span "Close" at bounding box center [572, 471] width 32 height 13
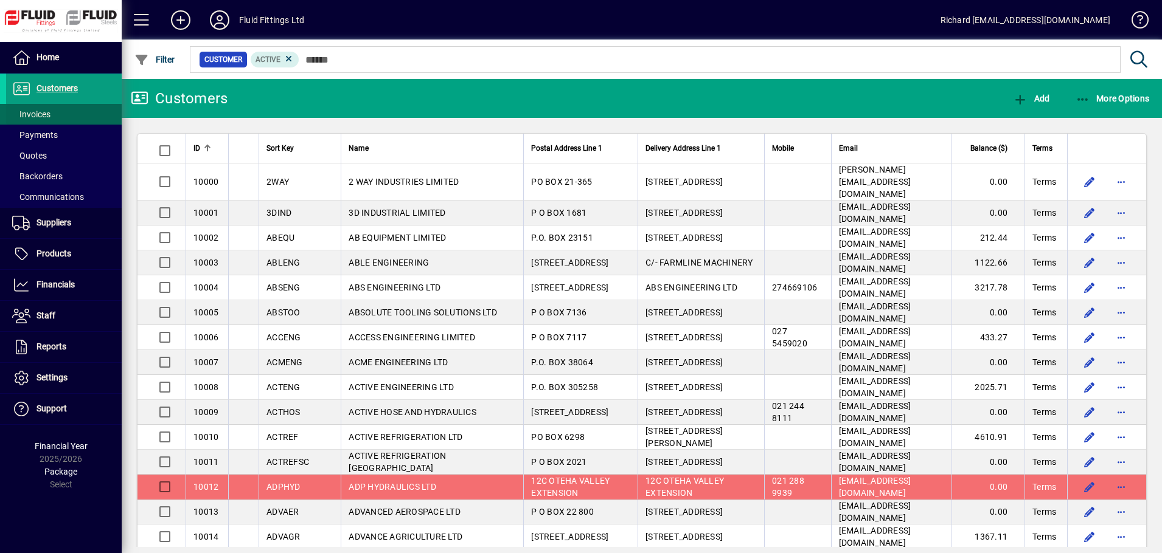
drag, startPoint x: 57, startPoint y: 111, endPoint x: 64, endPoint y: 110, distance: 7.9
click at [57, 111] on span at bounding box center [64, 114] width 116 height 29
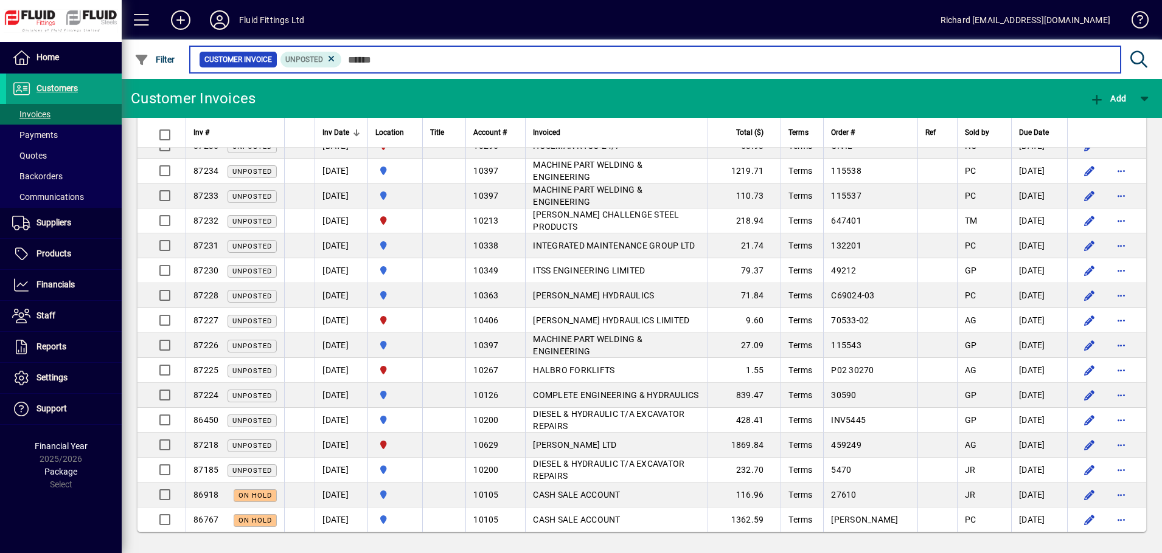
scroll to position [1302, 0]
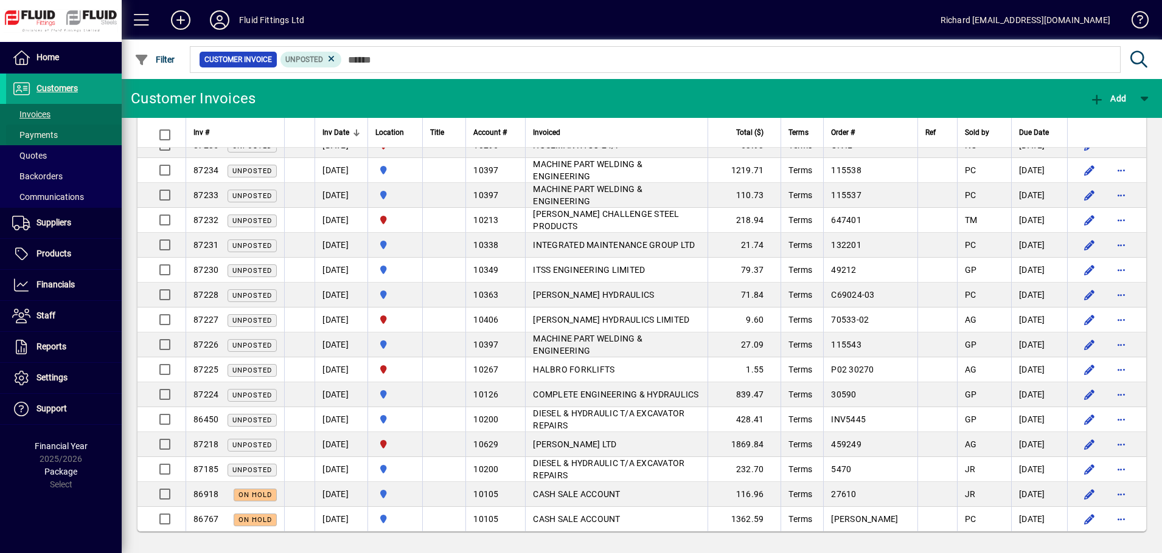
click at [43, 132] on span "Payments" at bounding box center [35, 135] width 46 height 10
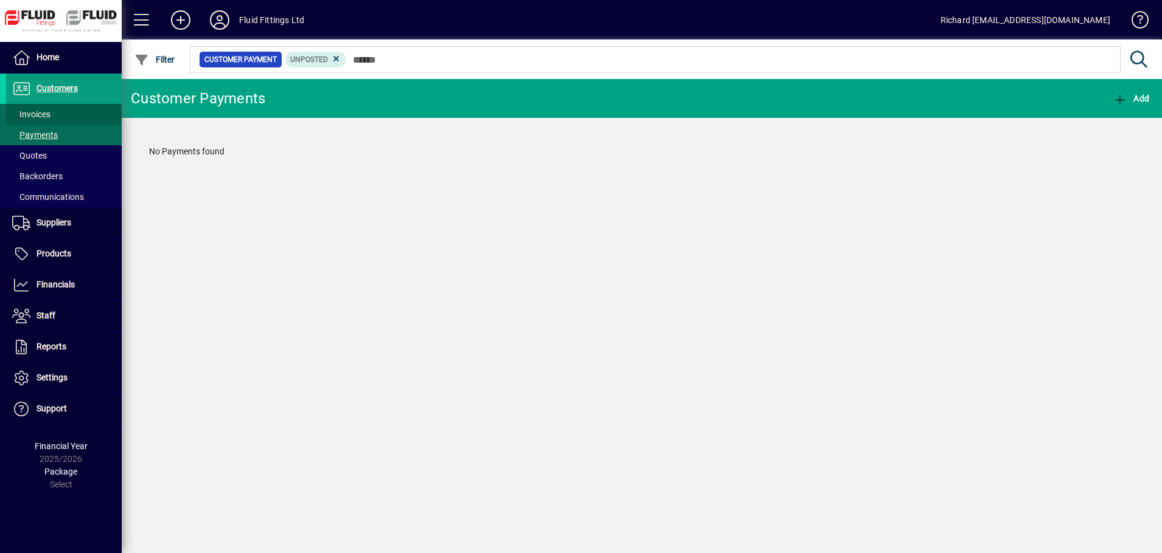
click at [39, 108] on span "Invoices" at bounding box center [28, 114] width 44 height 13
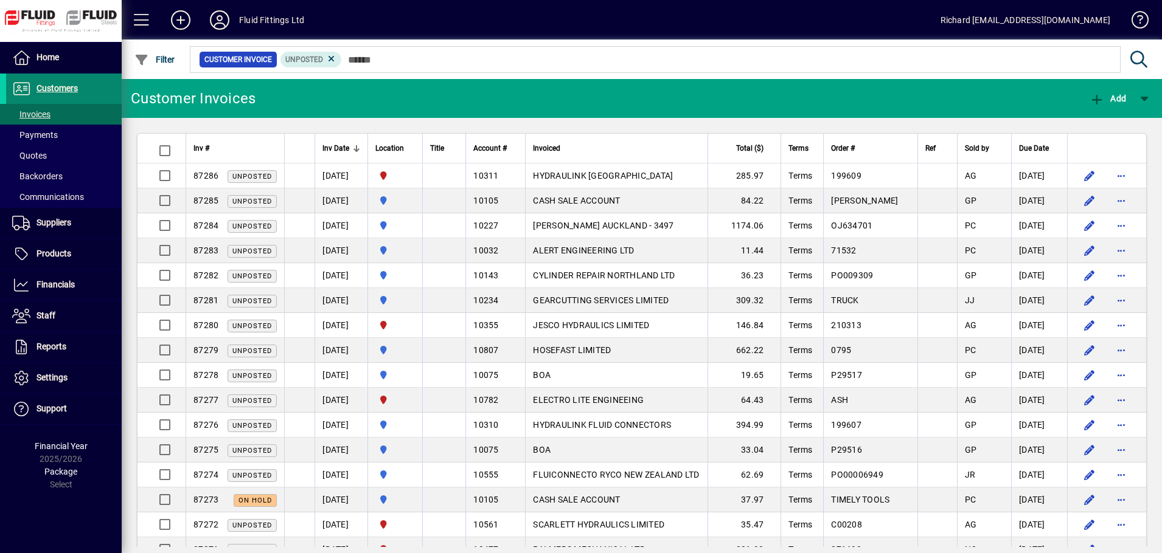
click at [49, 86] on span "Customers" at bounding box center [56, 88] width 41 height 10
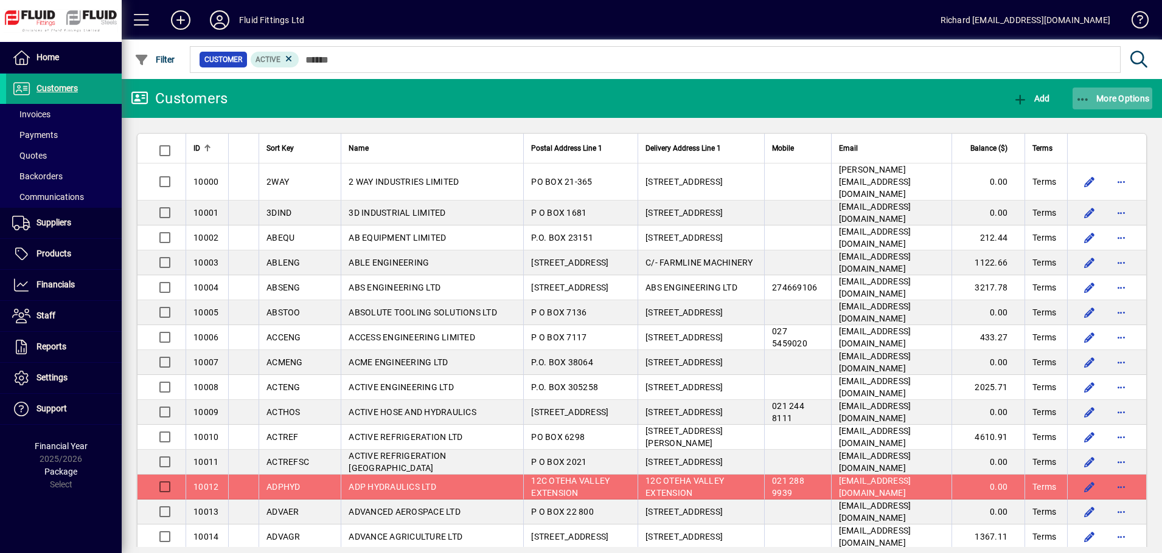
click at [1132, 101] on span "More Options" at bounding box center [1112, 99] width 74 height 10
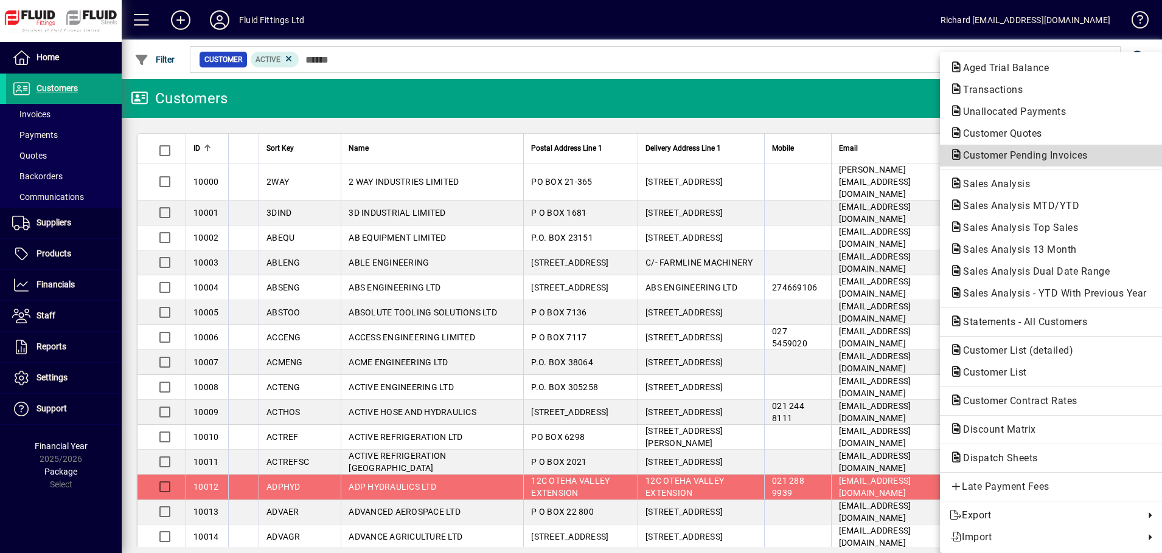
click at [1021, 152] on span "Customer Pending Invoices" at bounding box center [1021, 156] width 144 height 12
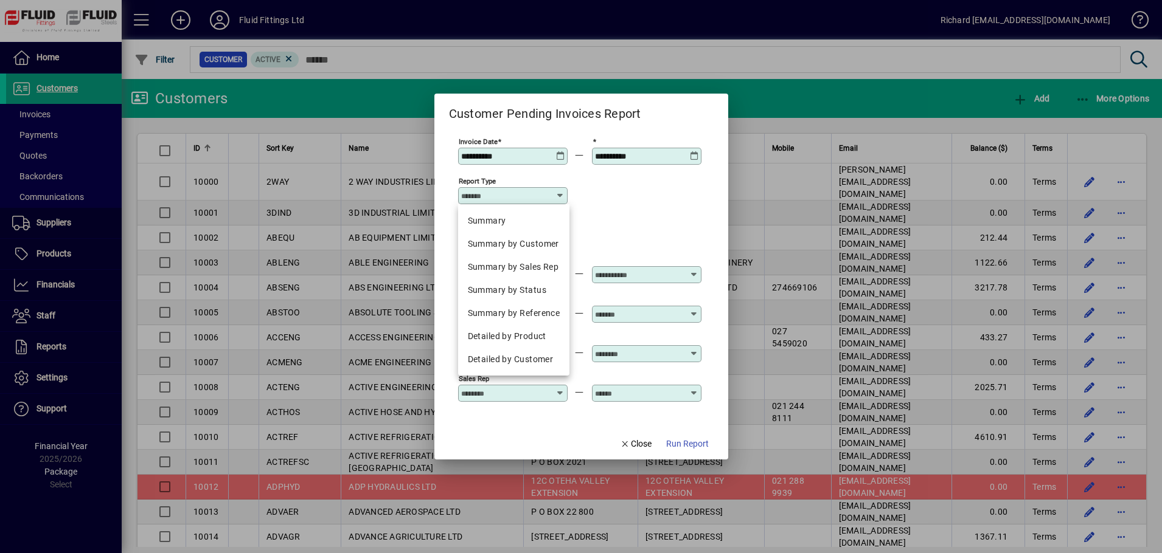
click at [549, 195] on input "Report type" at bounding box center [508, 196] width 94 height 10
click at [645, 227] on div "Location" at bounding box center [579, 235] width 243 height 40
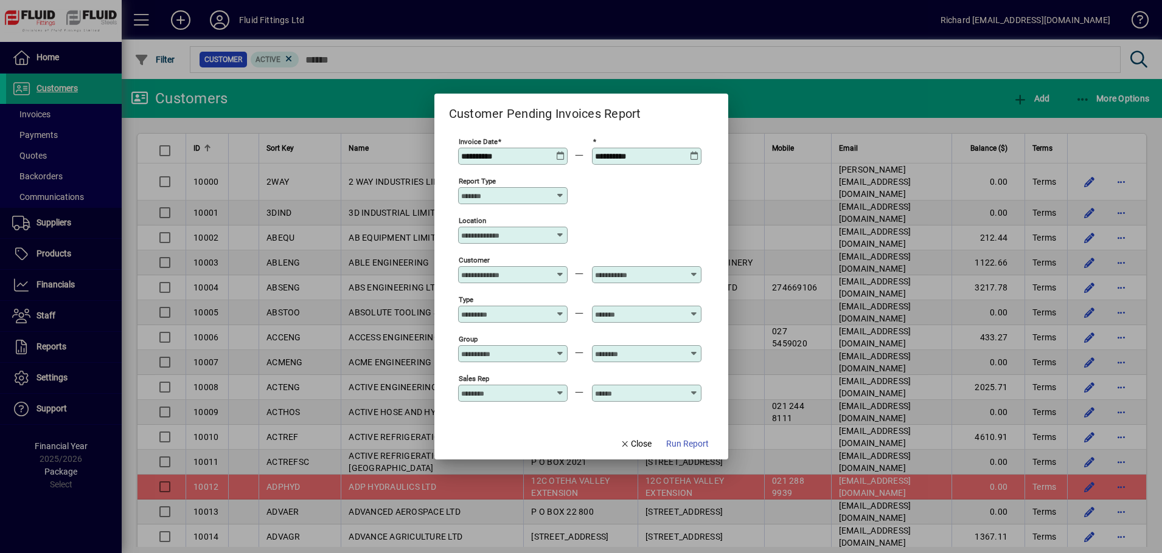
click at [510, 192] on input "Report type" at bounding box center [508, 196] width 94 height 10
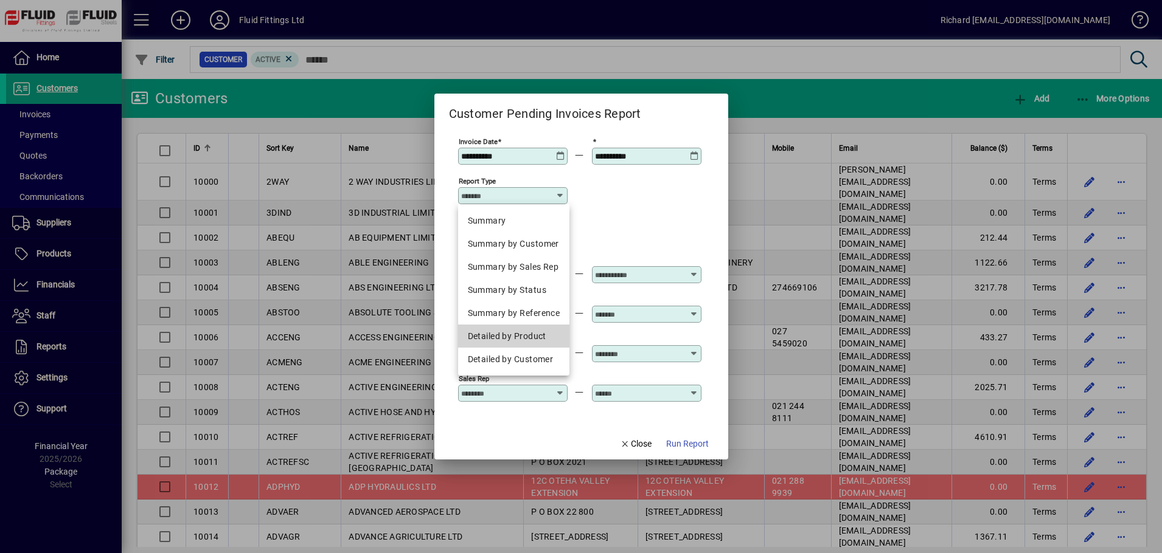
click at [515, 338] on div "Detailed by Product" at bounding box center [514, 336] width 92 height 13
type input "**********"
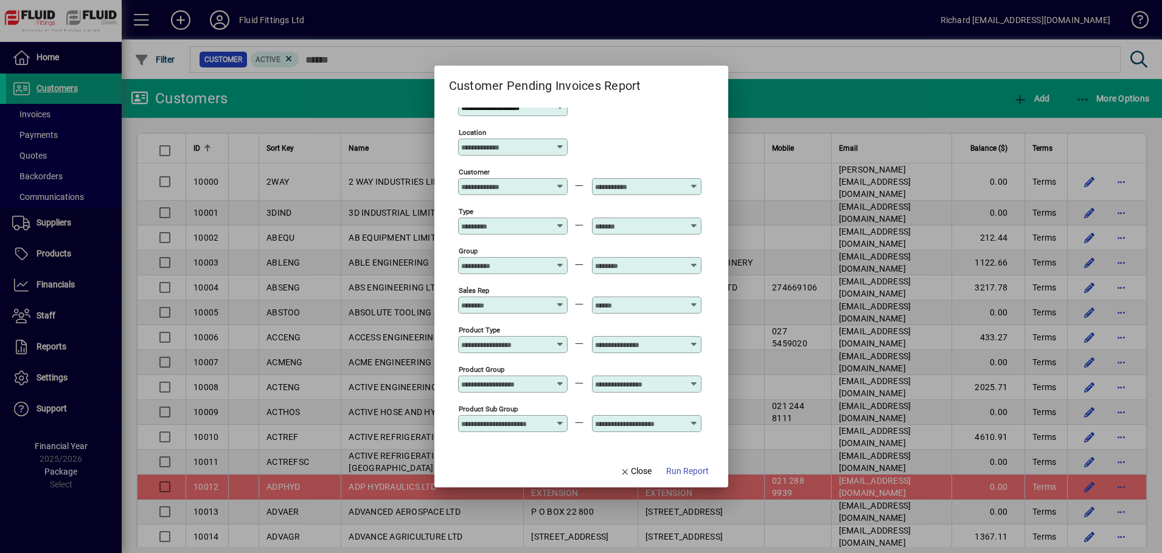
scroll to position [54, 0]
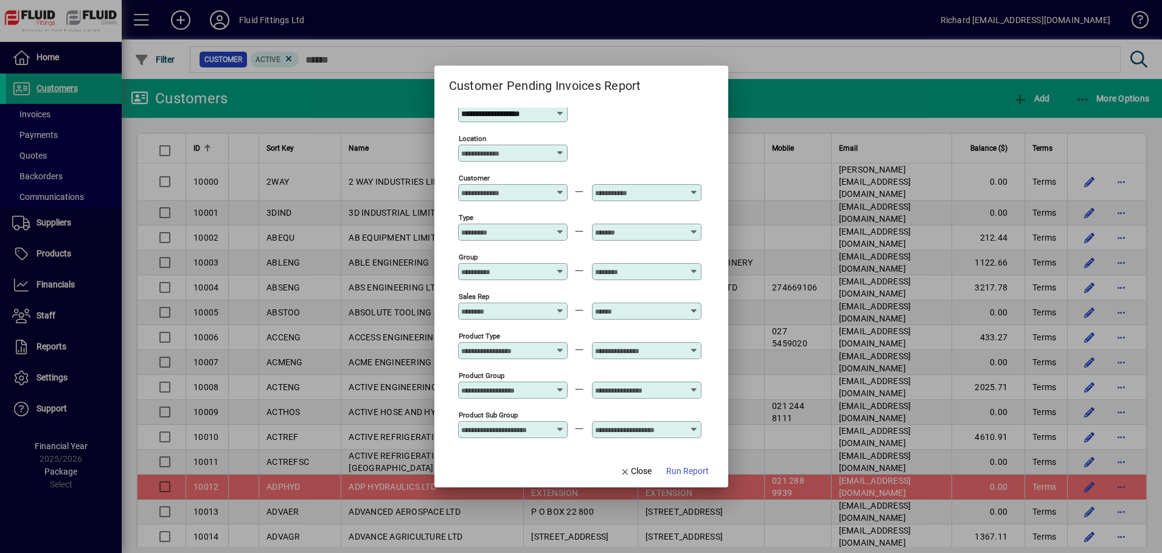
drag, startPoint x: 555, startPoint y: 154, endPoint x: 622, endPoint y: 128, distance: 71.3
click at [623, 125] on div "**********" at bounding box center [579, 113] width 243 height 40
click at [558, 153] on icon at bounding box center [560, 153] width 10 height 10
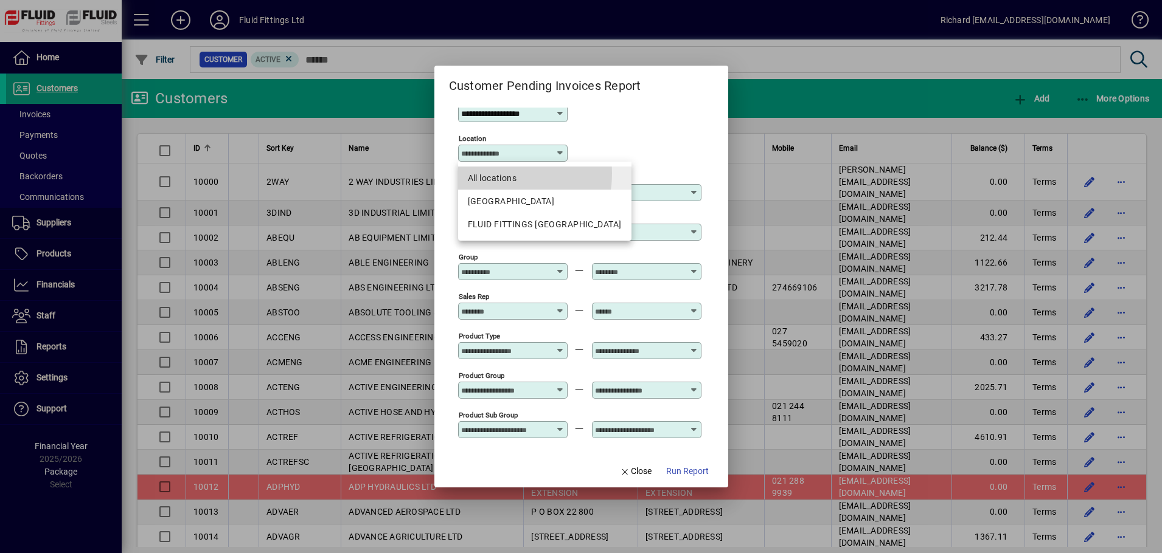
click at [492, 173] on span "All locations" at bounding box center [545, 178] width 154 height 13
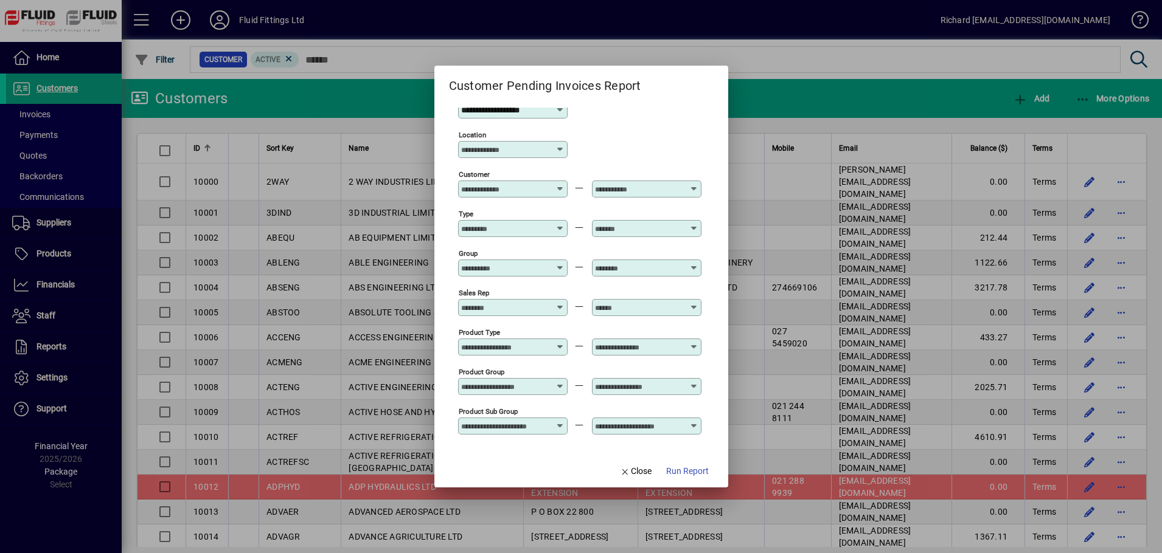
scroll to position [102, 0]
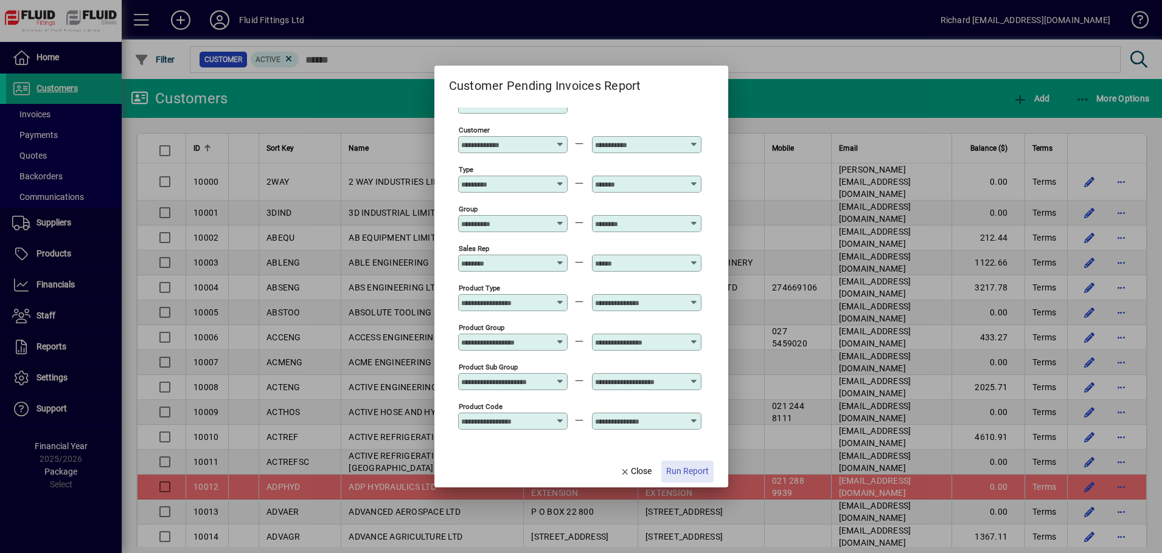
click at [690, 465] on span "button" at bounding box center [687, 471] width 52 height 29
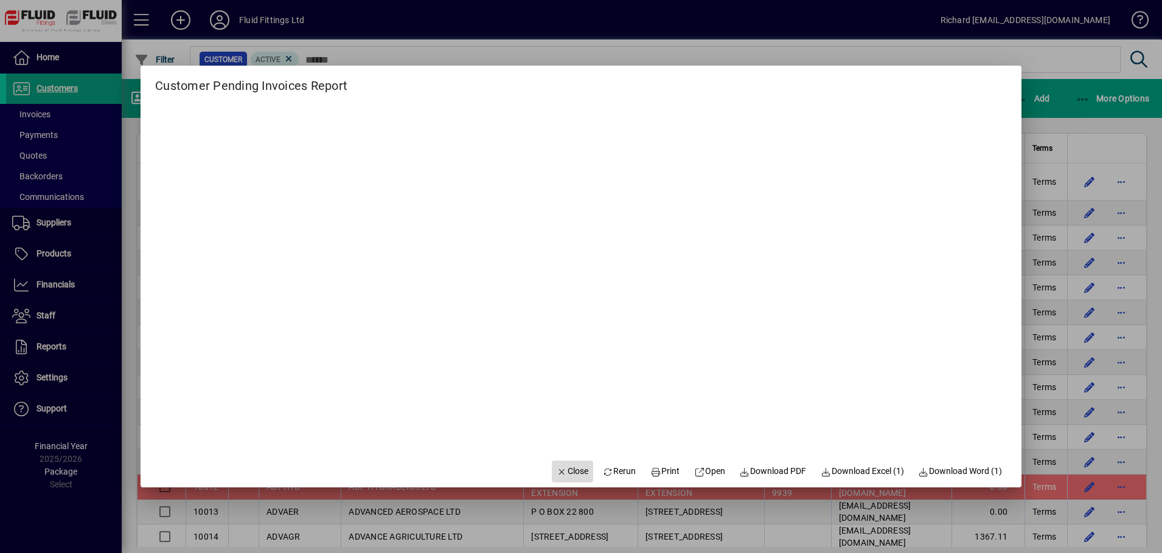
click at [561, 473] on span "Close" at bounding box center [572, 471] width 32 height 13
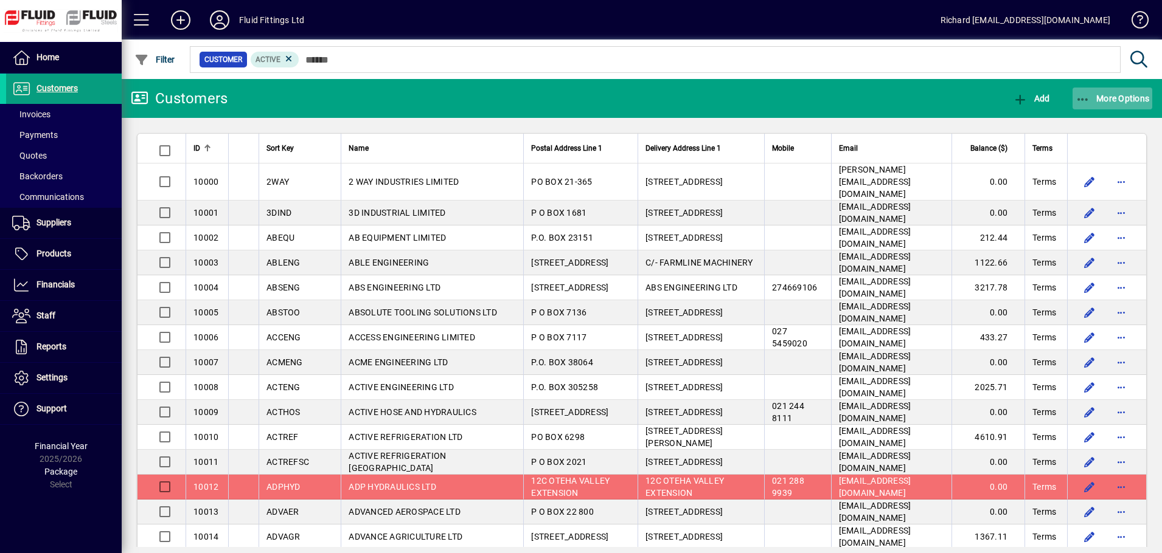
click at [1123, 102] on span "More Options" at bounding box center [1112, 99] width 74 height 10
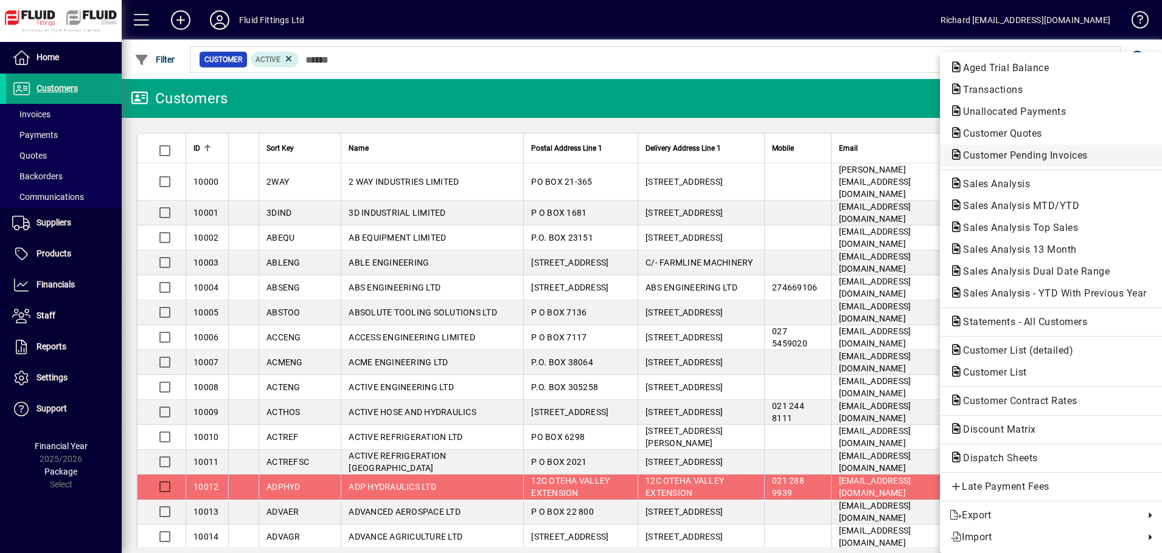
click at [1063, 159] on span "Customer Pending Invoices" at bounding box center [1021, 156] width 144 height 12
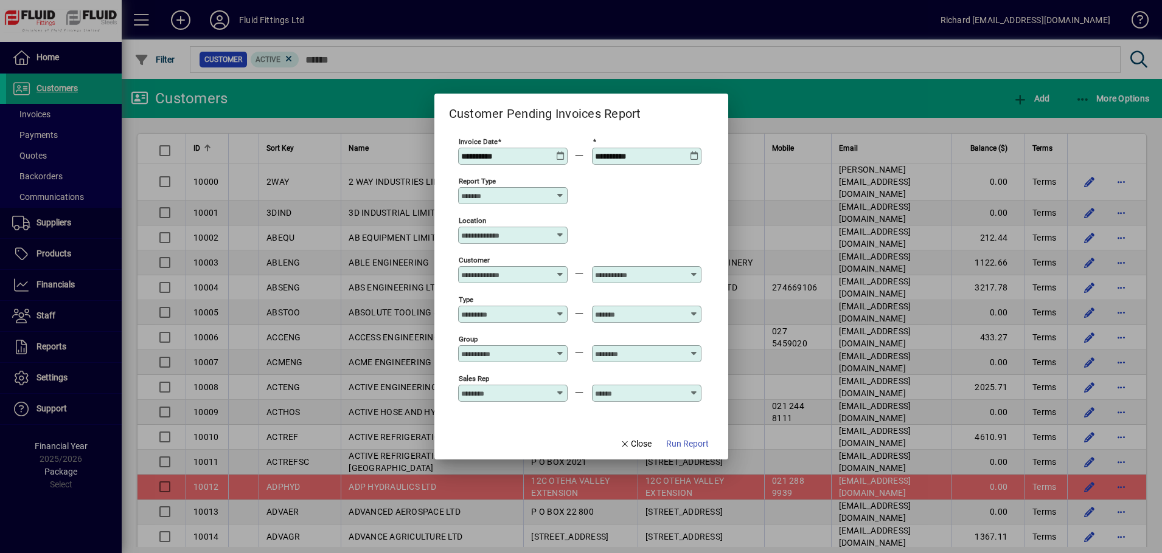
click at [560, 151] on icon at bounding box center [560, 151] width 9 height 0
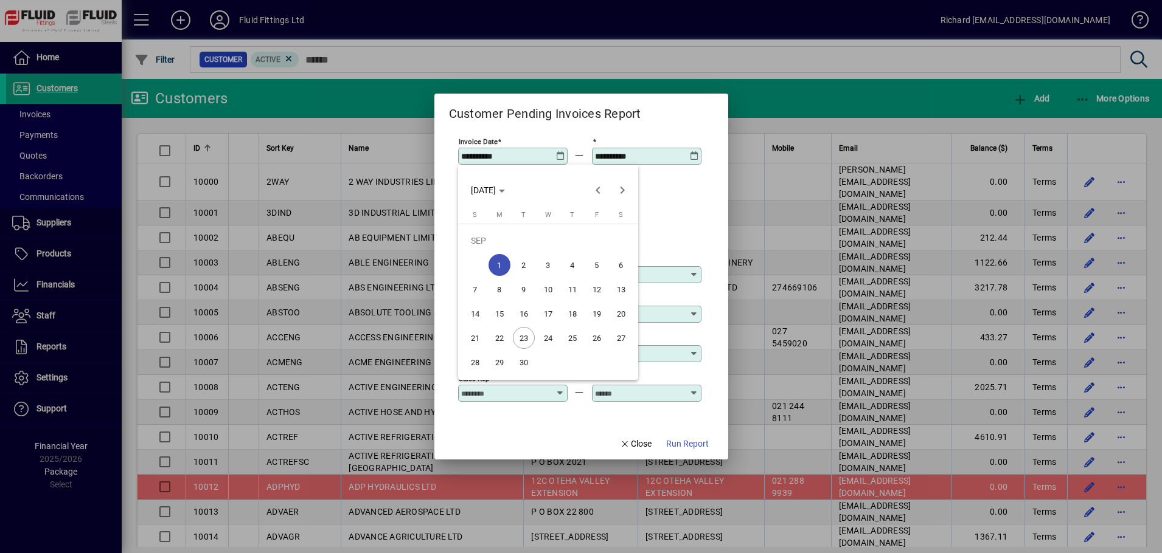
drag, startPoint x: 516, startPoint y: 341, endPoint x: 702, endPoint y: 380, distance: 190.0
drag, startPoint x: 702, startPoint y: 380, endPoint x: 678, endPoint y: 239, distance: 142.7
click at [678, 239] on div at bounding box center [581, 276] width 1162 height 553
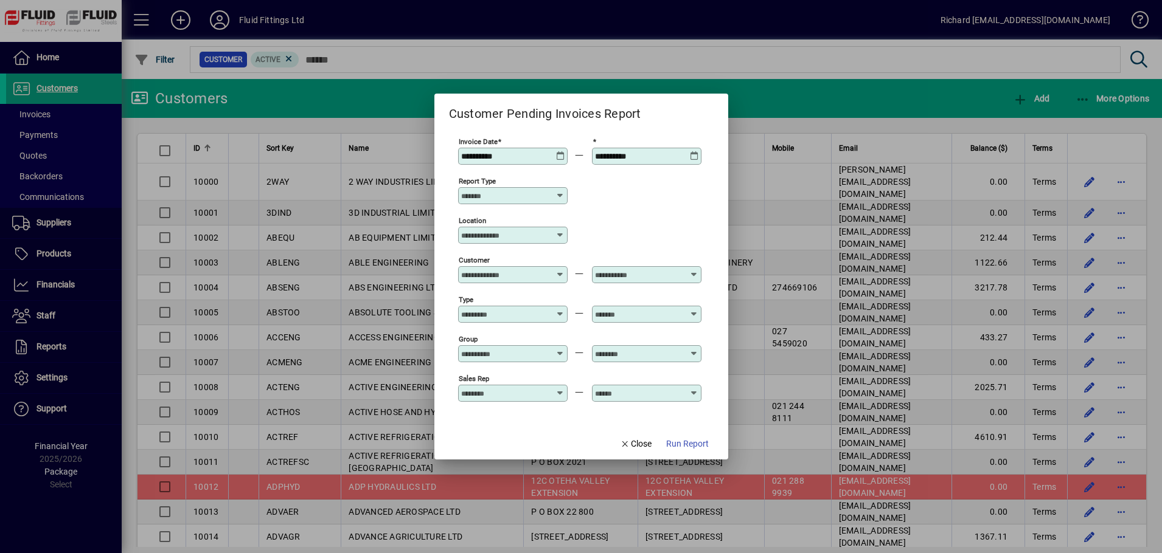
click at [538, 154] on input "**********" at bounding box center [505, 156] width 89 height 10
click at [566, 156] on div "**********" at bounding box center [514, 156] width 106 height 10
click at [563, 151] on icon at bounding box center [560, 151] width 9 height 0
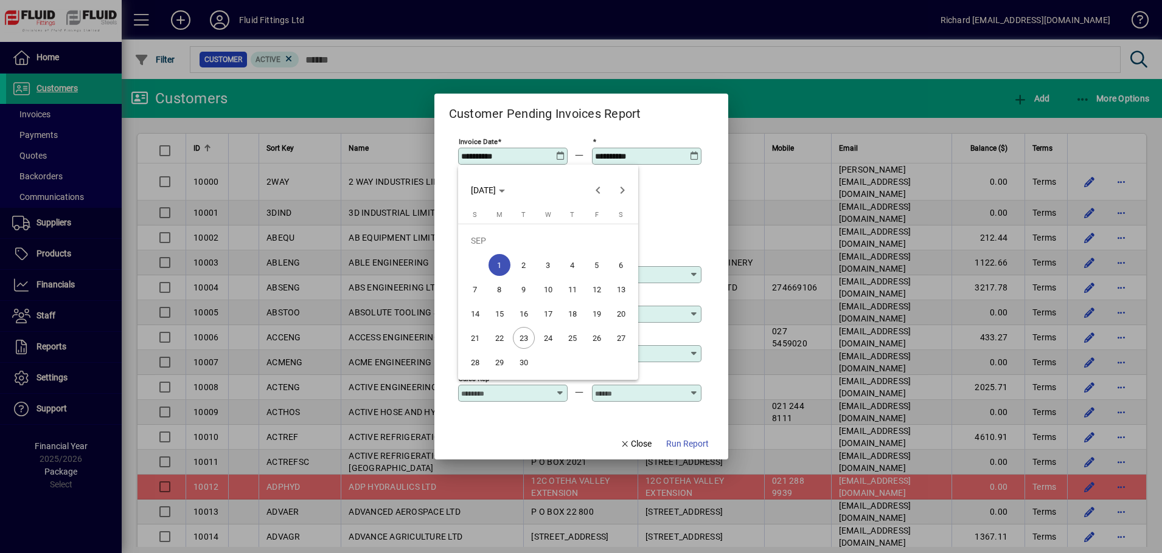
click at [519, 331] on span "23" at bounding box center [524, 338] width 22 height 22
type input "**********"
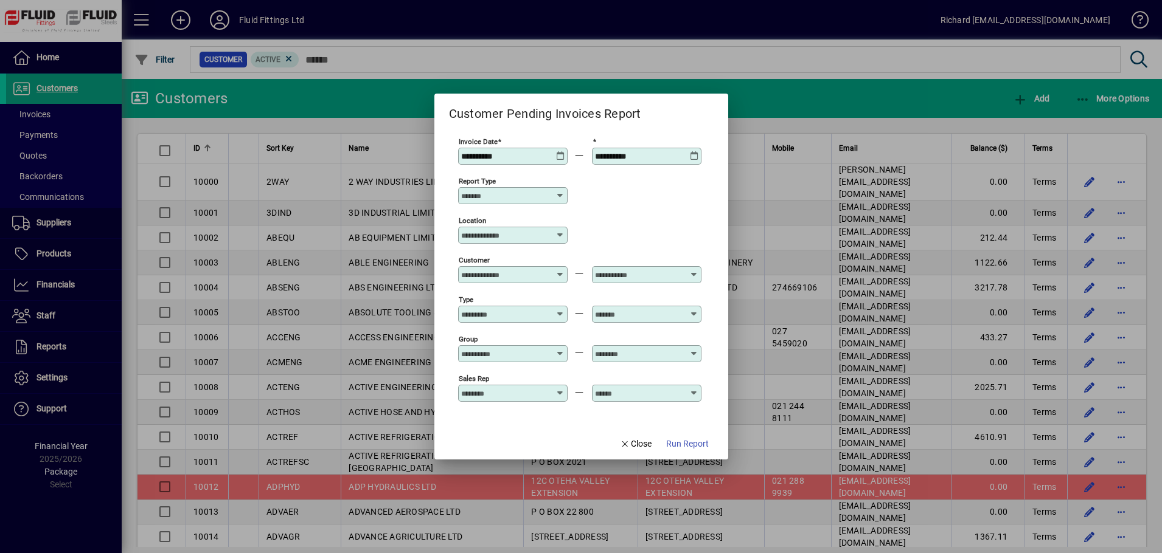
click at [684, 232] on div "Location" at bounding box center [579, 235] width 243 height 40
click at [559, 302] on div "Type" at bounding box center [512, 308] width 109 height 29
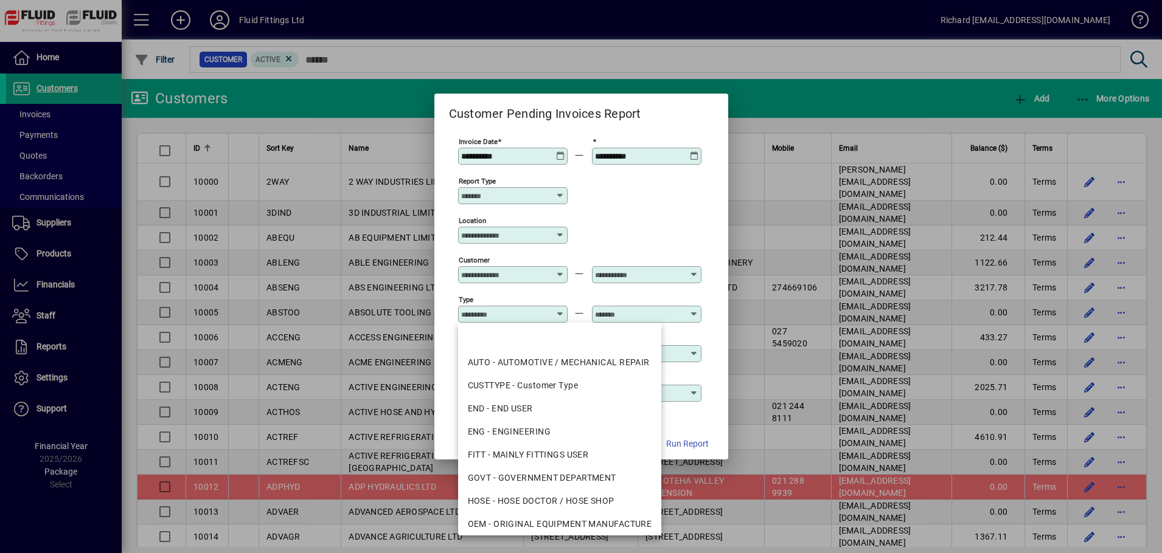
click at [555, 312] on div at bounding box center [514, 315] width 106 height 10
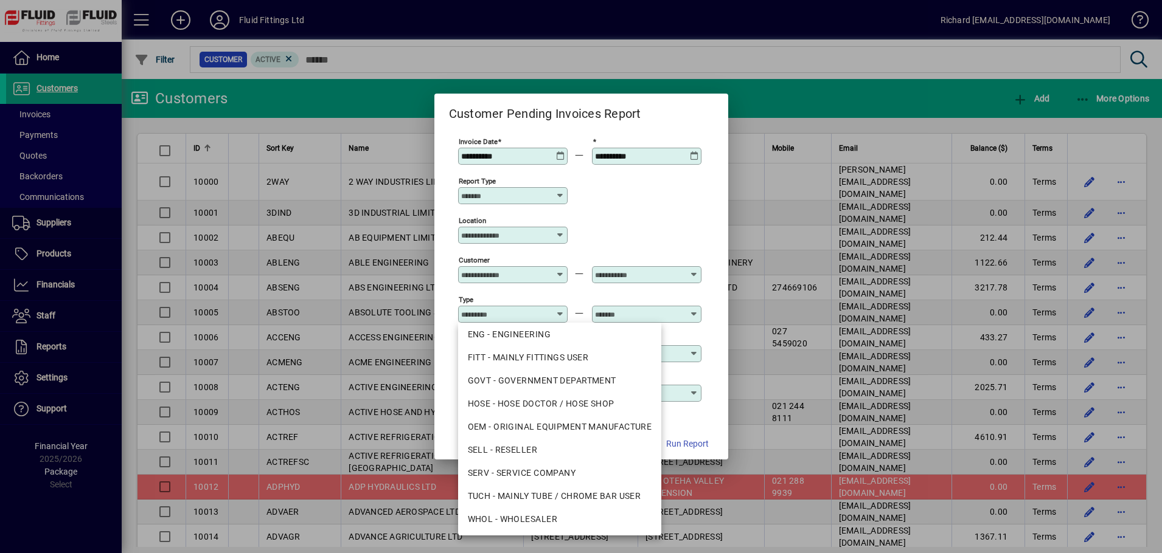
scroll to position [0, 0]
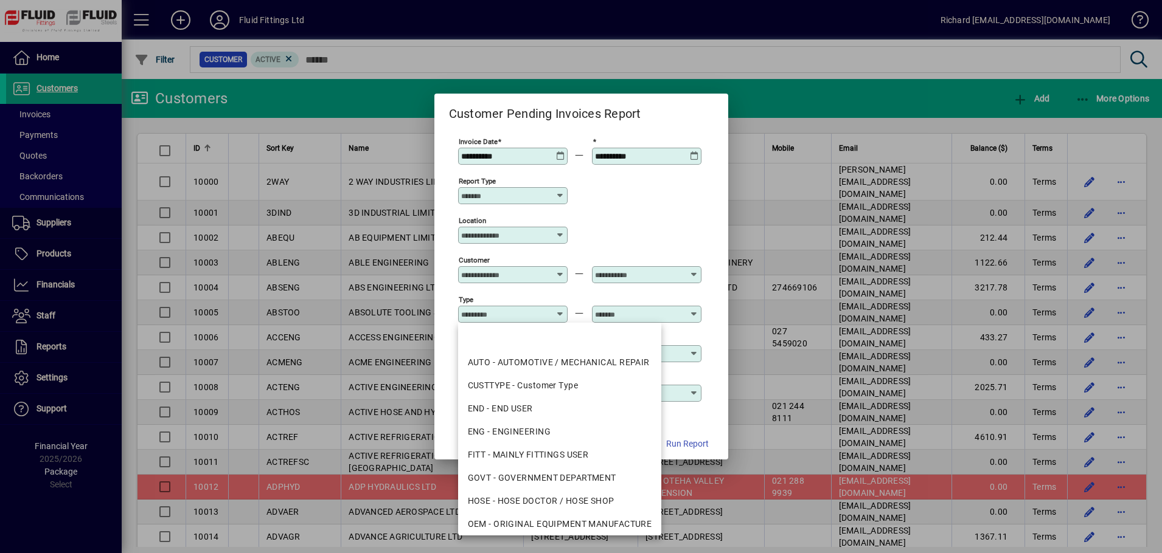
click at [687, 238] on div "Location" at bounding box center [579, 235] width 243 height 40
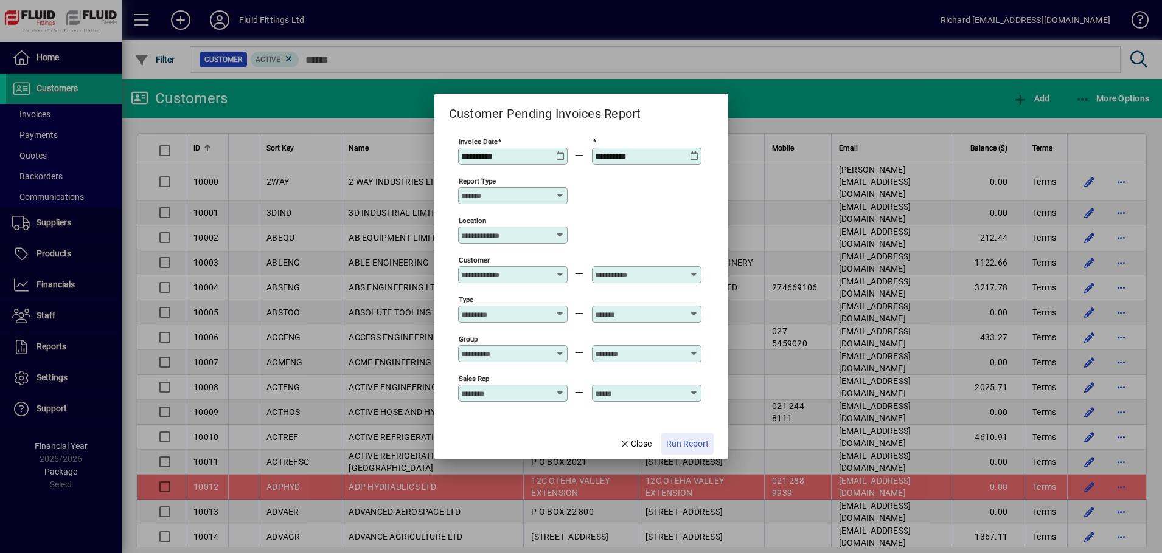
drag, startPoint x: 692, startPoint y: 443, endPoint x: 667, endPoint y: 441, distance: 25.6
click at [665, 440] on span "button" at bounding box center [687, 443] width 52 height 29
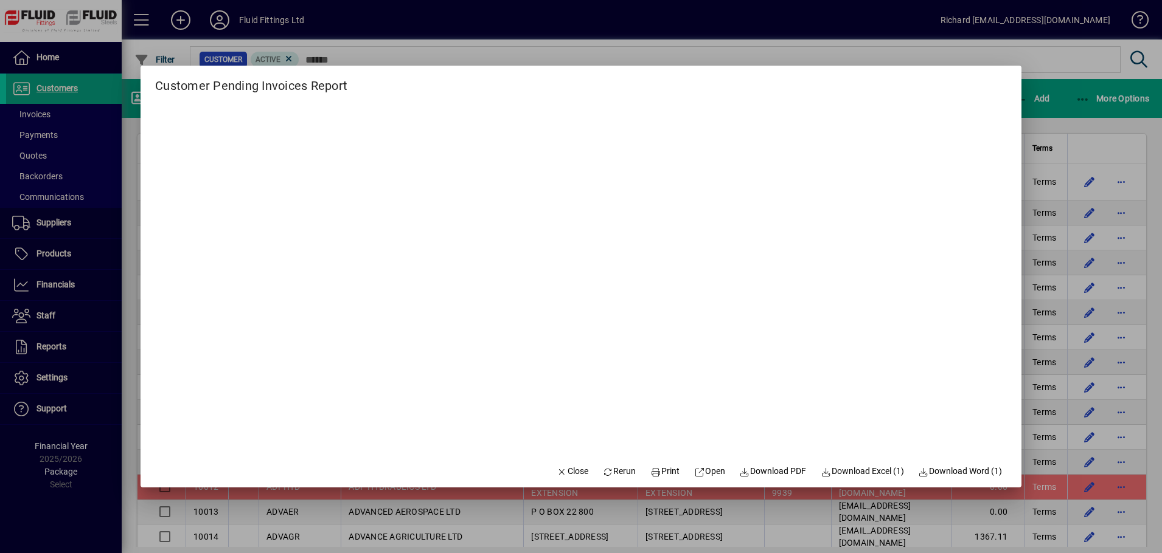
click at [71, 372] on div at bounding box center [581, 276] width 1162 height 553
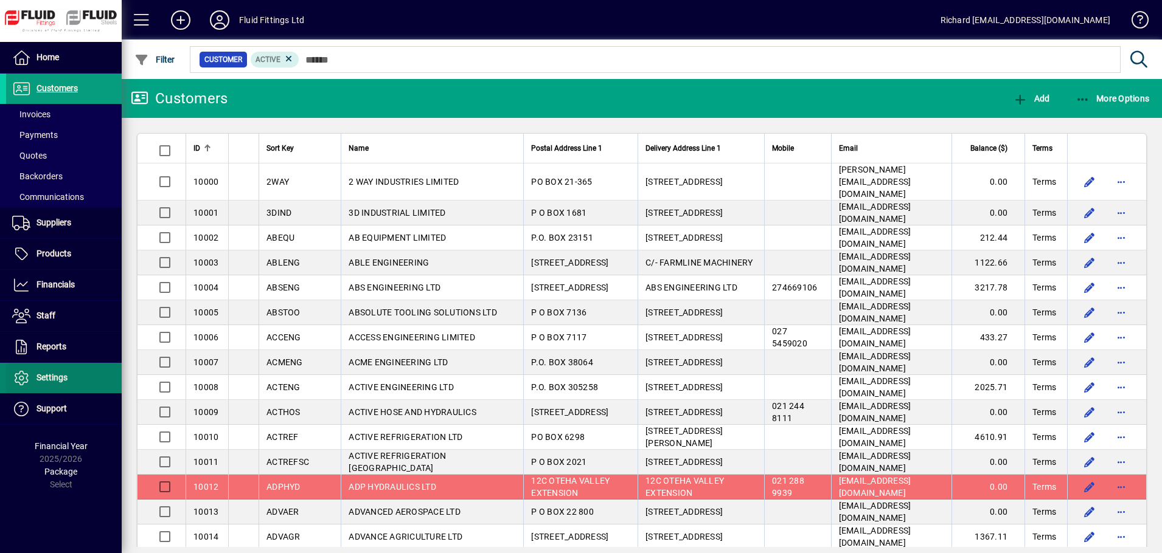
click at [60, 375] on span "Settings" at bounding box center [51, 378] width 31 height 10
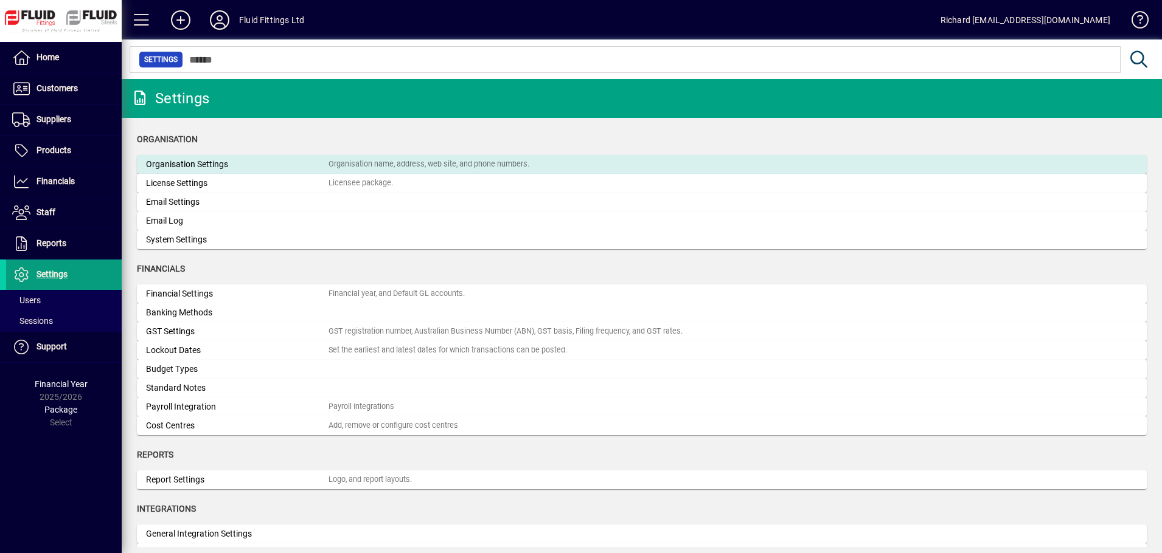
click at [195, 165] on div "Organisation Settings" at bounding box center [237, 164] width 182 height 13
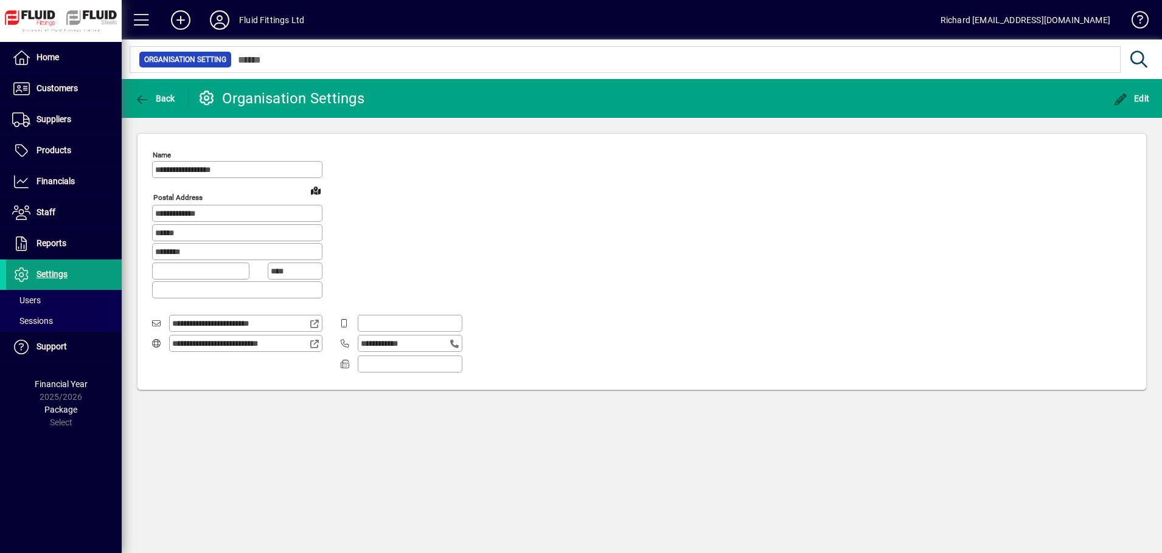
type input "**********"
click at [169, 101] on span "Back" at bounding box center [154, 99] width 41 height 10
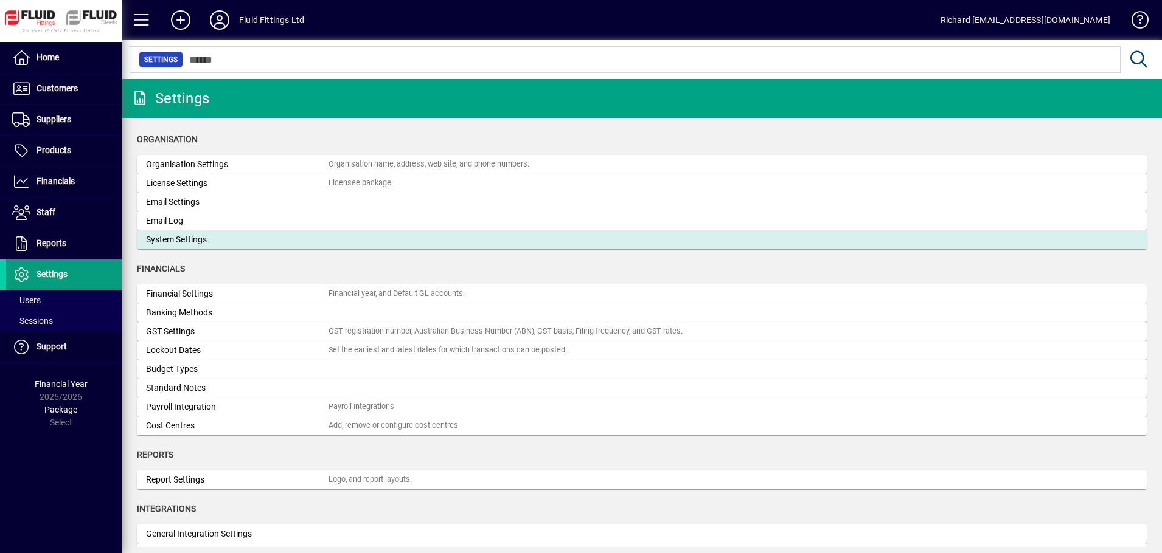
click at [177, 238] on div "System Settings" at bounding box center [237, 240] width 182 height 13
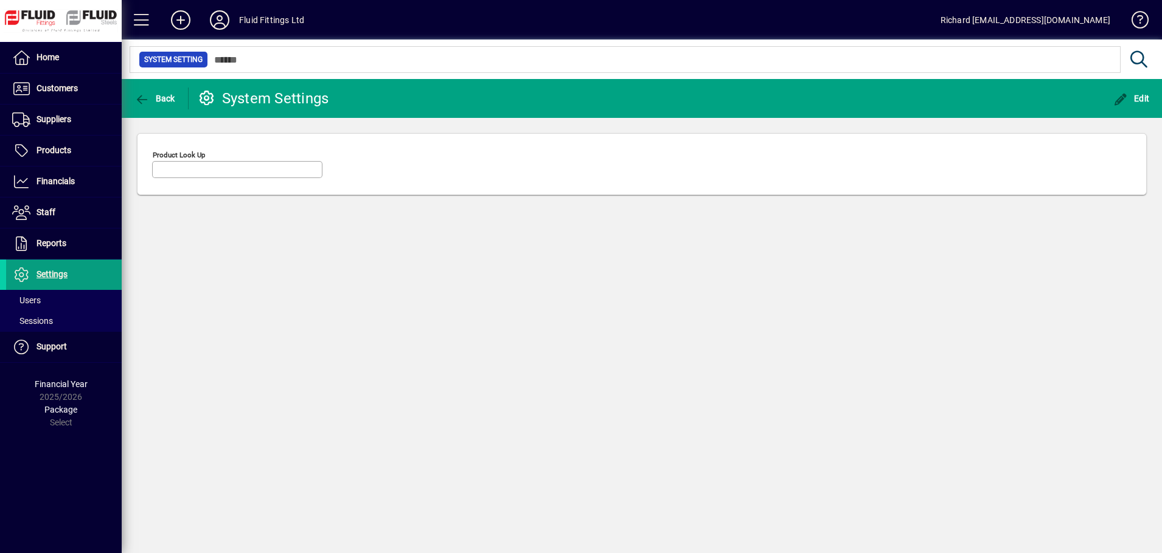
type input "********"
click at [132, 97] on span "button" at bounding box center [154, 98] width 47 height 29
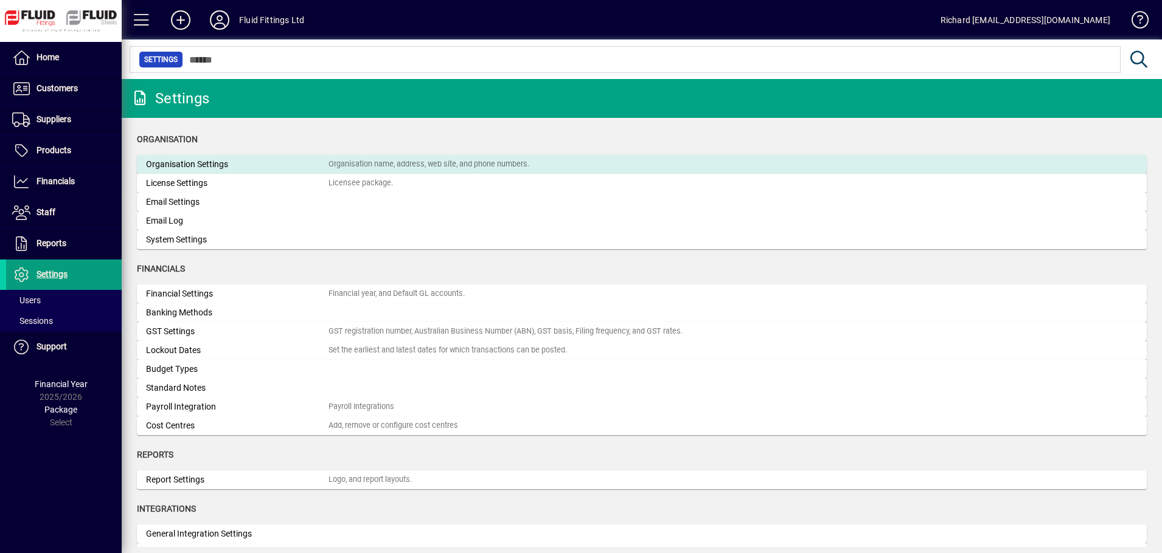
click at [175, 165] on div "Organisation Settings" at bounding box center [237, 164] width 182 height 13
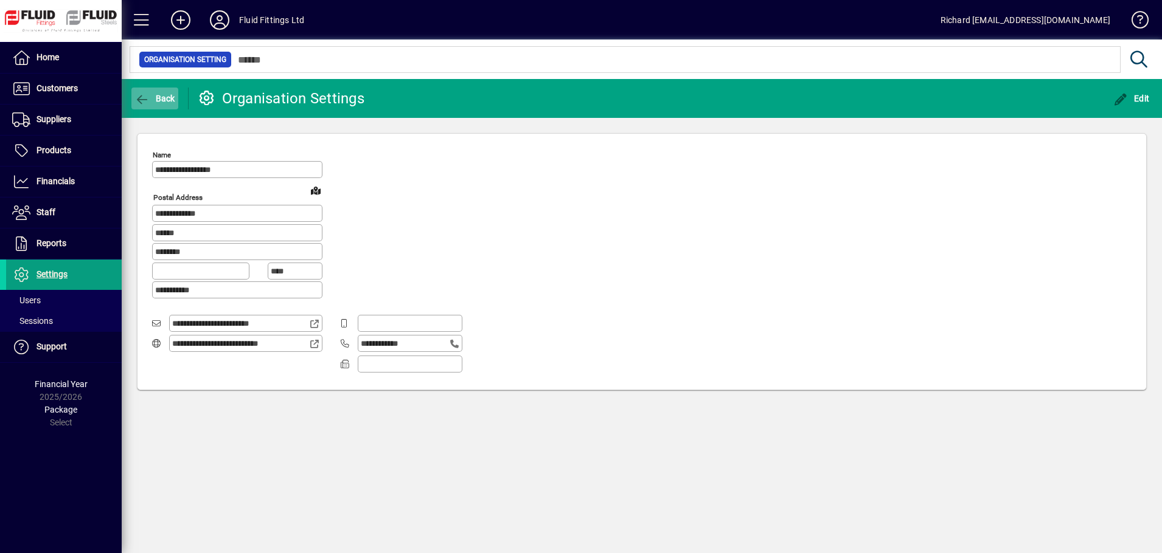
click at [134, 96] on icon "button" at bounding box center [141, 100] width 15 height 12
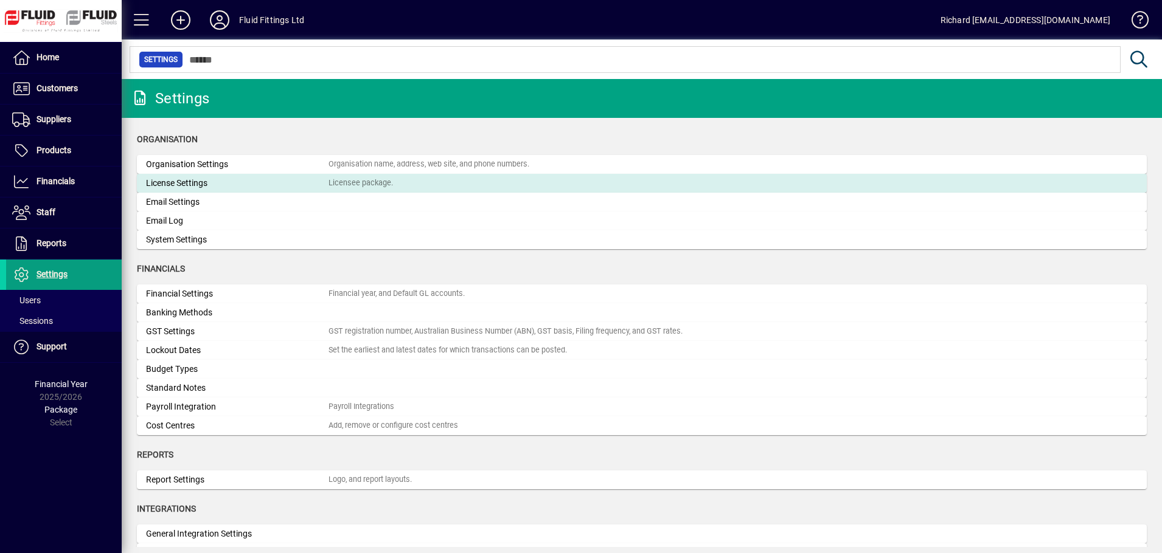
click at [161, 181] on div "License Settings" at bounding box center [237, 183] width 182 height 13
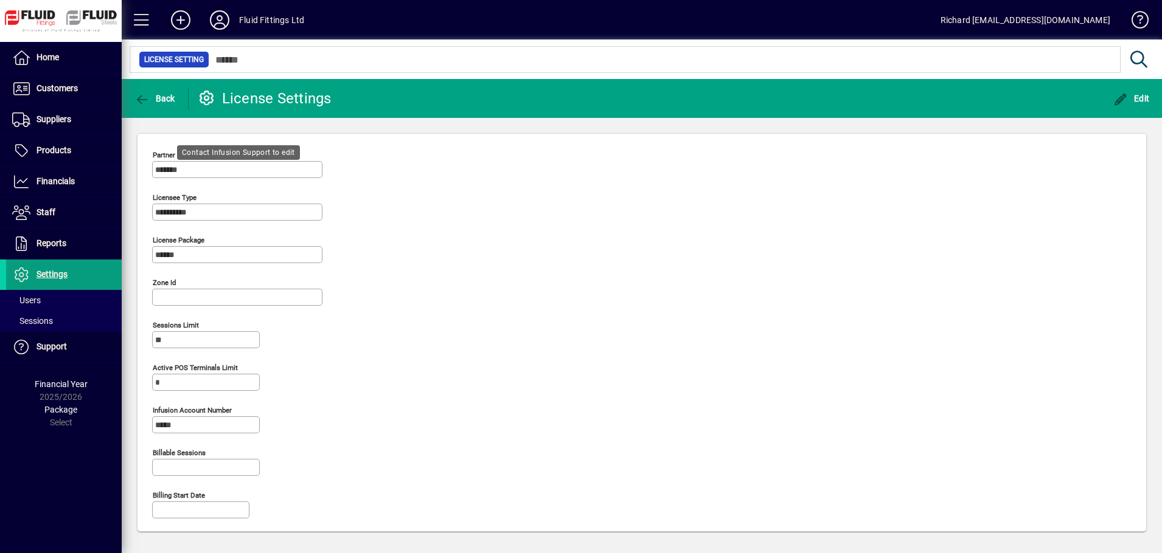
type input "**********"
click at [145, 100] on icon "button" at bounding box center [141, 100] width 15 height 12
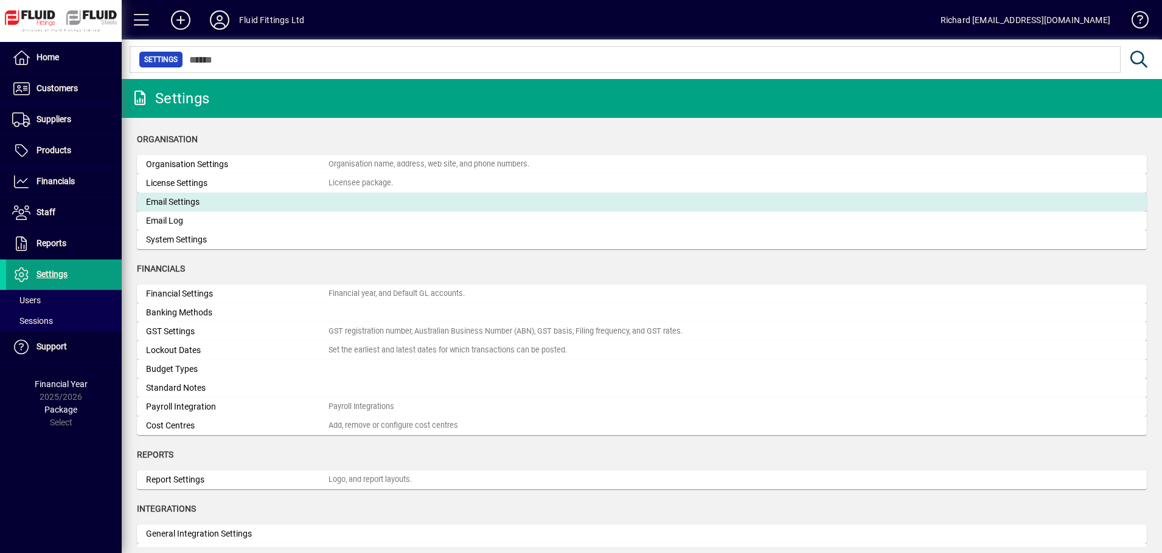
click at [172, 204] on div "Email Settings" at bounding box center [237, 202] width 182 height 13
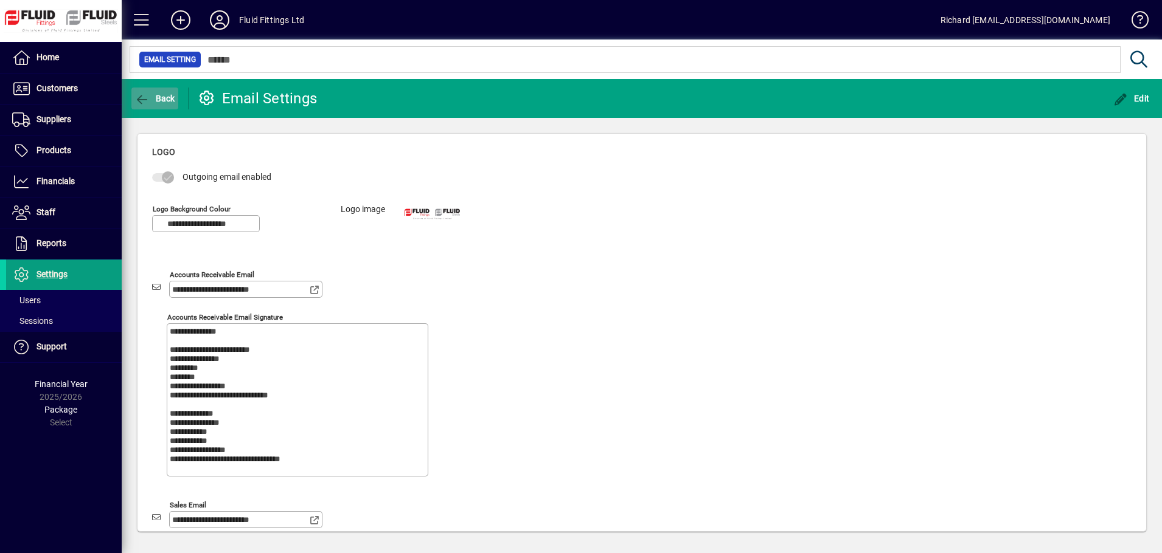
click at [140, 94] on icon "button" at bounding box center [141, 100] width 15 height 12
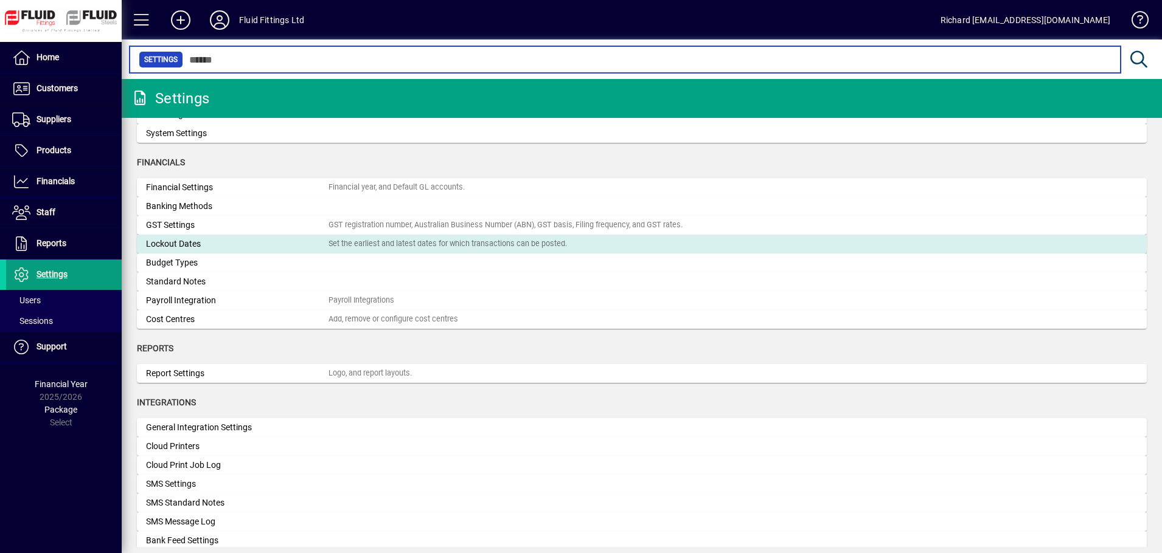
scroll to position [113, 0]
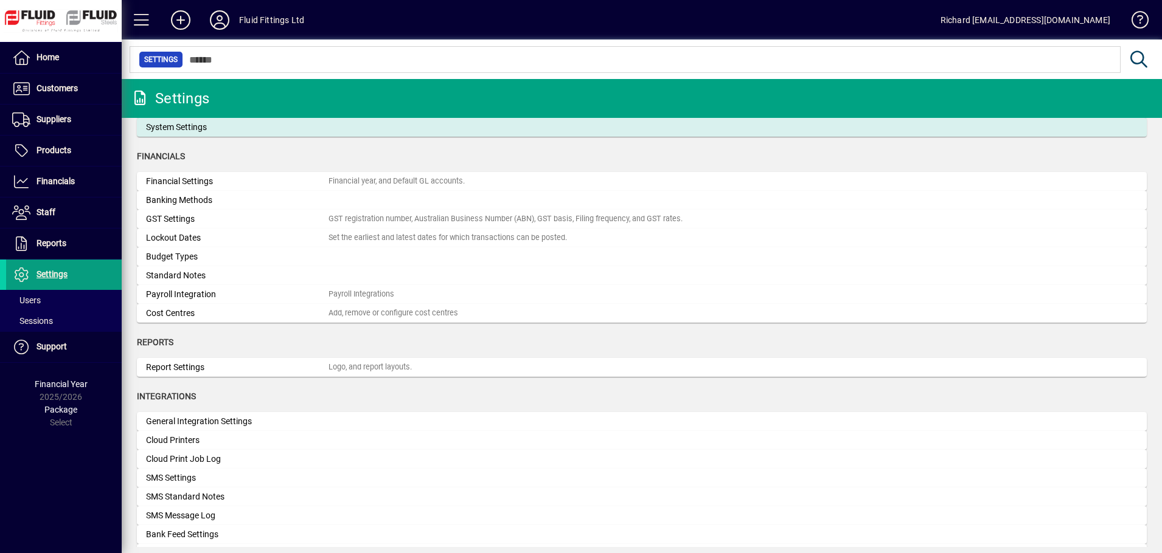
click at [171, 122] on div "System Settings" at bounding box center [237, 127] width 182 height 13
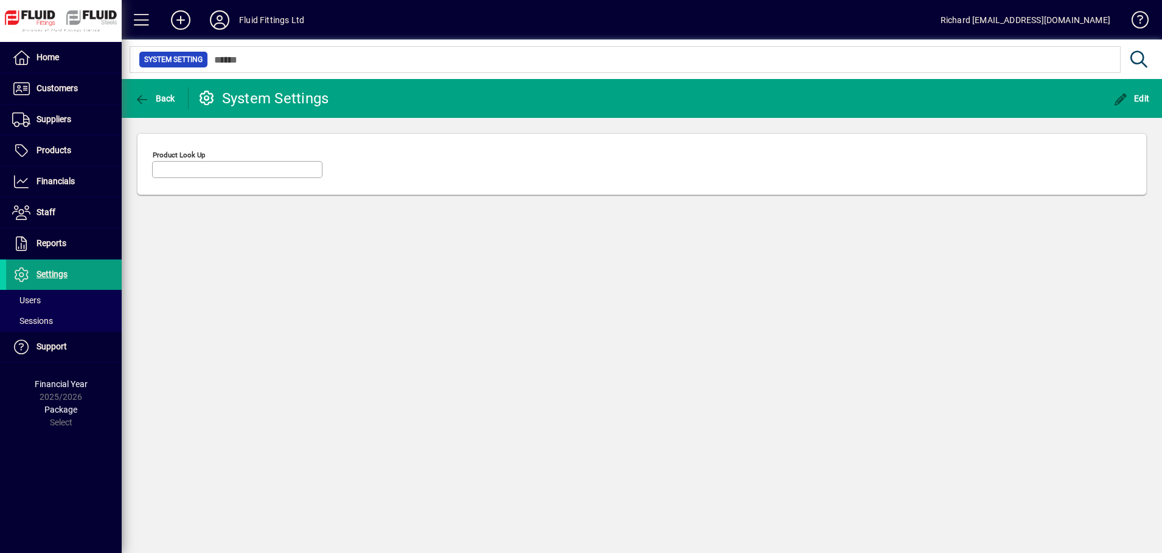
type input "********"
click at [137, 99] on icon "button" at bounding box center [141, 100] width 15 height 12
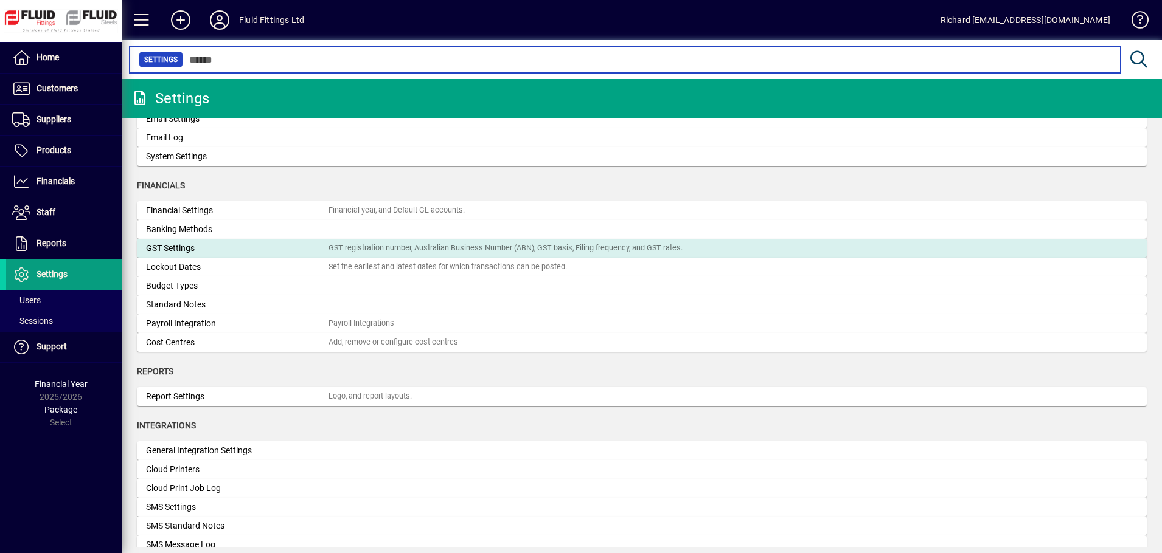
scroll to position [84, 0]
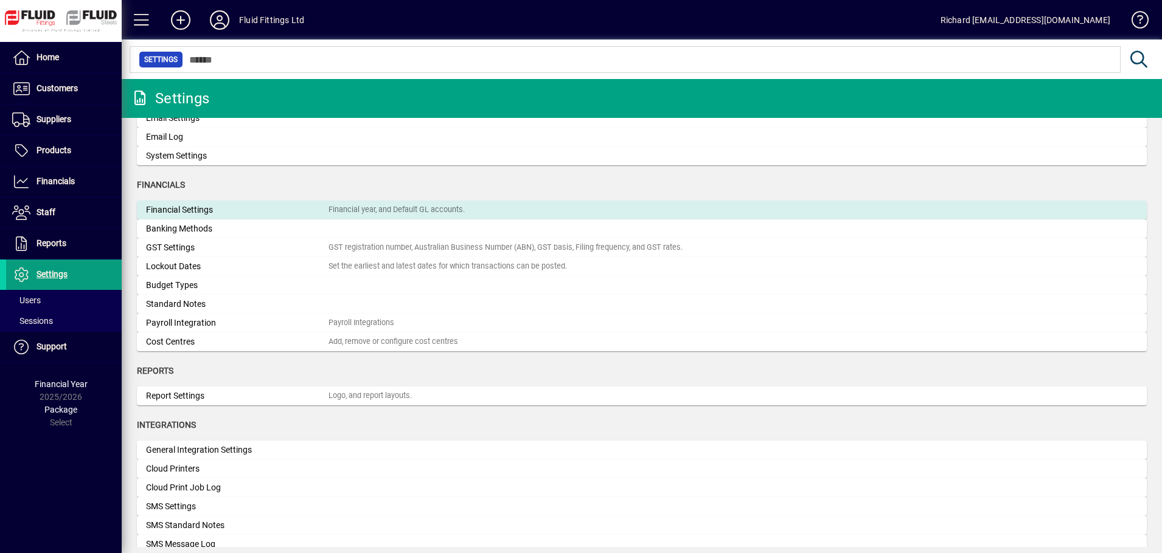
click at [194, 212] on div "Financial Settings" at bounding box center [237, 210] width 182 height 13
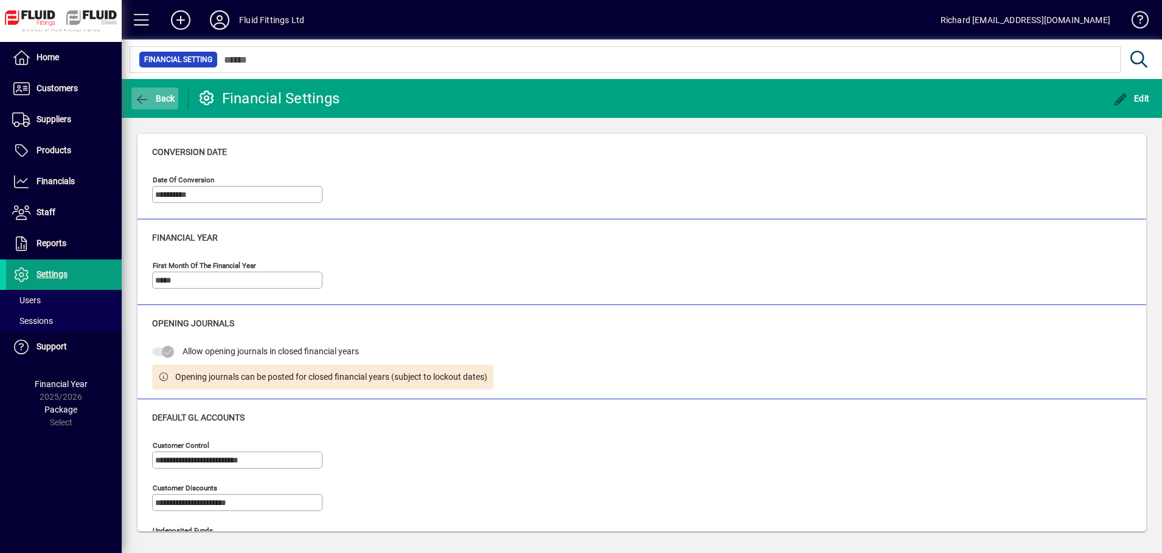
click at [137, 94] on icon "button" at bounding box center [141, 100] width 15 height 12
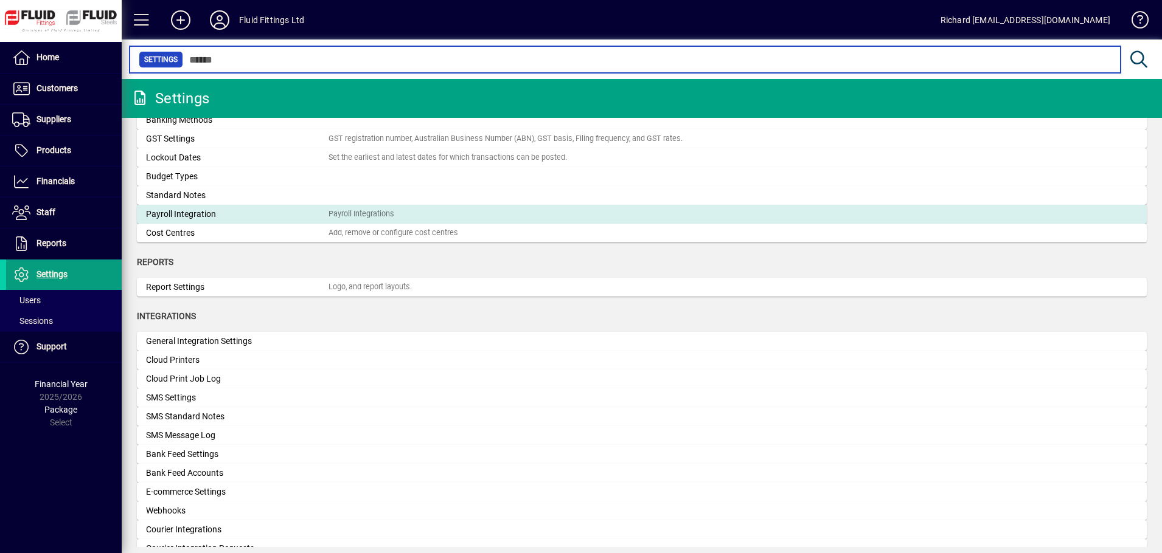
scroll to position [203, 0]
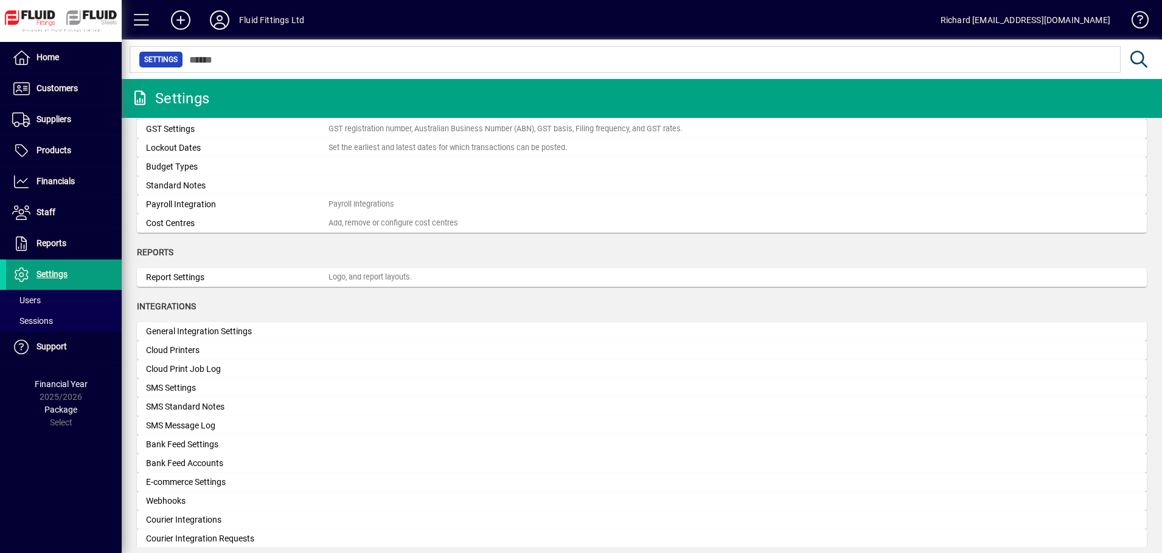
drag, startPoint x: 197, startPoint y: 277, endPoint x: 180, endPoint y: 277, distance: 17.0
click at [180, 277] on div "Report Settings" at bounding box center [237, 277] width 182 height 13
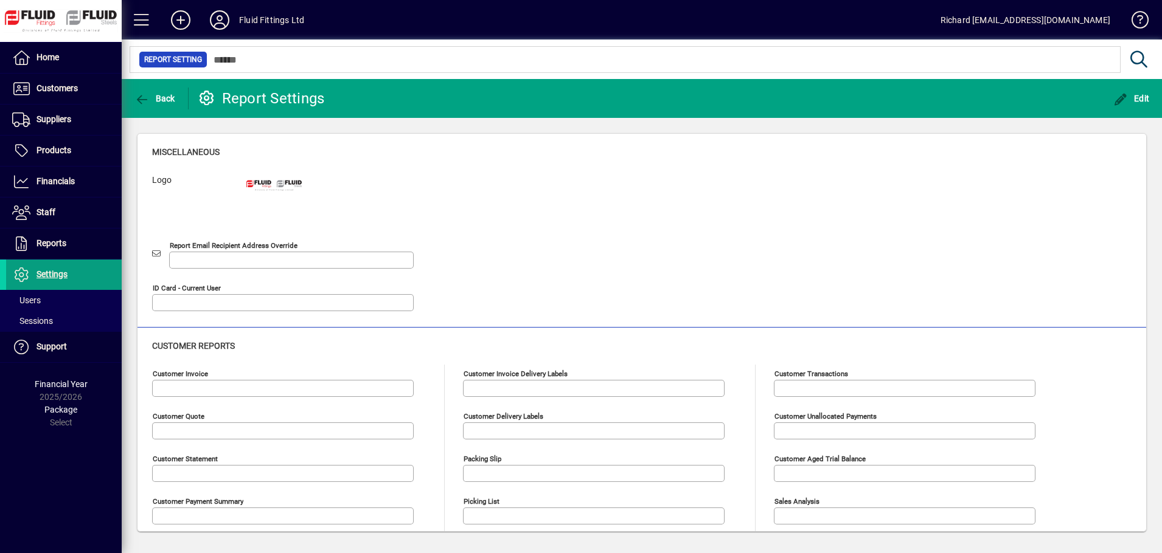
type input "**********"
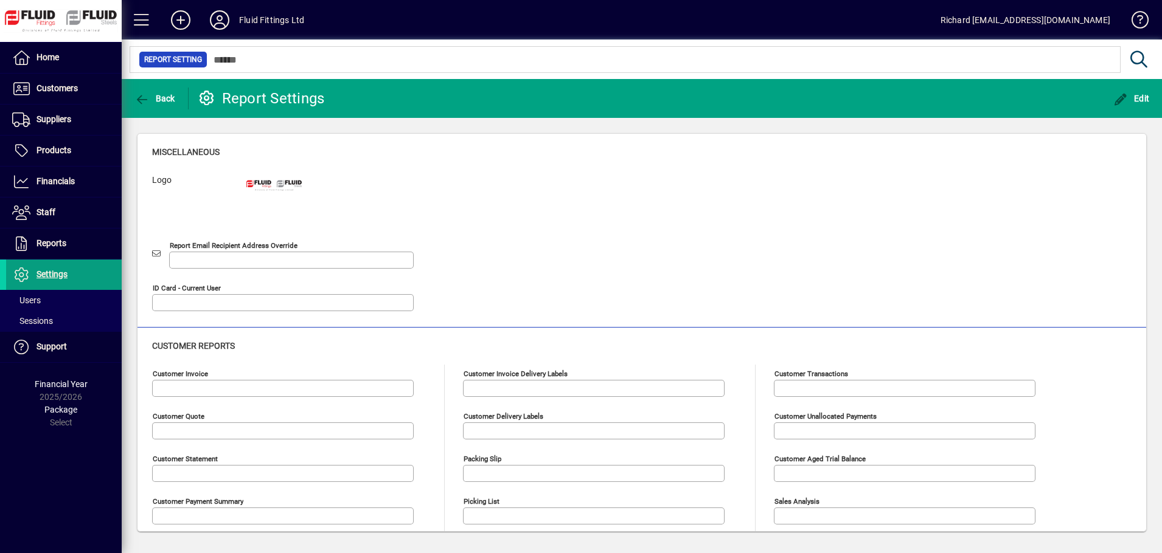
type input "**********"
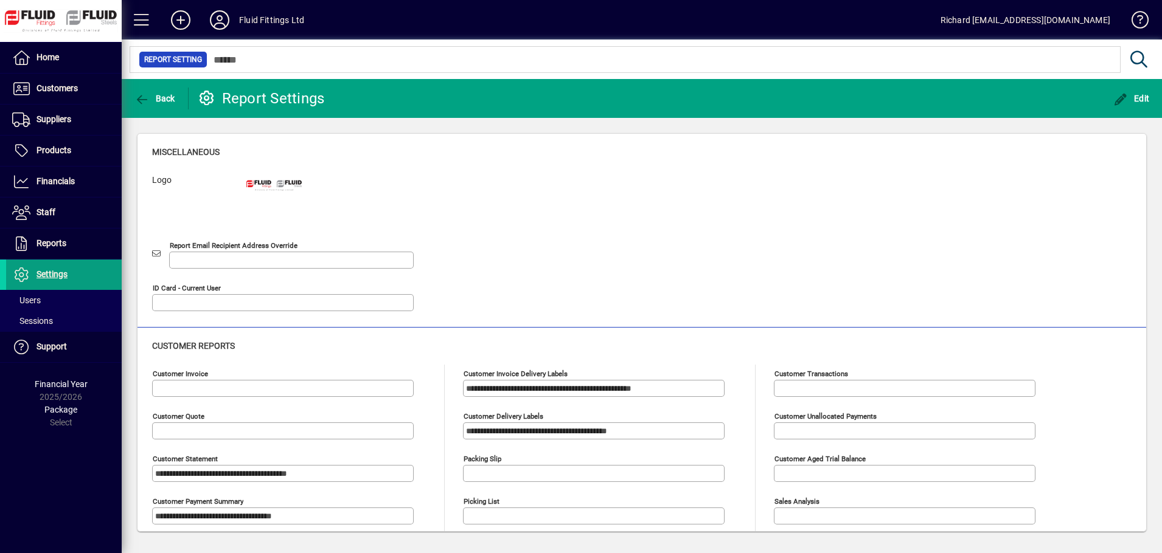
type input "**********"
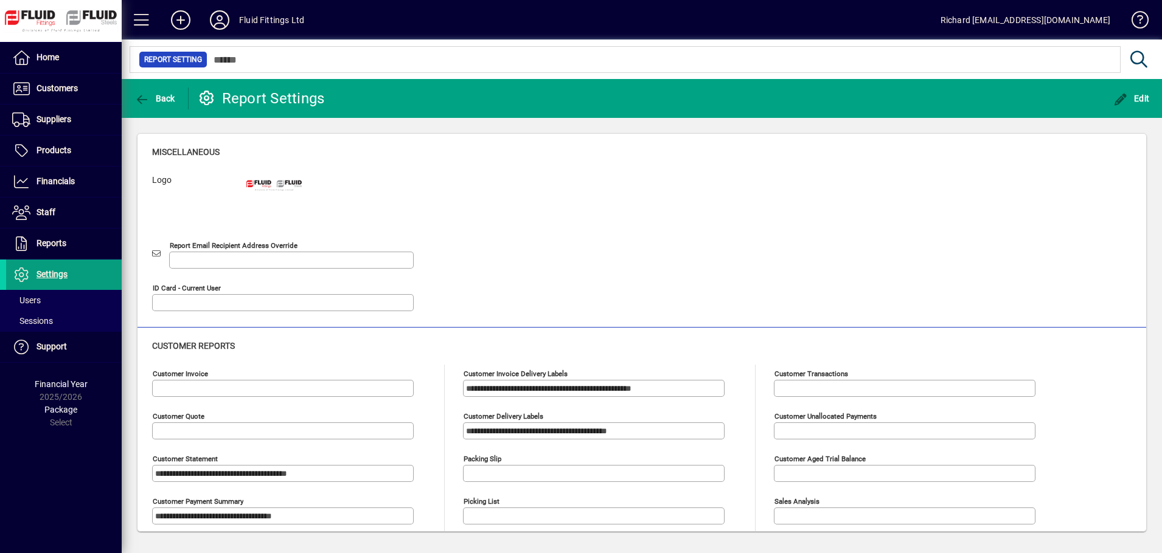
type input "**********"
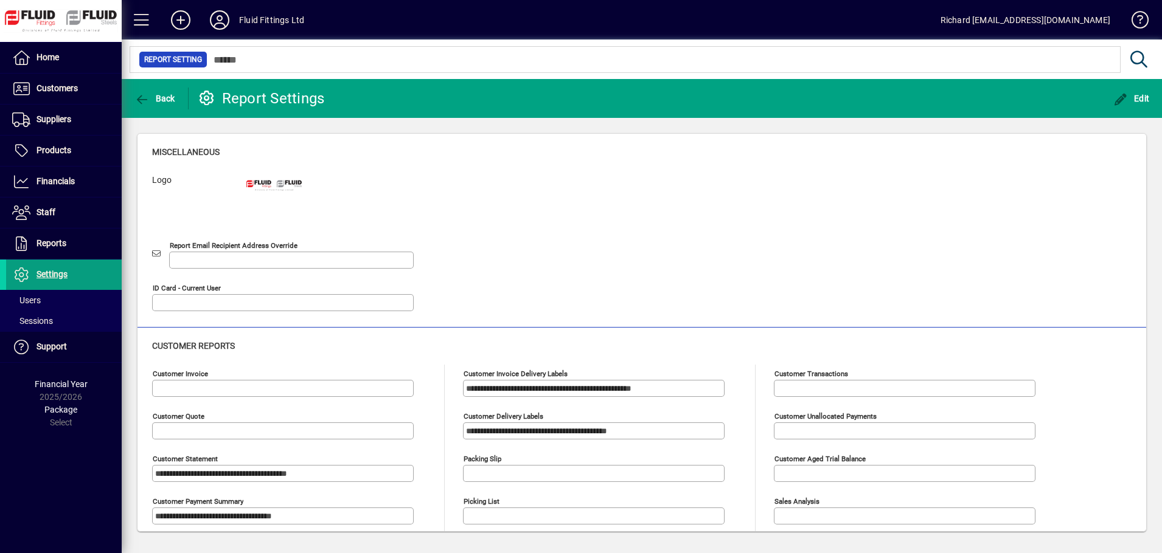
type input "**********"
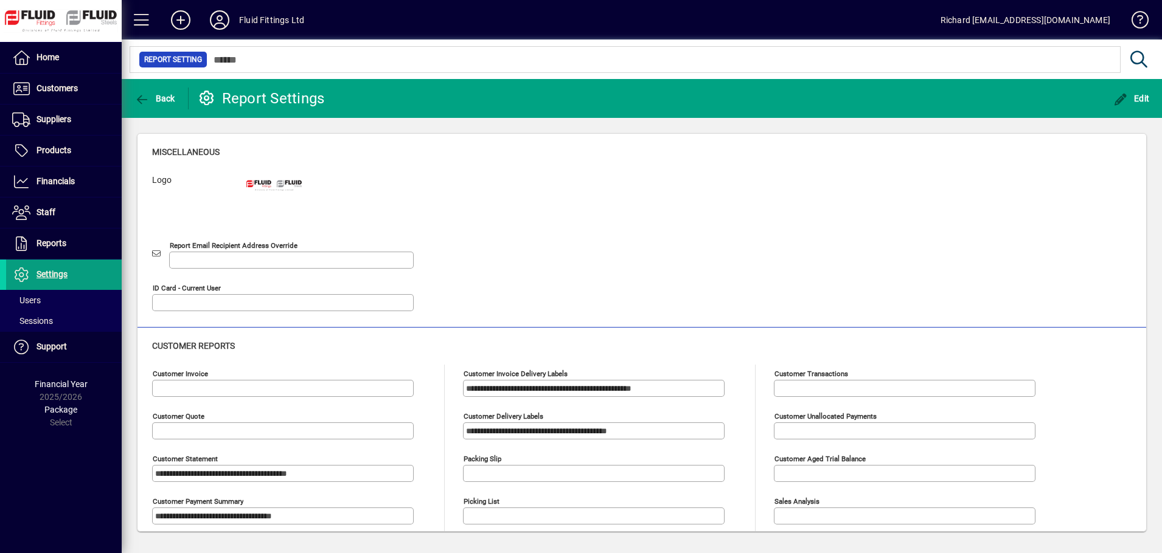
type input "**********"
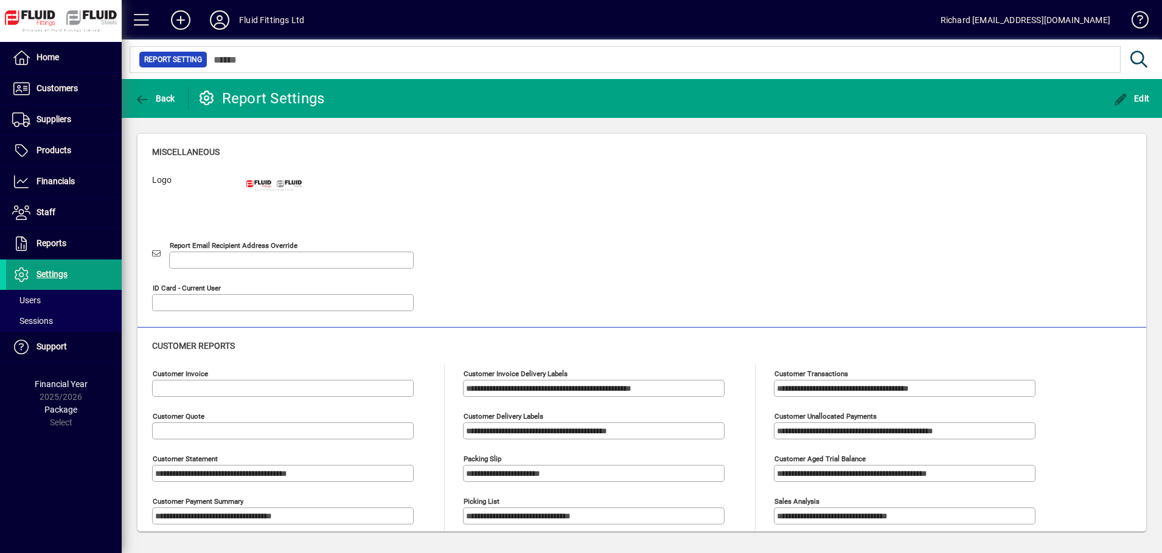
type input "**********"
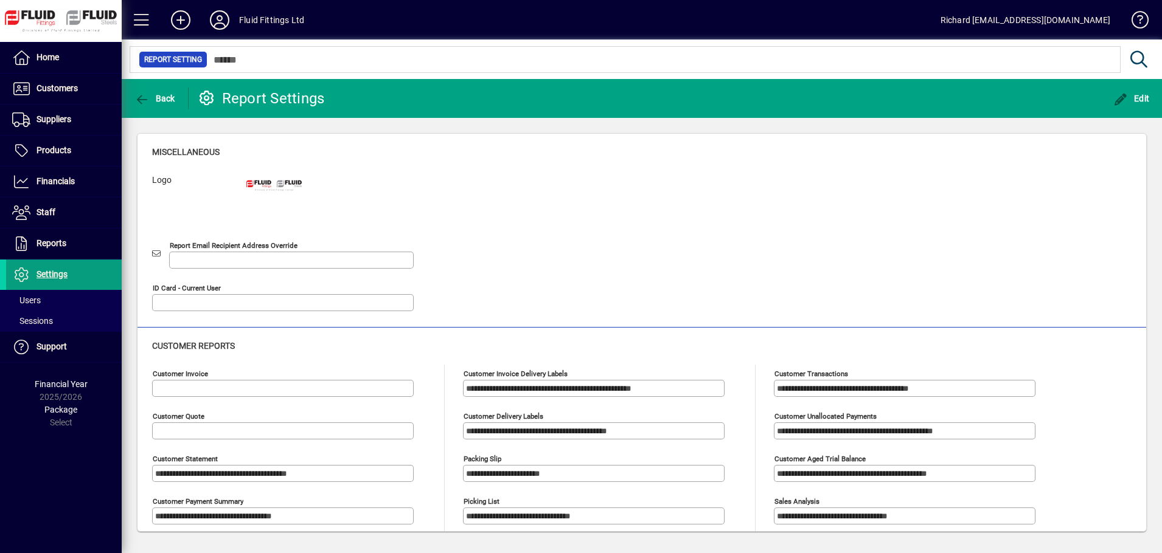
type input "**********"
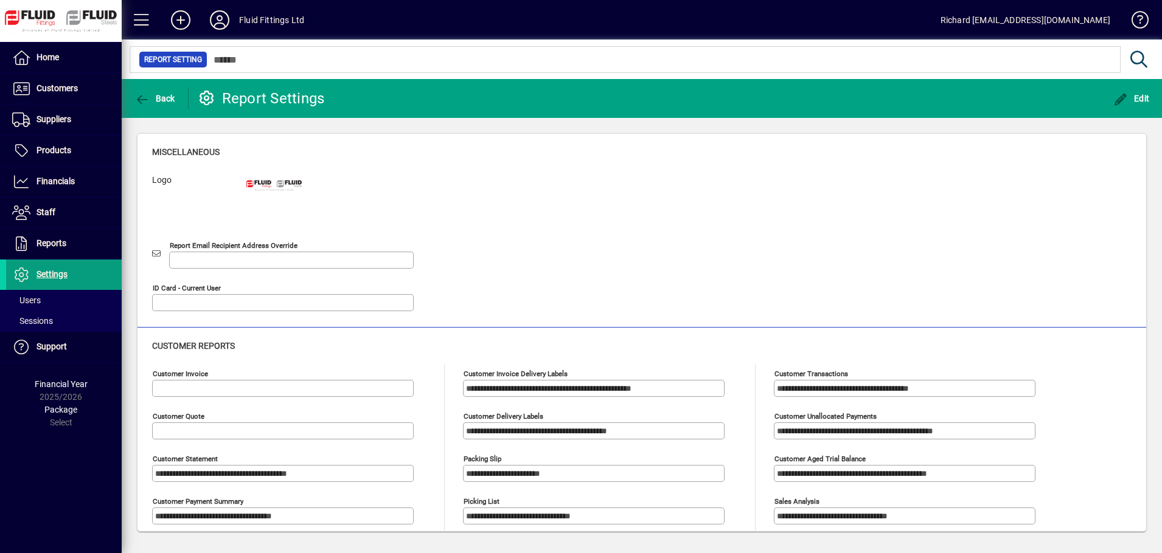
type input "**********"
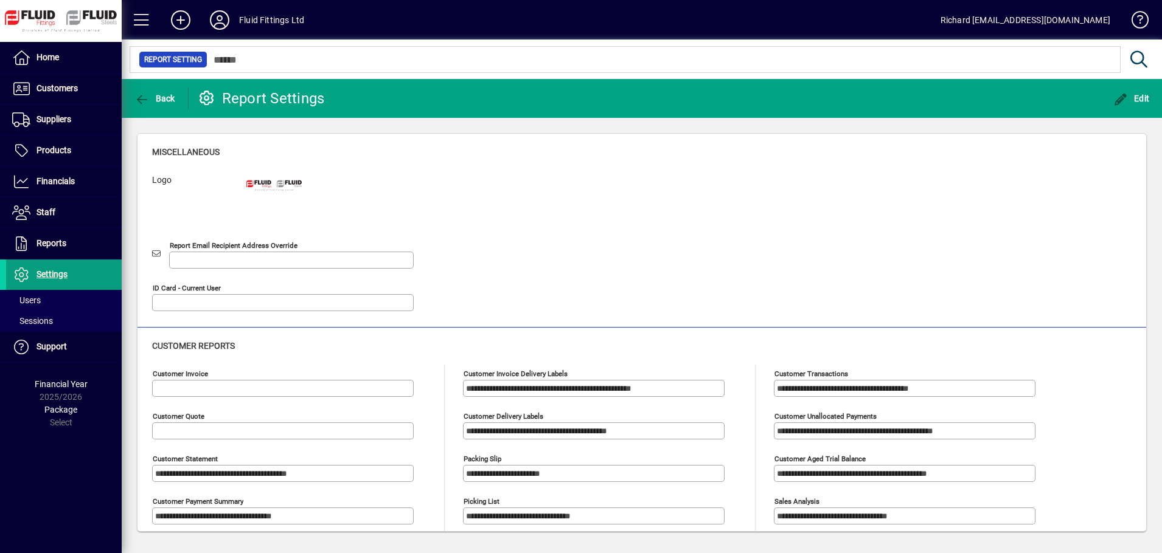
type input "**********"
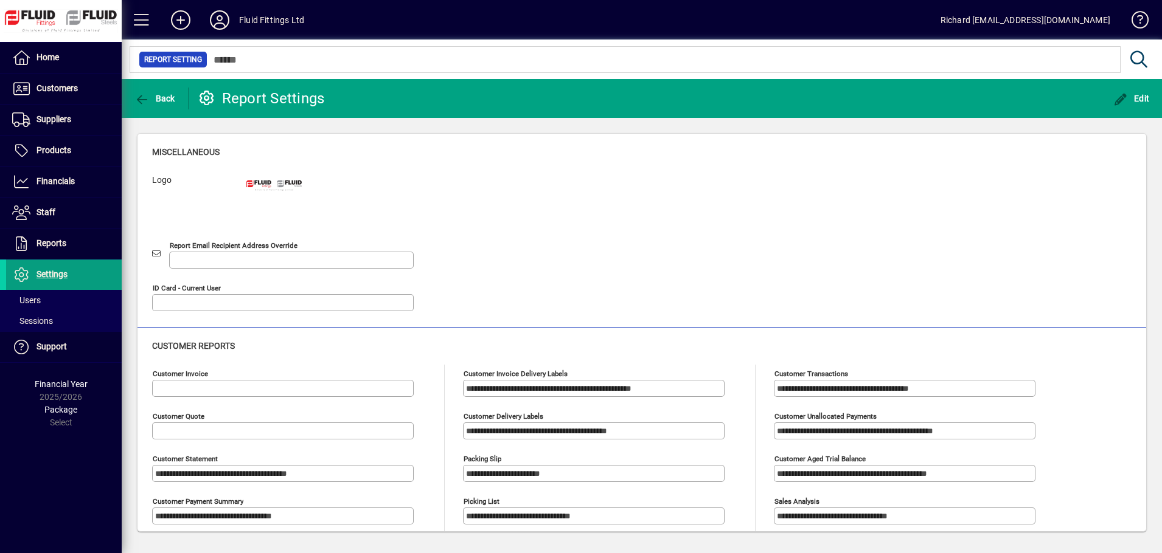
type input "**********"
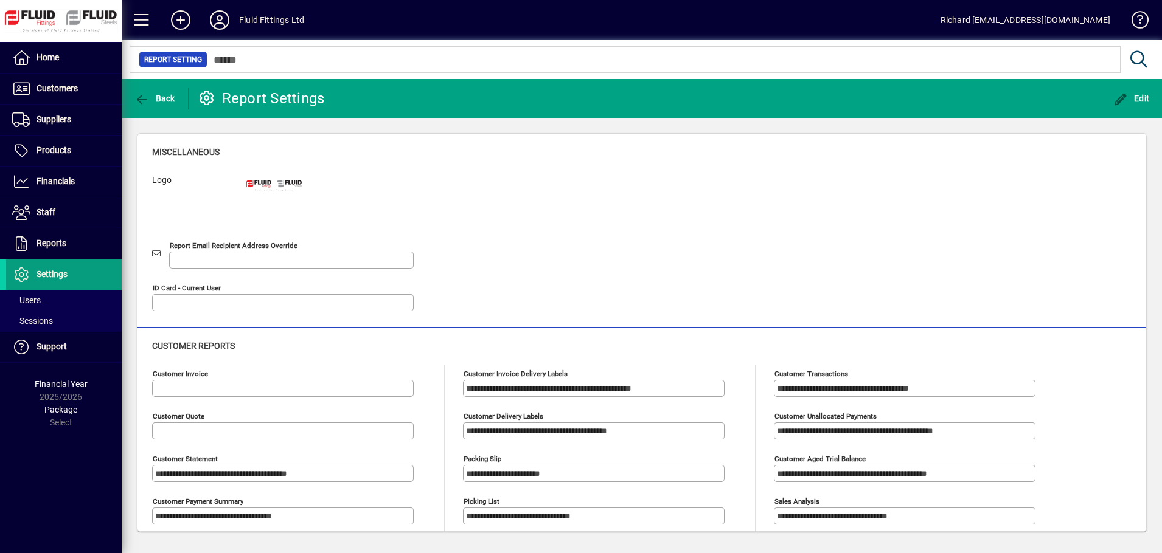
type input "**********"
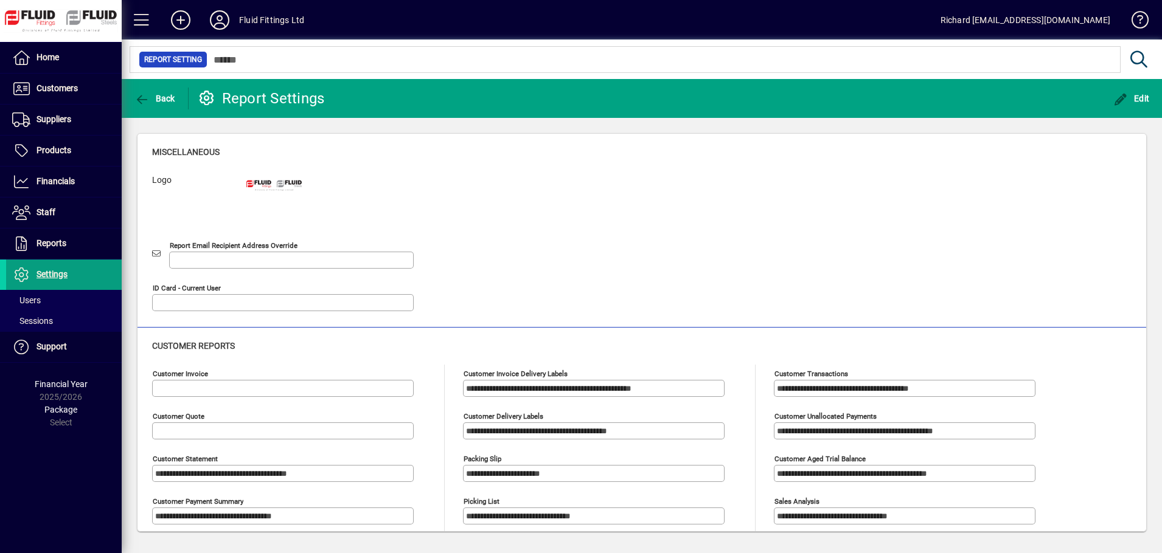
type input "**********"
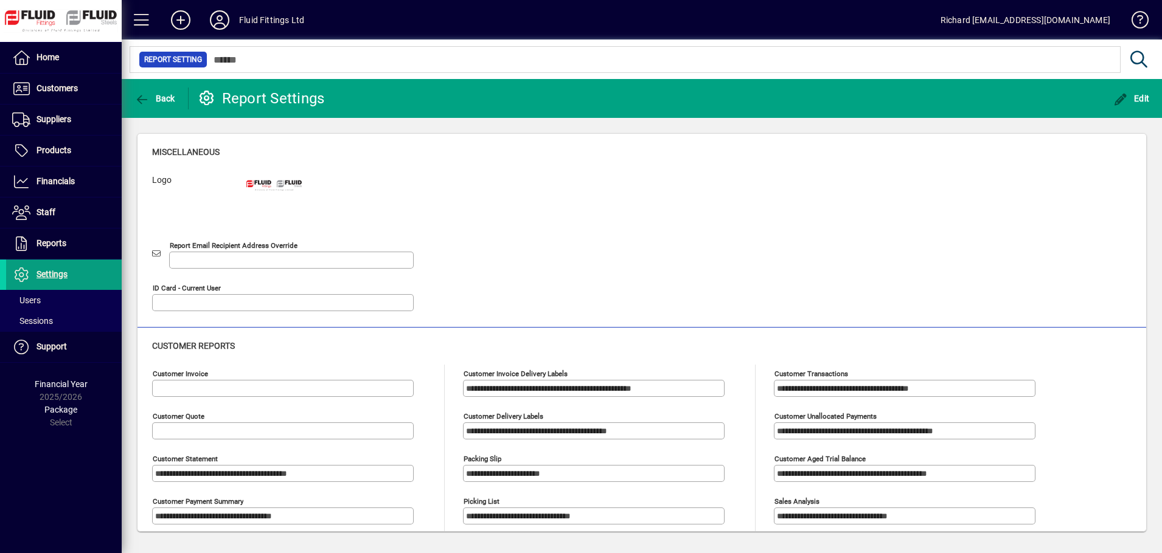
type input "**********"
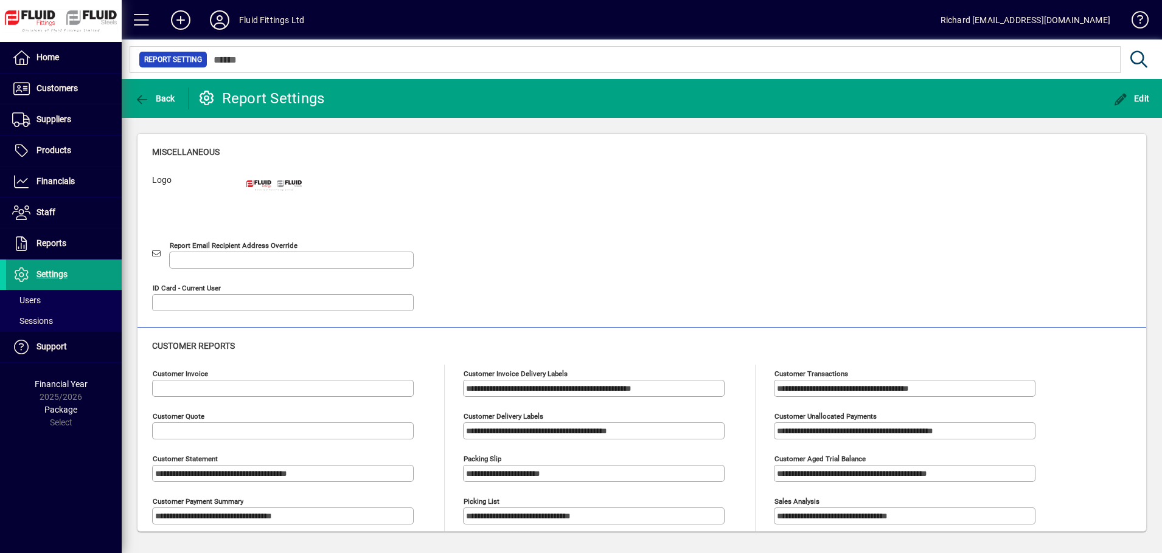
type input "**********"
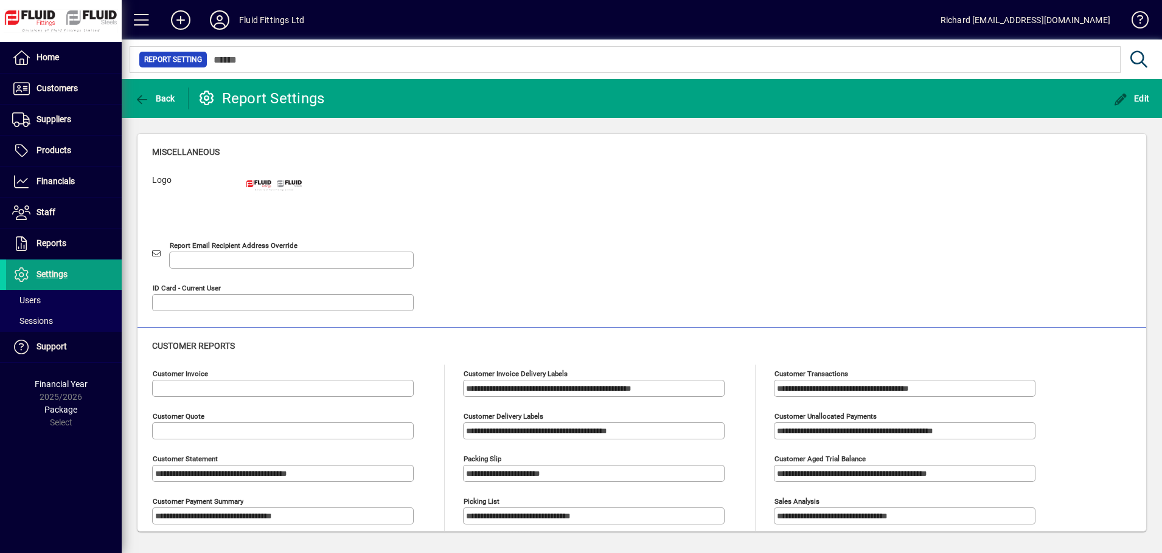
type input "**********"
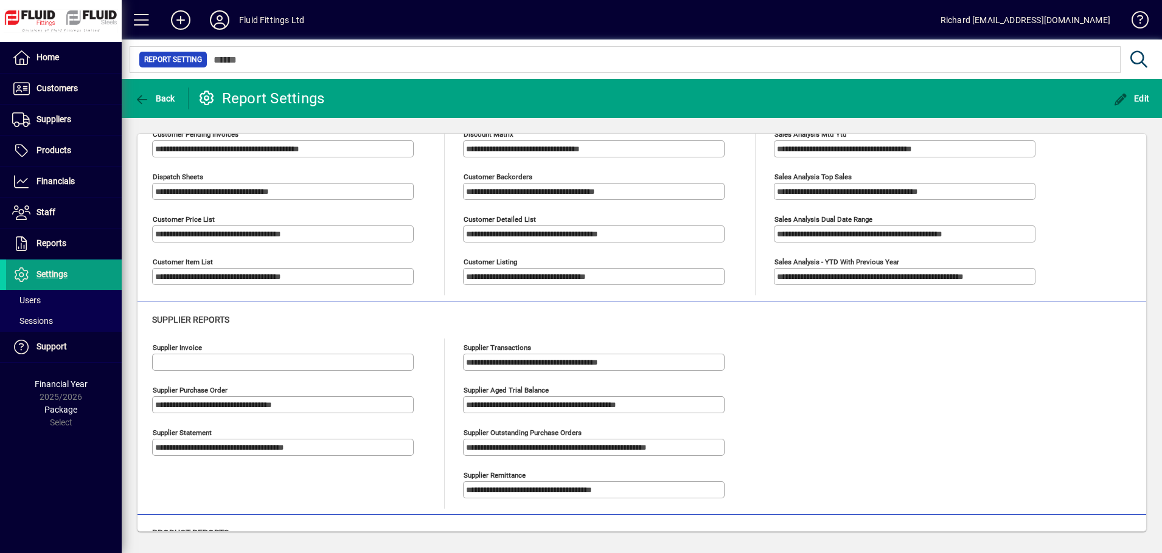
scroll to position [464, 0]
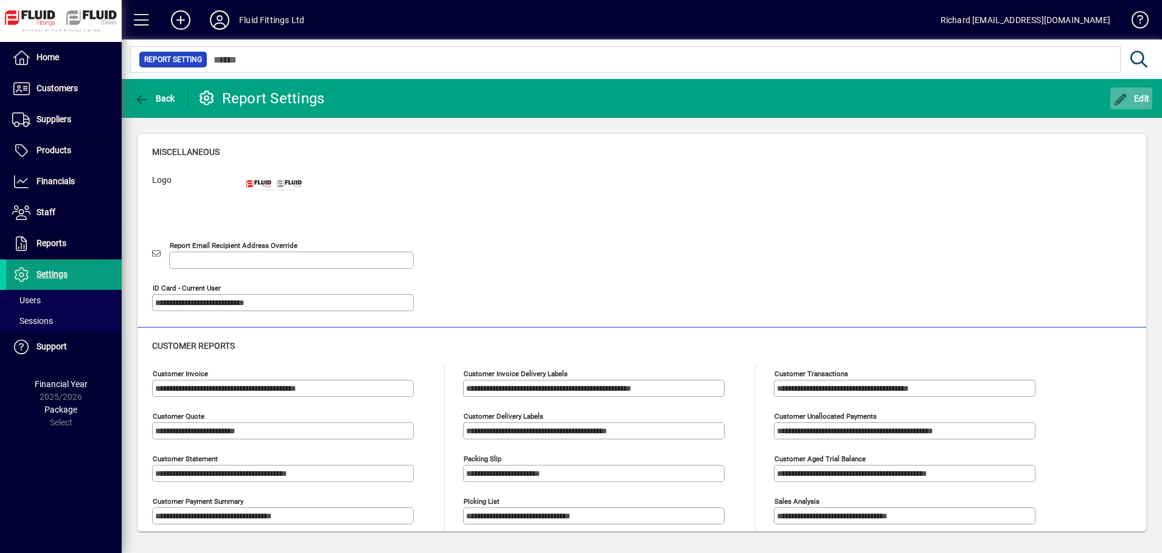
click at [1128, 99] on icon "button" at bounding box center [1120, 100] width 15 height 12
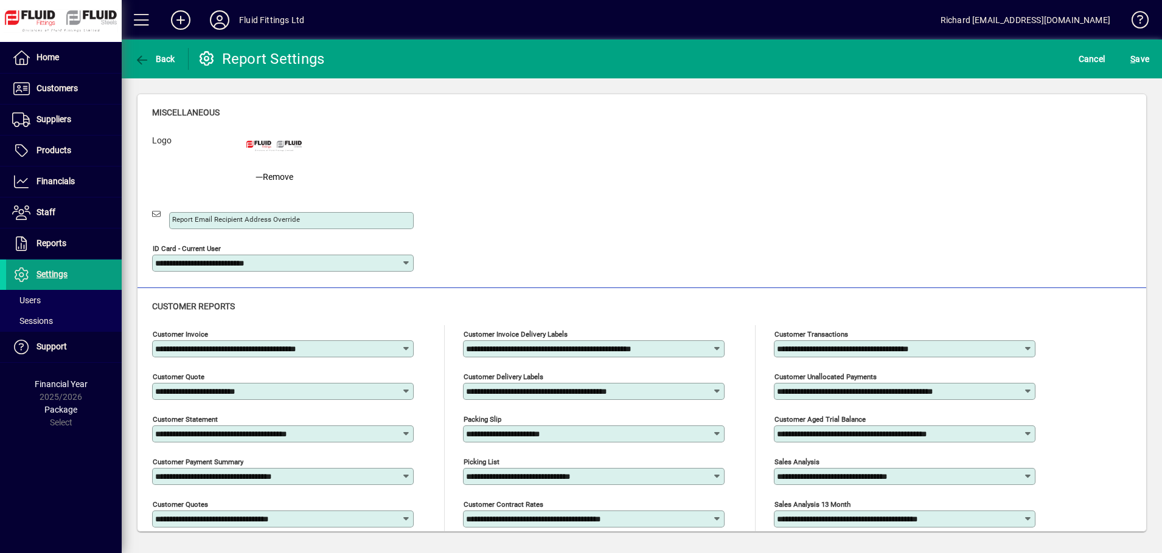
click at [405, 348] on icon at bounding box center [406, 349] width 10 height 10
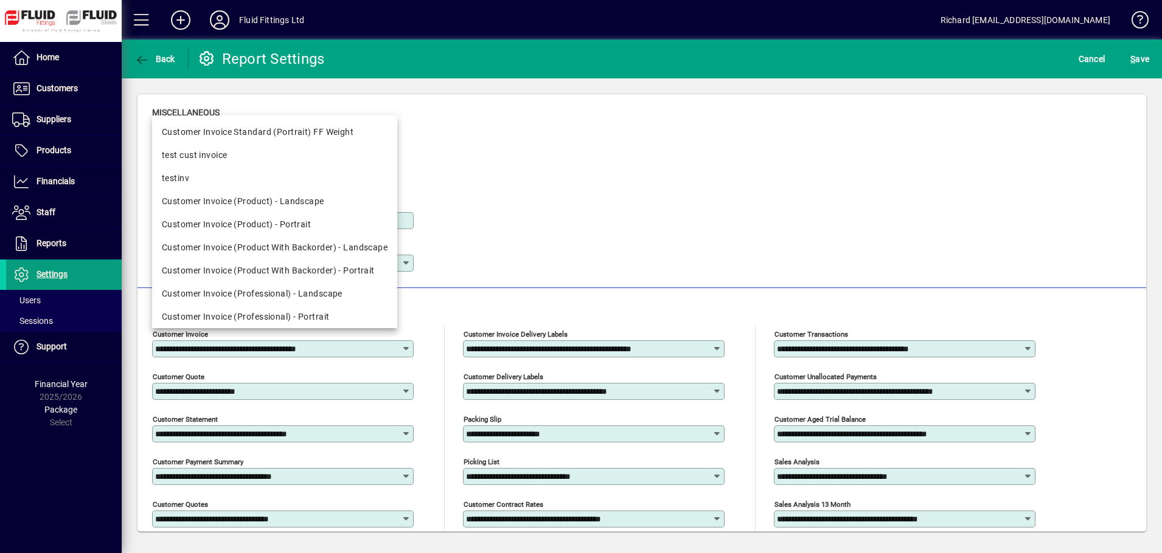
click at [703, 244] on div "**********" at bounding box center [641, 206] width 979 height 151
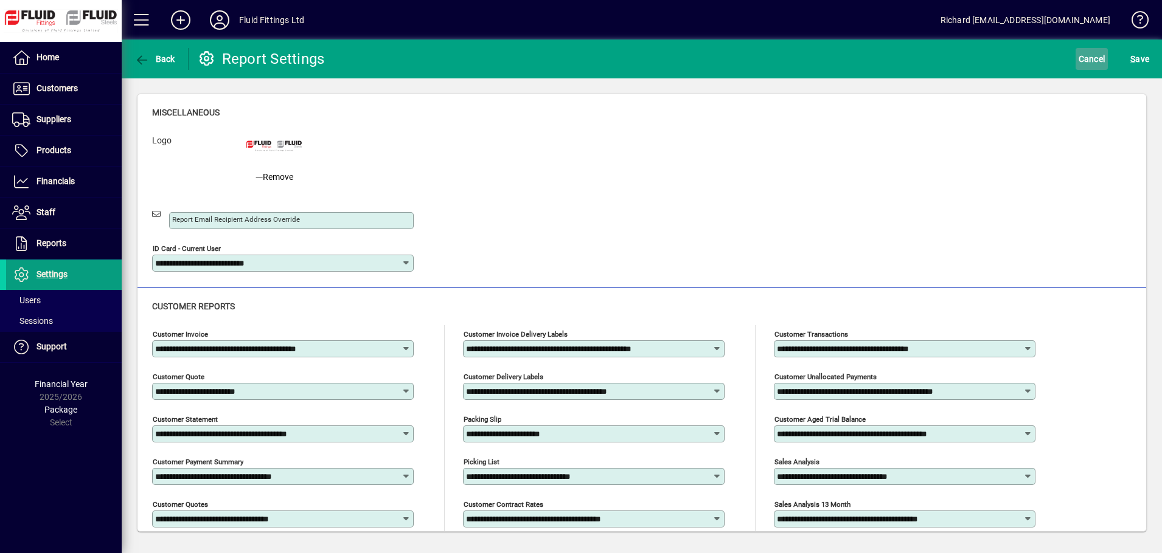
click at [1088, 57] on span "Cancel" at bounding box center [1091, 58] width 27 height 19
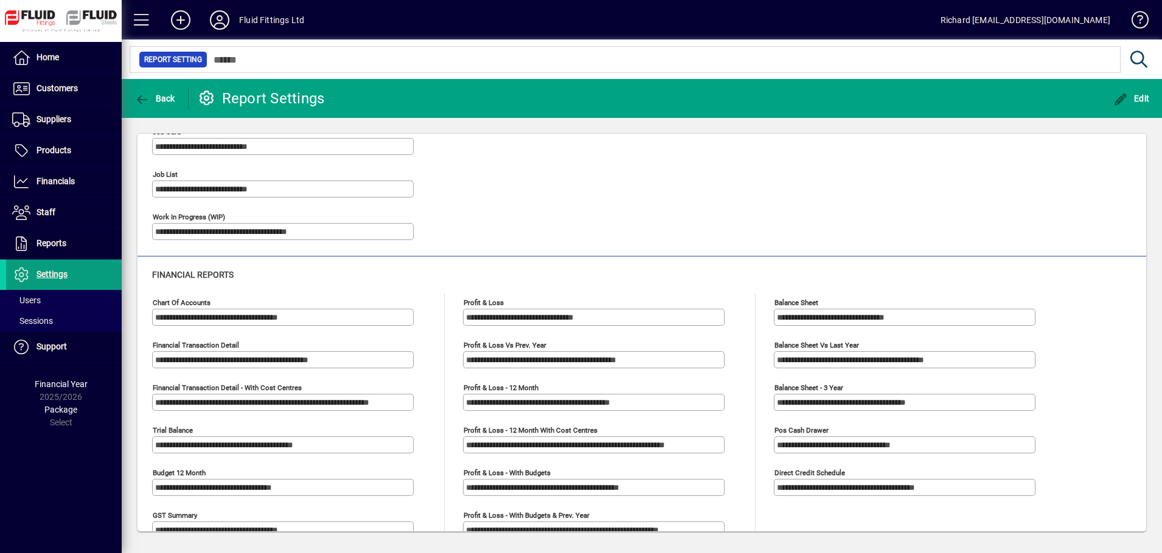
scroll to position [1188, 0]
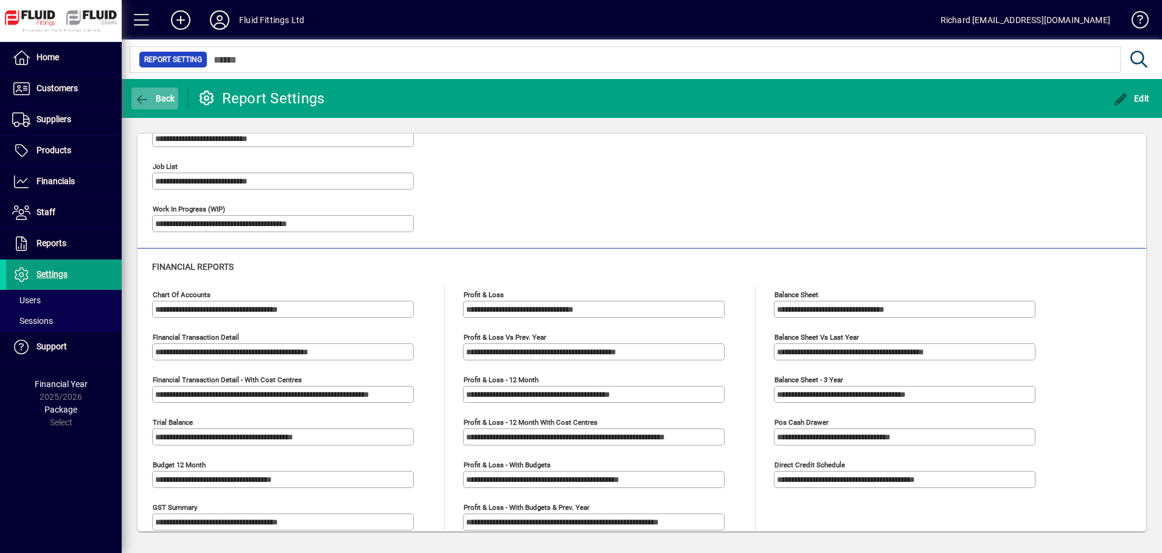
click at [152, 97] on span "Back" at bounding box center [154, 99] width 41 height 10
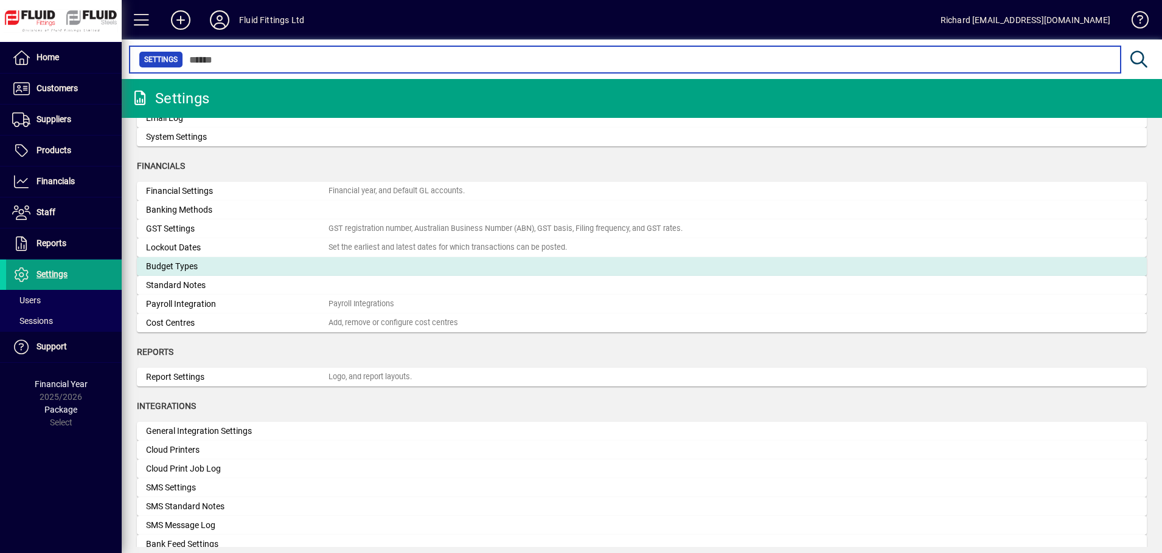
scroll to position [124, 0]
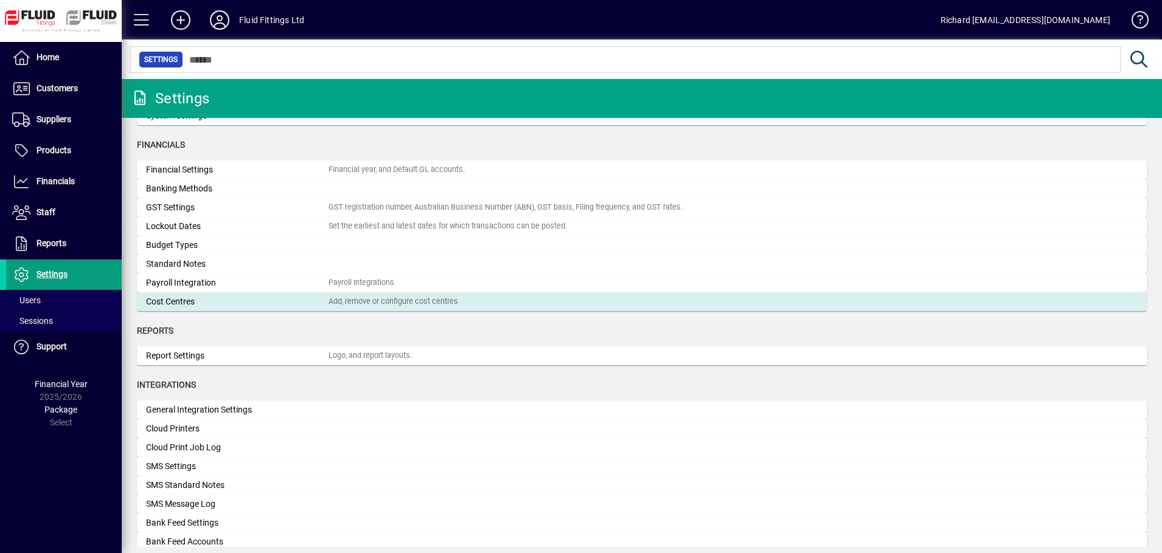
click at [403, 305] on div "Add, remove or configure cost centres" at bounding box center [393, 302] width 130 height 12
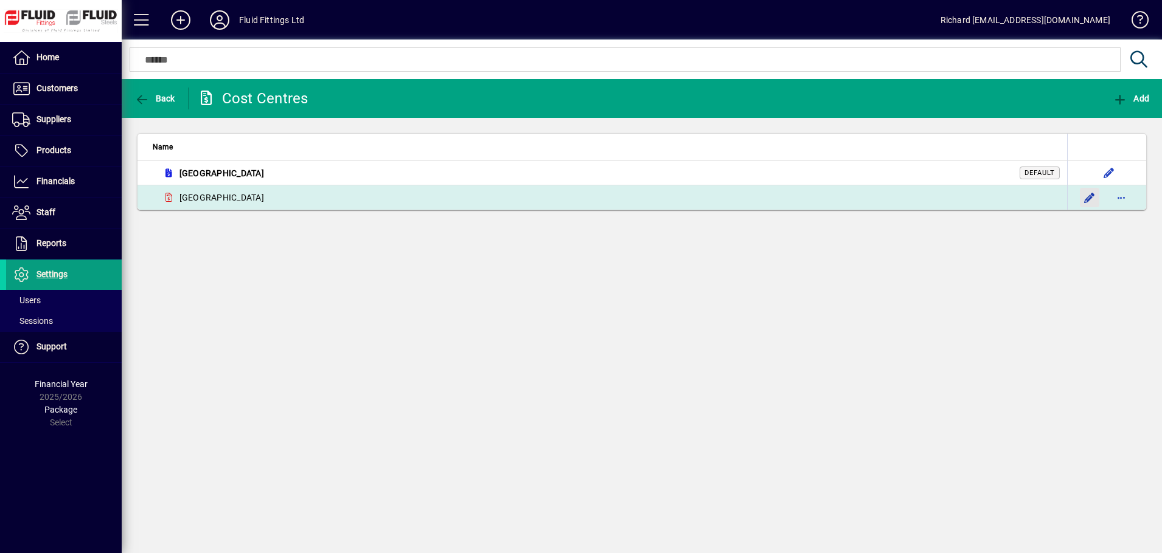
click at [1086, 198] on span "button" at bounding box center [1089, 197] width 29 height 29
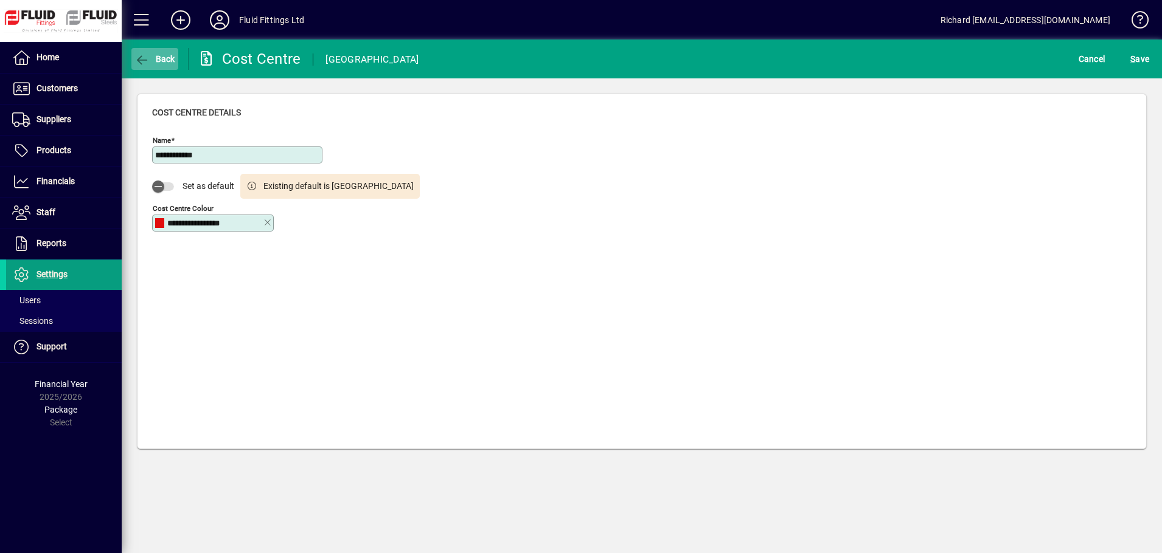
click at [164, 53] on span "button" at bounding box center [154, 58] width 47 height 29
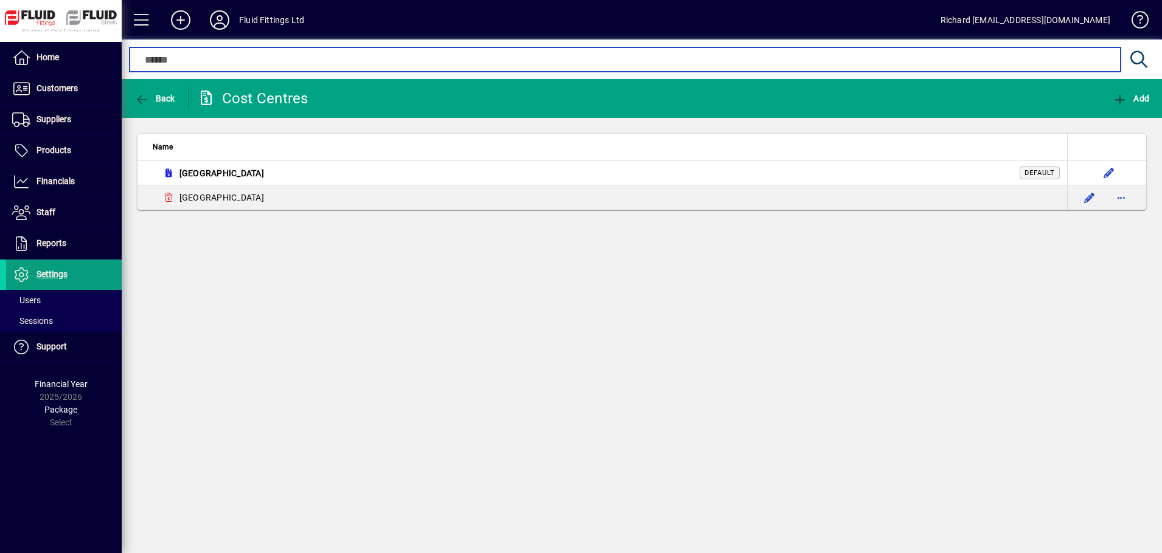
click at [164, 53] on input "text" at bounding box center [625, 59] width 972 height 15
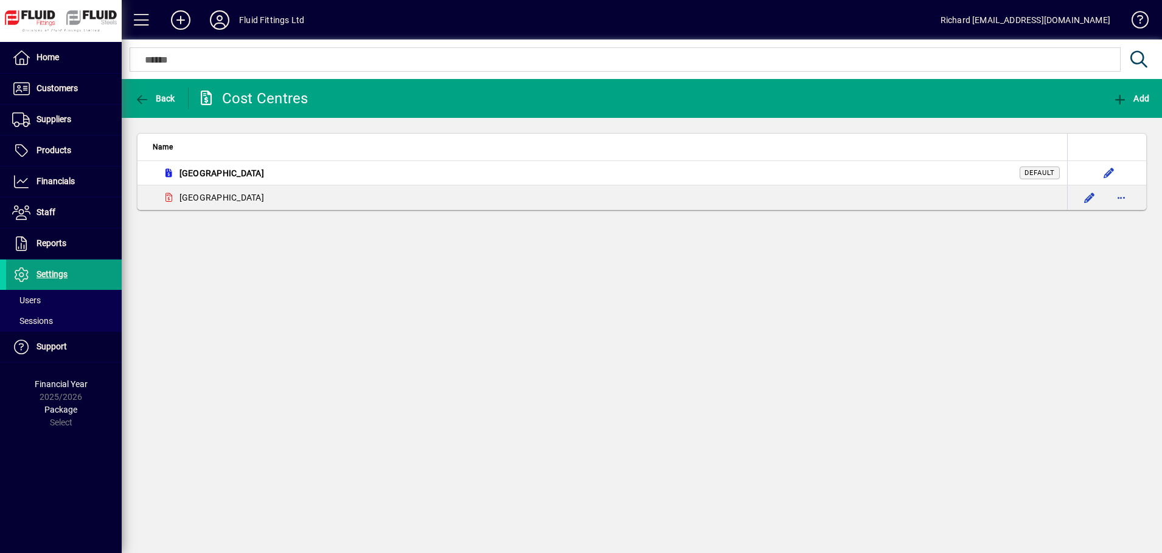
drag, startPoint x: 67, startPoint y: 1, endPoint x: 479, endPoint y: 369, distance: 553.0
click at [483, 370] on div "Back Cost Centres Add Name [GEOGRAPHIC_DATA] Default [GEOGRAPHIC_DATA]" at bounding box center [642, 316] width 1040 height 474
click at [148, 99] on icon "button" at bounding box center [141, 100] width 15 height 12
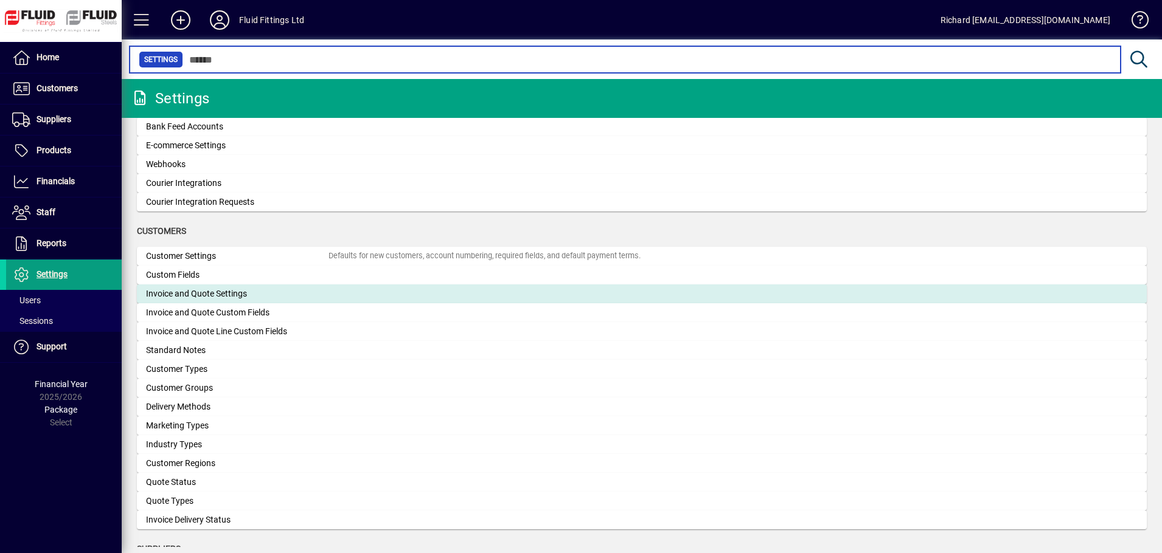
scroll to position [547, 0]
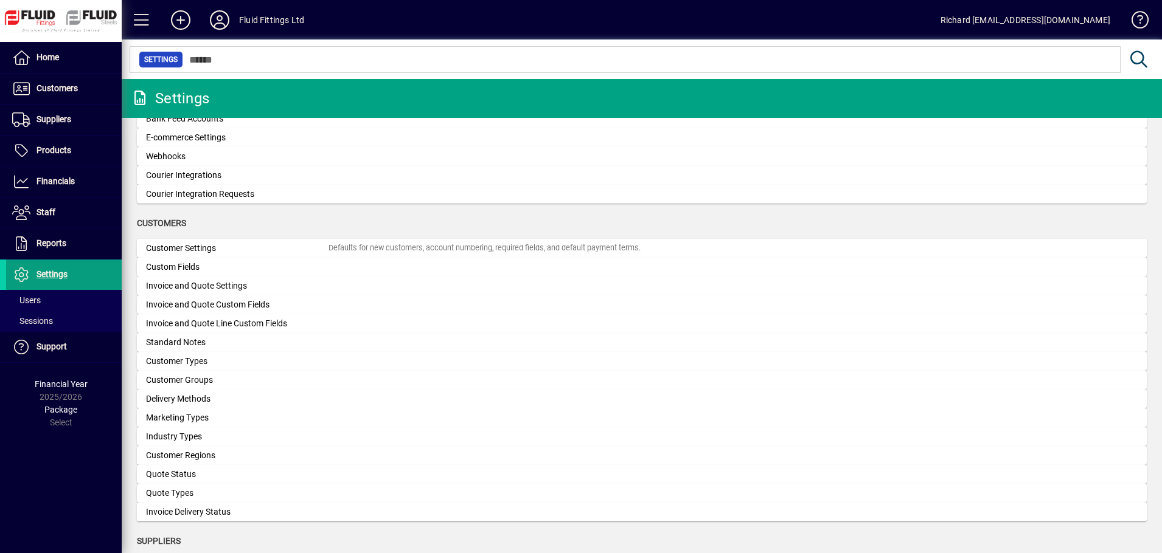
drag, startPoint x: 339, startPoint y: 459, endPoint x: 189, endPoint y: 457, distance: 150.2
click at [189, 456] on div "Customer Regions" at bounding box center [237, 455] width 182 height 13
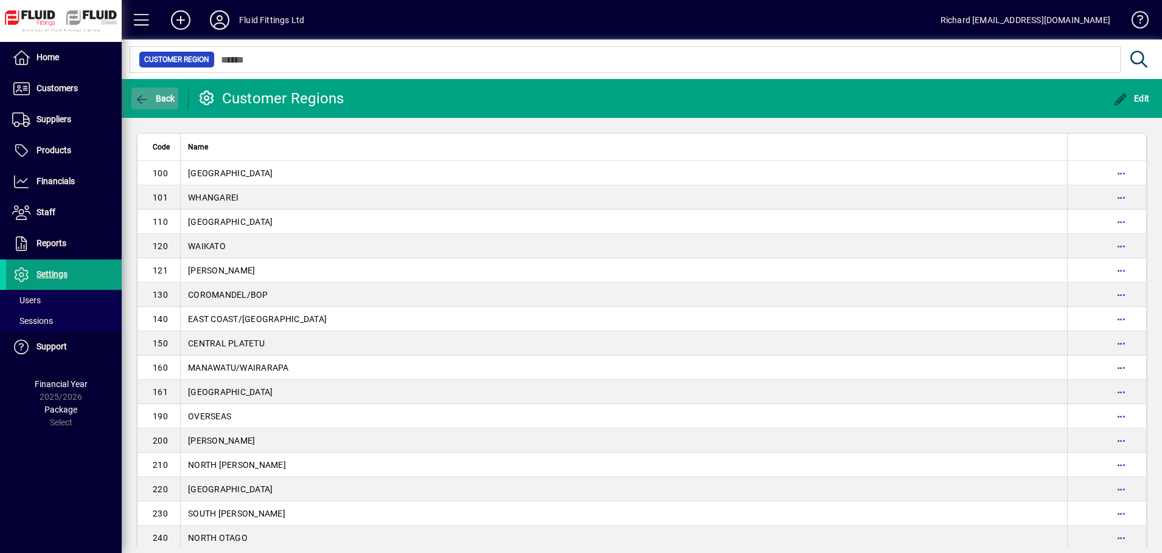
click at [156, 103] on span "Back" at bounding box center [154, 99] width 41 height 10
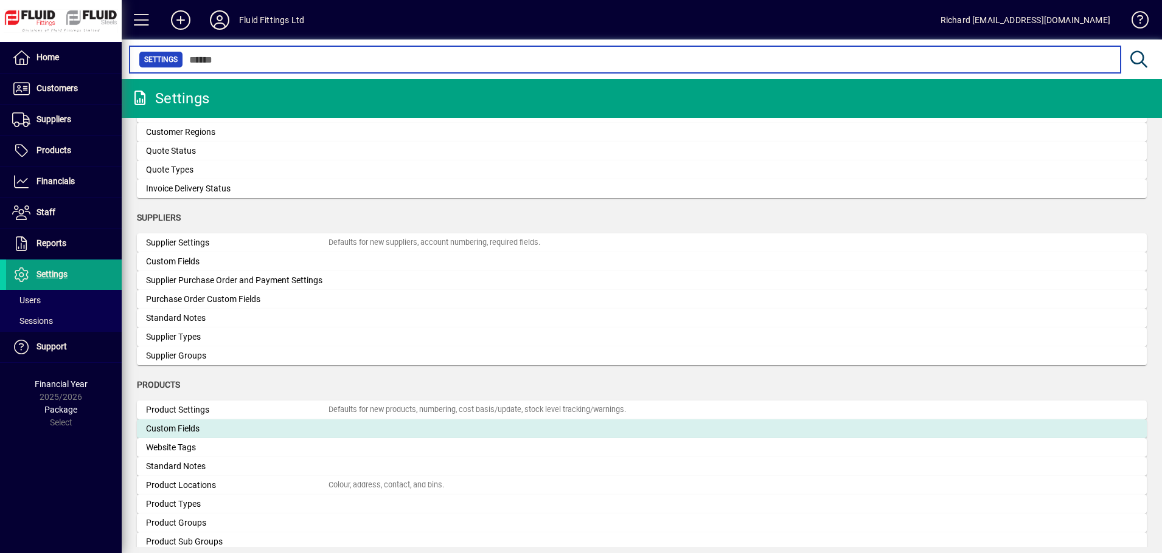
scroll to position [1033, 0]
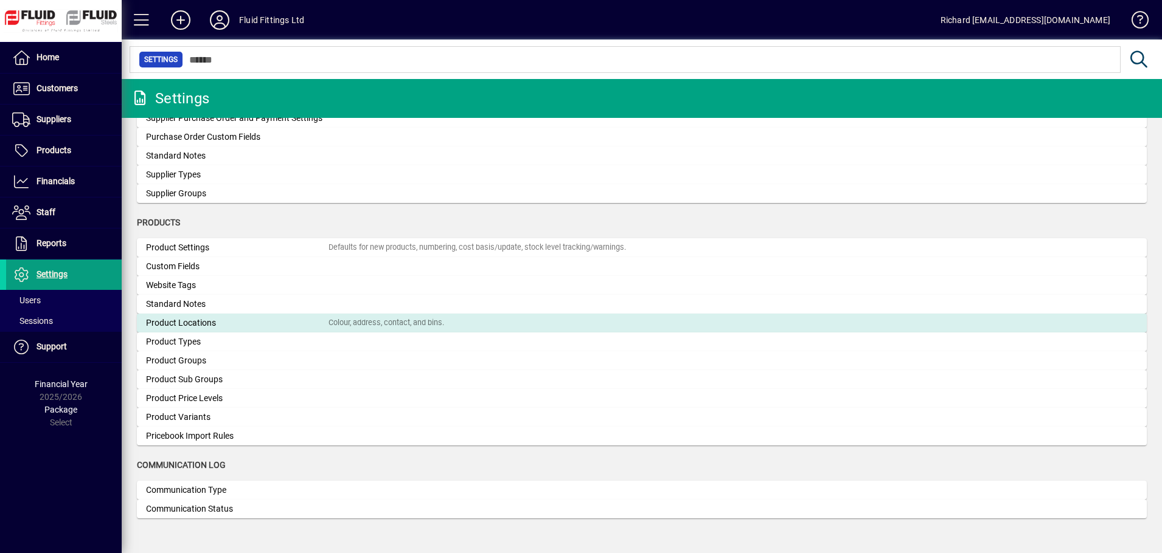
click at [176, 322] on div "Product Locations" at bounding box center [237, 323] width 182 height 13
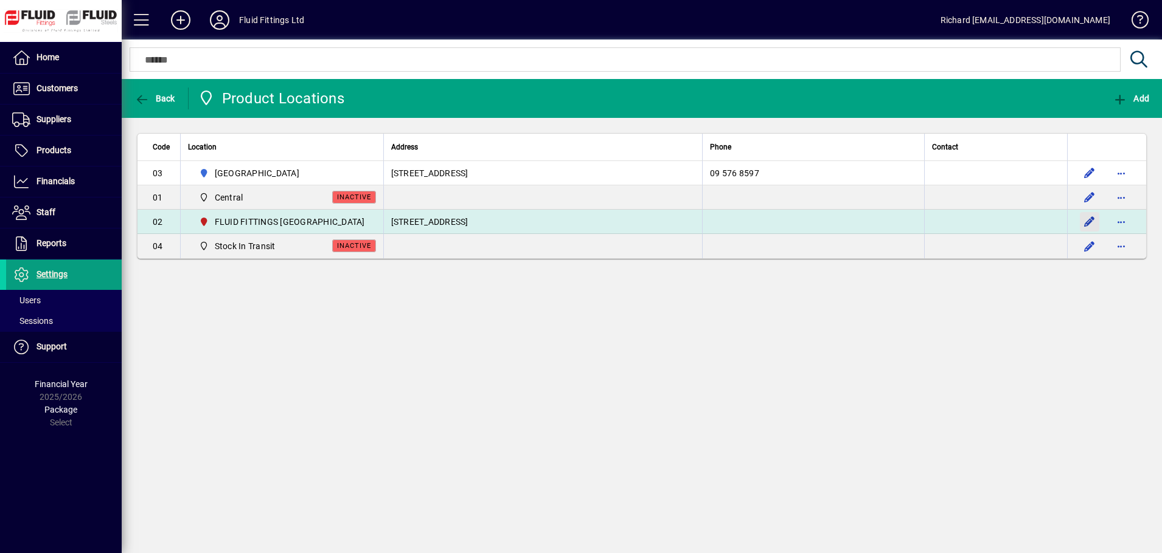
click at [1083, 223] on span "button" at bounding box center [1089, 221] width 29 height 29
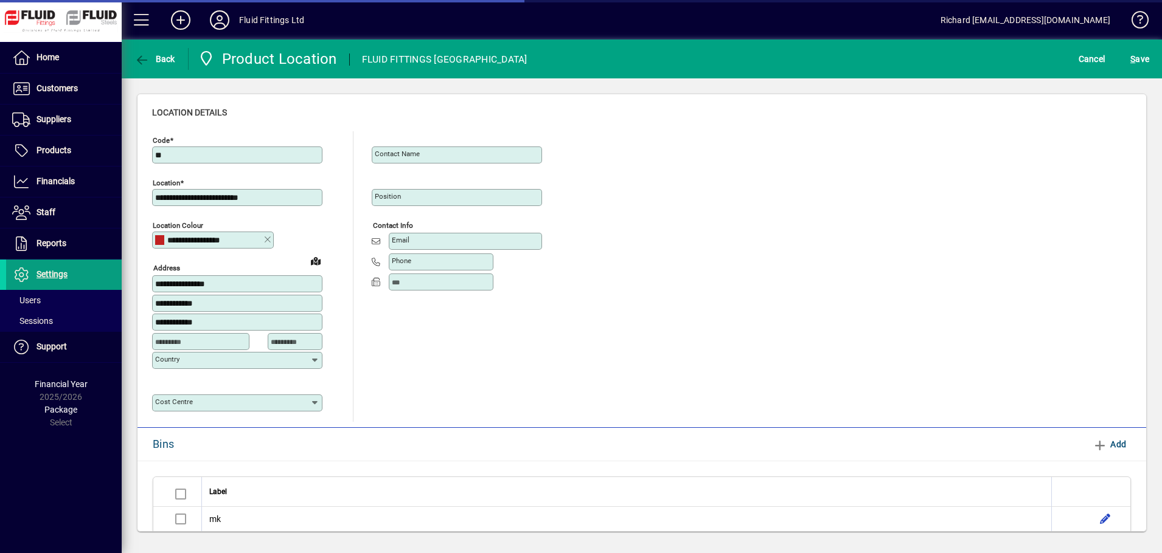
type input "**********"
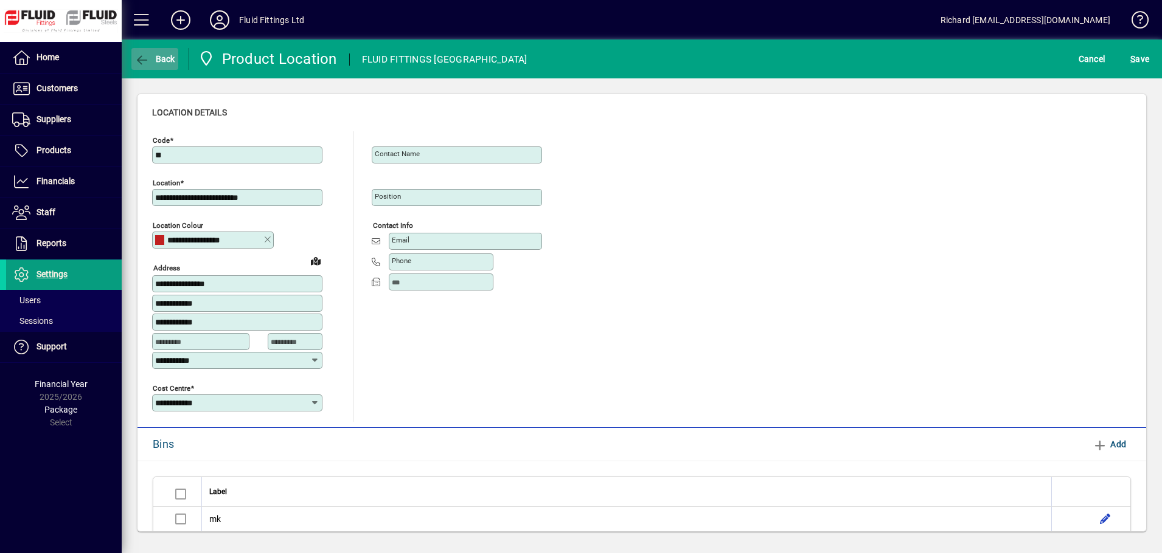
click at [162, 55] on span "Back" at bounding box center [154, 59] width 41 height 10
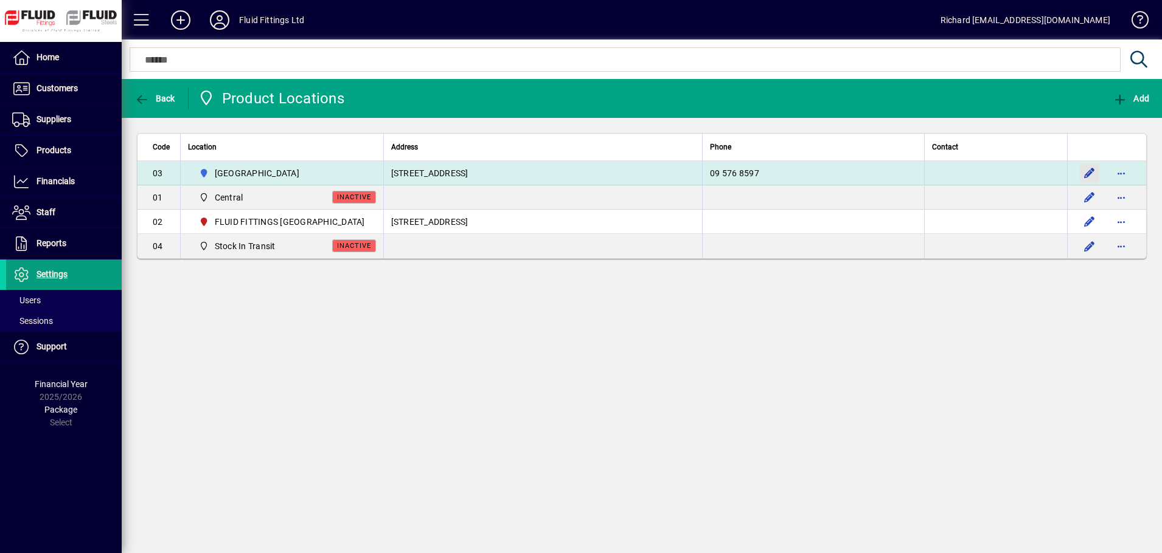
click at [1087, 175] on span "button" at bounding box center [1089, 173] width 29 height 29
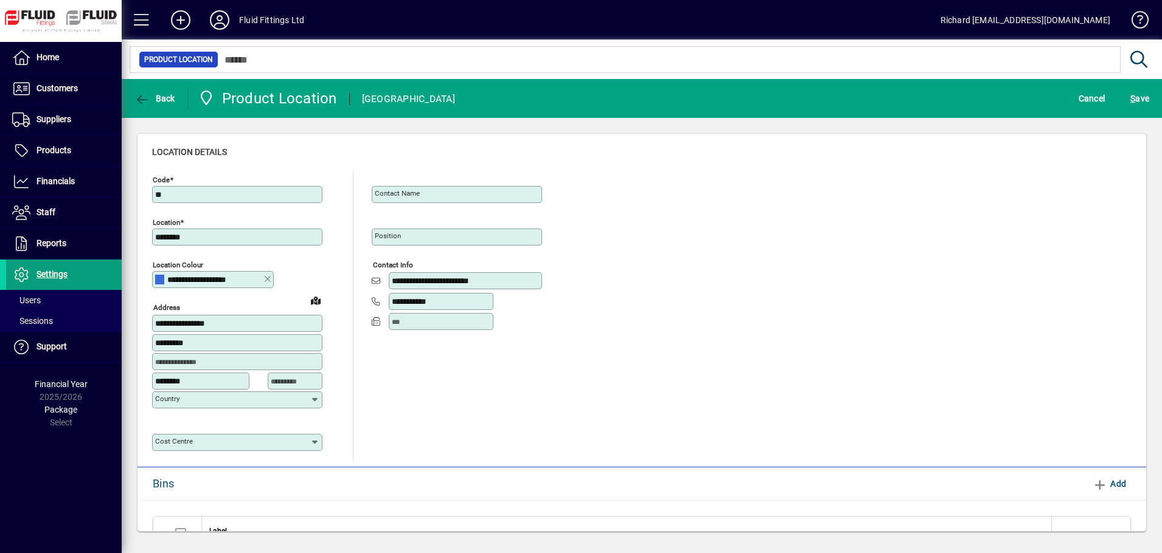
type input "********"
type input "**********"
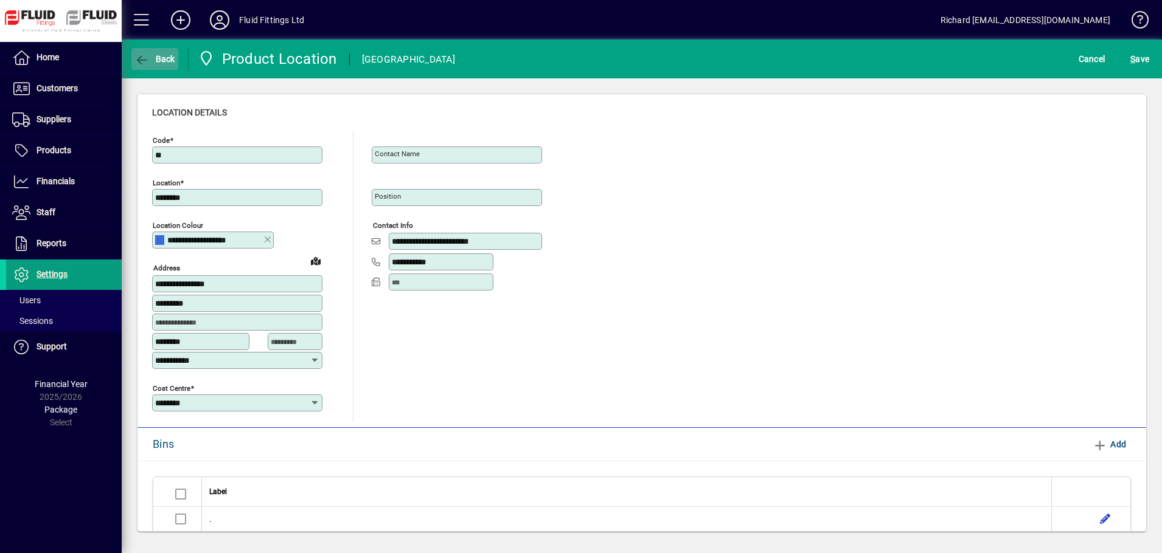
click at [148, 54] on icon "button" at bounding box center [141, 60] width 15 height 12
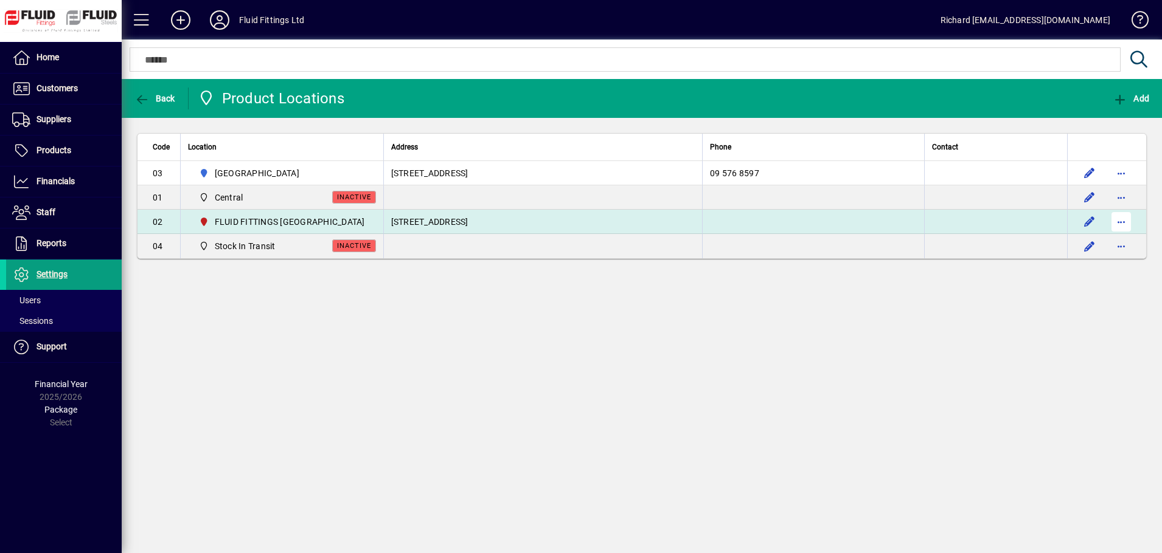
click at [1124, 220] on span "button" at bounding box center [1120, 221] width 29 height 29
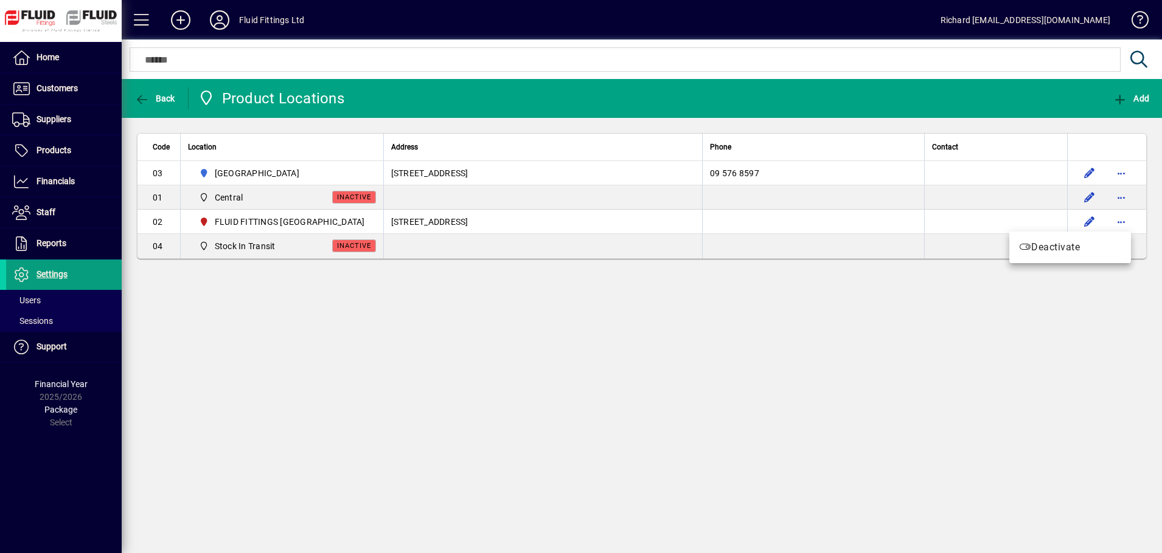
click at [1092, 352] on div at bounding box center [581, 276] width 1162 height 553
click at [56, 58] on span "Home" at bounding box center [47, 57] width 23 height 10
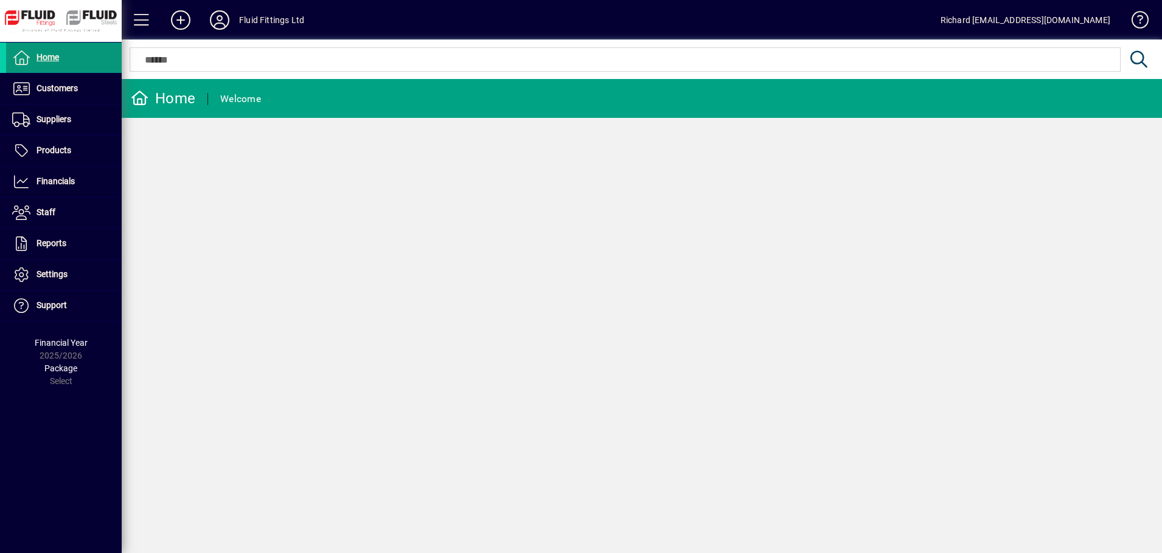
click at [43, 56] on span "Home" at bounding box center [47, 57] width 23 height 10
click at [55, 117] on span "Suppliers" at bounding box center [53, 119] width 35 height 10
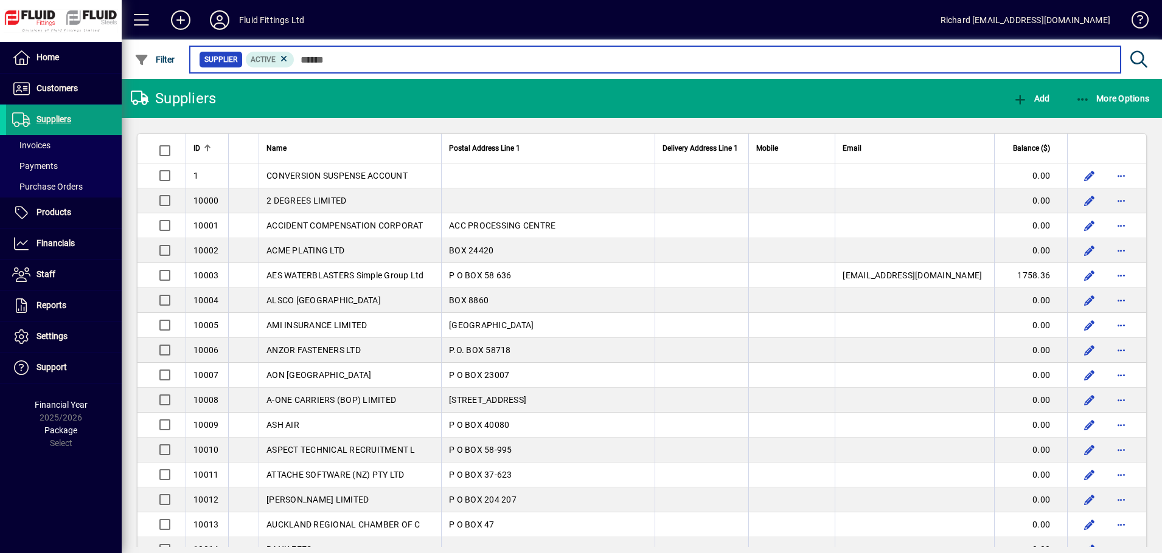
click at [332, 55] on input "text" at bounding box center [702, 59] width 816 height 17
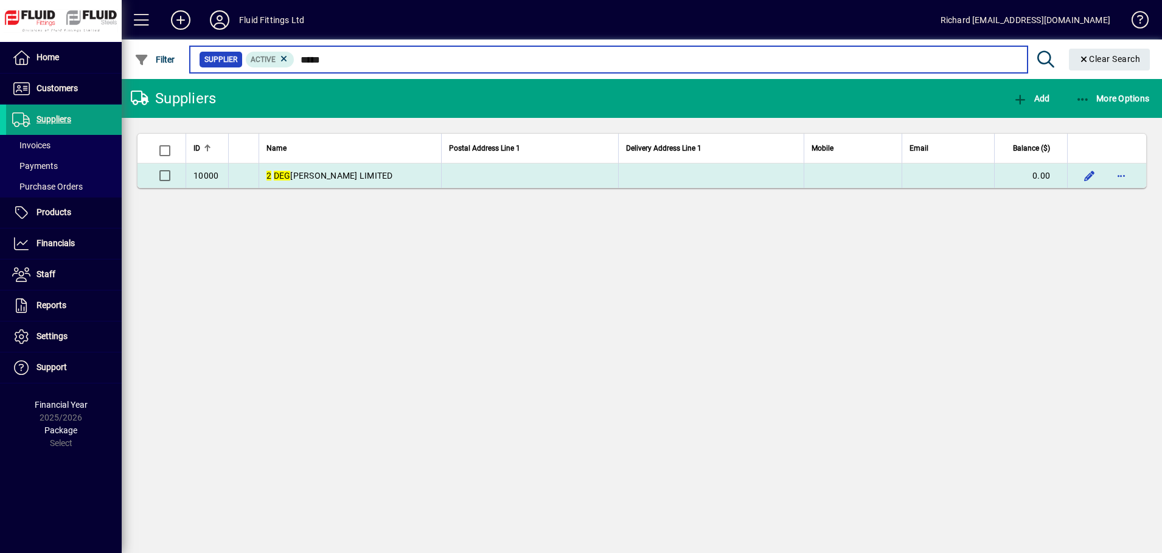
type input "*****"
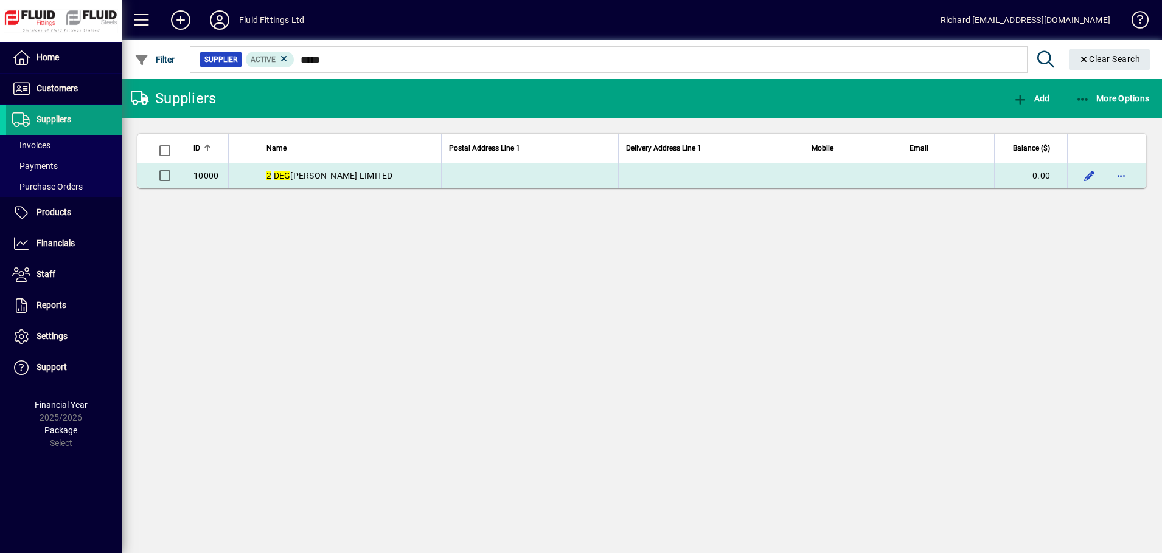
click at [311, 176] on span "2 DEG REES LIMITED" at bounding box center [329, 176] width 127 height 10
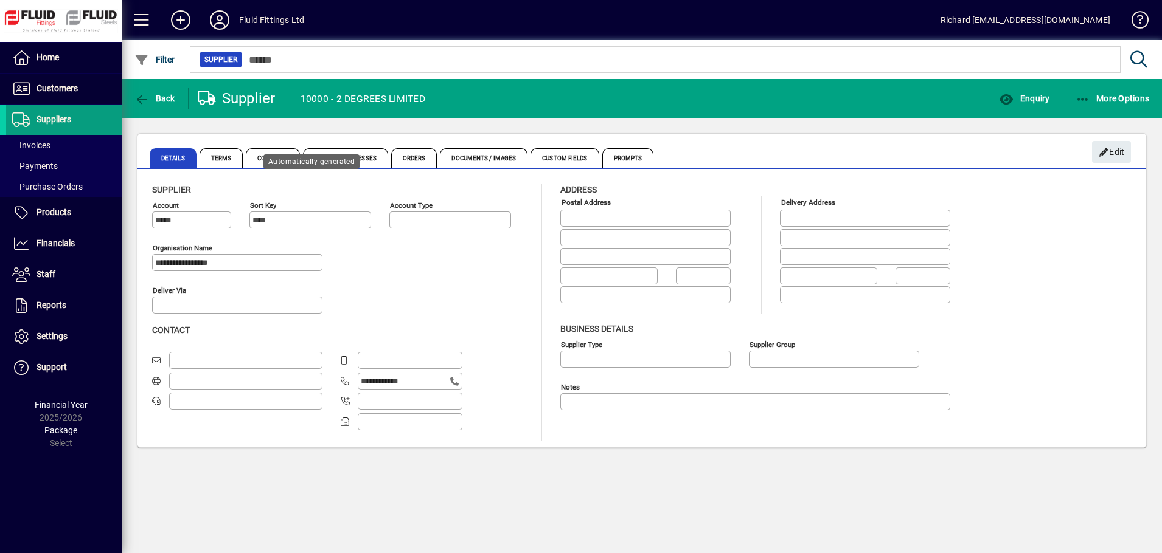
type input "**********"
click at [416, 159] on span "Orders" at bounding box center [414, 157] width 46 height 19
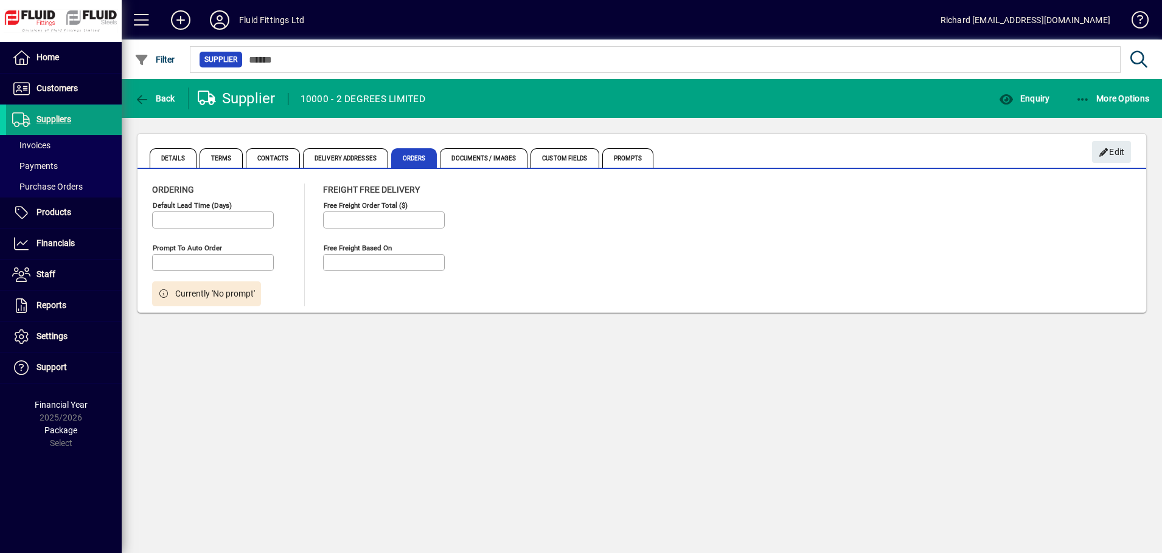
type input "**********"
click at [477, 153] on span "Documents / Images" at bounding box center [484, 157] width 88 height 19
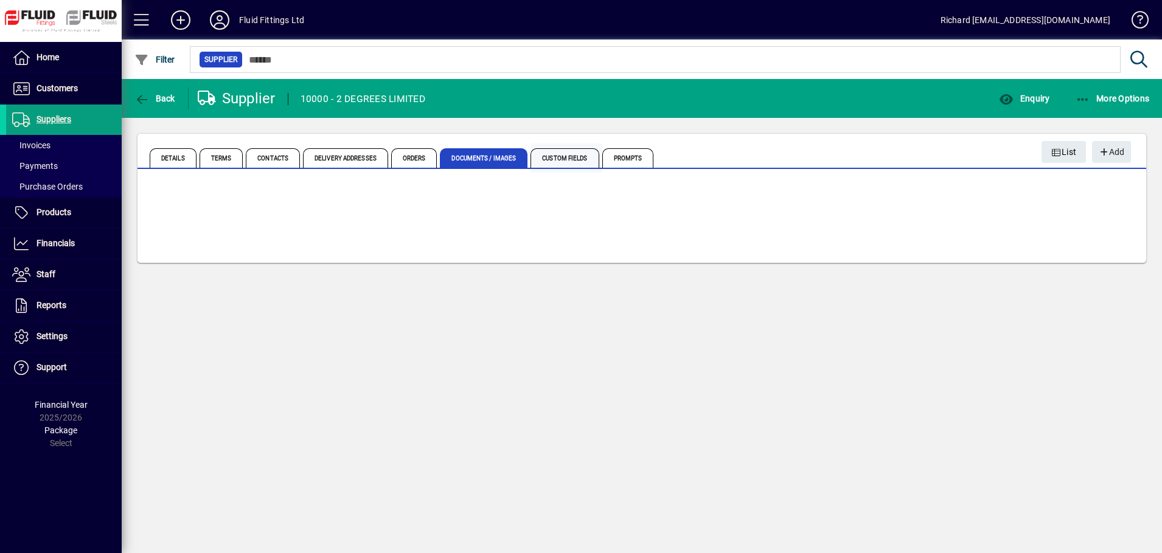
click at [580, 156] on span "Custom Fields" at bounding box center [564, 157] width 68 height 19
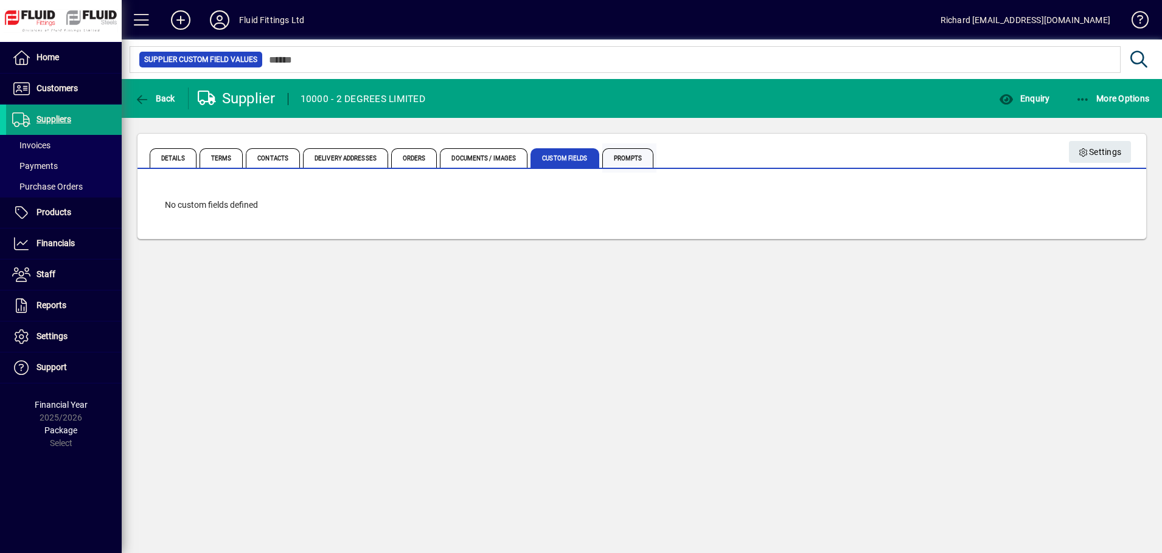
click at [630, 157] on span "Prompts" at bounding box center [628, 157] width 52 height 19
click at [148, 157] on mat-tab-group "Details Terms Contacts Delivery Addresses Orders Documents / Images Custom Fiel…" at bounding box center [641, 157] width 1008 height 26
click at [161, 153] on span "Details" at bounding box center [173, 157] width 47 height 19
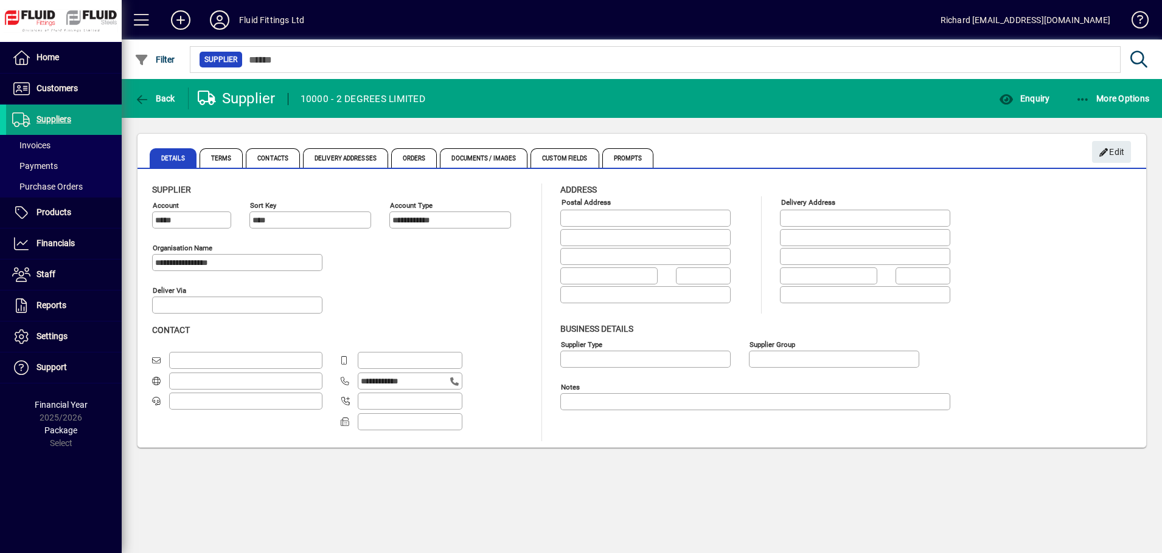
type input "**********"
click at [234, 161] on span "Terms" at bounding box center [221, 157] width 44 height 19
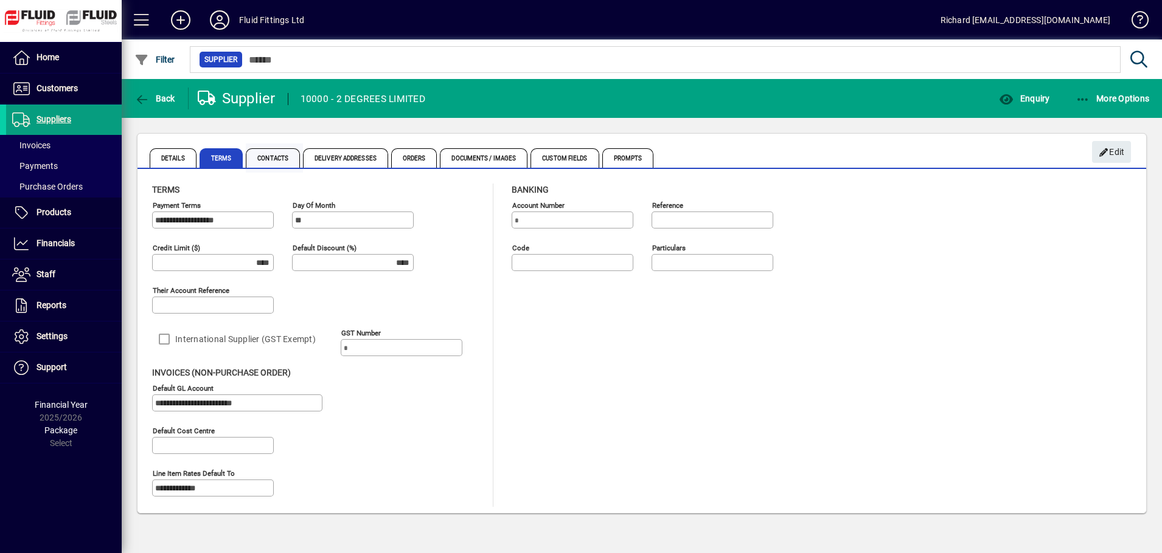
click at [279, 161] on span "Contacts" at bounding box center [273, 157] width 54 height 19
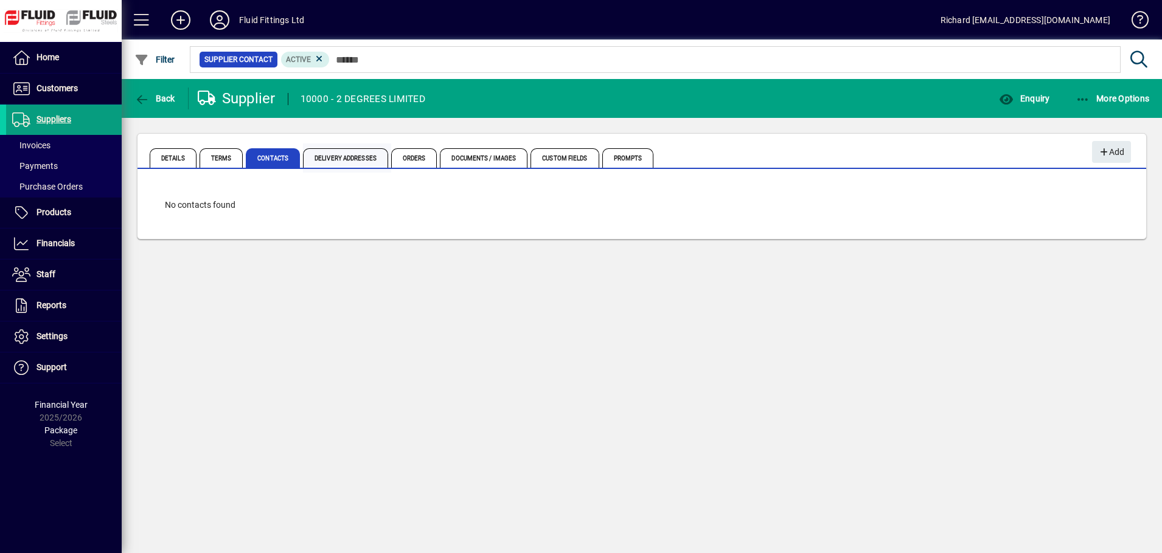
click at [322, 155] on span "Delivery Addresses" at bounding box center [345, 157] width 85 height 19
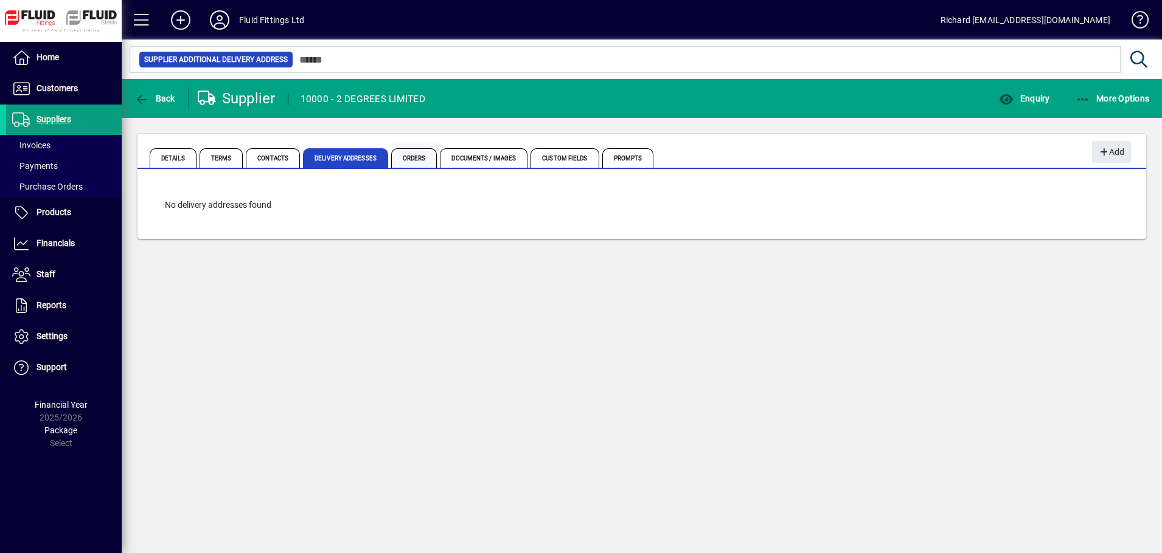
click at [391, 155] on span "Orders" at bounding box center [414, 157] width 46 height 19
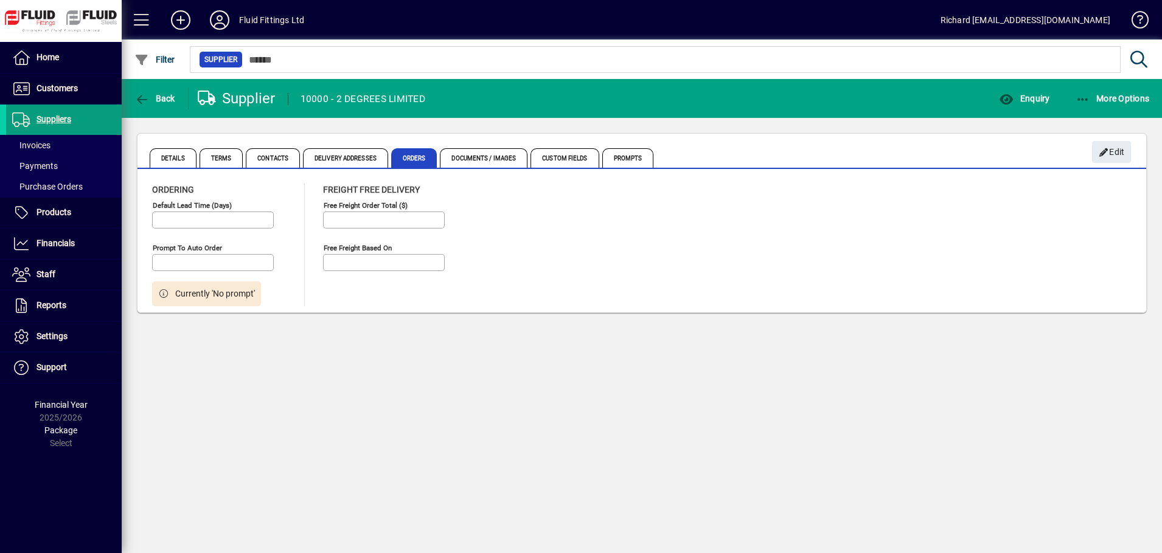
type input "**********"
click at [487, 154] on span "Documents / Images" at bounding box center [484, 157] width 88 height 19
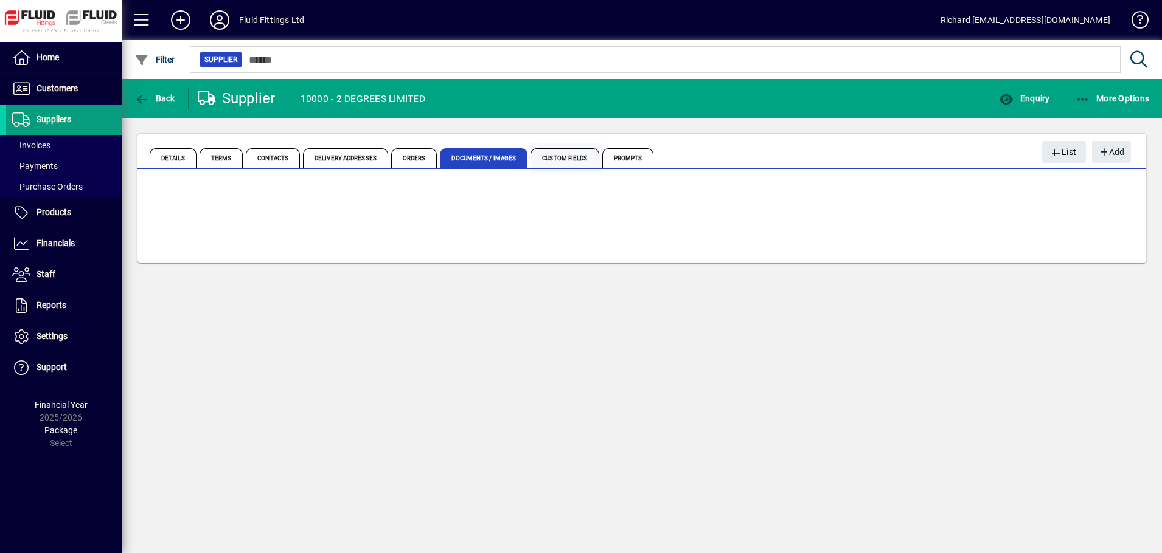
click at [571, 159] on span "Custom Fields" at bounding box center [564, 157] width 68 height 19
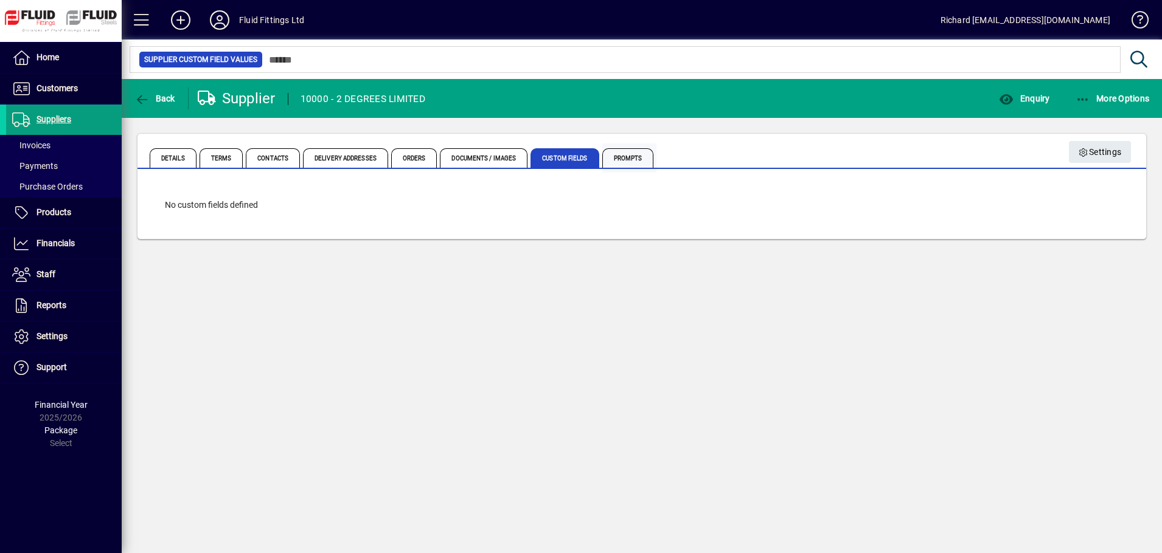
click at [625, 162] on span "Prompts" at bounding box center [628, 157] width 52 height 19
click at [166, 158] on span "Details" at bounding box center [173, 157] width 47 height 19
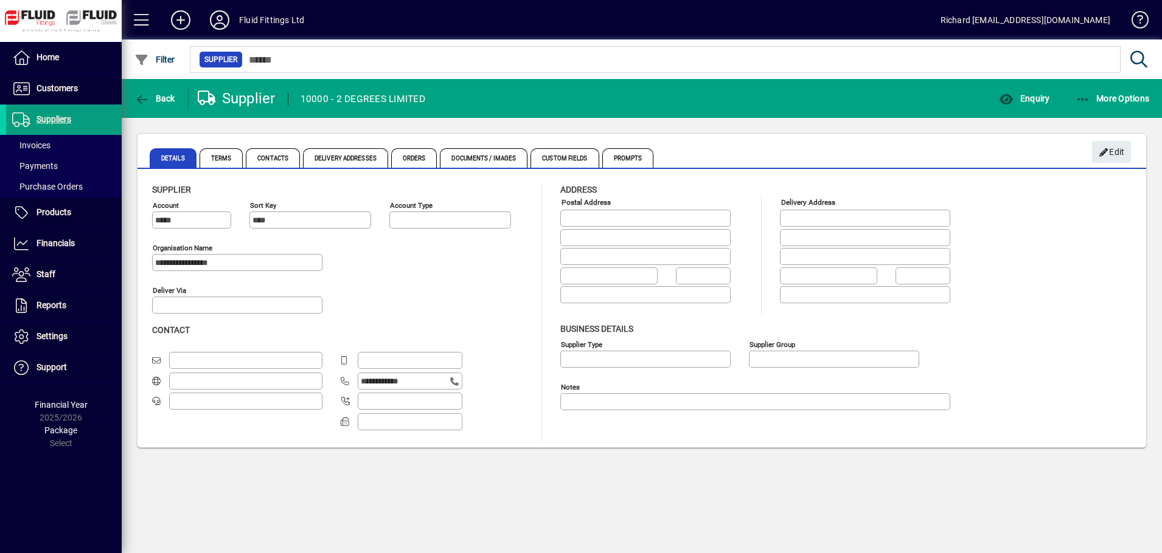
type input "**********"
click at [1119, 96] on span "More Options" at bounding box center [1112, 99] width 74 height 10
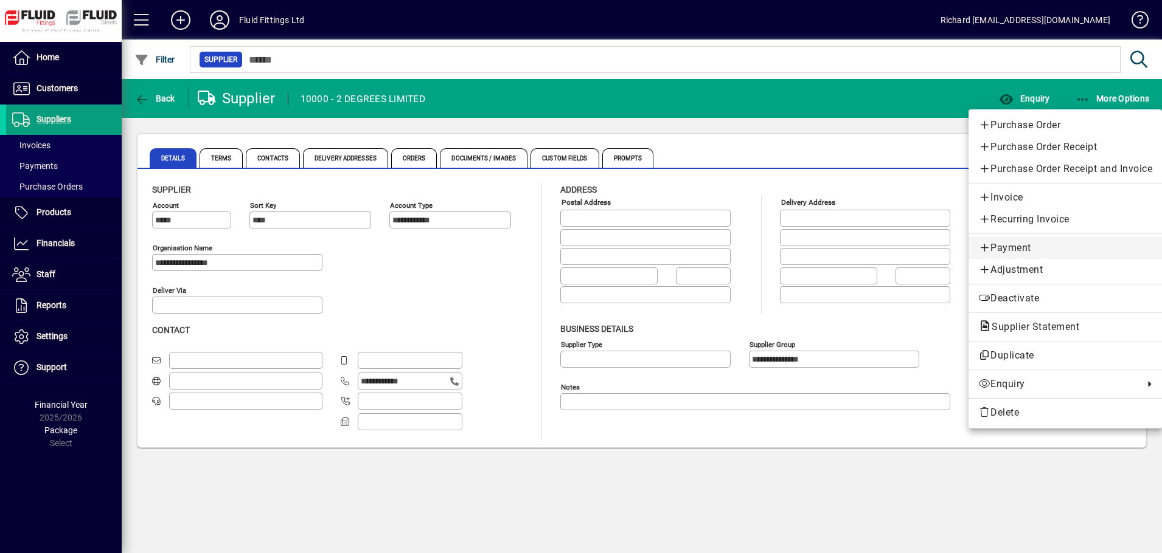
click at [1022, 248] on span "Payment" at bounding box center [1065, 248] width 174 height 15
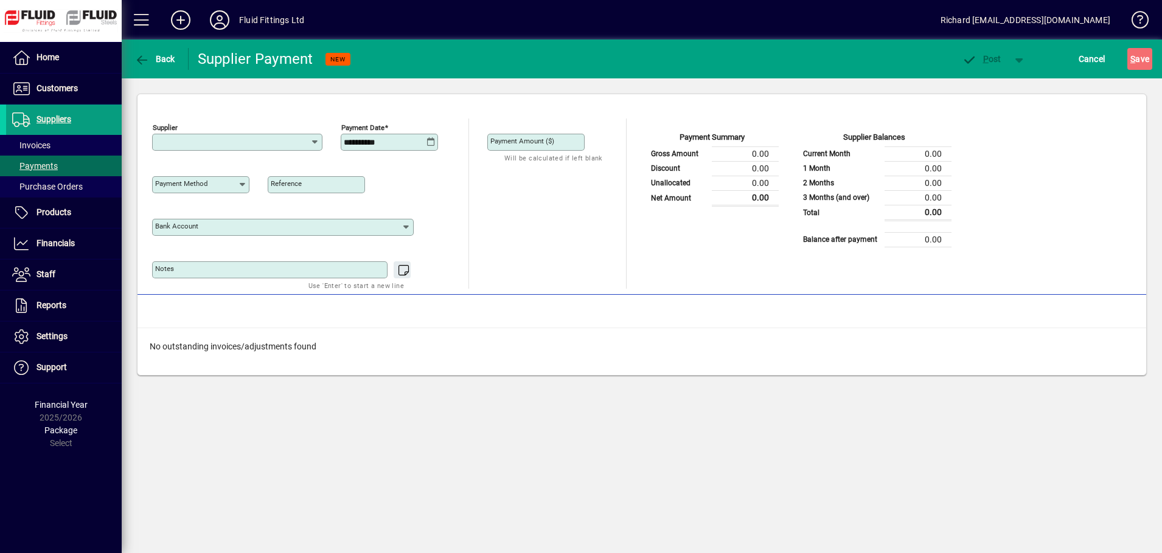
type input "**********"
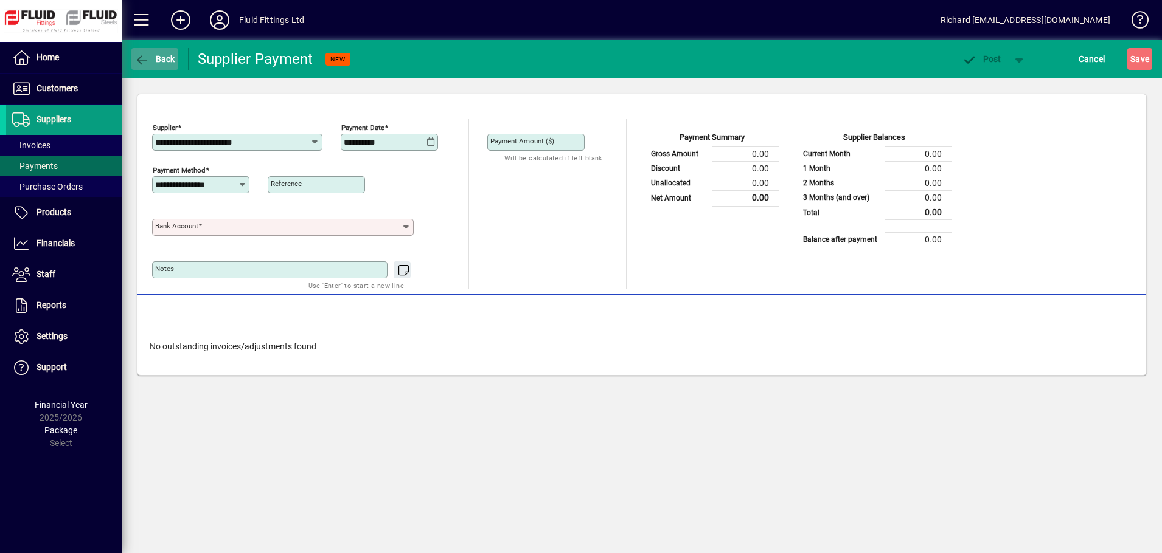
click at [151, 54] on span "Back" at bounding box center [154, 59] width 41 height 10
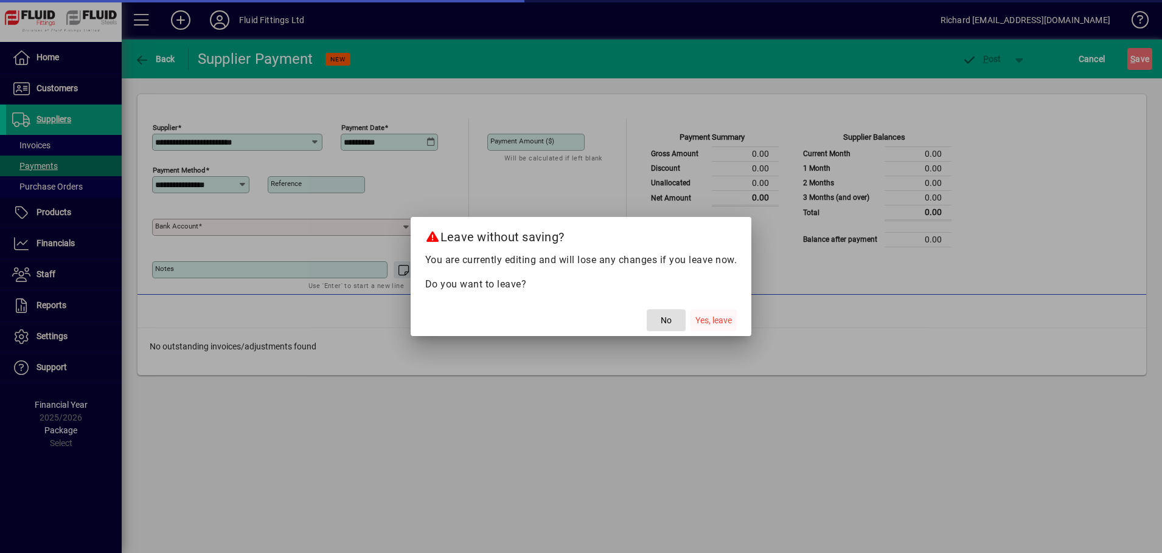
click at [726, 322] on span "Yes, leave" at bounding box center [713, 320] width 36 height 13
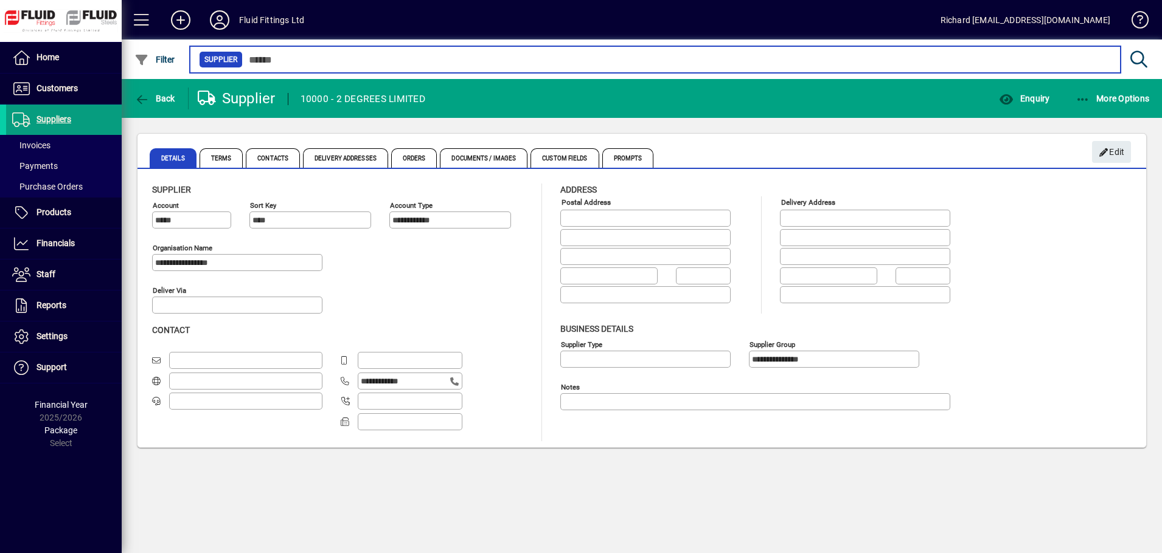
click at [258, 58] on input "text" at bounding box center [677, 59] width 868 height 17
type input "*"
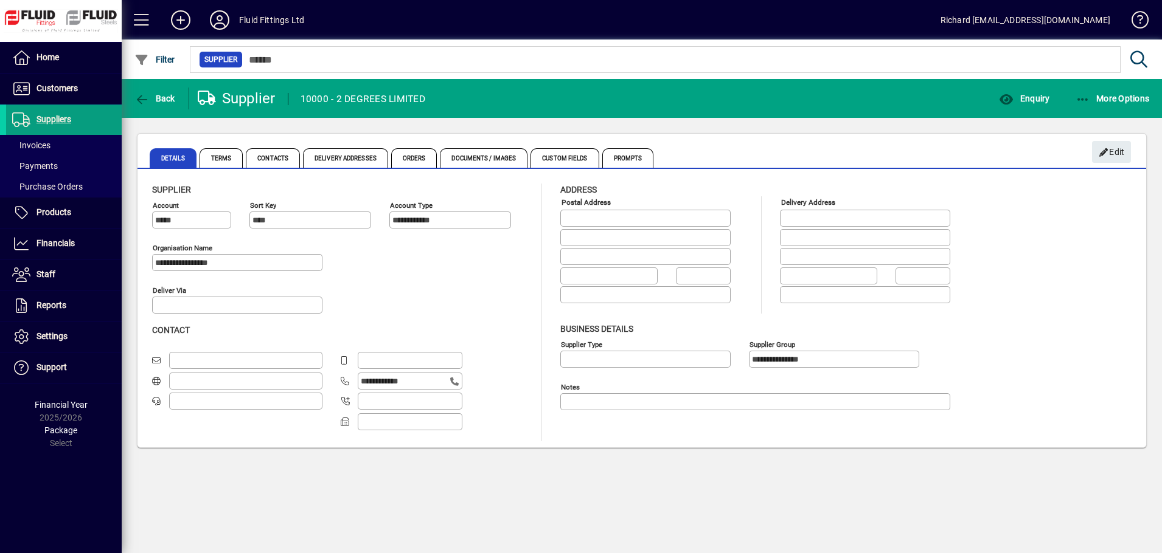
click at [1094, 322] on div "**********" at bounding box center [641, 313] width 979 height 258
click at [47, 145] on span "Invoices" at bounding box center [31, 145] width 38 height 10
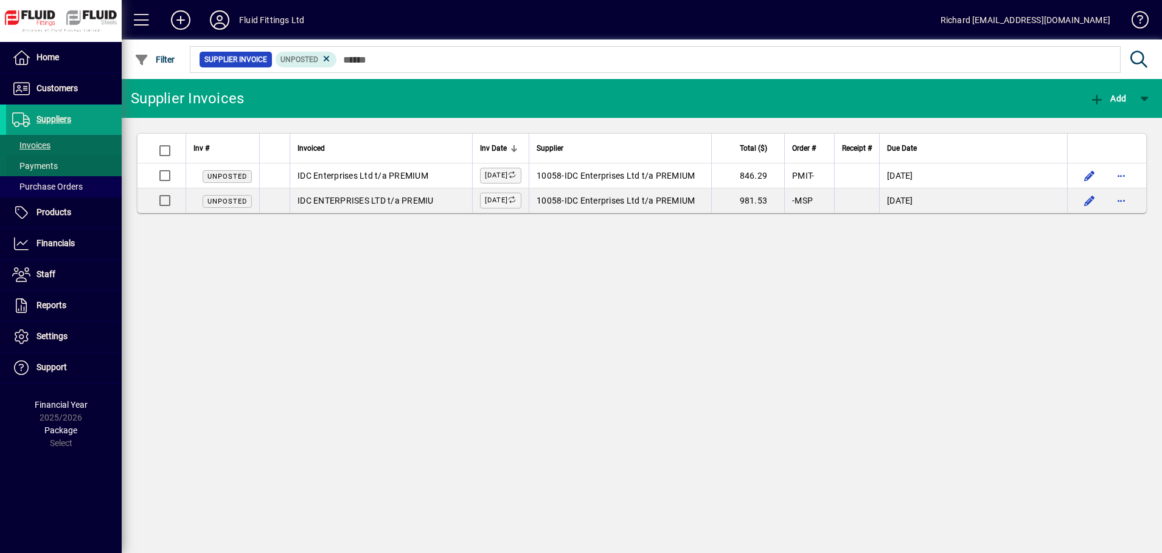
click at [47, 164] on span "Payments" at bounding box center [35, 166] width 46 height 10
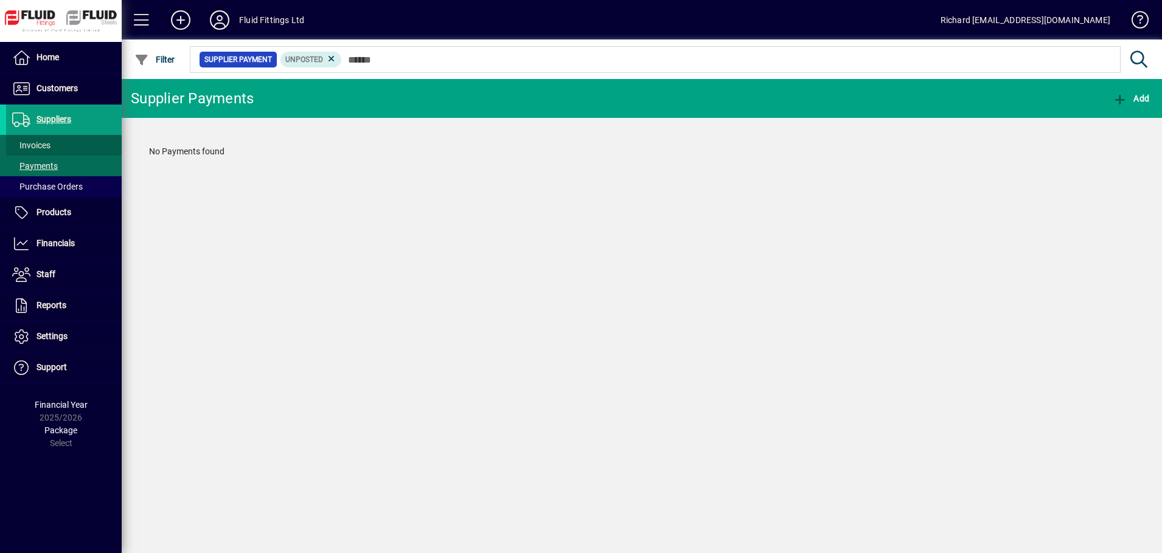
click at [45, 144] on span "Invoices" at bounding box center [31, 145] width 38 height 10
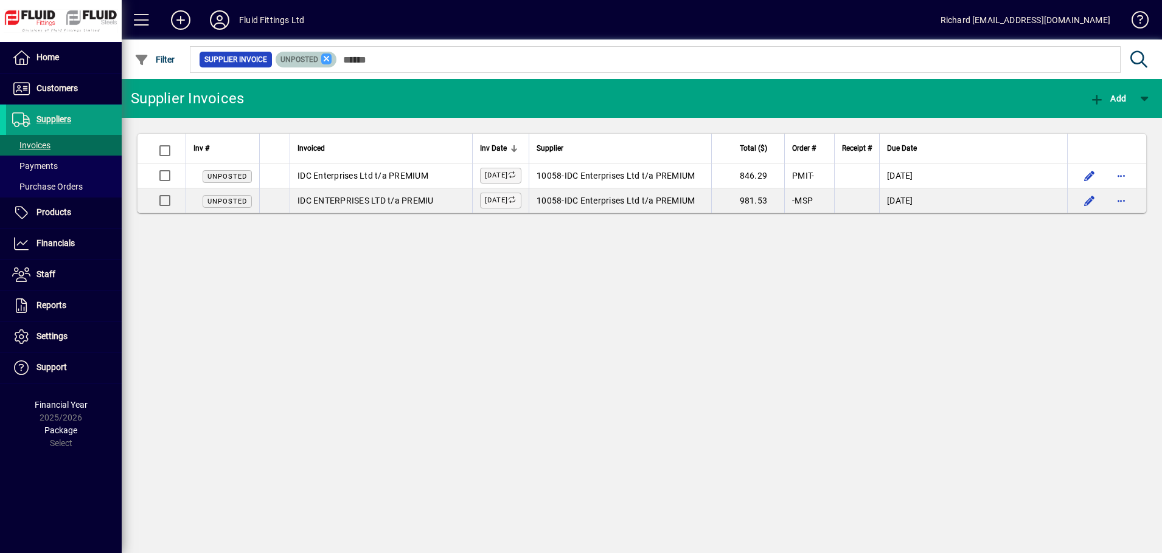
click at [325, 59] on icon at bounding box center [326, 59] width 11 height 11
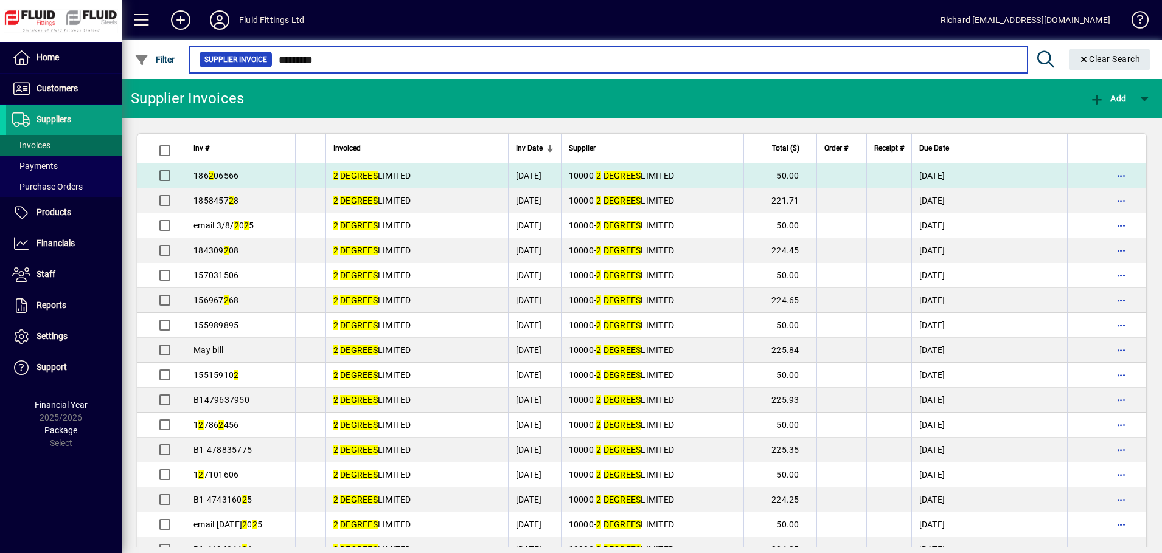
type input "*********"
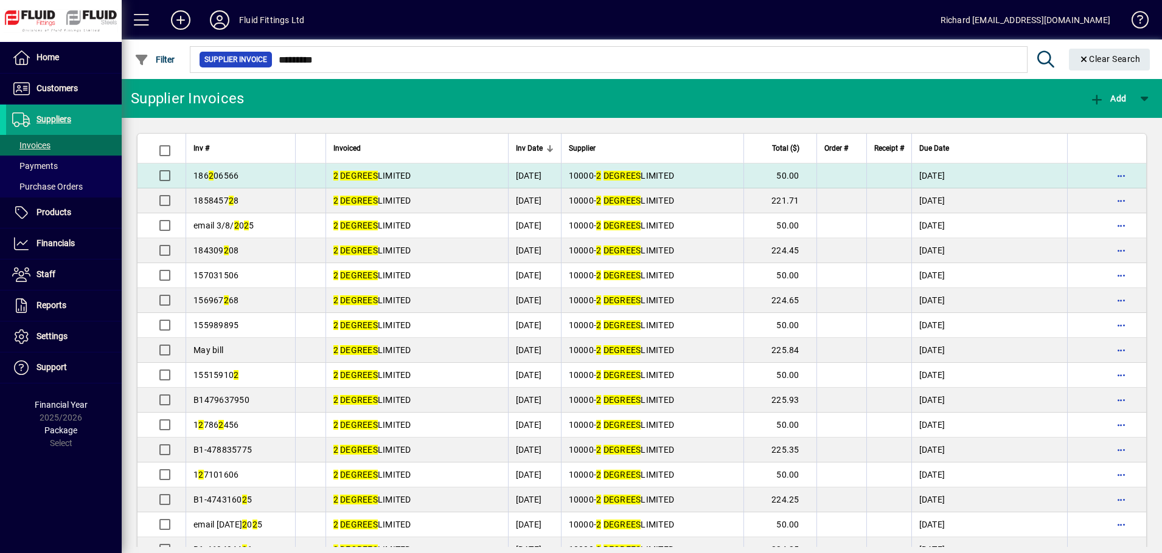
click at [446, 176] on td "2 DEGREES LIMITED" at bounding box center [416, 176] width 182 height 25
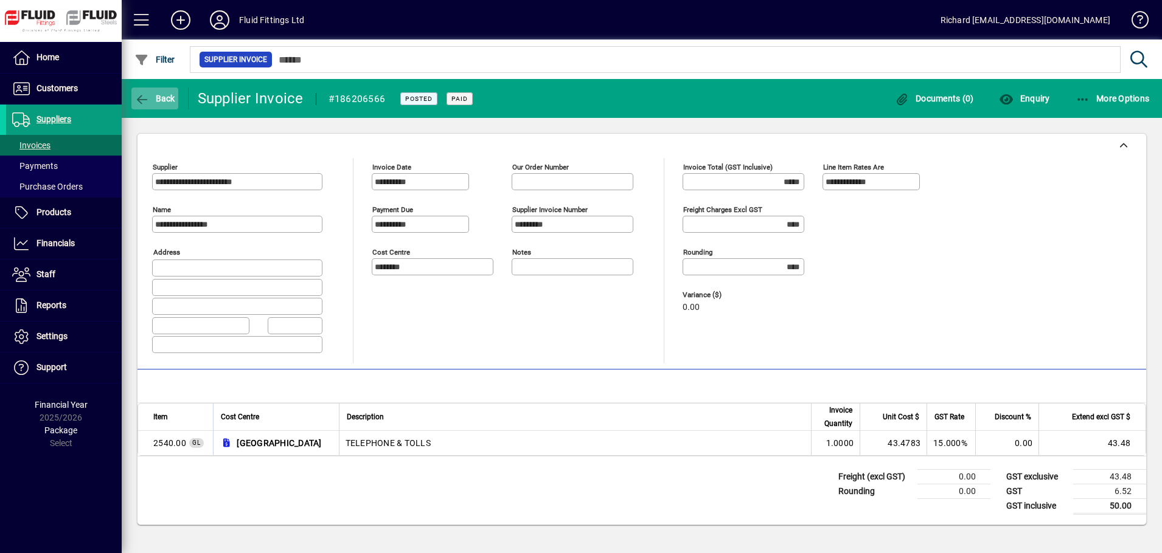
click at [145, 94] on icon "button" at bounding box center [141, 100] width 15 height 12
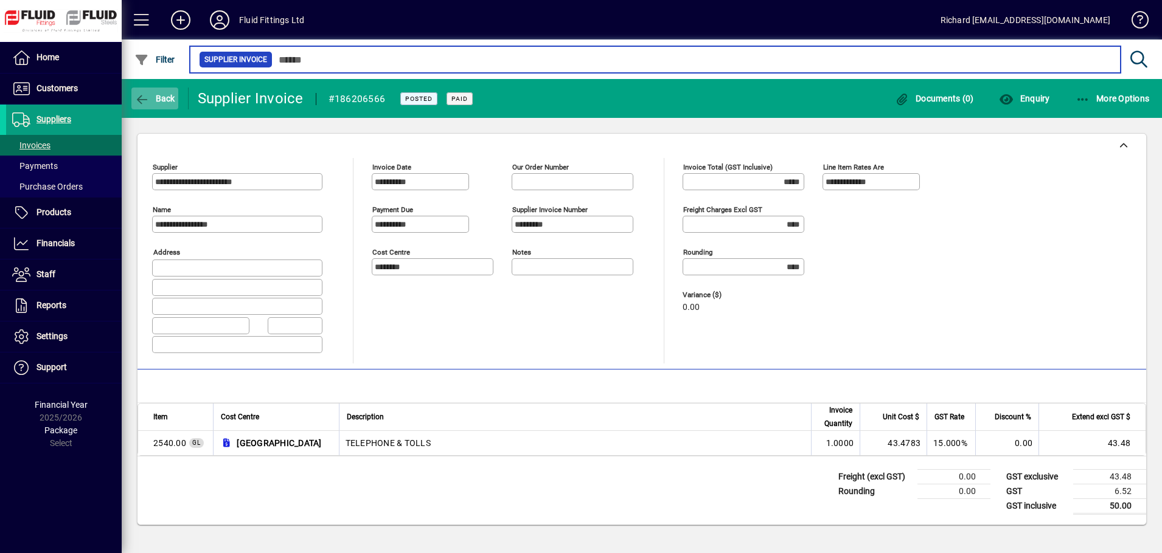
type input "*********"
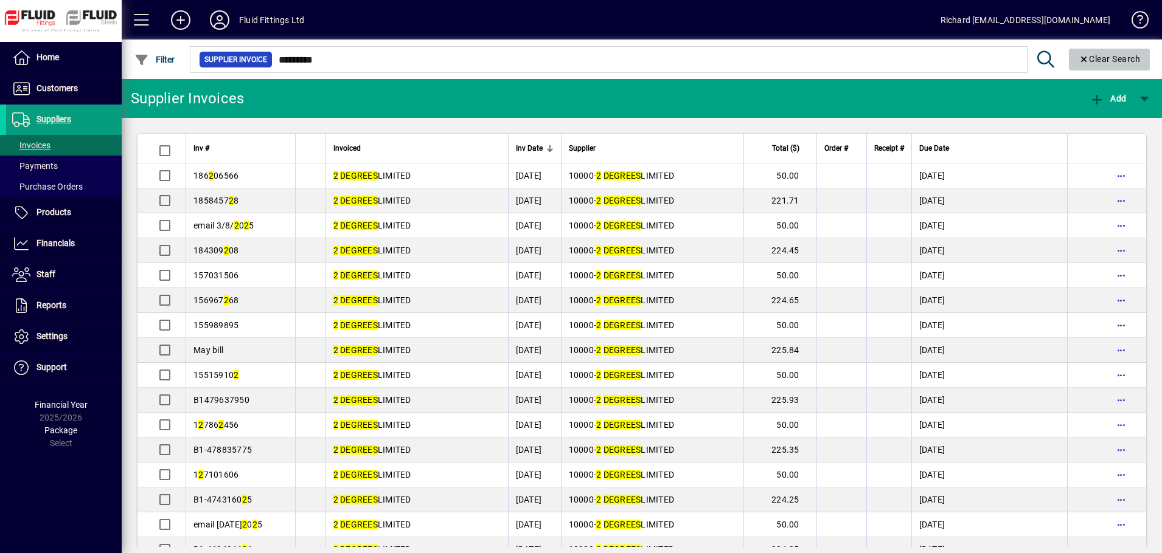
click at [1079, 60] on icon "Clear" at bounding box center [1083, 59] width 11 height 9
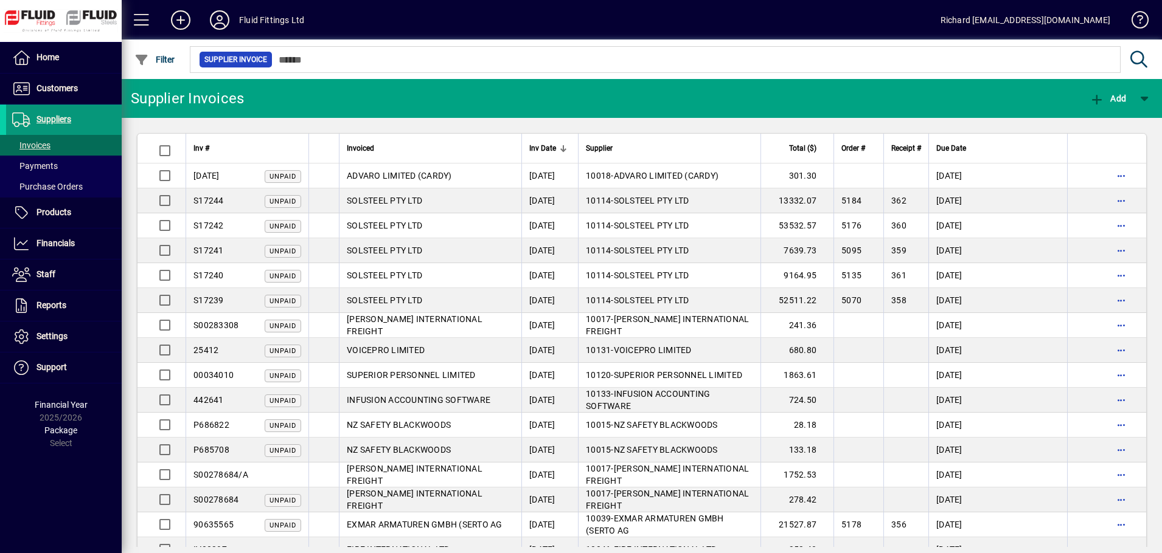
click at [51, 113] on span "Suppliers" at bounding box center [38, 120] width 65 height 15
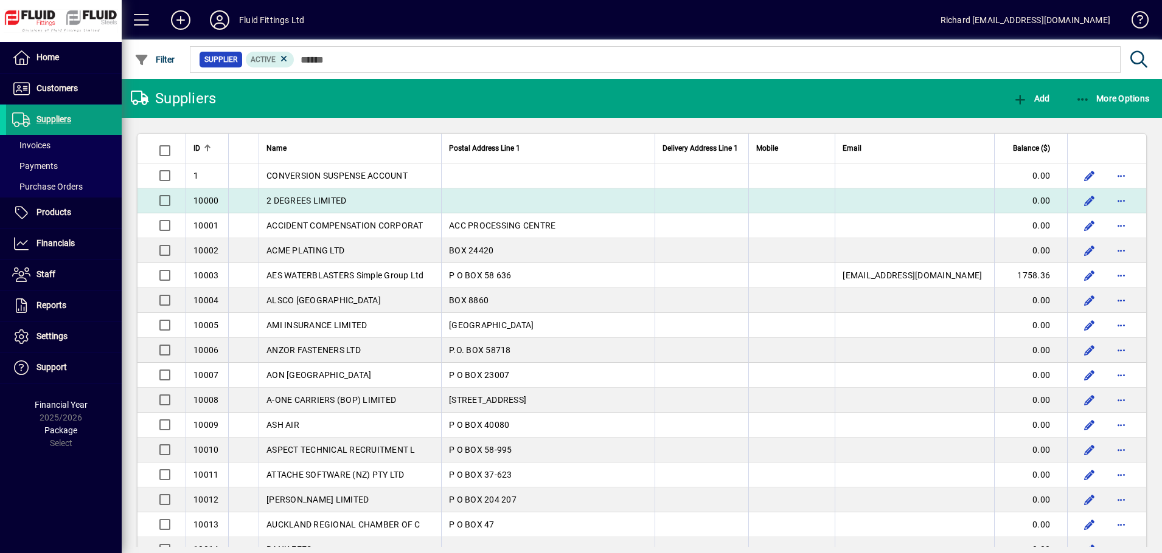
click at [321, 197] on span "2 DEGREES LIMITED" at bounding box center [306, 201] width 80 height 10
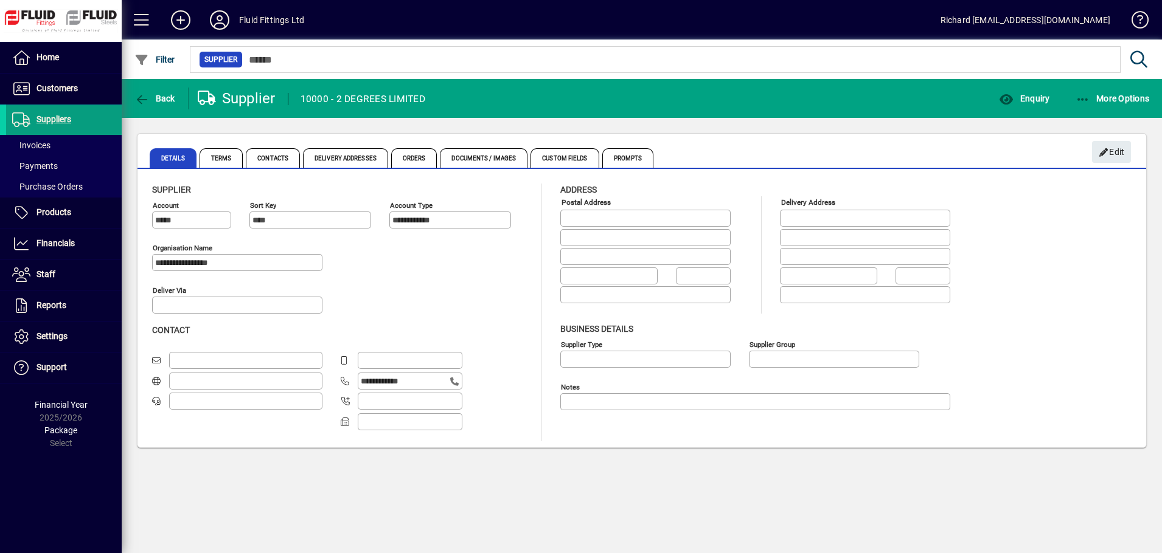
type input "**********"
click at [264, 161] on span "Contacts" at bounding box center [273, 157] width 54 height 19
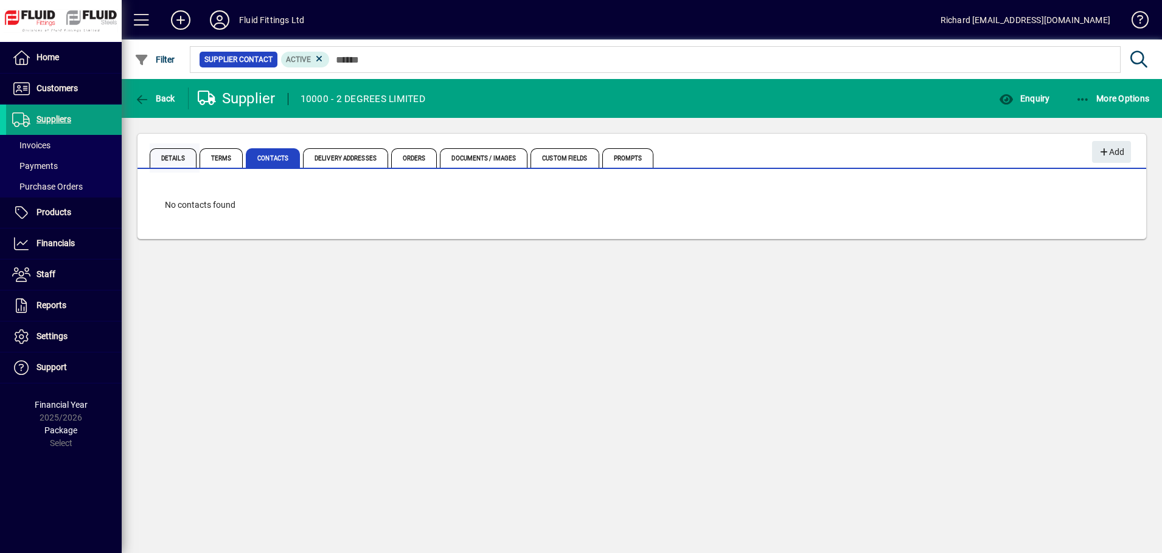
click at [168, 152] on span "Details" at bounding box center [173, 157] width 47 height 19
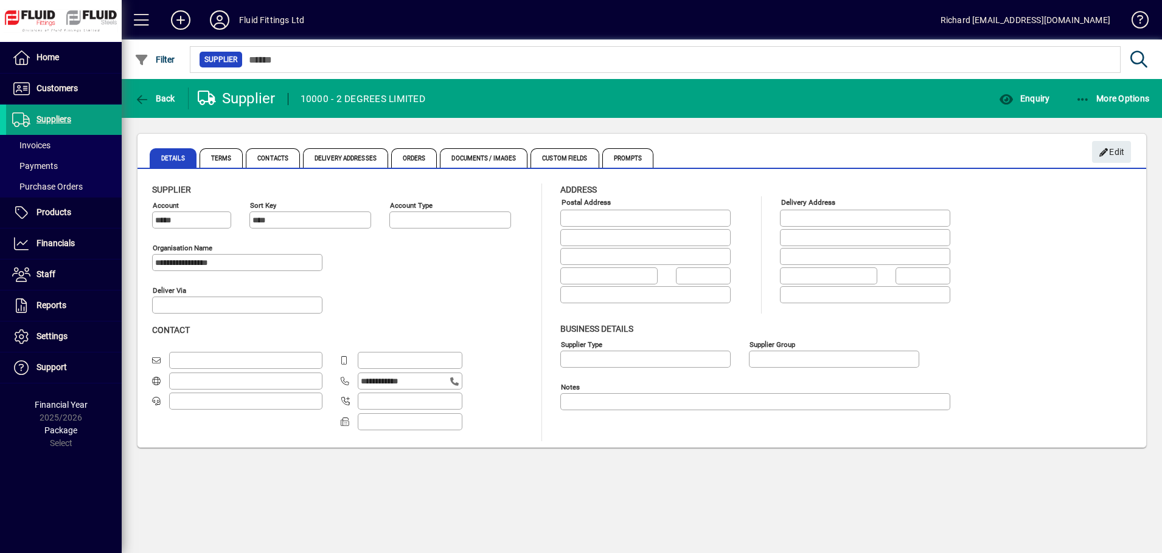
type input "**********"
click at [60, 251] on span "Financials" at bounding box center [40, 244] width 69 height 15
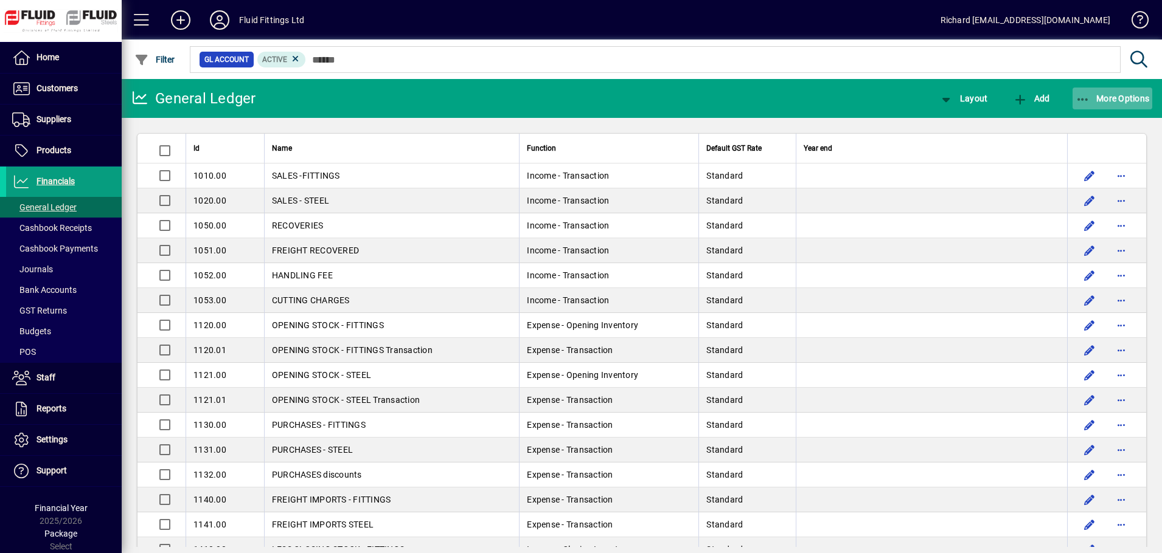
click at [1119, 105] on span "button" at bounding box center [1112, 98] width 80 height 29
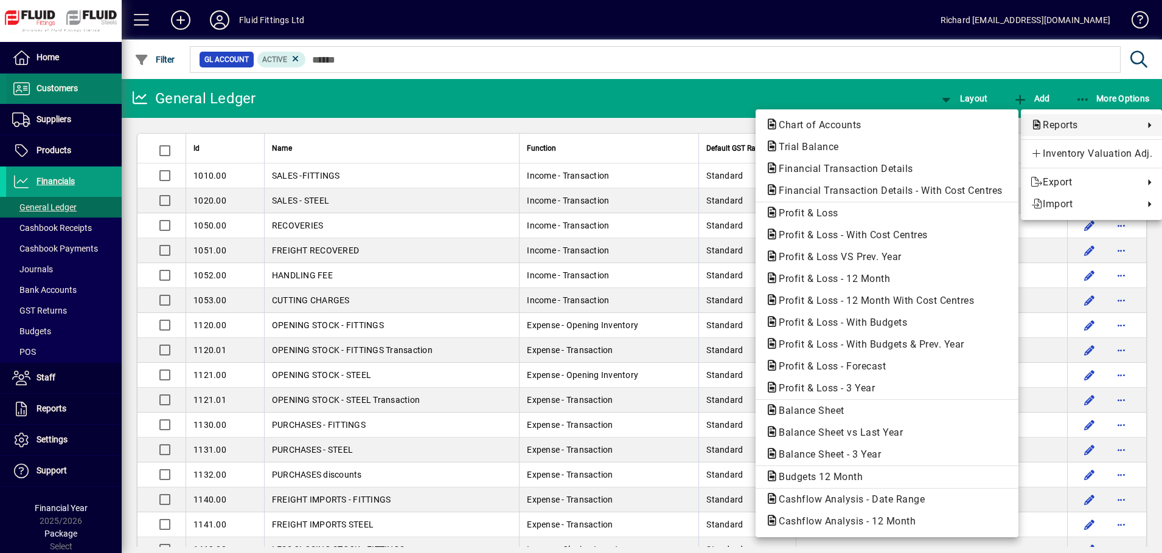
click at [58, 90] on div at bounding box center [581, 276] width 1162 height 553
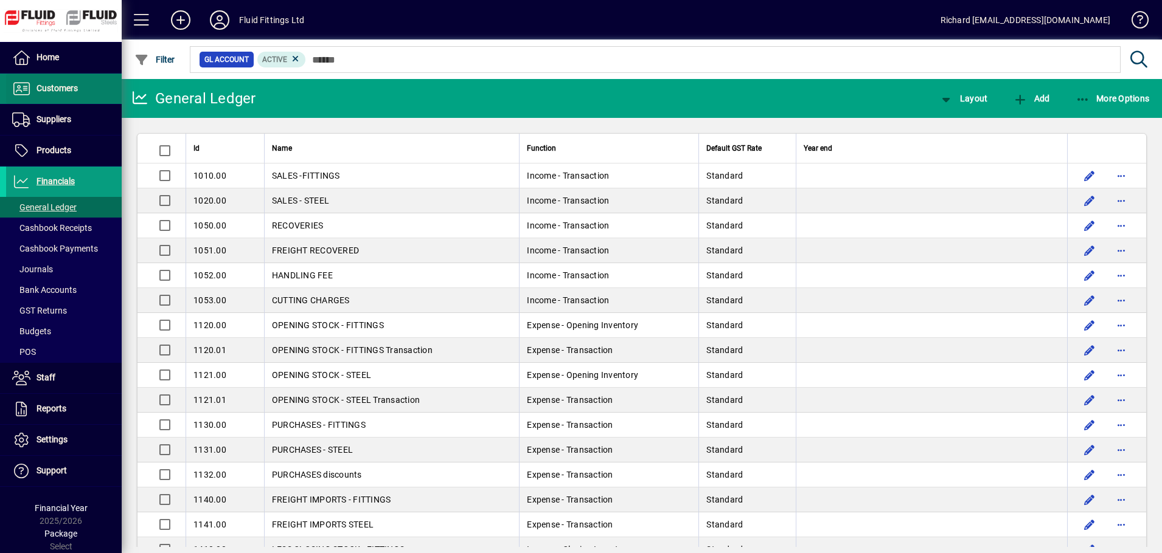
click at [61, 91] on span "Customers" at bounding box center [56, 88] width 41 height 10
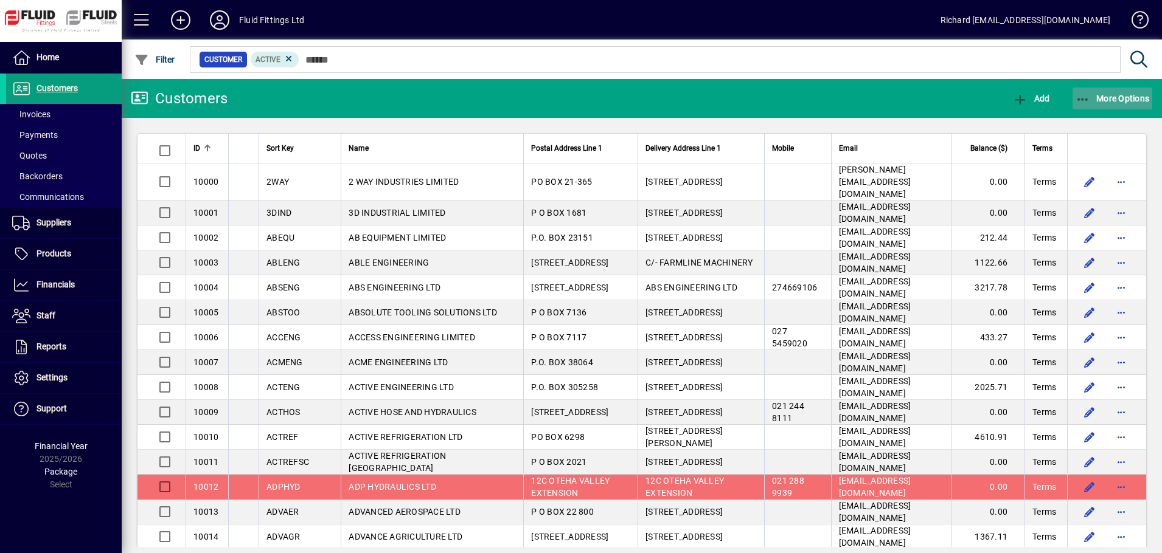
click at [1132, 100] on span "More Options" at bounding box center [1112, 99] width 74 height 10
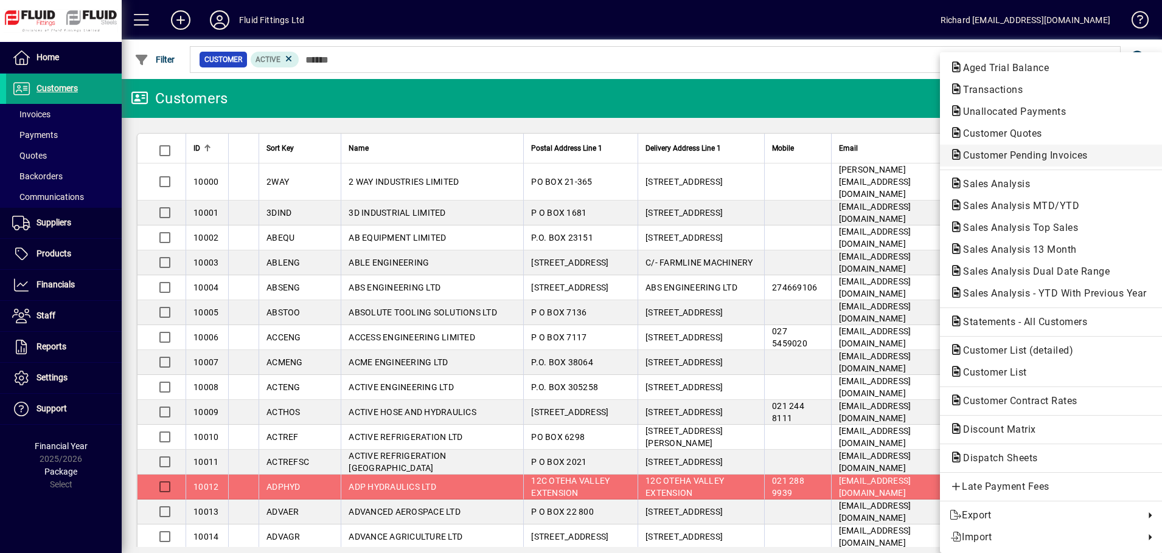
click at [1056, 153] on span "Customer Pending Invoices" at bounding box center [1021, 156] width 144 height 12
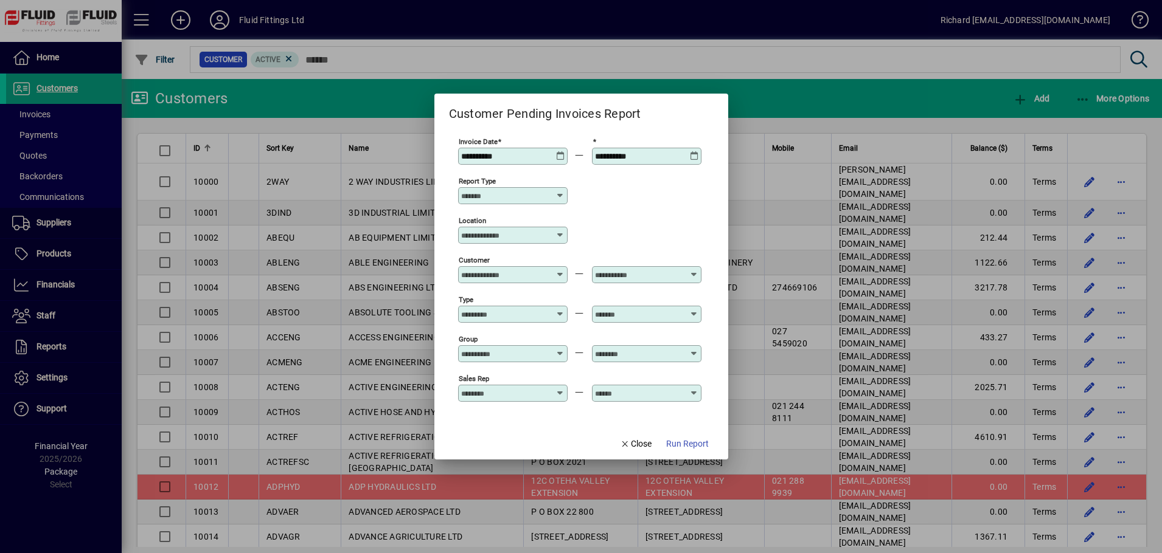
click at [569, 154] on div "**********" at bounding box center [579, 156] width 243 height 40
click at [562, 151] on icon at bounding box center [560, 151] width 9 height 0
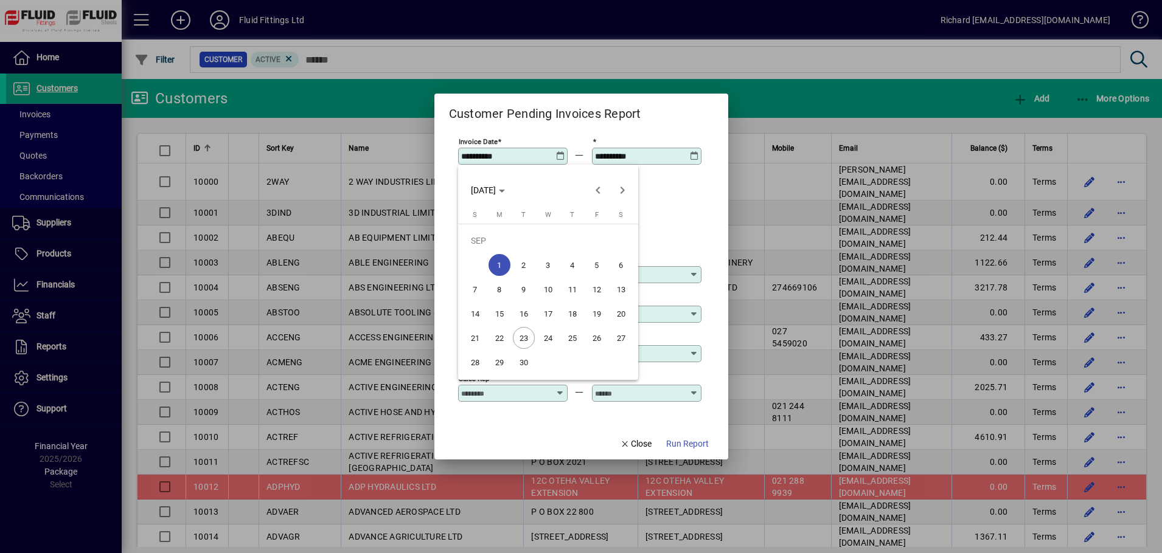
click at [522, 338] on span "23" at bounding box center [524, 338] width 22 height 22
type input "**********"
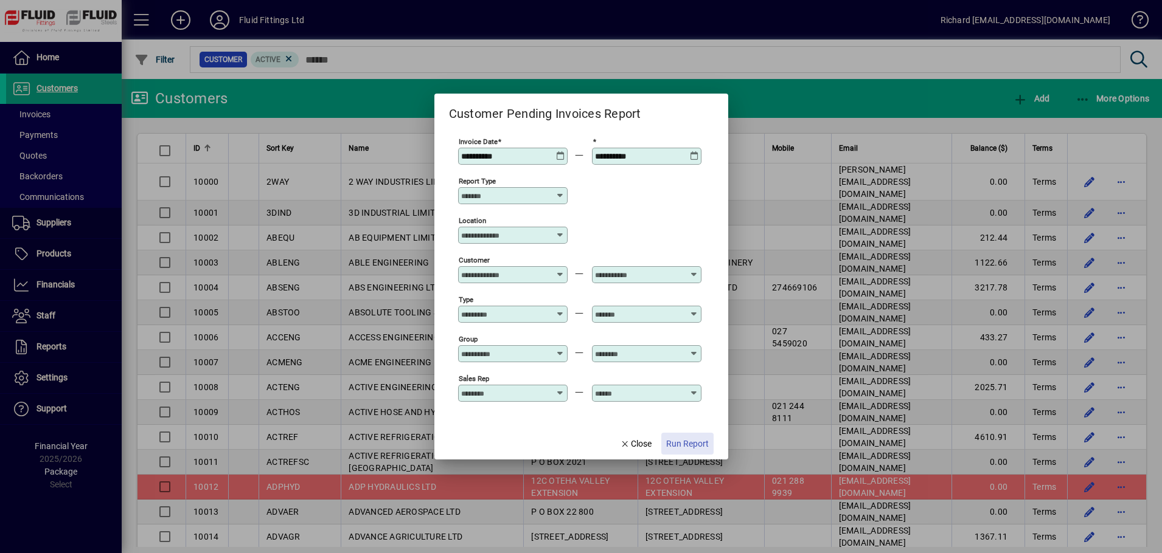
click at [689, 443] on span "Run Report" at bounding box center [687, 444] width 43 height 13
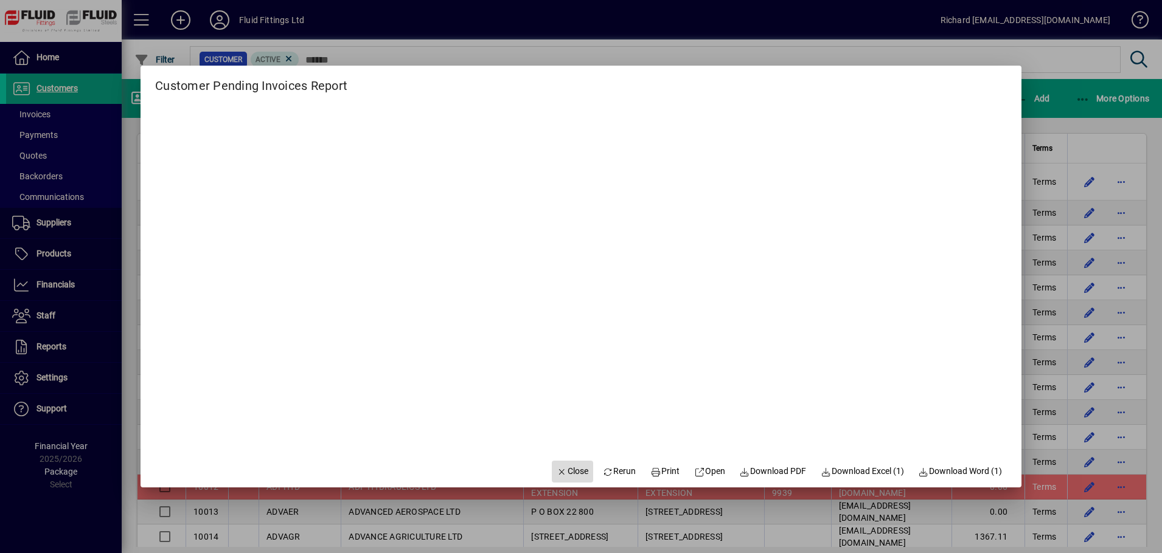
click at [570, 476] on span "Close" at bounding box center [572, 471] width 32 height 13
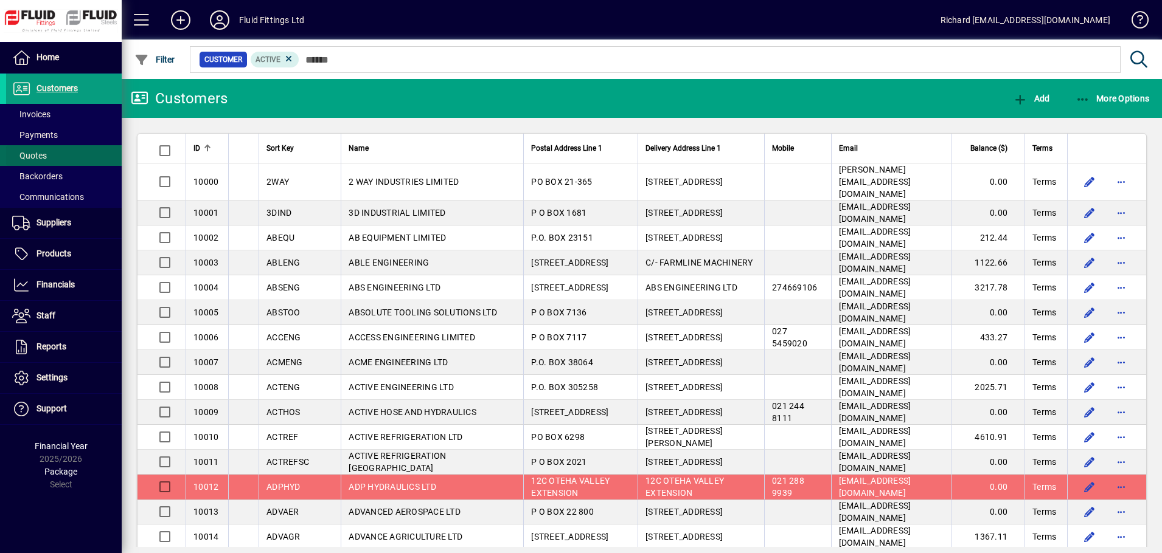
click at [35, 159] on span "Quotes" at bounding box center [29, 156] width 35 height 10
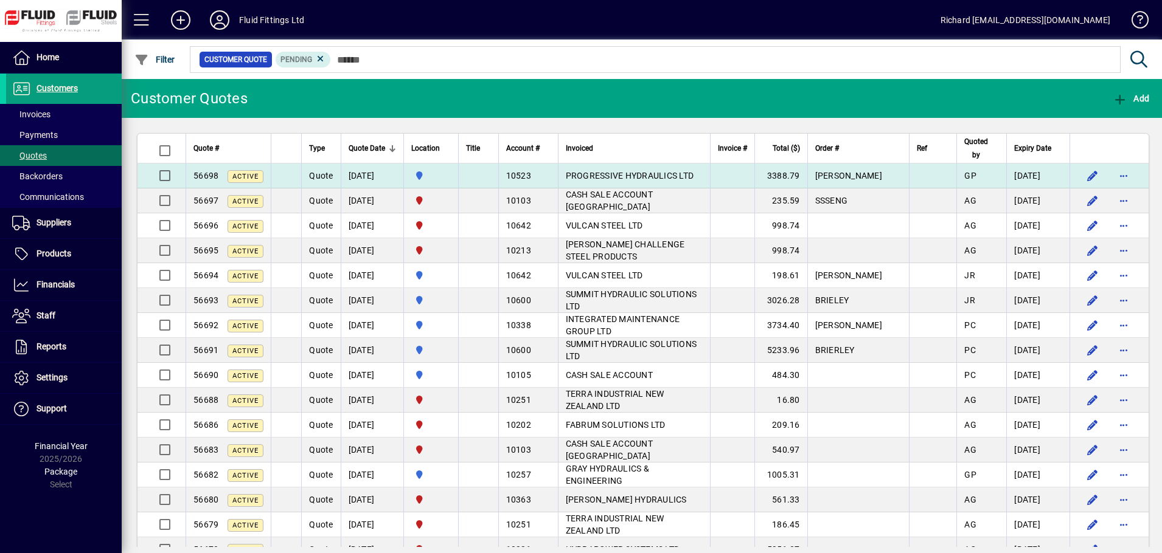
click at [291, 172] on td at bounding box center [286, 176] width 30 height 25
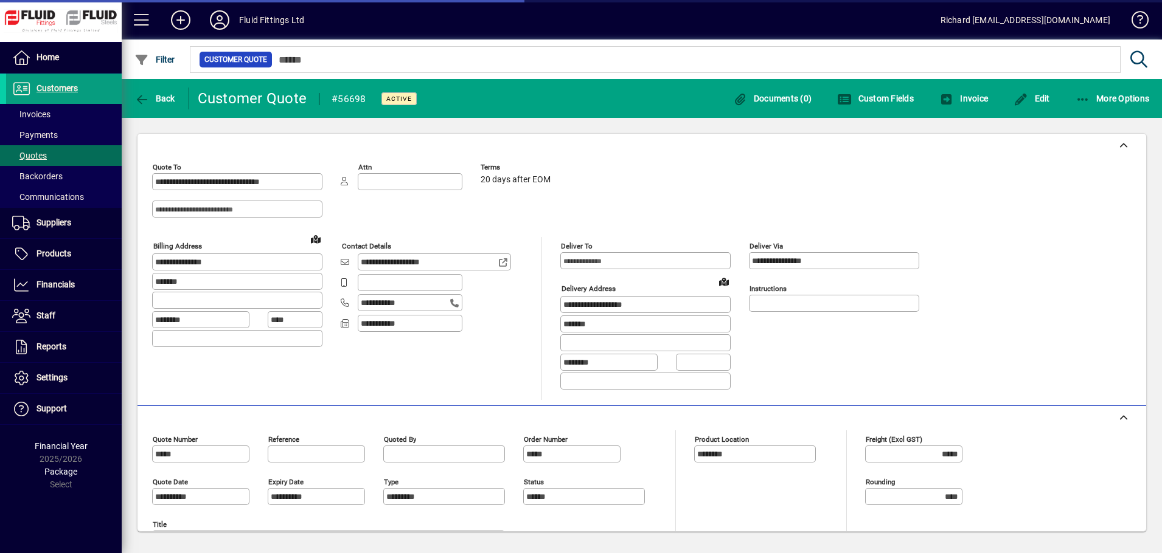
type input "**********"
